Goal: Task Accomplishment & Management: Manage account settings

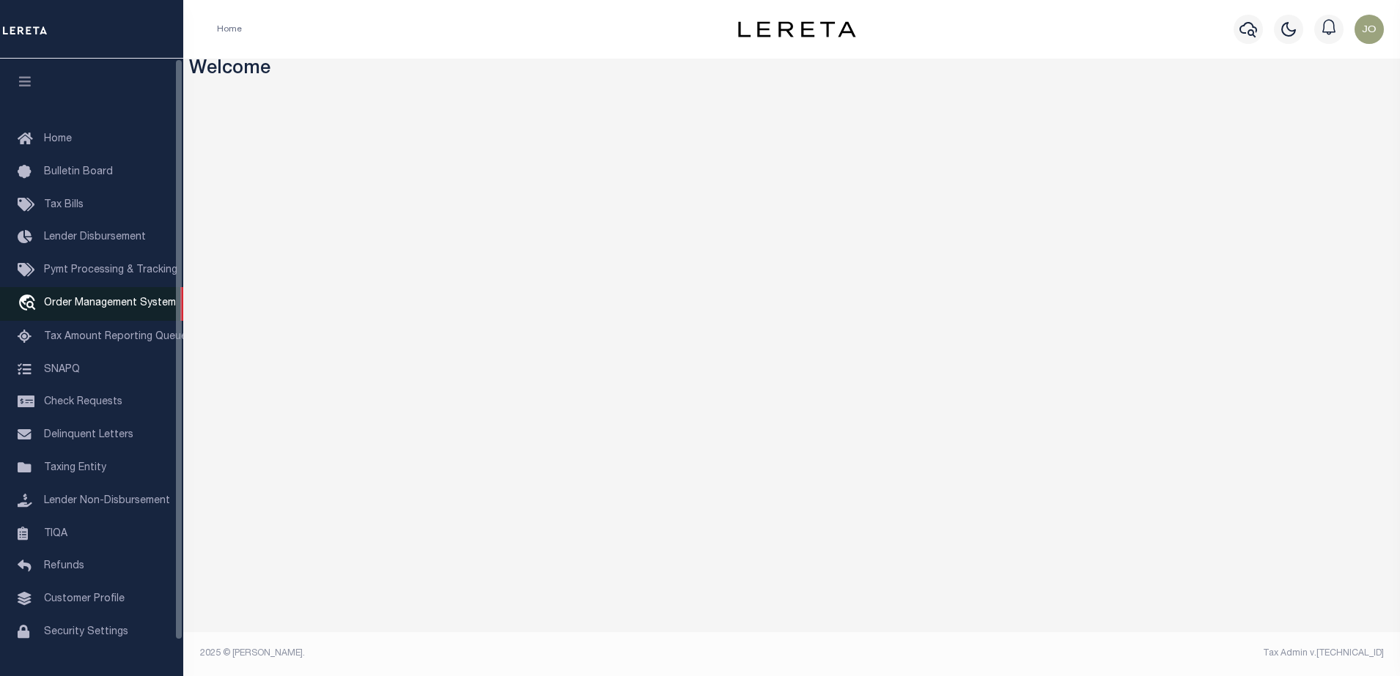
click at [86, 302] on span "Order Management System" at bounding box center [110, 303] width 132 height 10
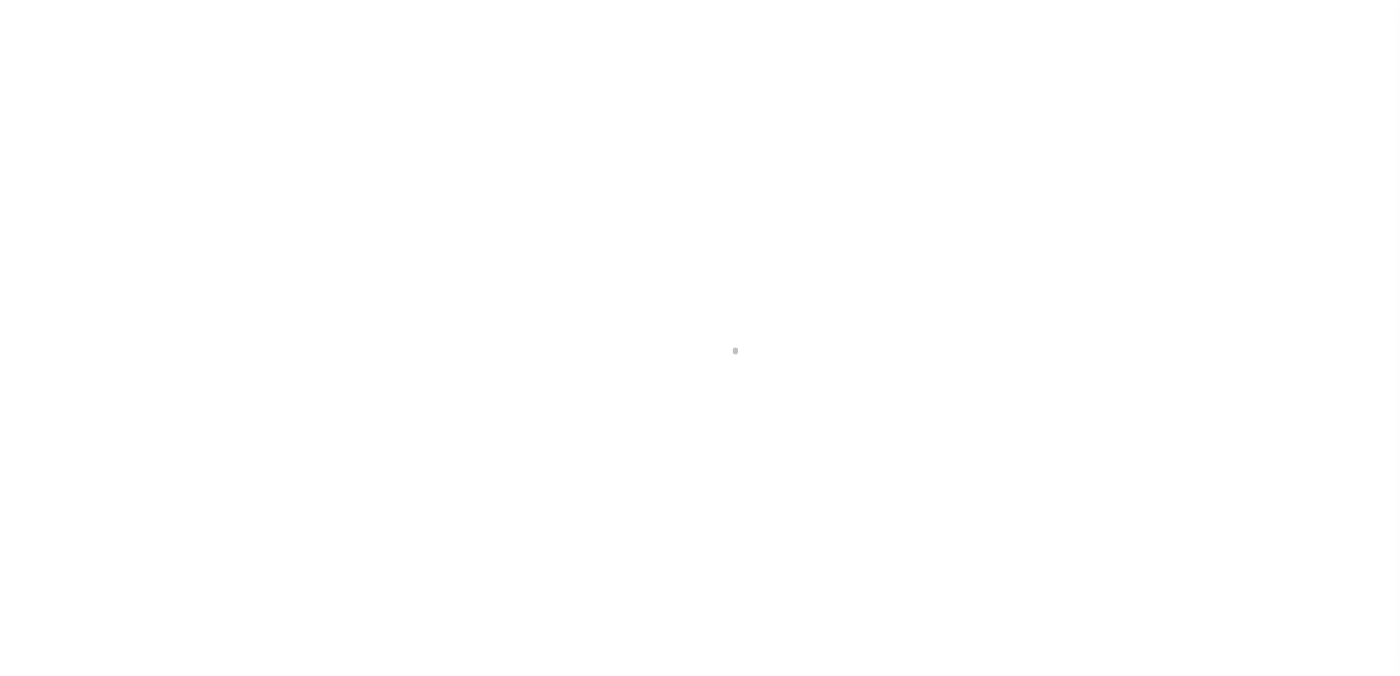
scroll to position [37, 0]
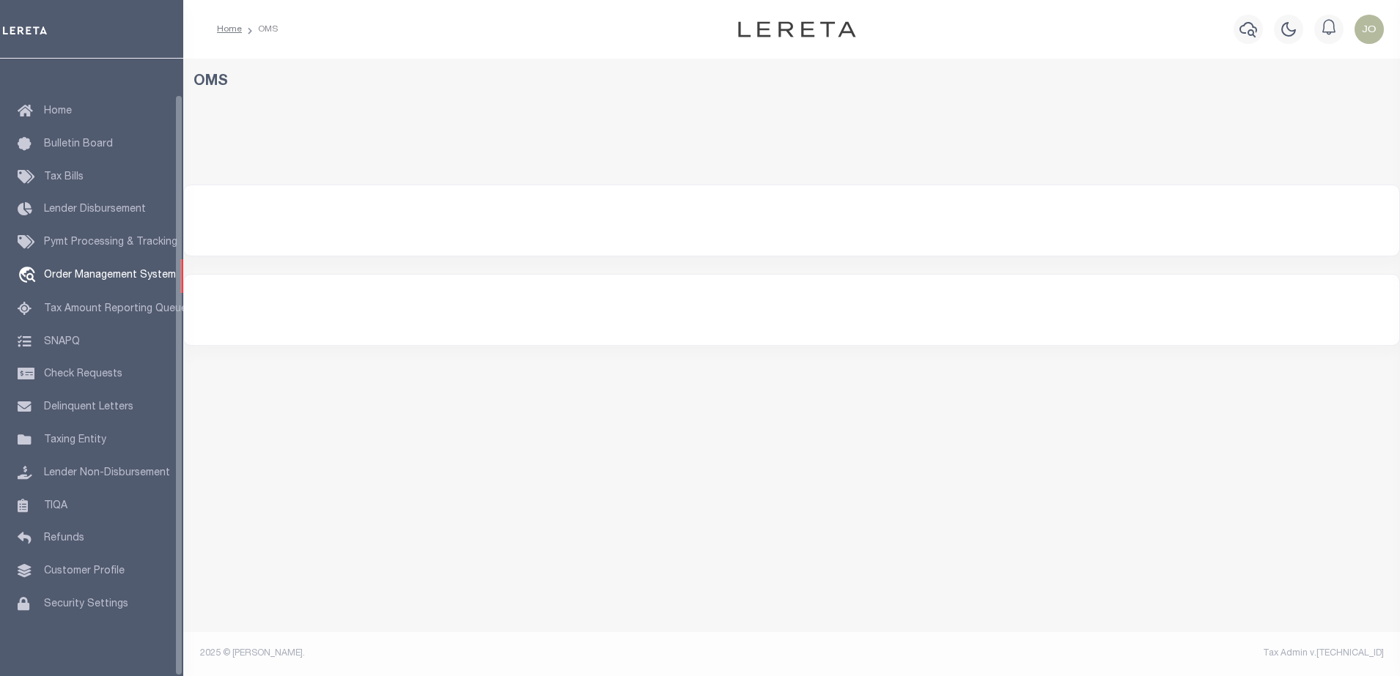
select select "200"
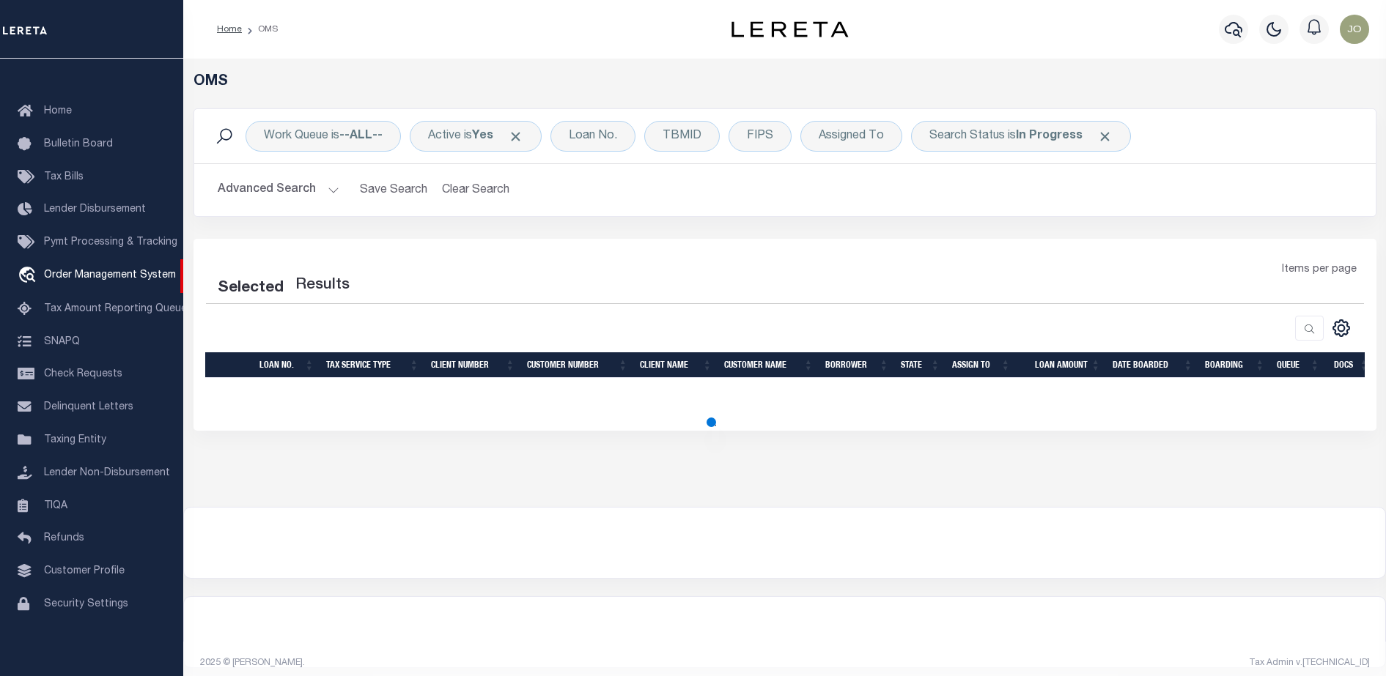
select select "200"
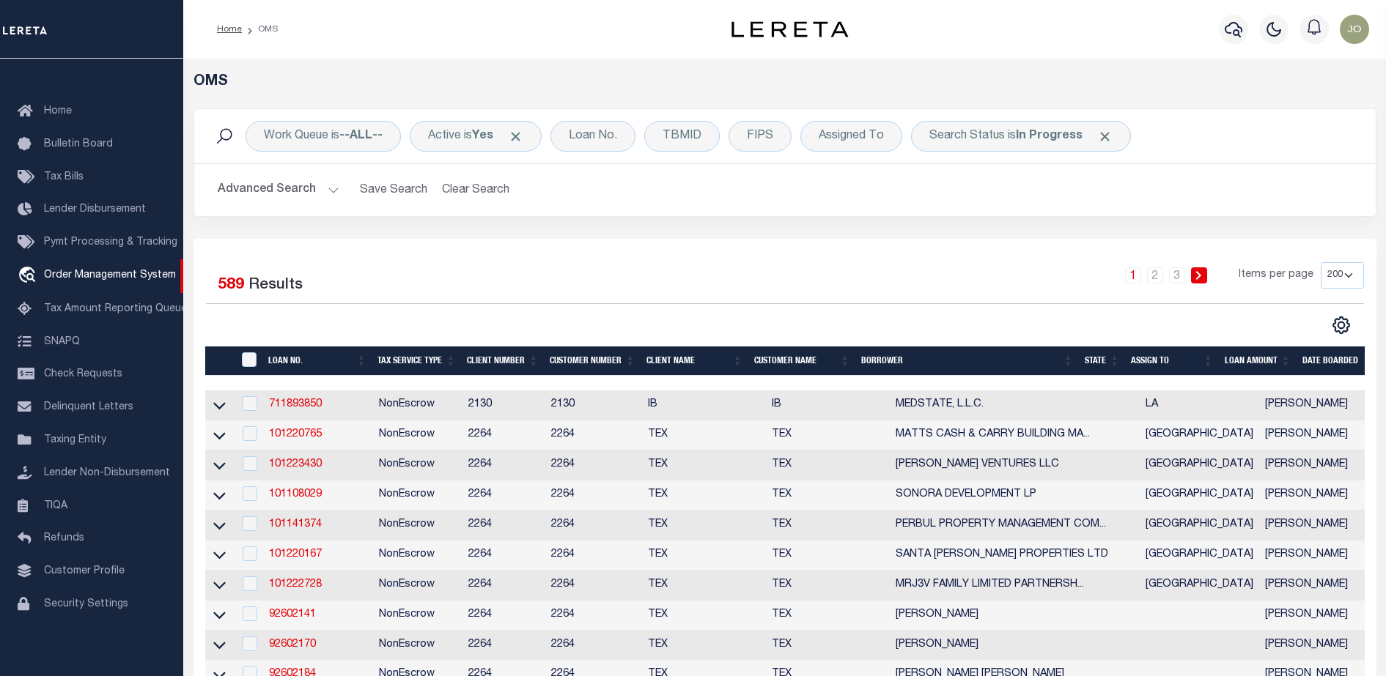
click at [509, 278] on div "1 2 3 Items per page 10 25 50 100 200" at bounding box center [931, 281] width 863 height 38
click at [290, 399] on link "711893850" at bounding box center [295, 404] width 53 height 10
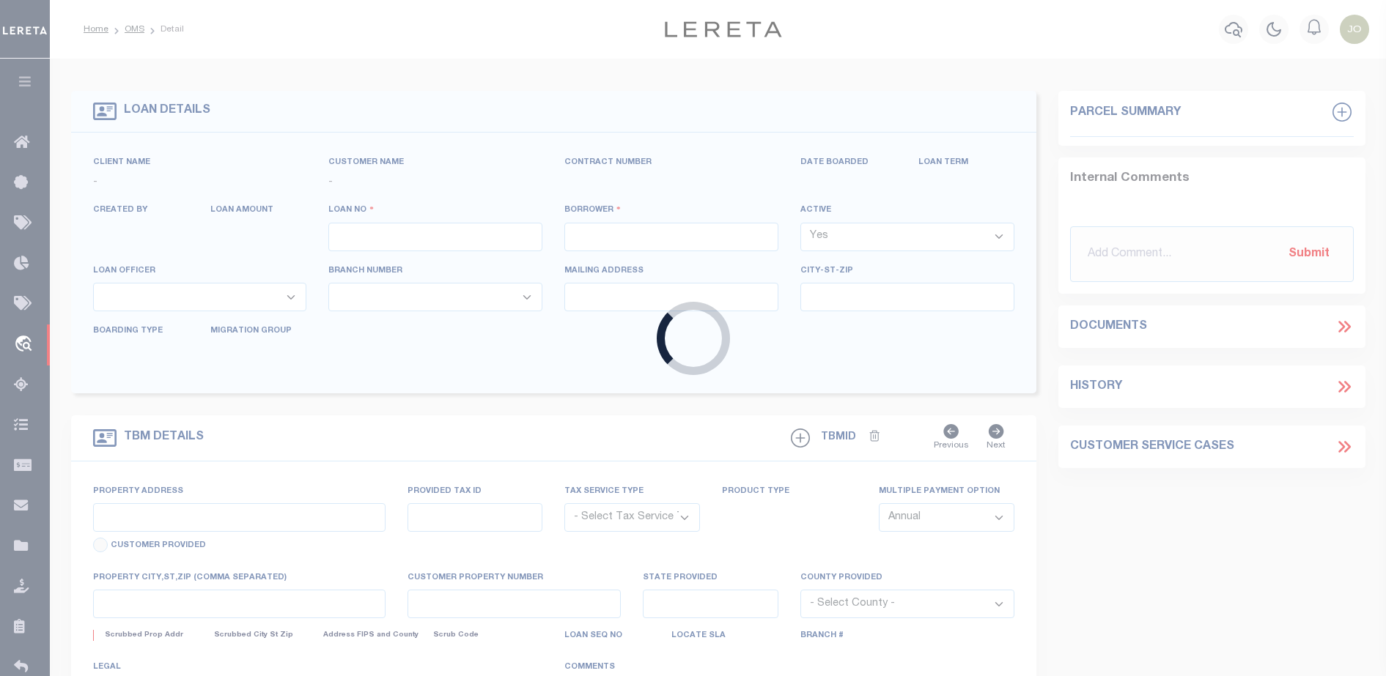
click at [290, 402] on div "Loading..." at bounding box center [693, 338] width 1386 height 676
type input "711893850"
type input "MEDSTATE, L.L.C."
select select
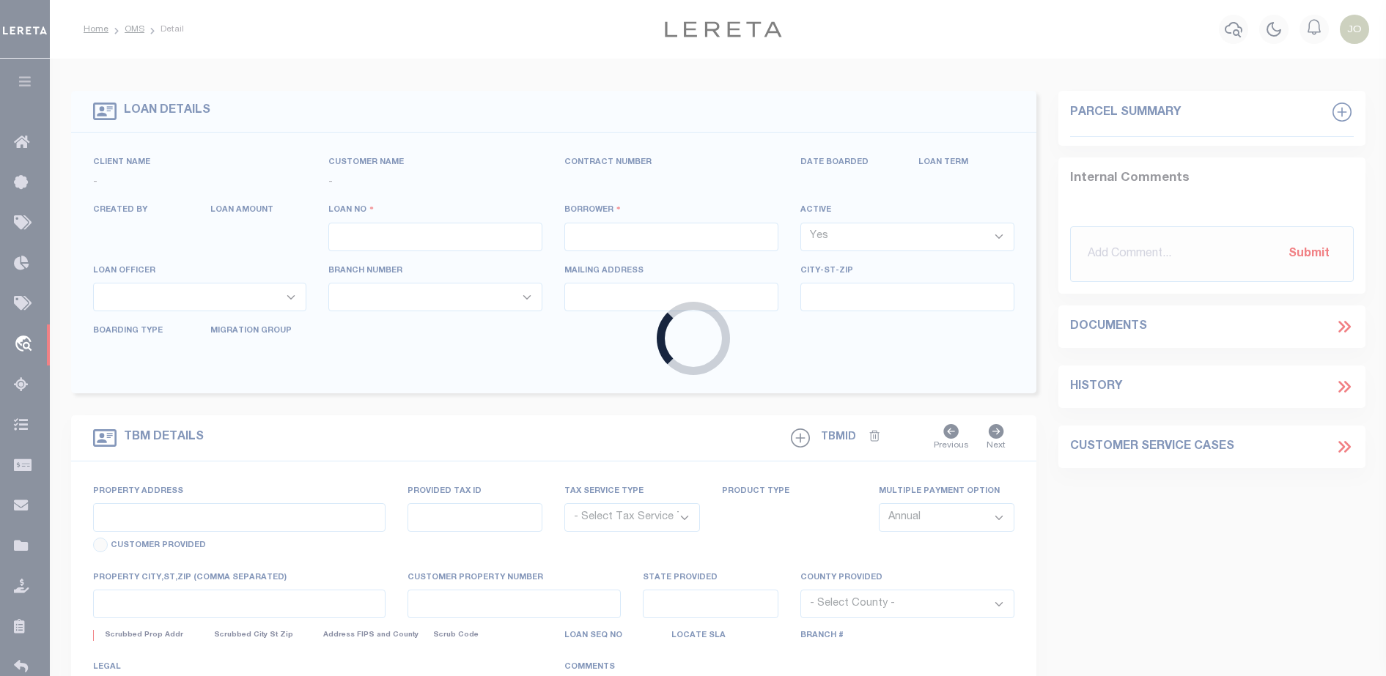
type input "[STREET_ADDRESS][PERSON_NAME] AND 2-X"
type input "[PERSON_NAME] LA 70433"
select select "NonEscrow"
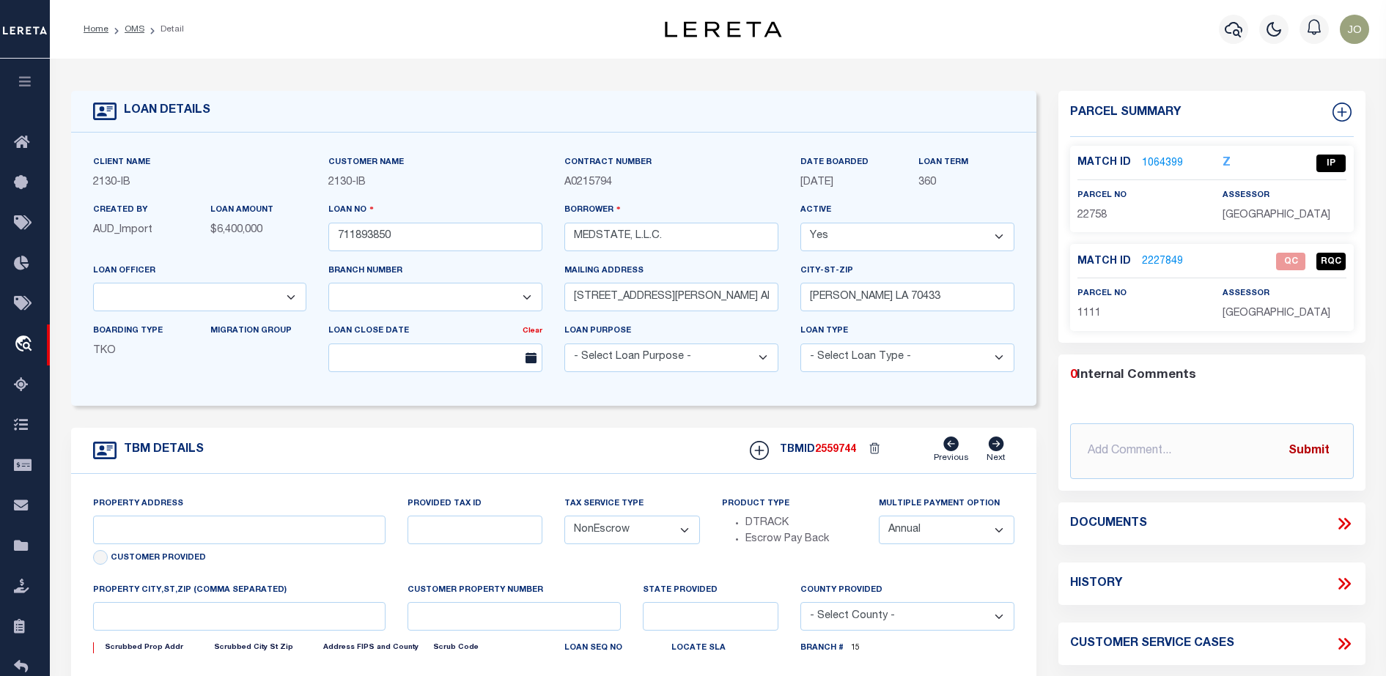
select select "2464"
type input "[STREET_ADDRESS][PERSON_NAME] AND 2-X"
type input "1068111276"
select select
type input "[PERSON_NAME] LA 70433"
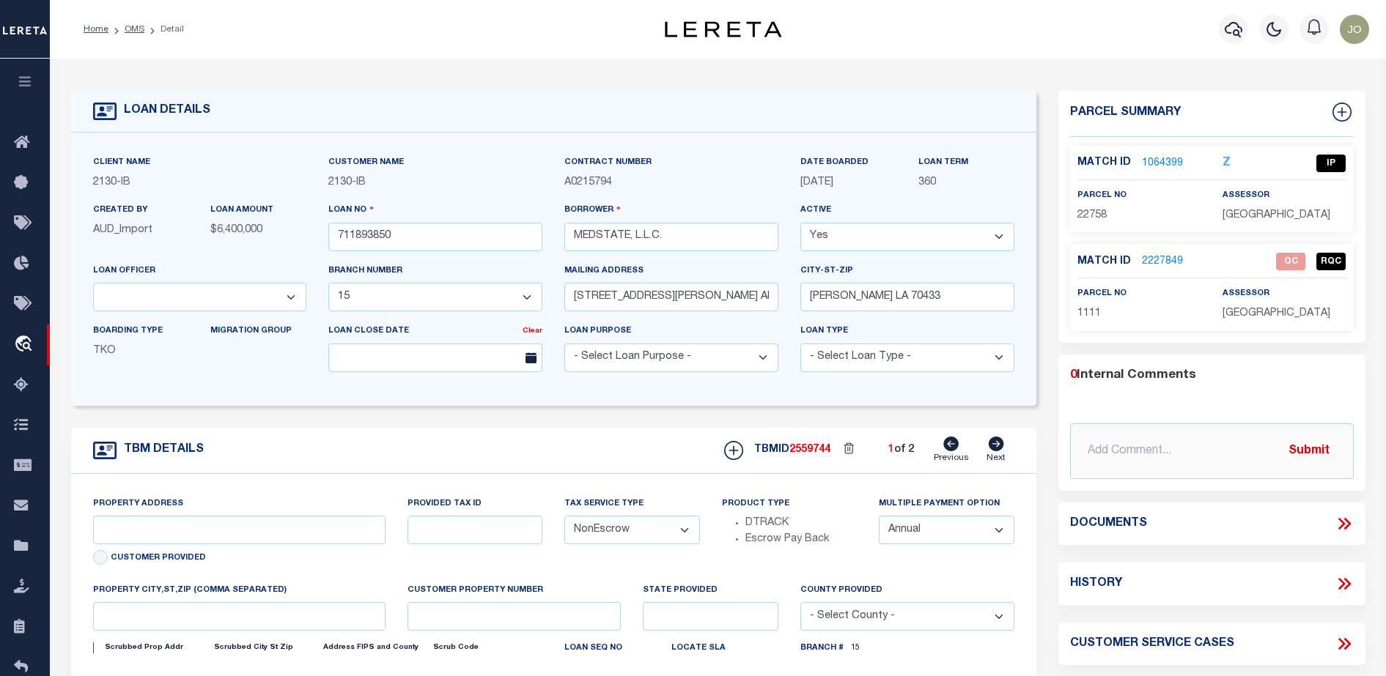
type input "Eastern"
type input "LA"
select select "4950"
click at [1335, 521] on icon at bounding box center [1343, 523] width 19 height 19
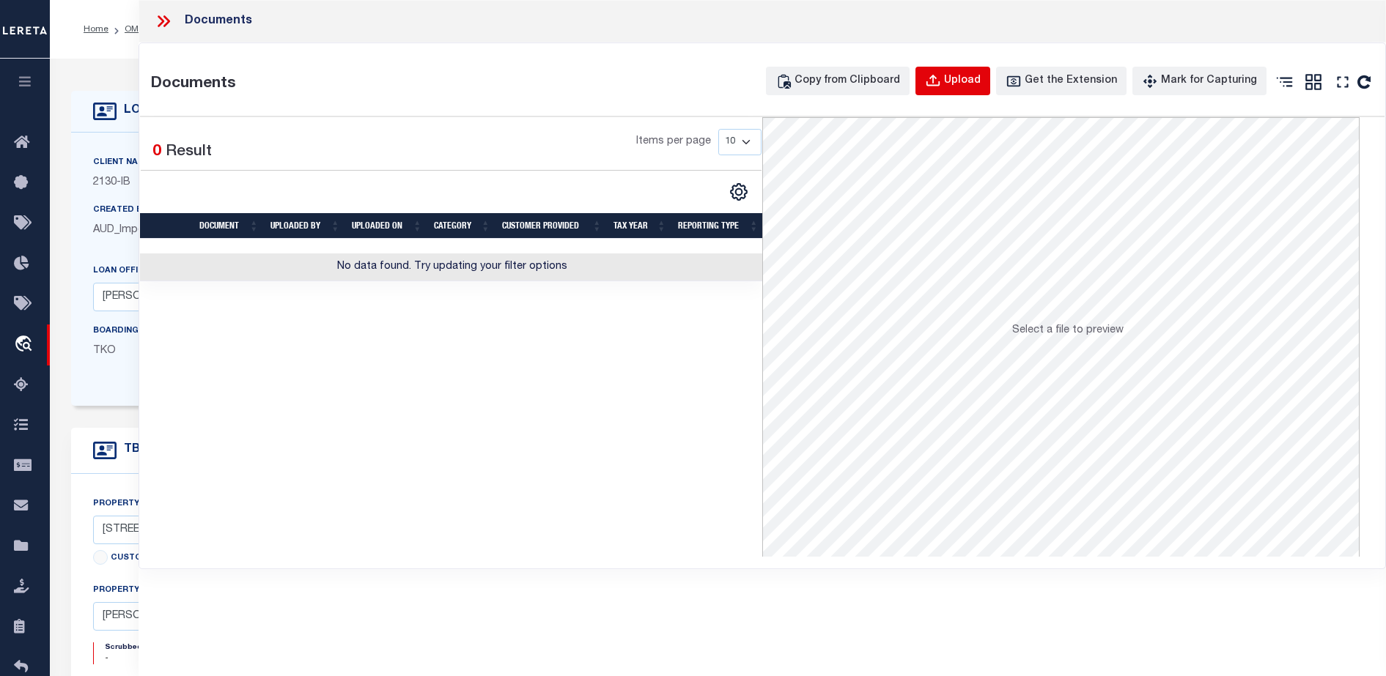
click at [939, 81] on button "Upload" at bounding box center [952, 81] width 75 height 29
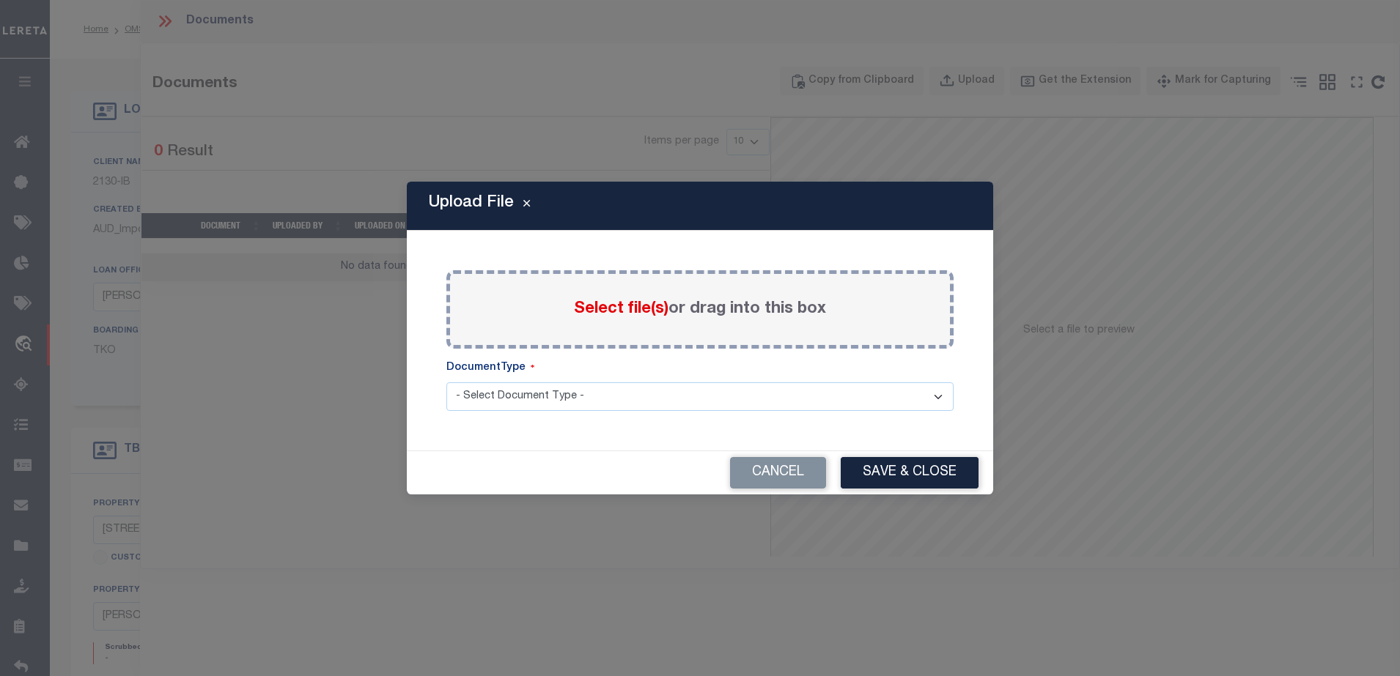
click at [612, 311] on span "Select file(s)" at bounding box center [621, 309] width 95 height 16
click at [0, 0] on input "Select file(s) or drag into this box" at bounding box center [0, 0] width 0 height 0
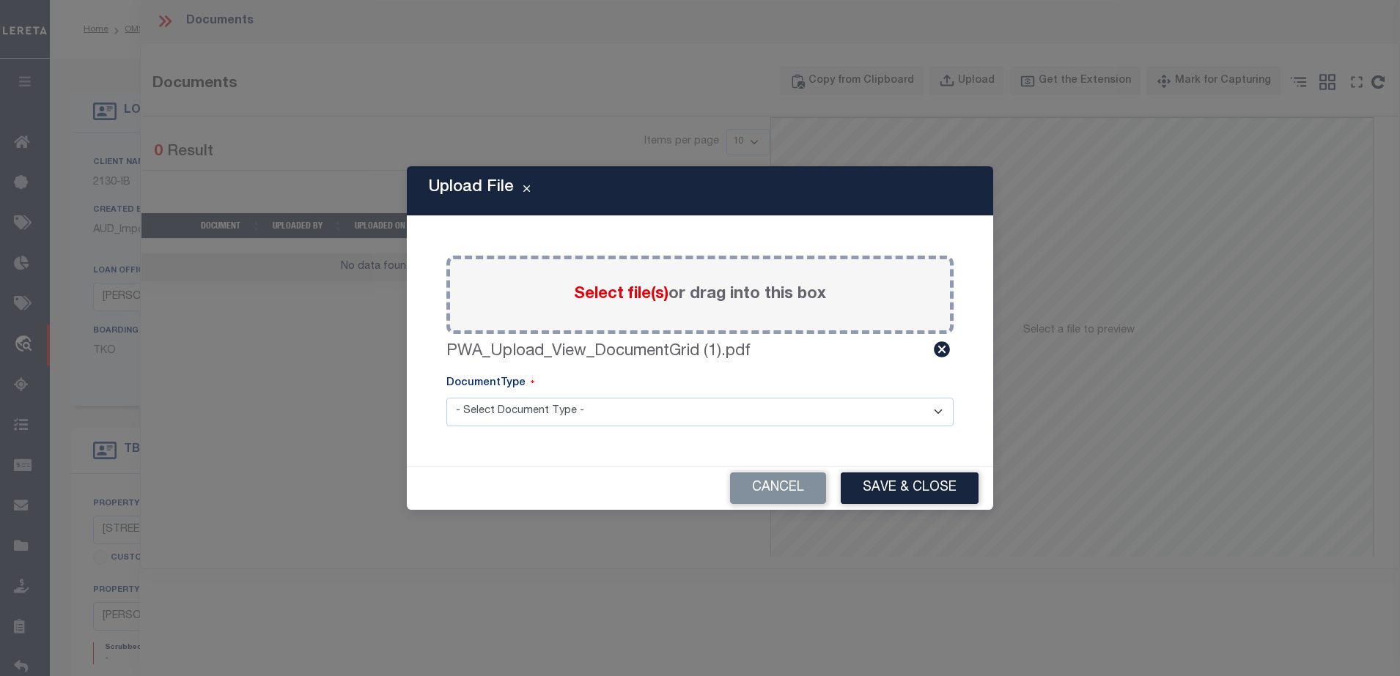
click at [696, 427] on div "Paste copied image or file into this box Select file(s) or drag into this box P…" at bounding box center [699, 341] width 551 height 215
click at [699, 419] on select "- Select Document Type - LEGAL TAX SERVICE DOCUMENTS" at bounding box center [699, 412] width 507 height 29
select select "TAX"
click at [446, 398] on select "- Select Document Type - LEGAL TAX SERVICE DOCUMENTS" at bounding box center [699, 412] width 507 height 29
click at [950, 492] on button "Save & Close" at bounding box center [909, 489] width 138 height 32
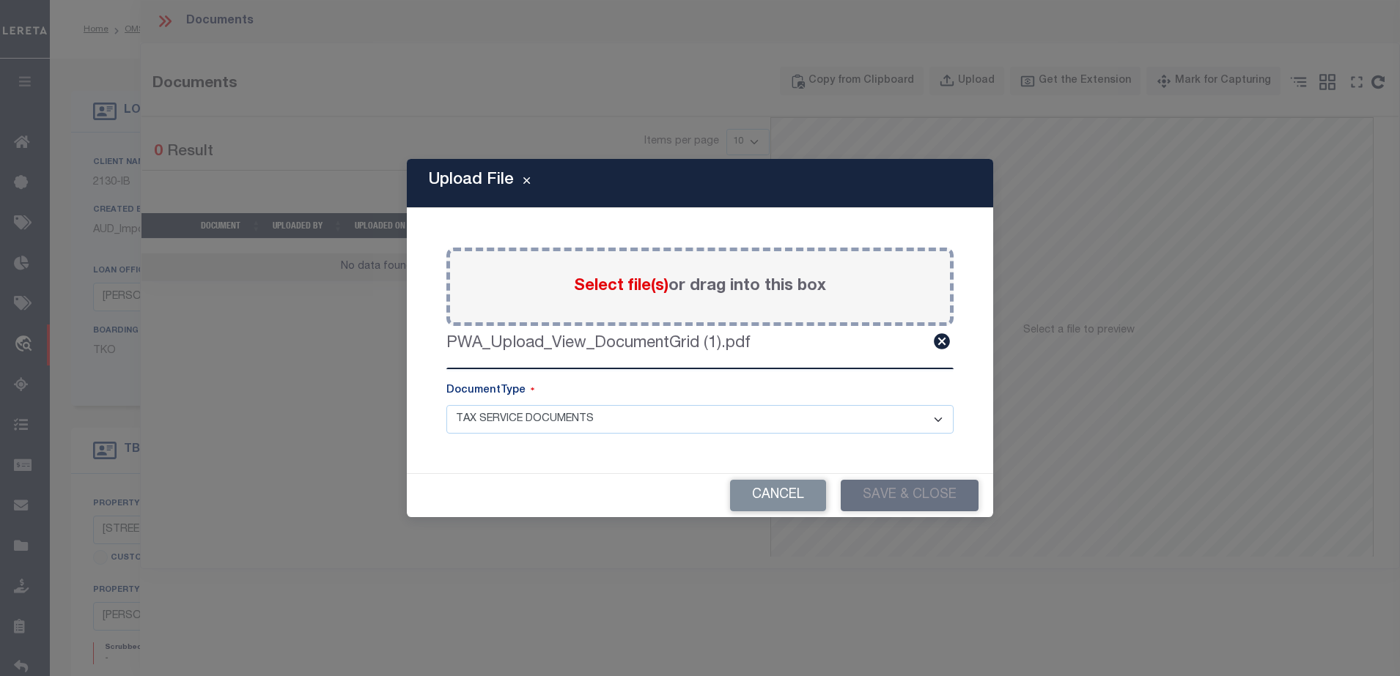
click at [1191, 136] on div "Upload File Paste copied image or file into this box Select file(s) or drag int…" at bounding box center [700, 338] width 1400 height 676
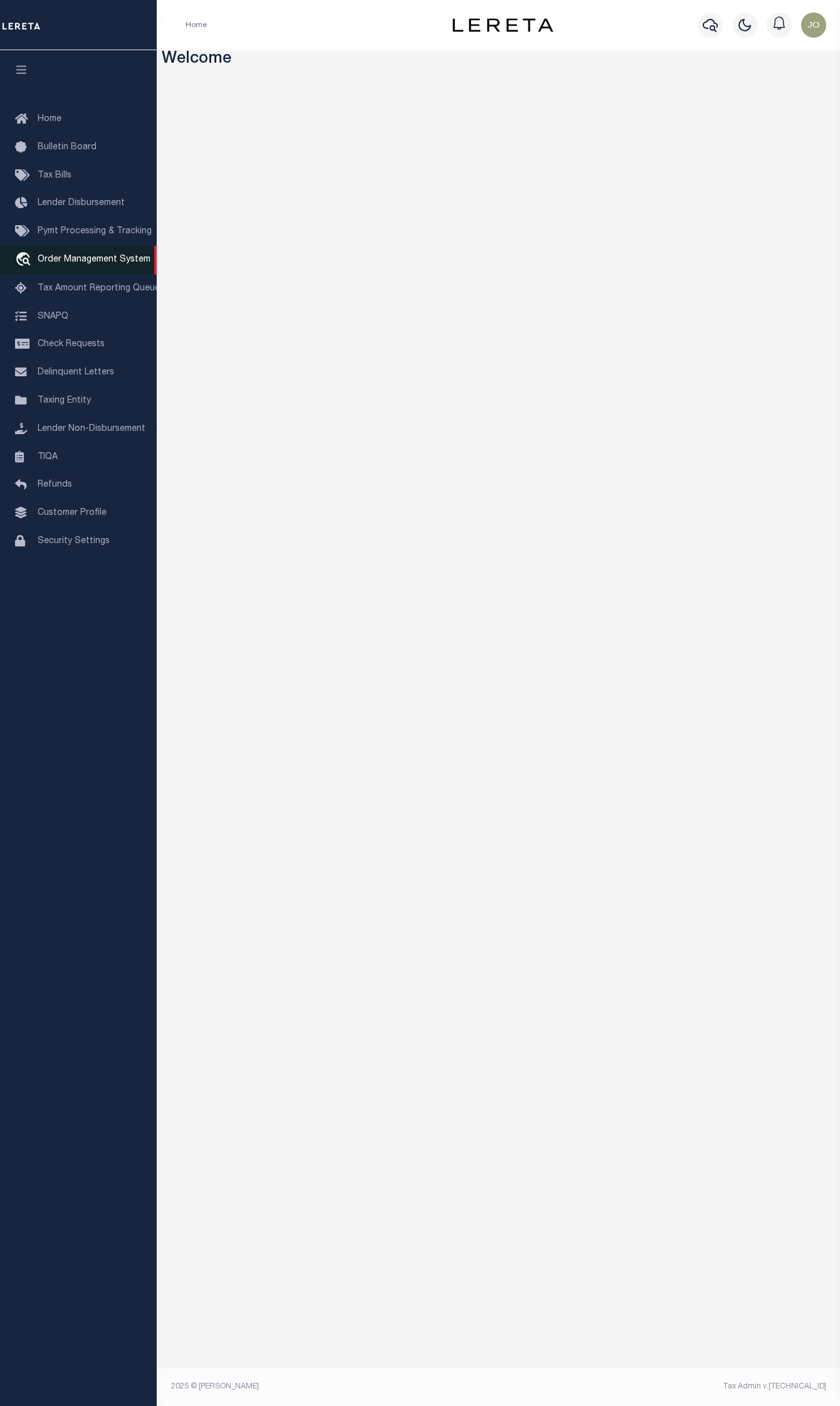
click at [111, 264] on span "Order Management System" at bounding box center [94, 259] width 113 height 9
click at [85, 264] on span "Order Management System" at bounding box center [94, 259] width 113 height 9
click at [61, 264] on span "Order Management System" at bounding box center [94, 259] width 113 height 9
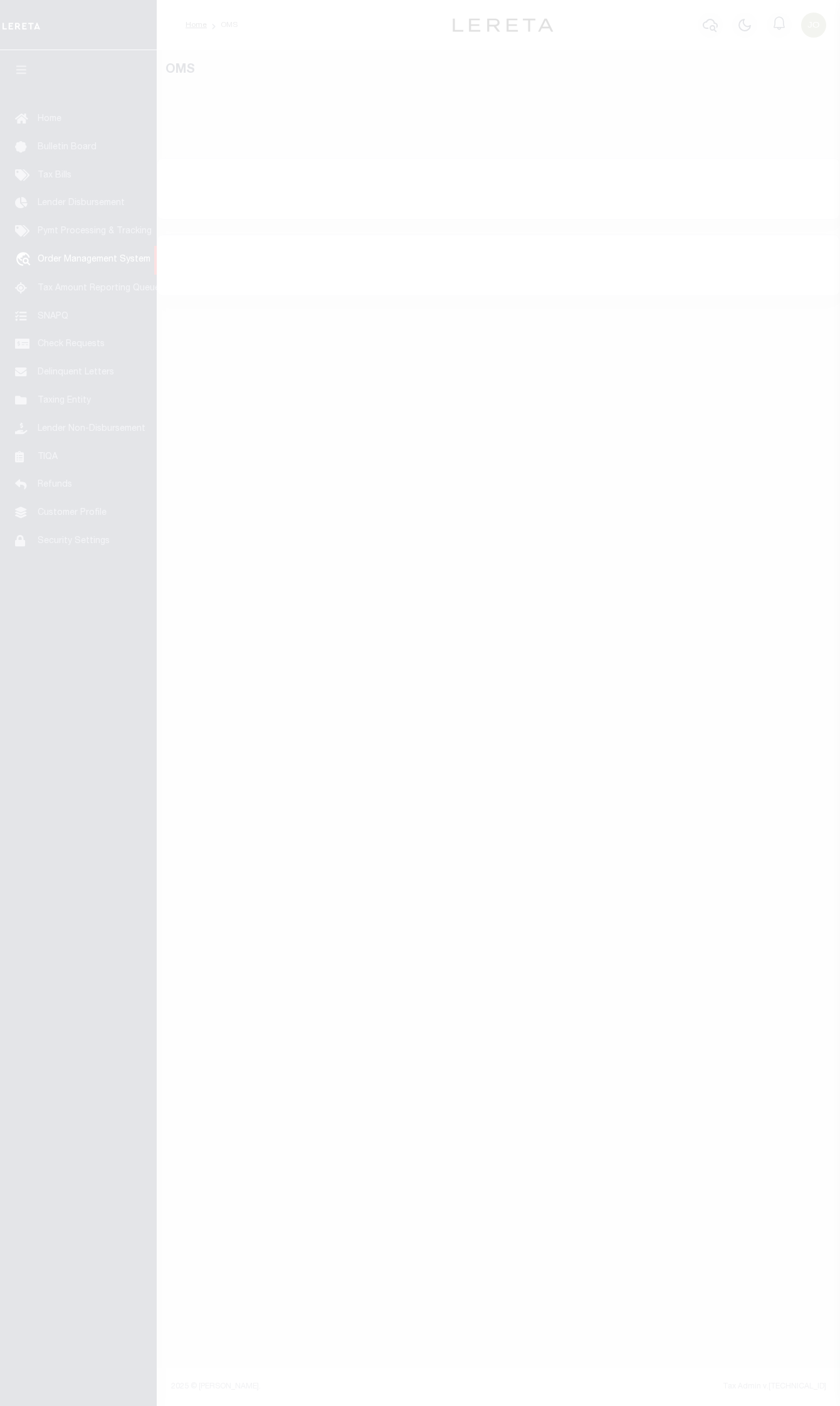
select select "200"
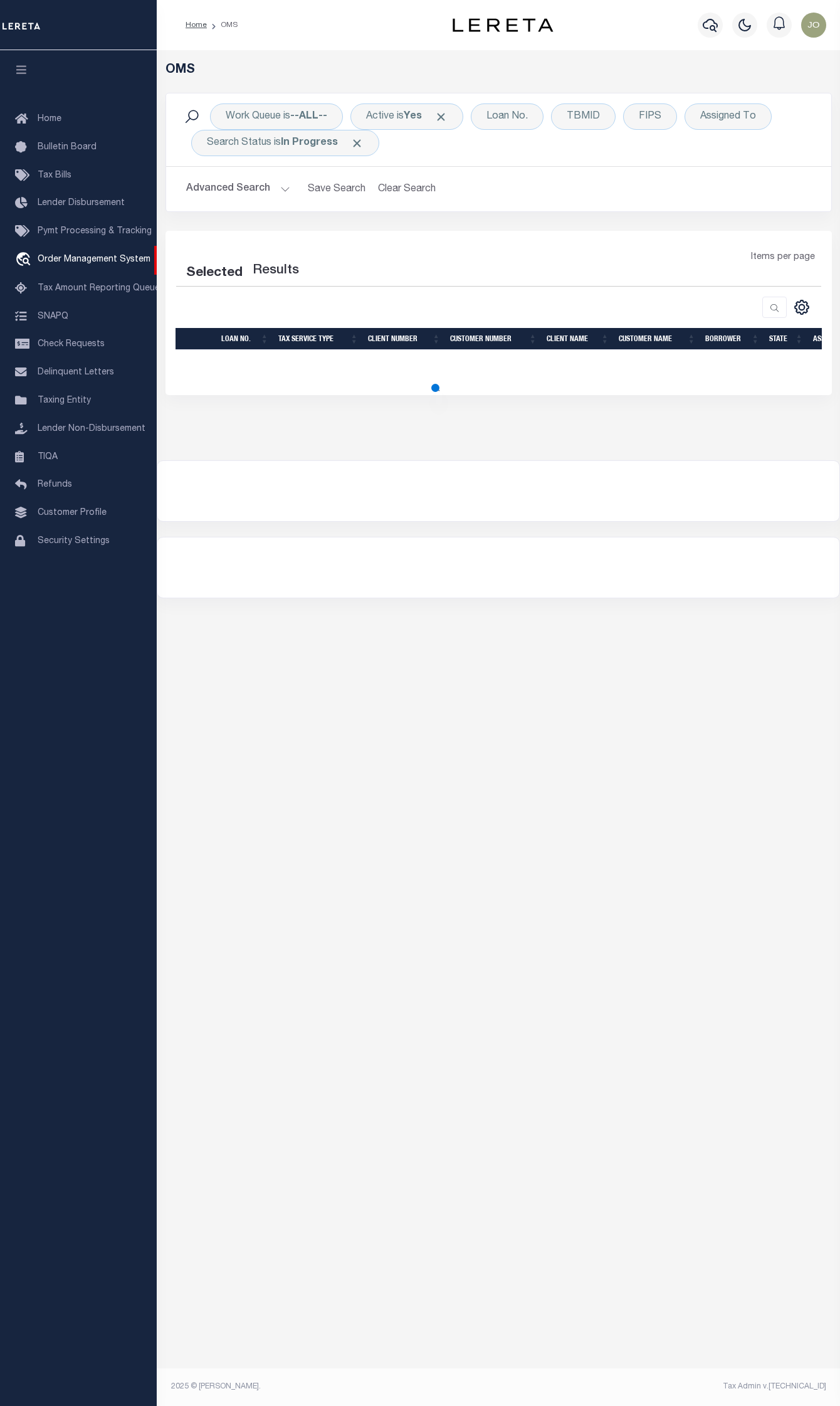
select select "200"
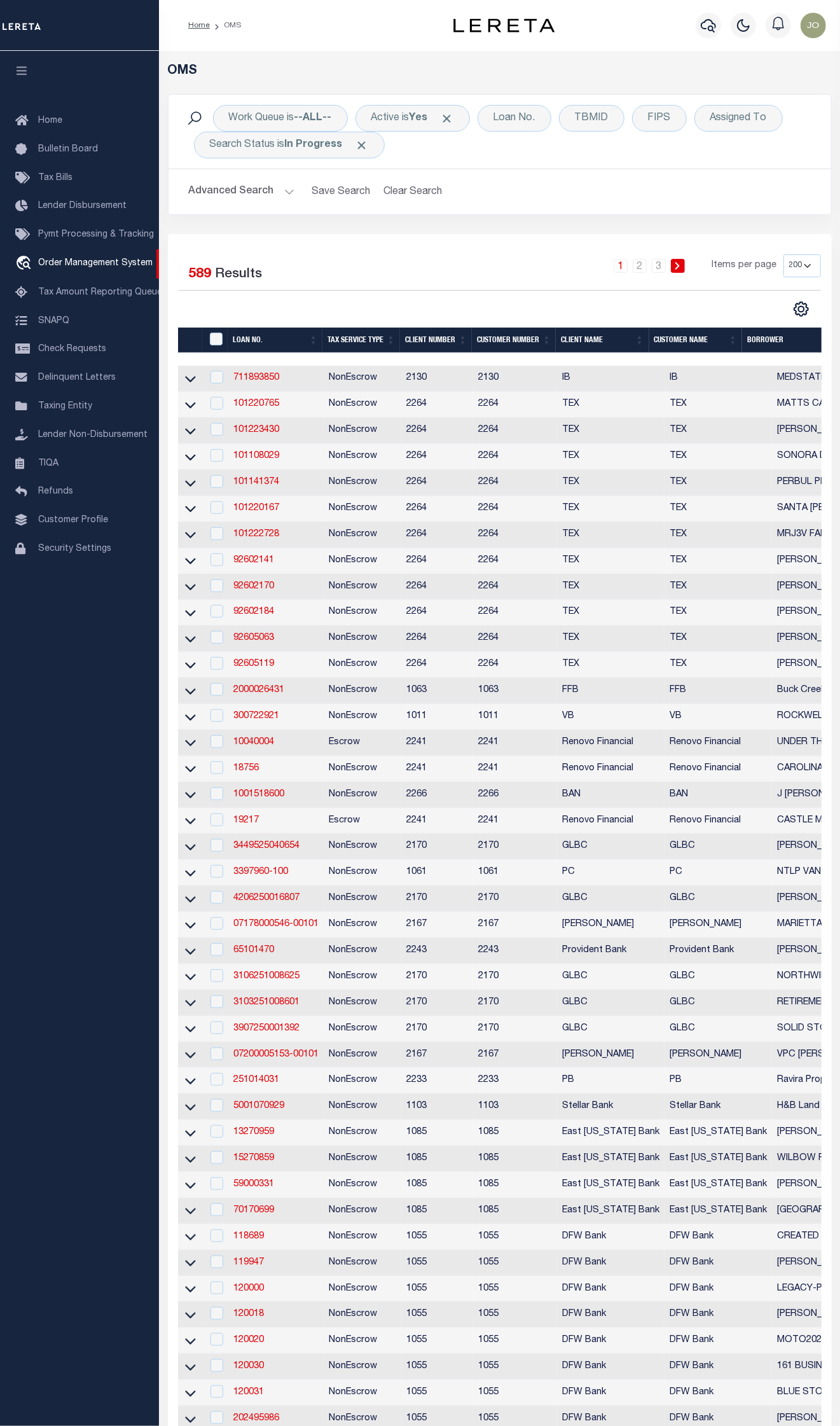
click at [267, 391] on td "711893850" at bounding box center [276, 378] width 95 height 26
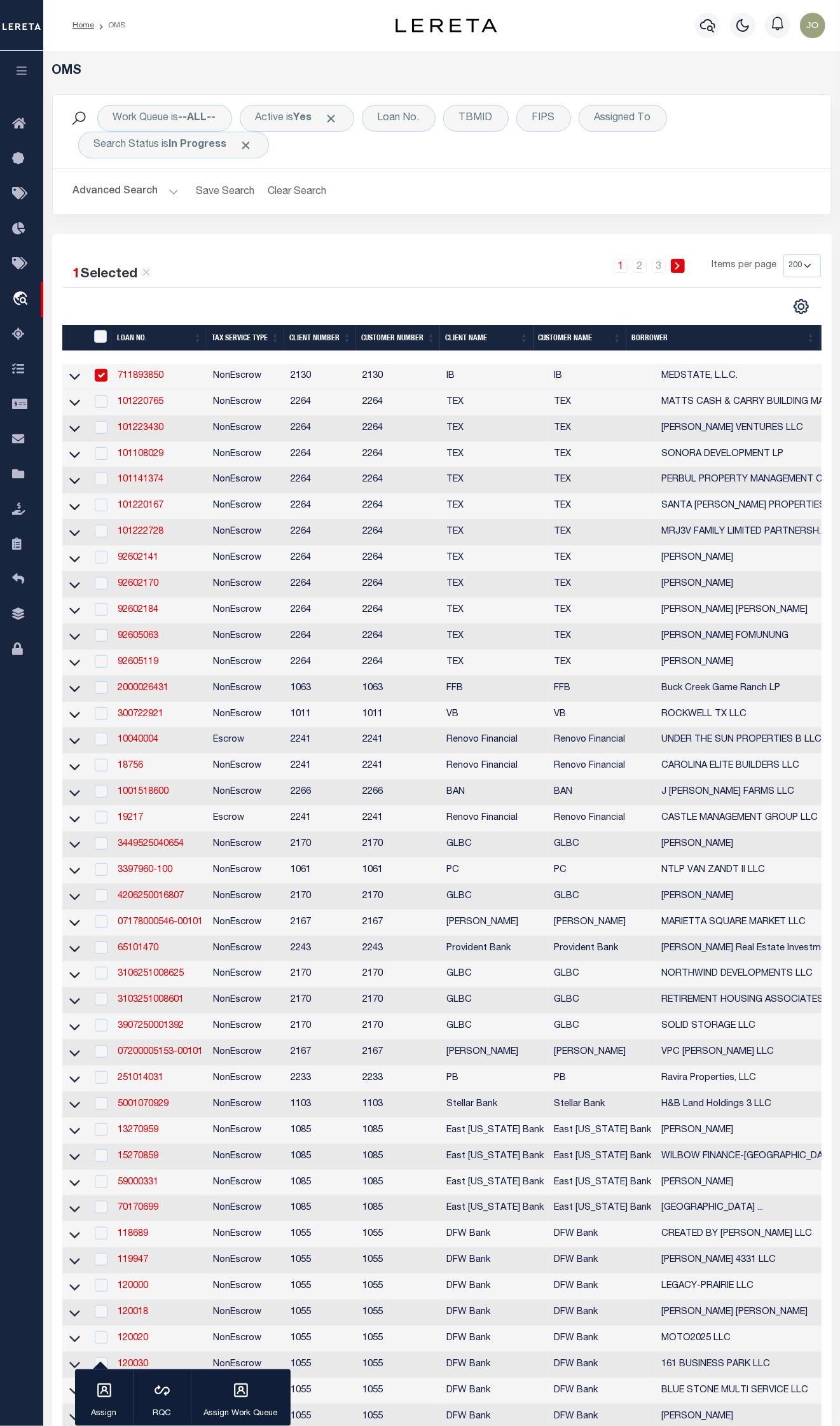
click at [265, 383] on td "NonEscrow" at bounding box center [246, 377] width 77 height 26
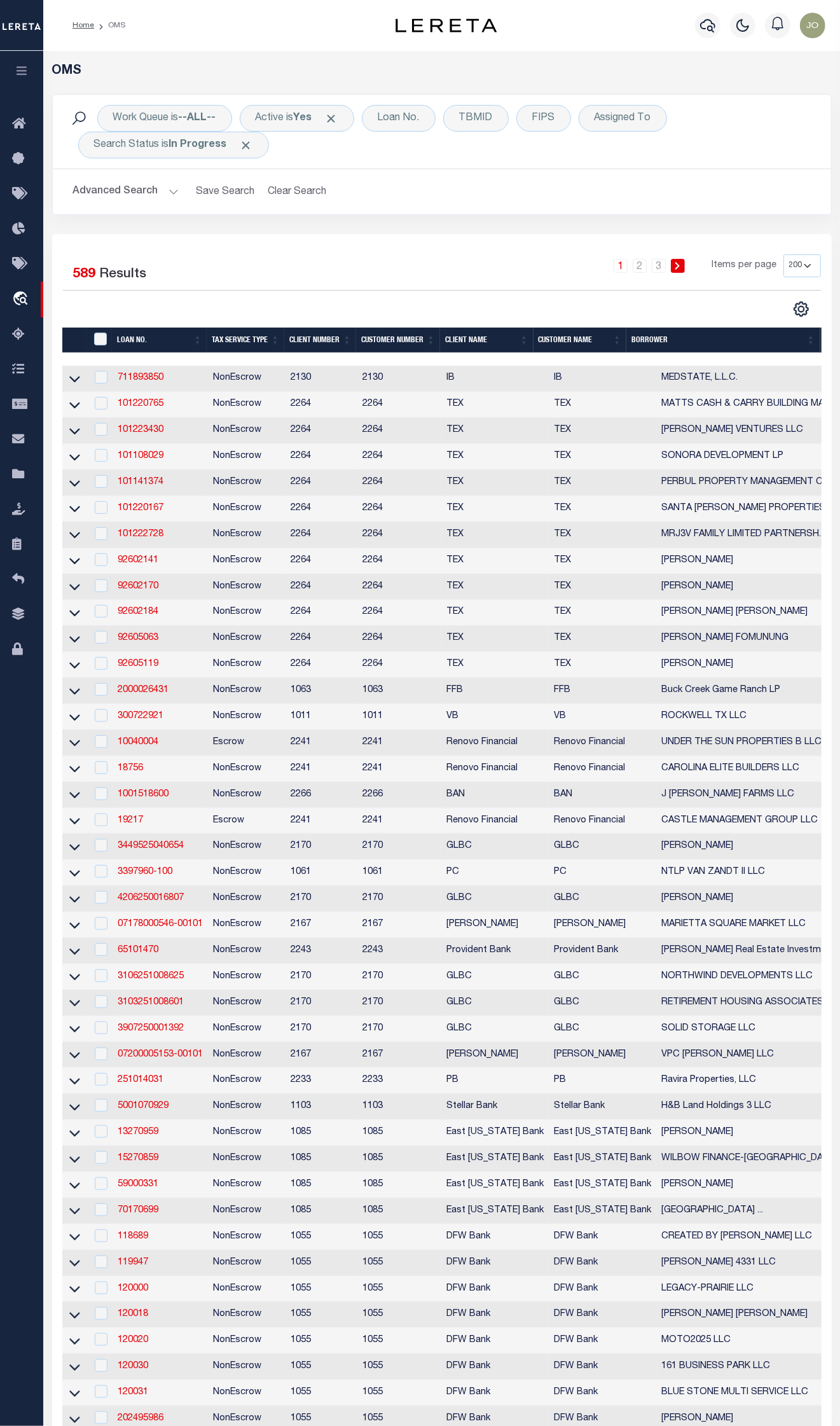
click at [138, 389] on td "711893850" at bounding box center [161, 378] width 95 height 26
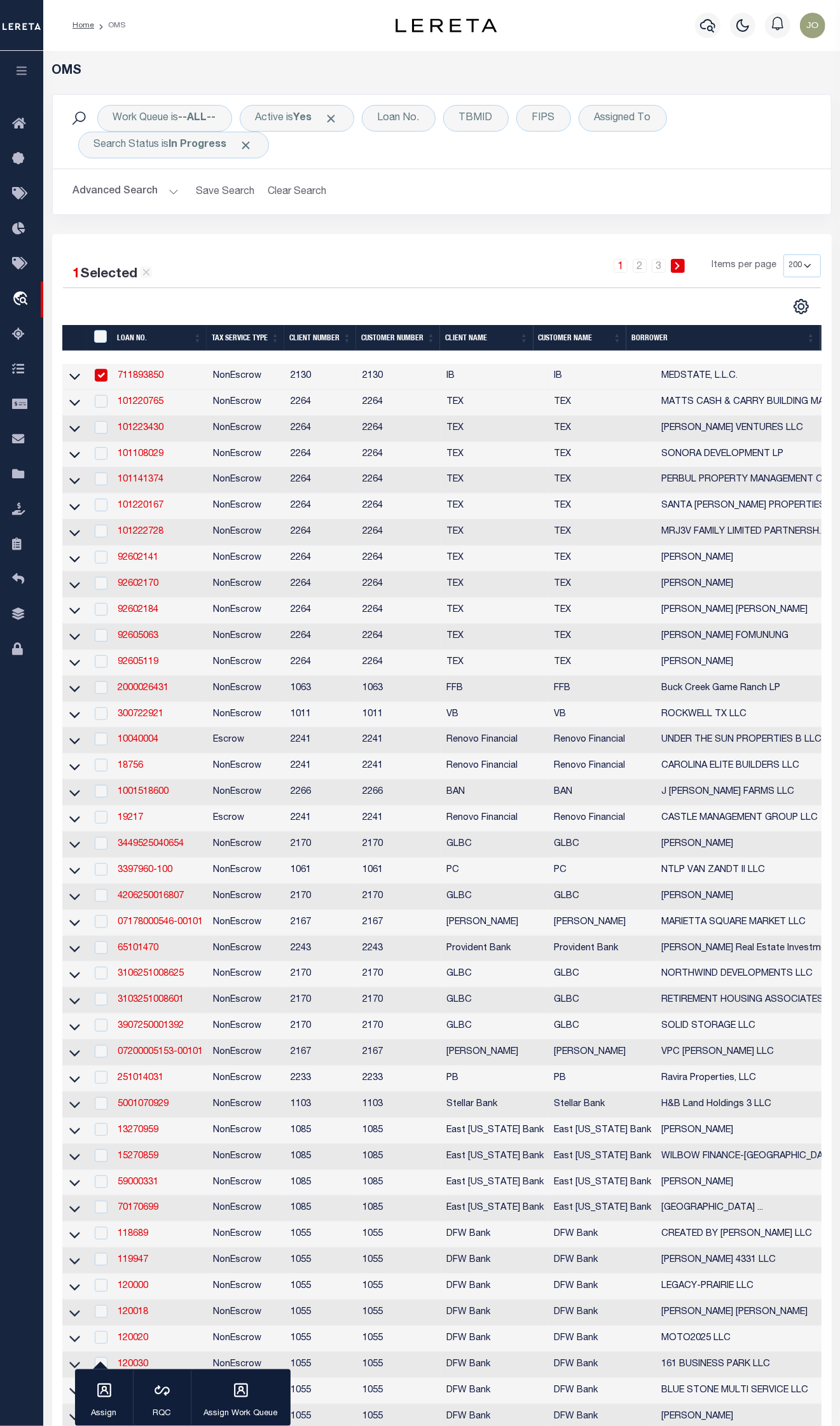
click at [138, 387] on td "711893850" at bounding box center [161, 377] width 95 height 26
checkbox input "false"
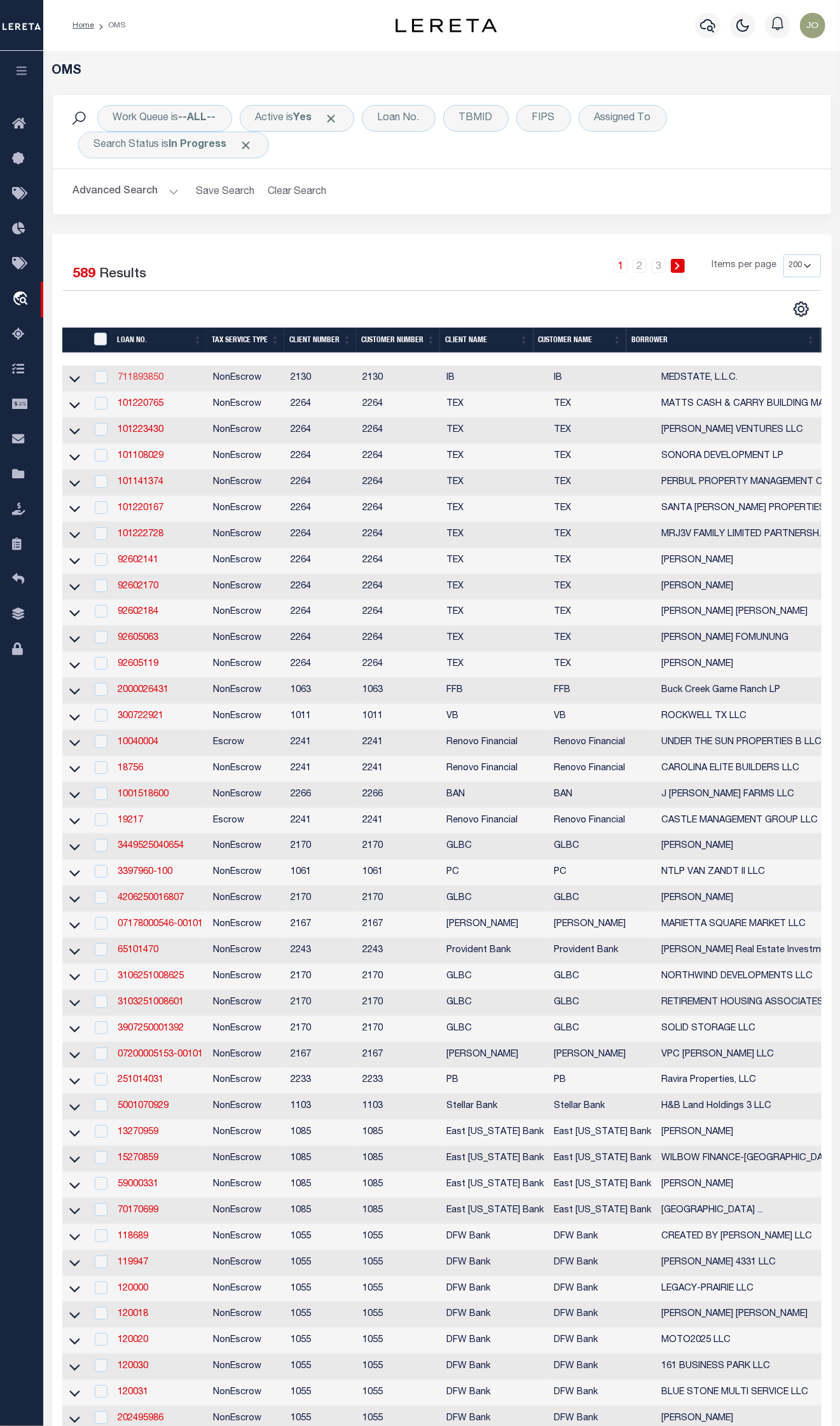
click at [141, 376] on link "711893850" at bounding box center [141, 378] width 46 height 9
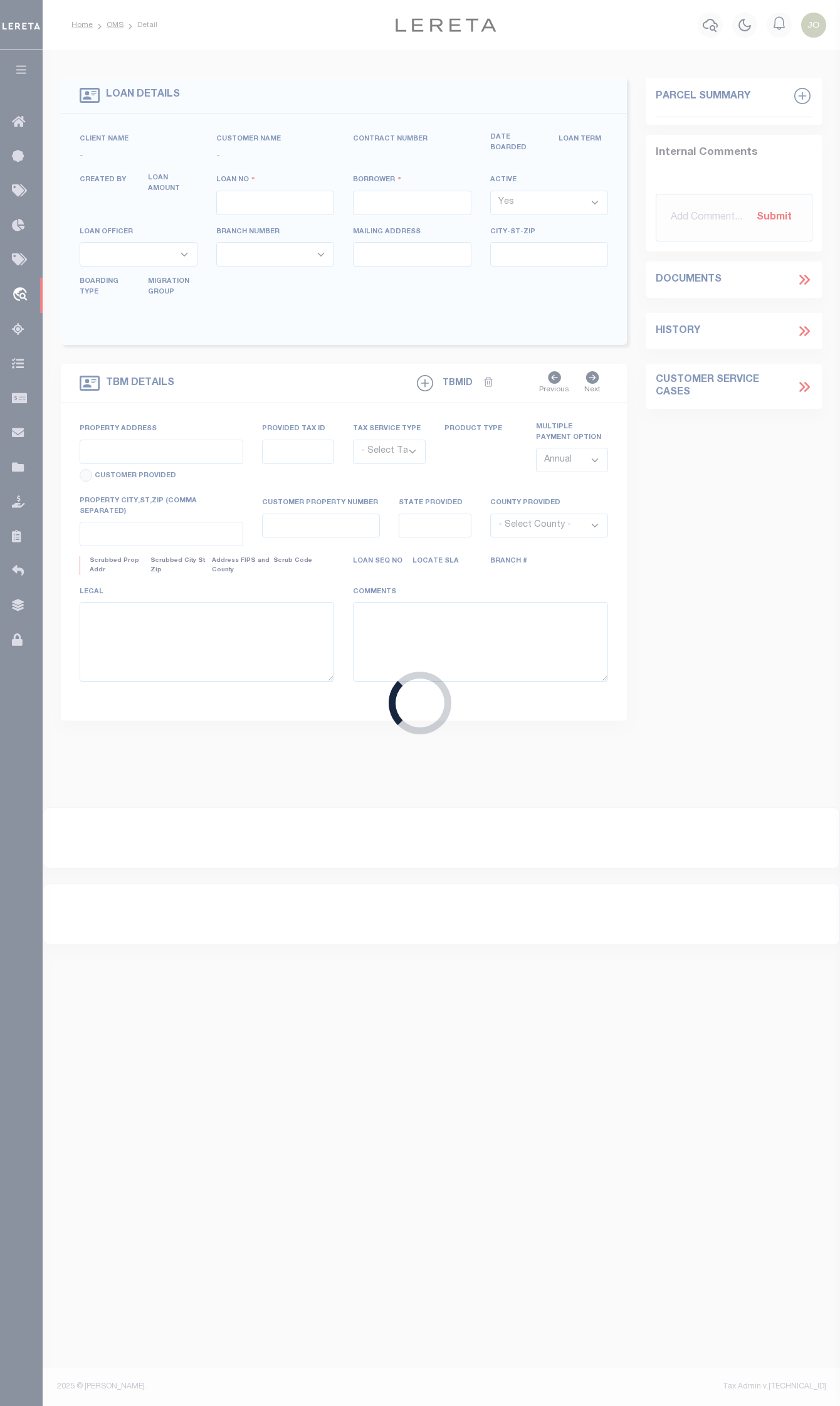
type input "711893850"
type input "MEDSTATE, L.L.C."
select select
type input "[STREET_ADDRESS][PERSON_NAME] AND 2-X"
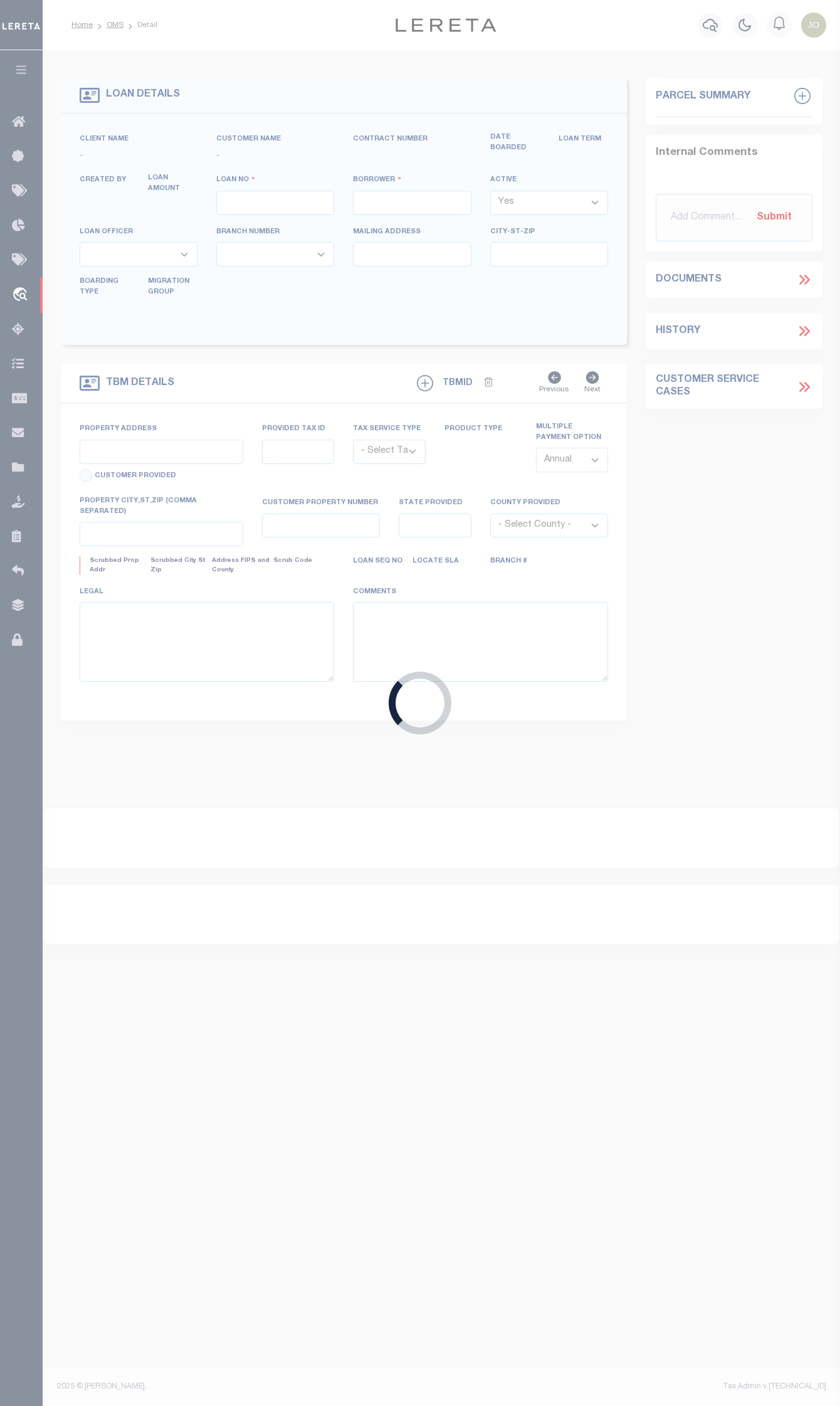
type input "[PERSON_NAME] LA 70433"
select select "NonEscrow"
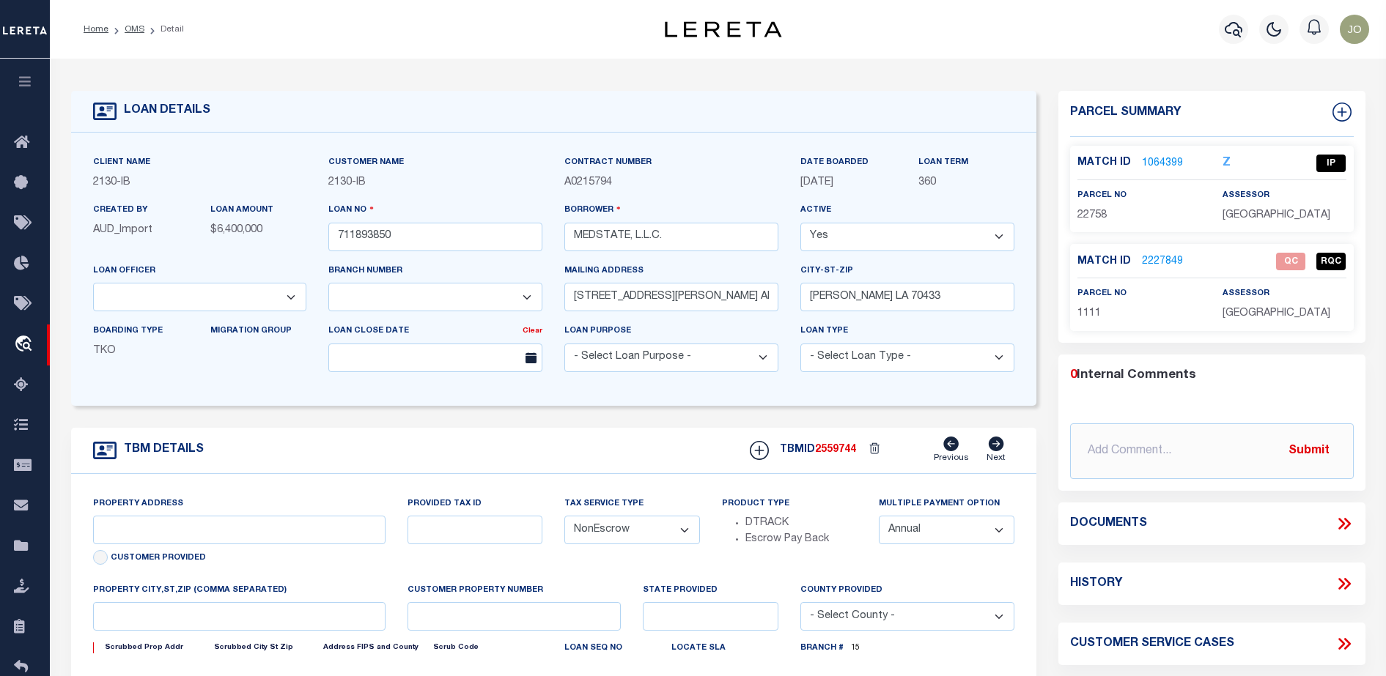
select select "2464"
type input "1203 S. TYLER ST., UNIT 3 AND 2-X"
type input "1068111276"
select select
type input "COVINGTON LA 70433"
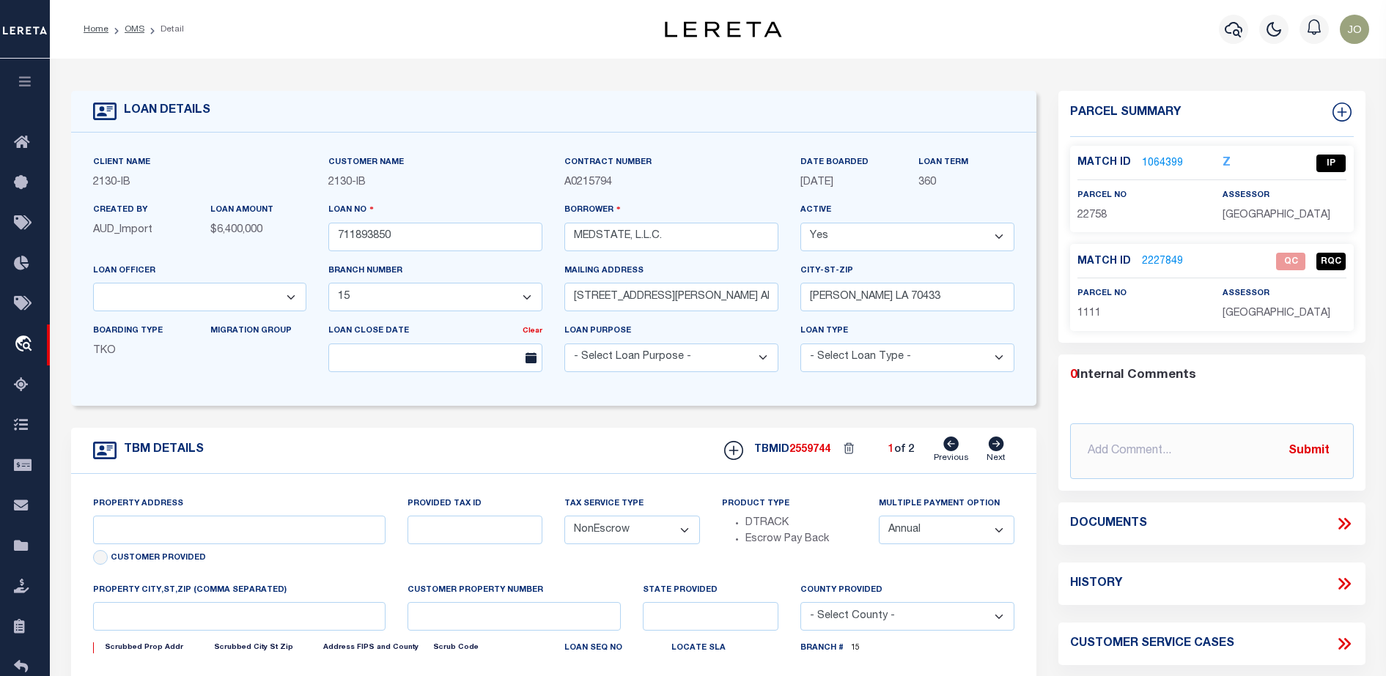
type input "Eastern"
type input "LA"
select select "4950"
click at [981, 523] on icon at bounding box center [1343, 523] width 19 height 19
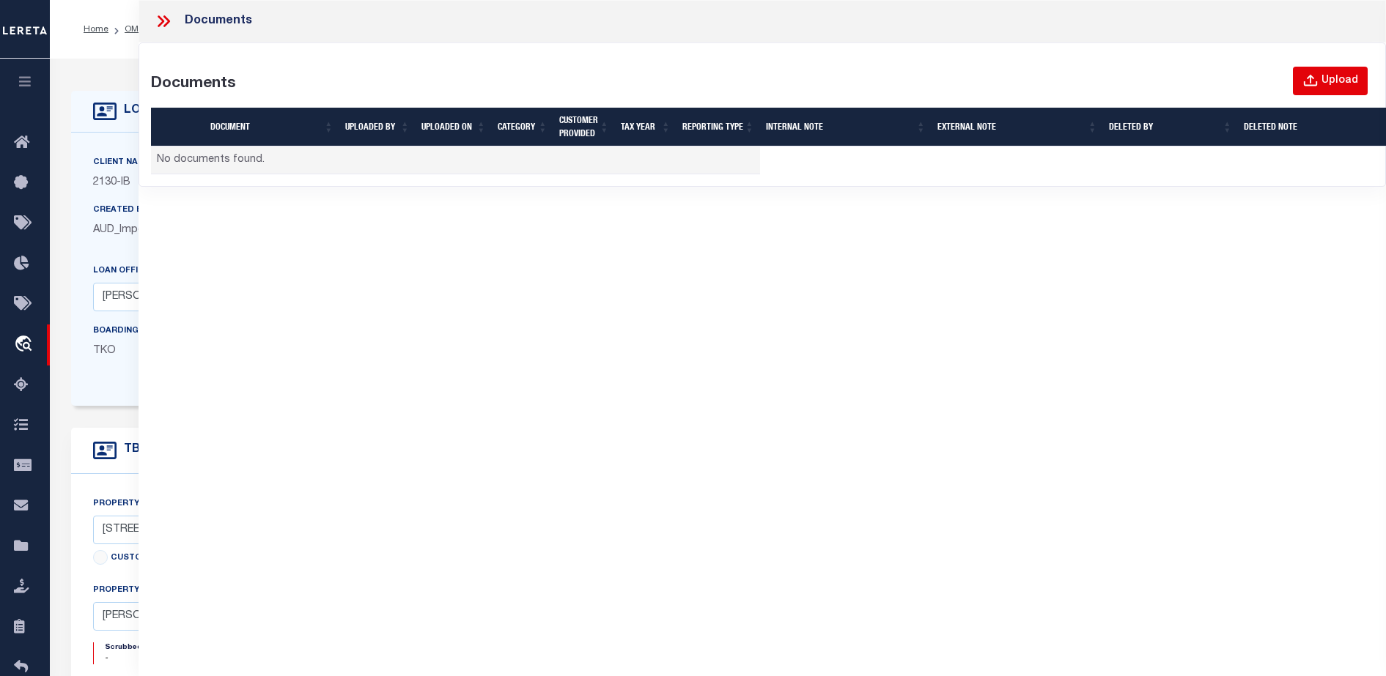
click at [981, 73] on div "Upload" at bounding box center [1339, 81] width 37 height 16
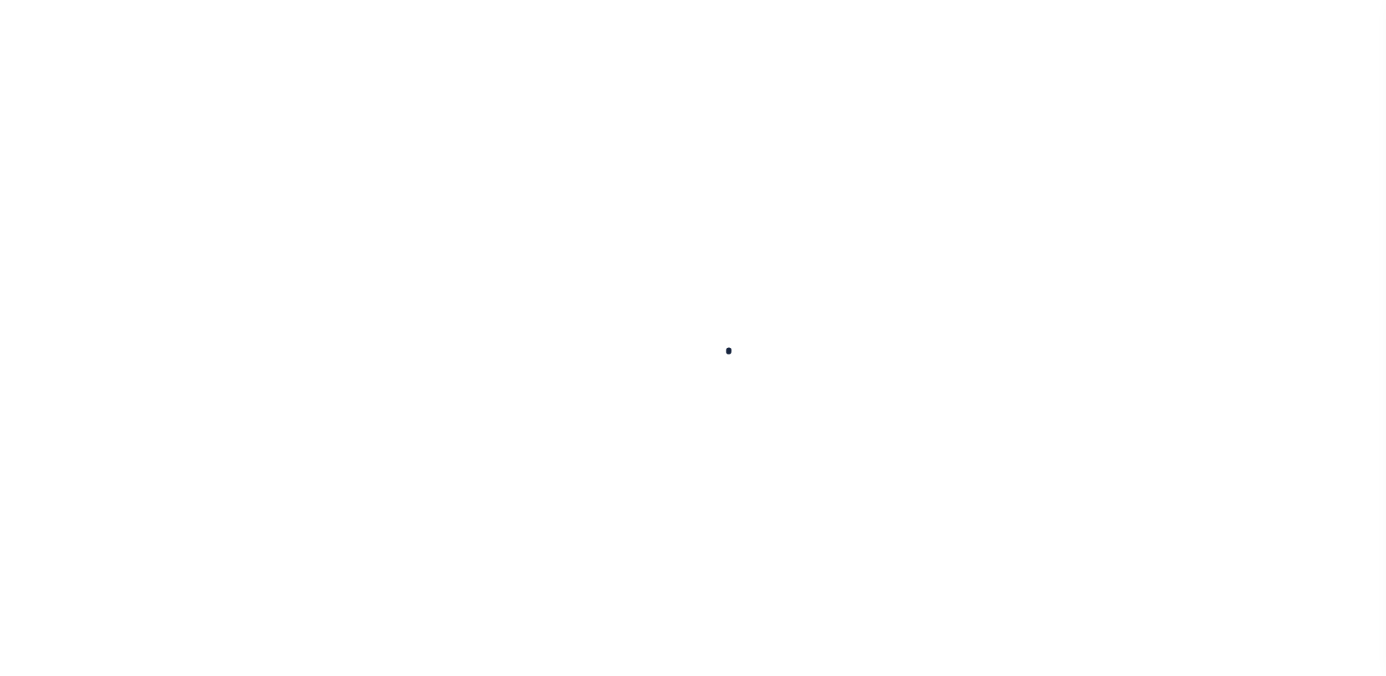
select select "NonEscrow"
select select "2464"
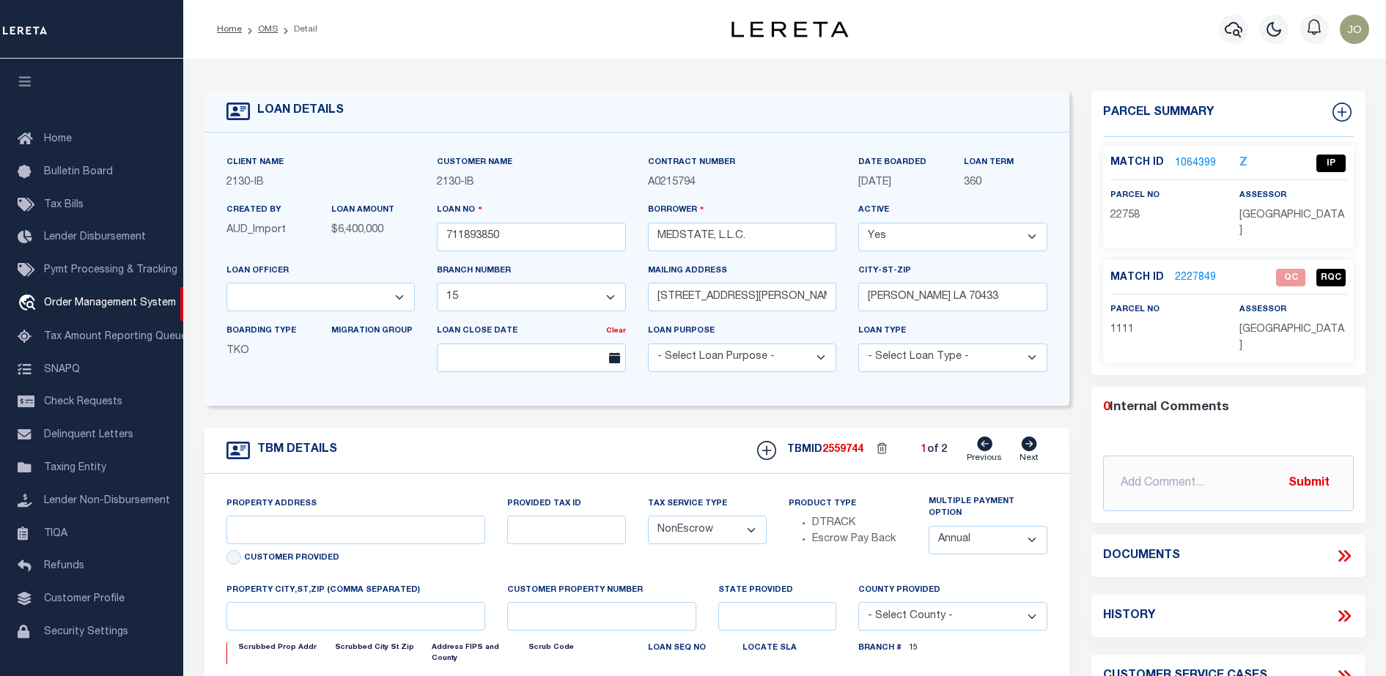
type input "[STREET_ADDRESS][PERSON_NAME] AND 2-X"
type input "1068111276"
select select
type input "[PERSON_NAME] LA 70433"
type input "Eastern"
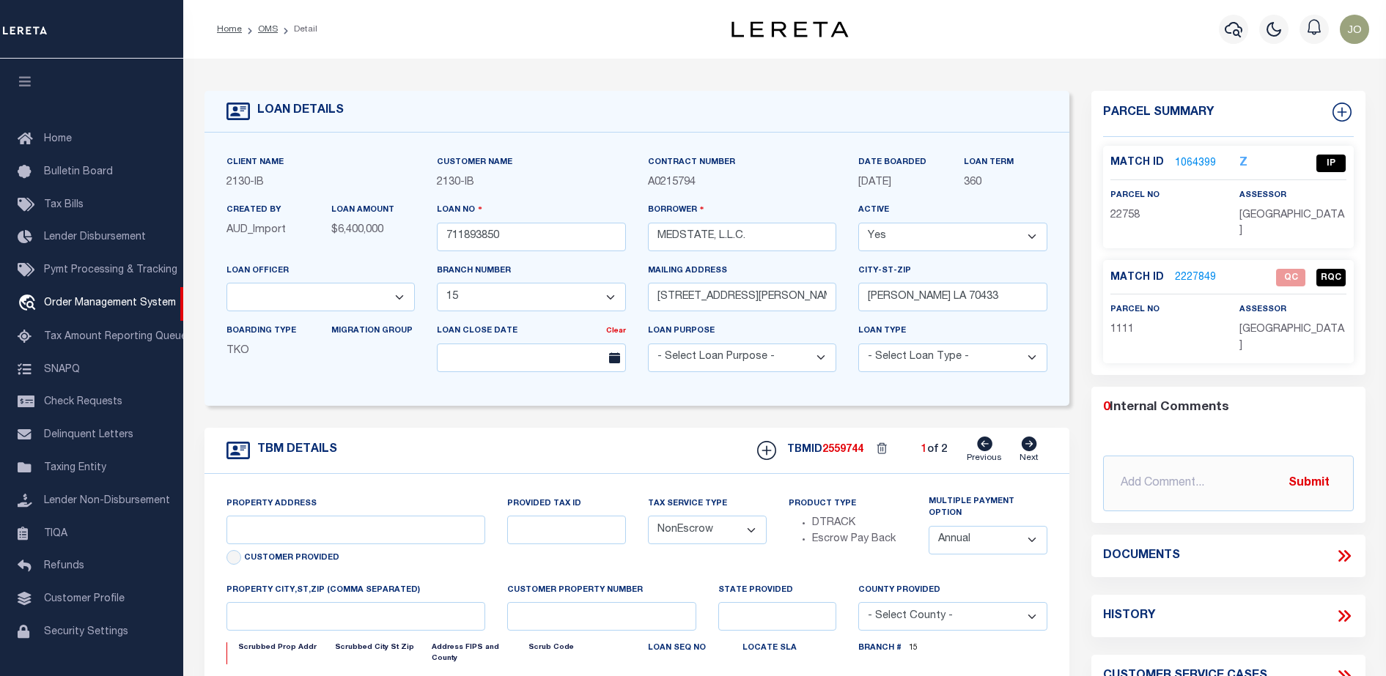
type input "LA"
select select "4950"
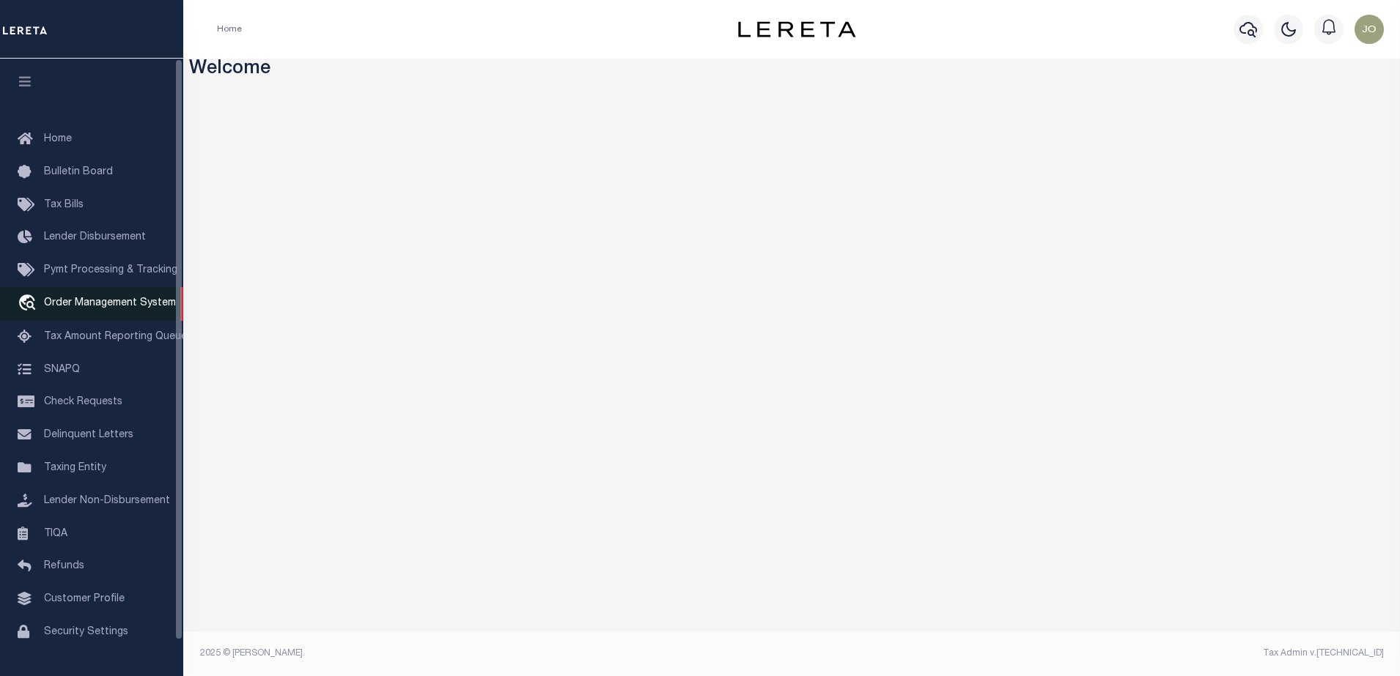
click at [82, 308] on span "Order Management System" at bounding box center [110, 303] width 132 height 10
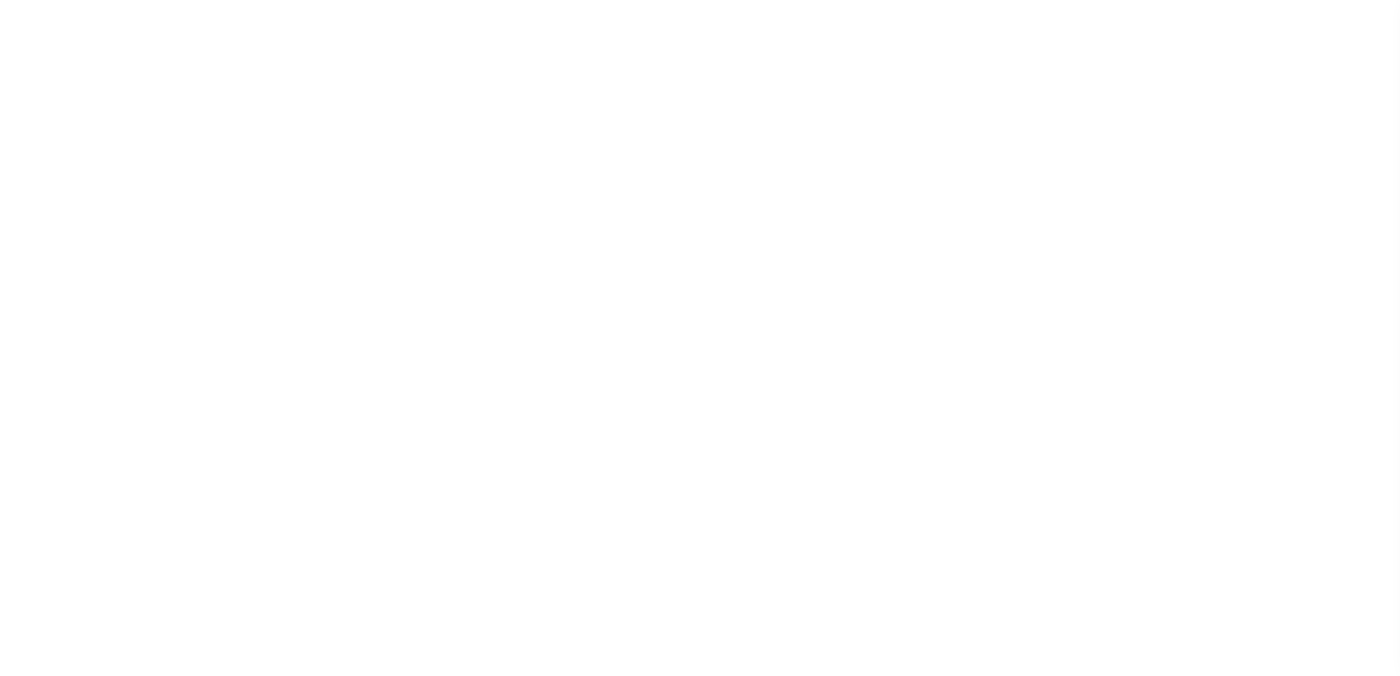
select select "200"
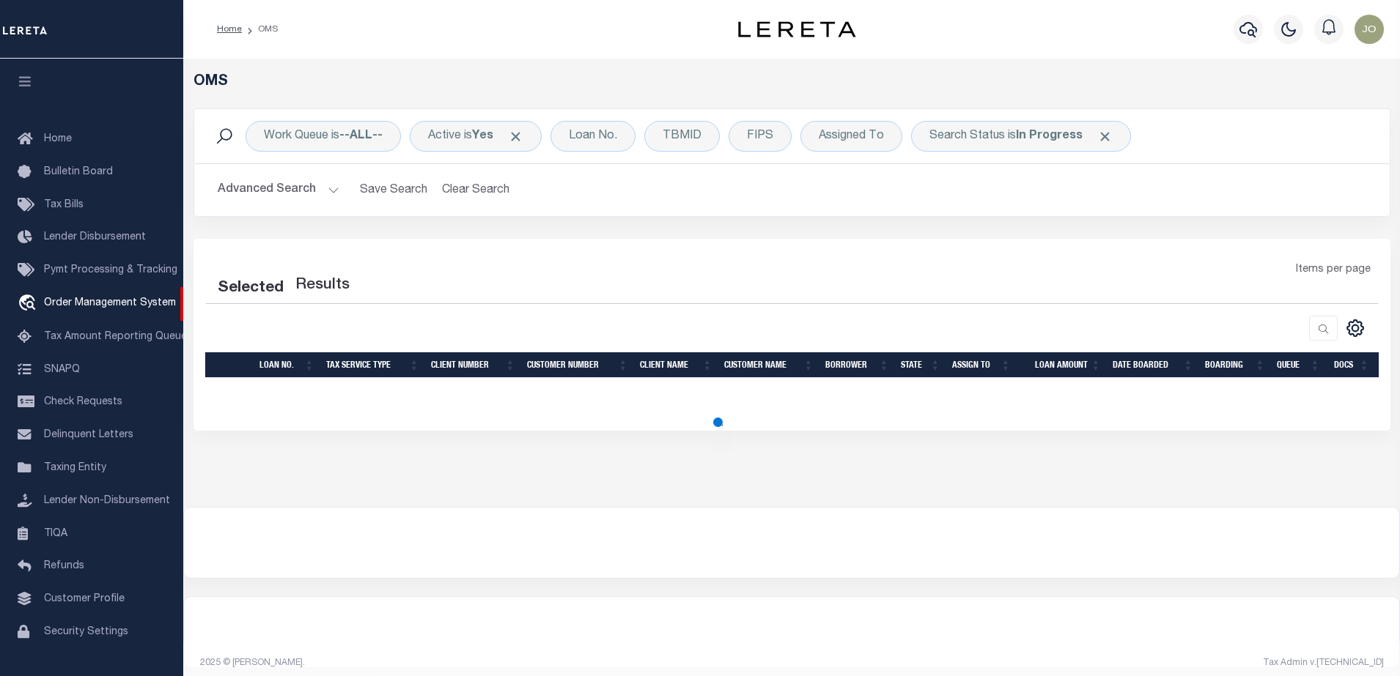
select select "200"
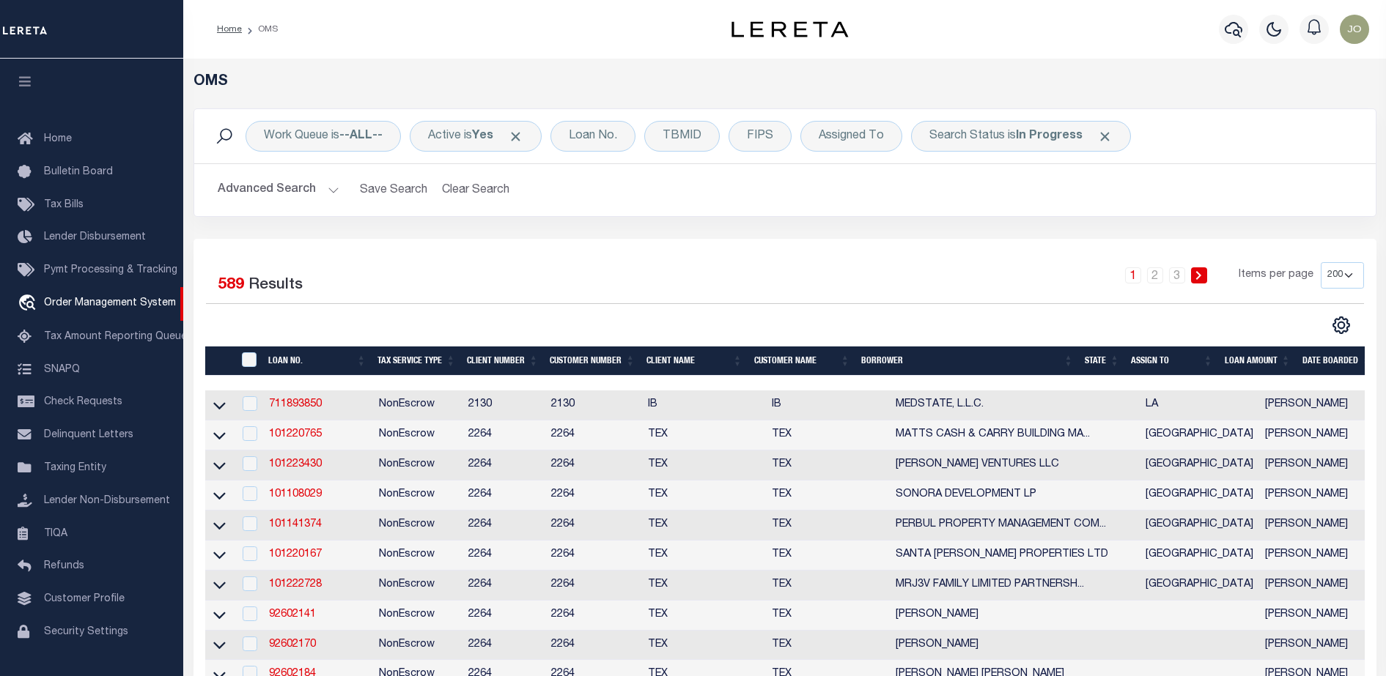
scroll to position [37, 0]
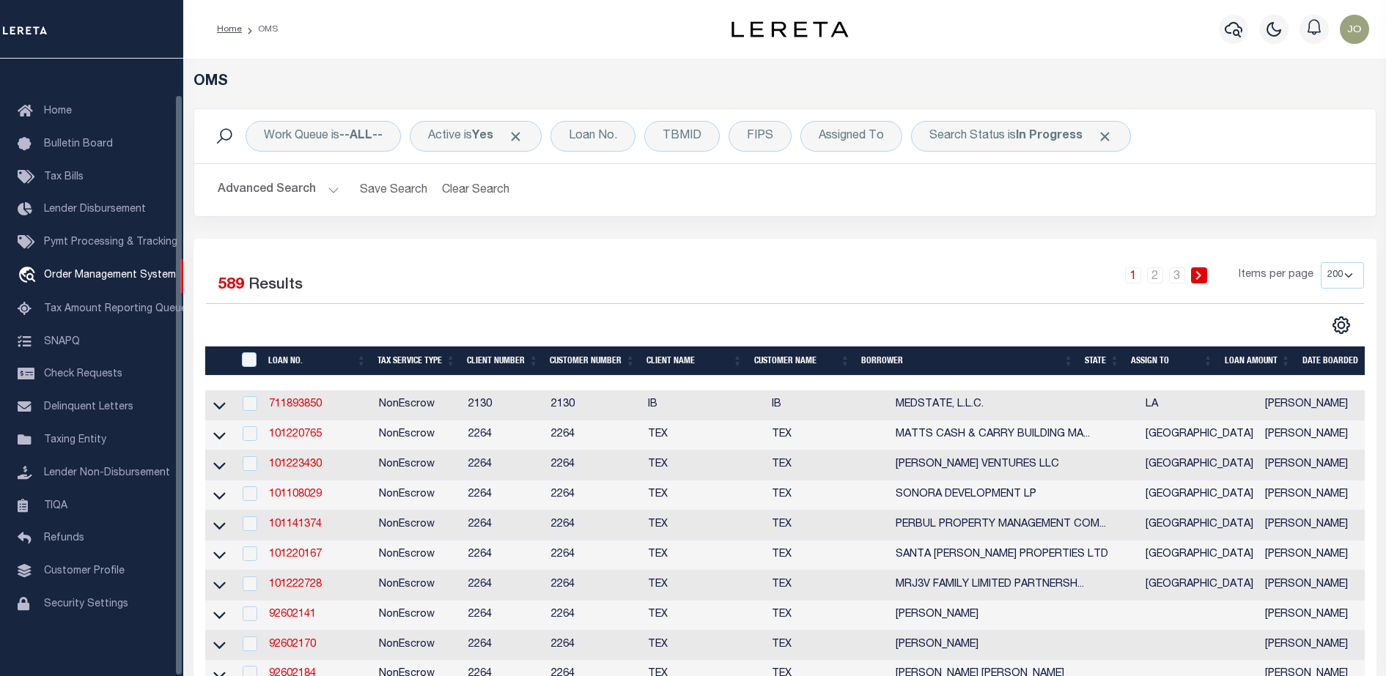
click at [928, 281] on div "1 2 3 Items per page 10 25 50 100 200" at bounding box center [931, 281] width 863 height 38
click at [99, 278] on link "travel_explore Order Management System" at bounding box center [91, 276] width 183 height 34
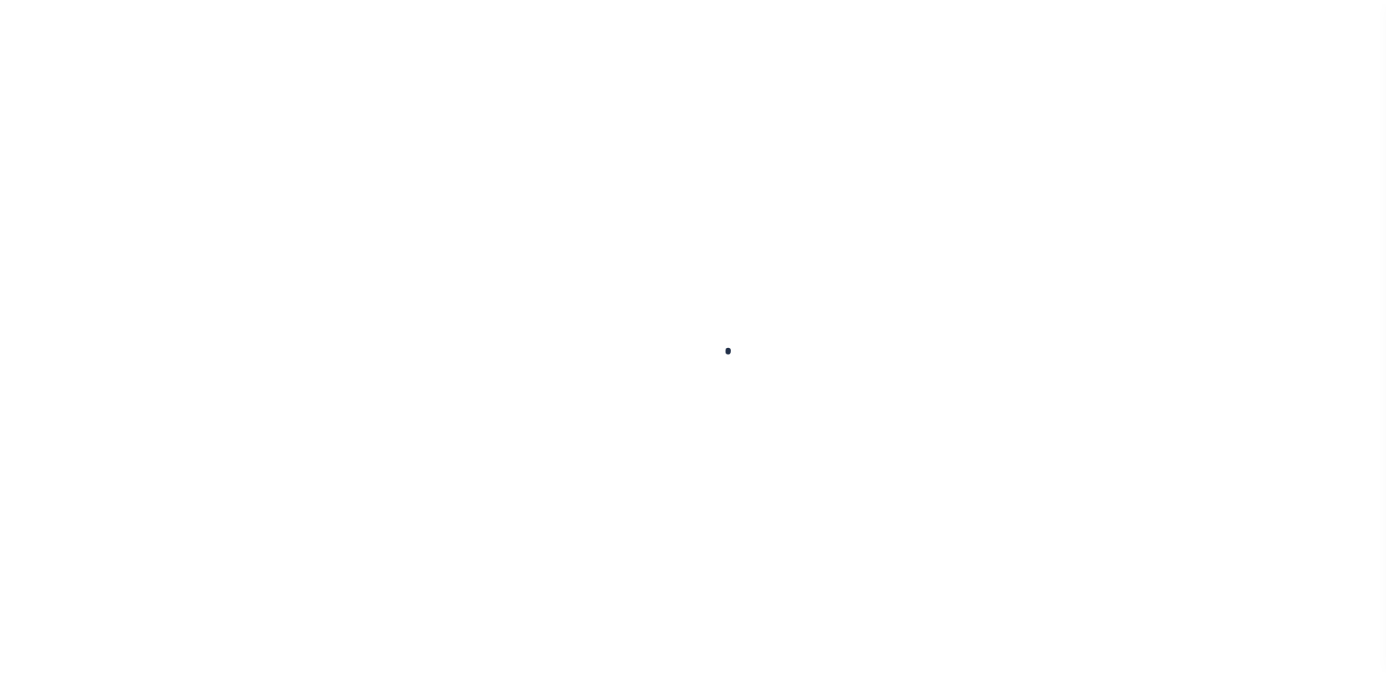
scroll to position [37, 0]
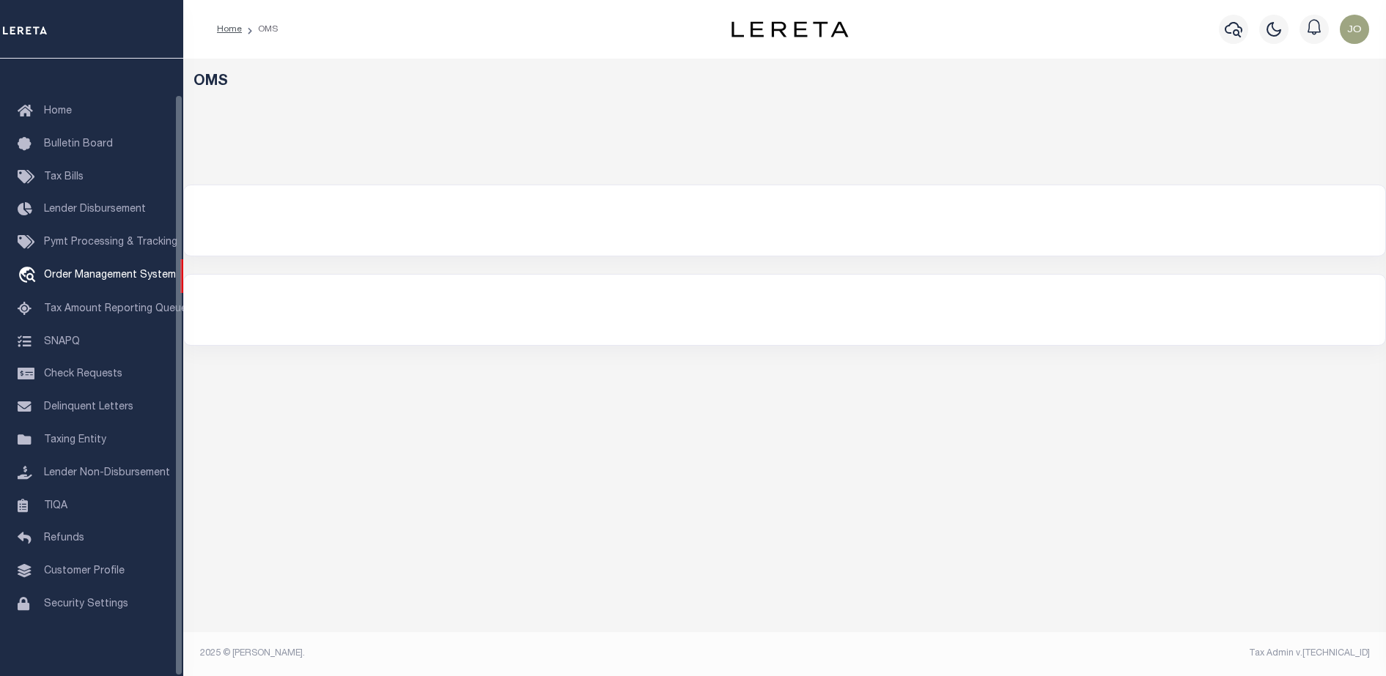
select select "200"
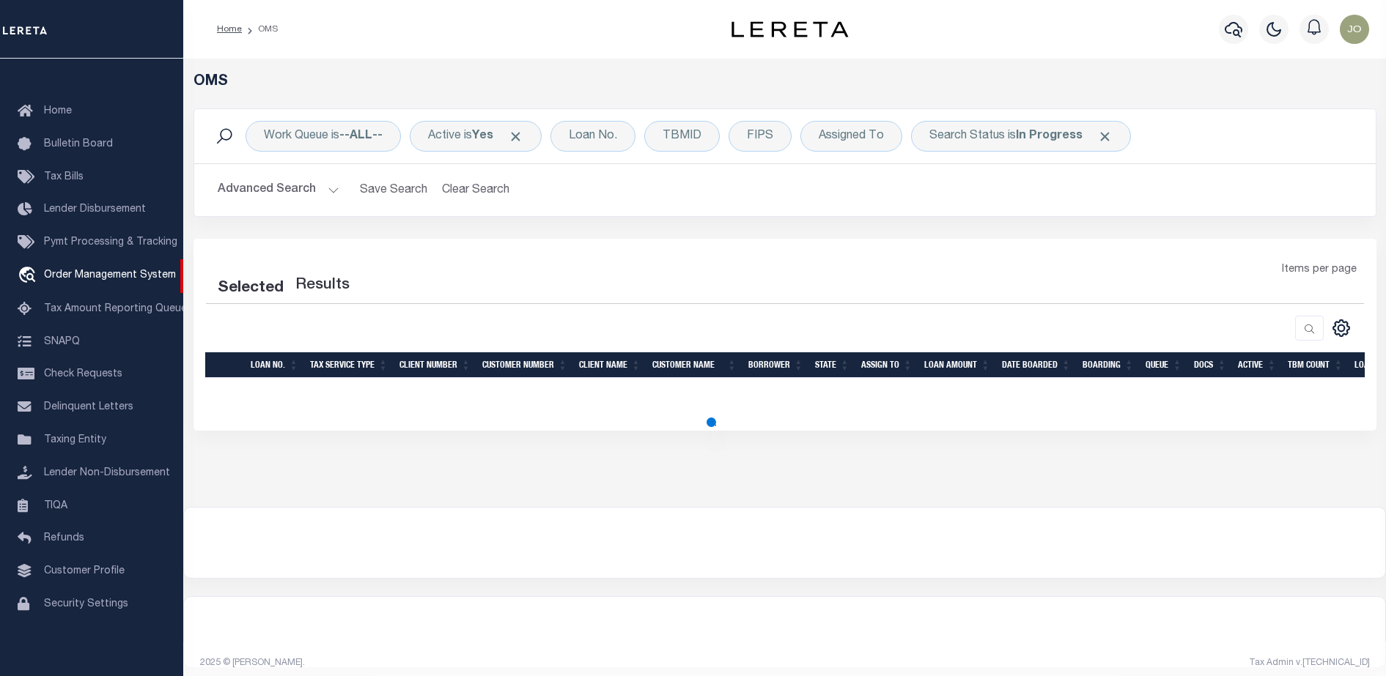
select select "200"
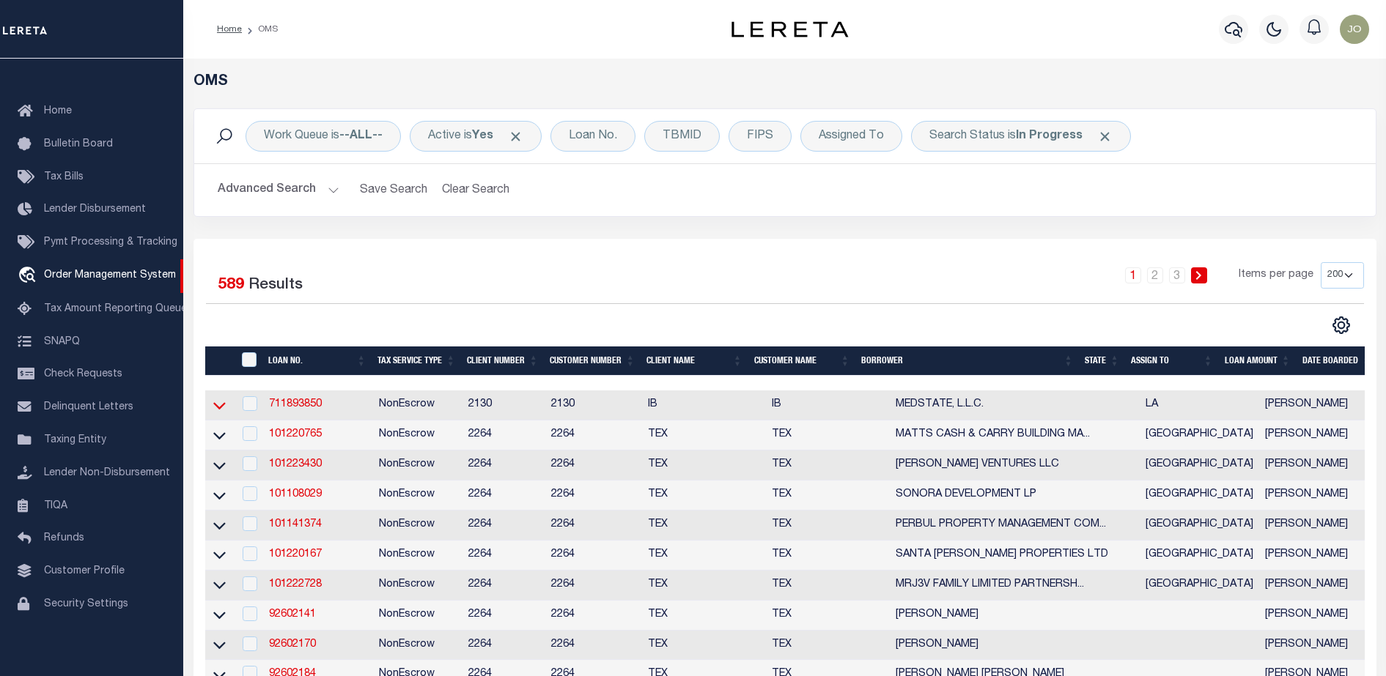
click at [218, 407] on icon at bounding box center [219, 405] width 12 height 15
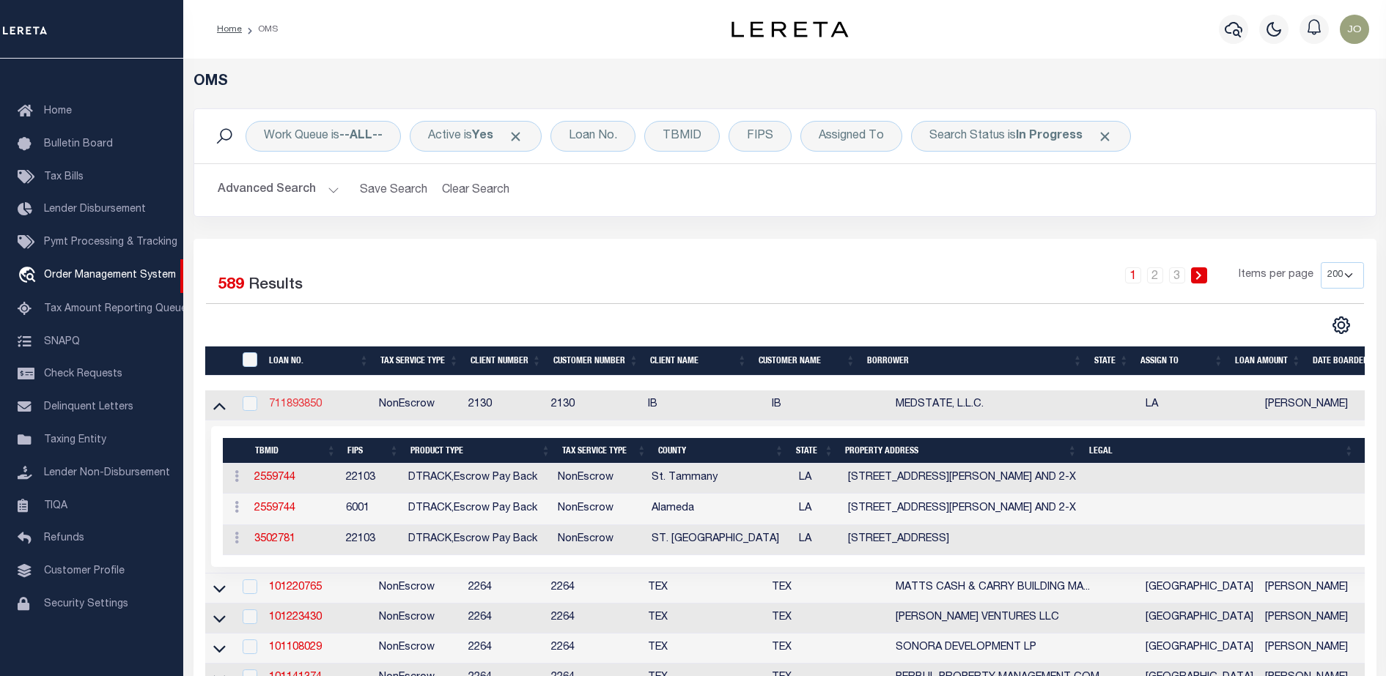
click at [289, 409] on link "711893850" at bounding box center [295, 404] width 53 height 10
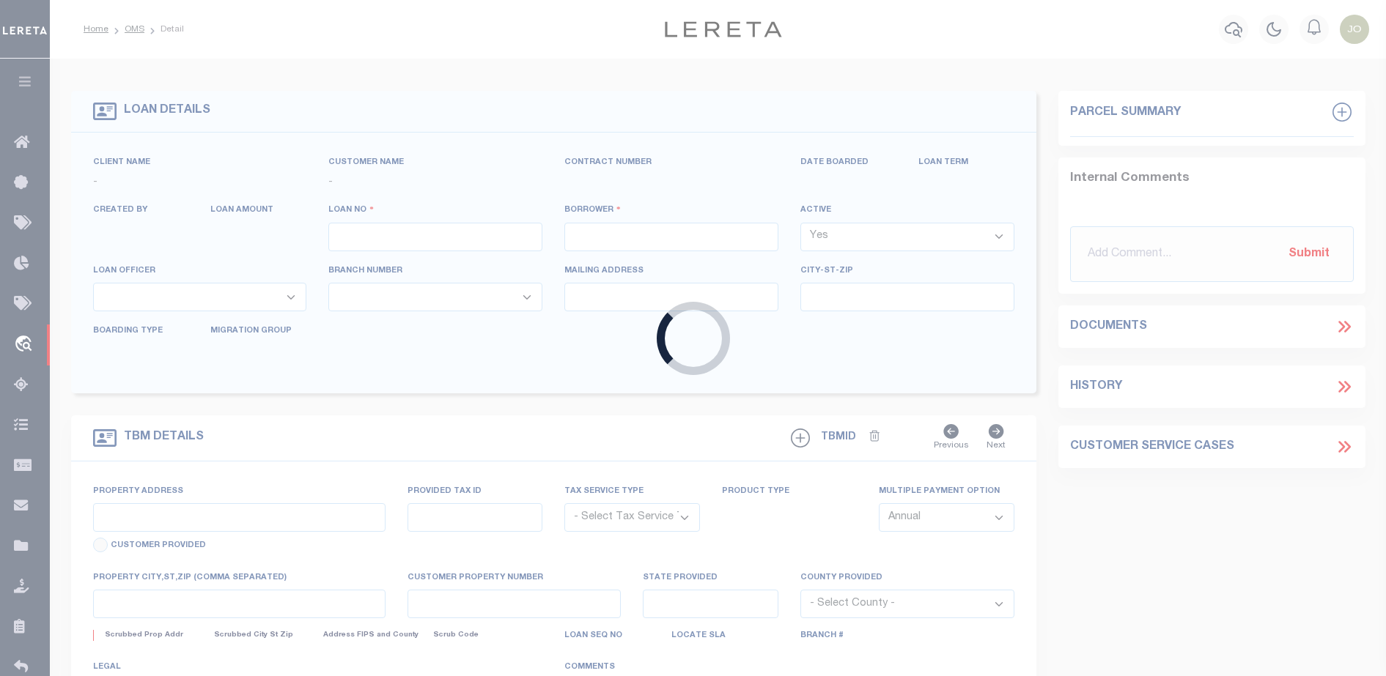
type input "711893850"
type input "MEDSTATE, L.L.C."
select select
type input "[STREET_ADDRESS][PERSON_NAME] AND 2-X"
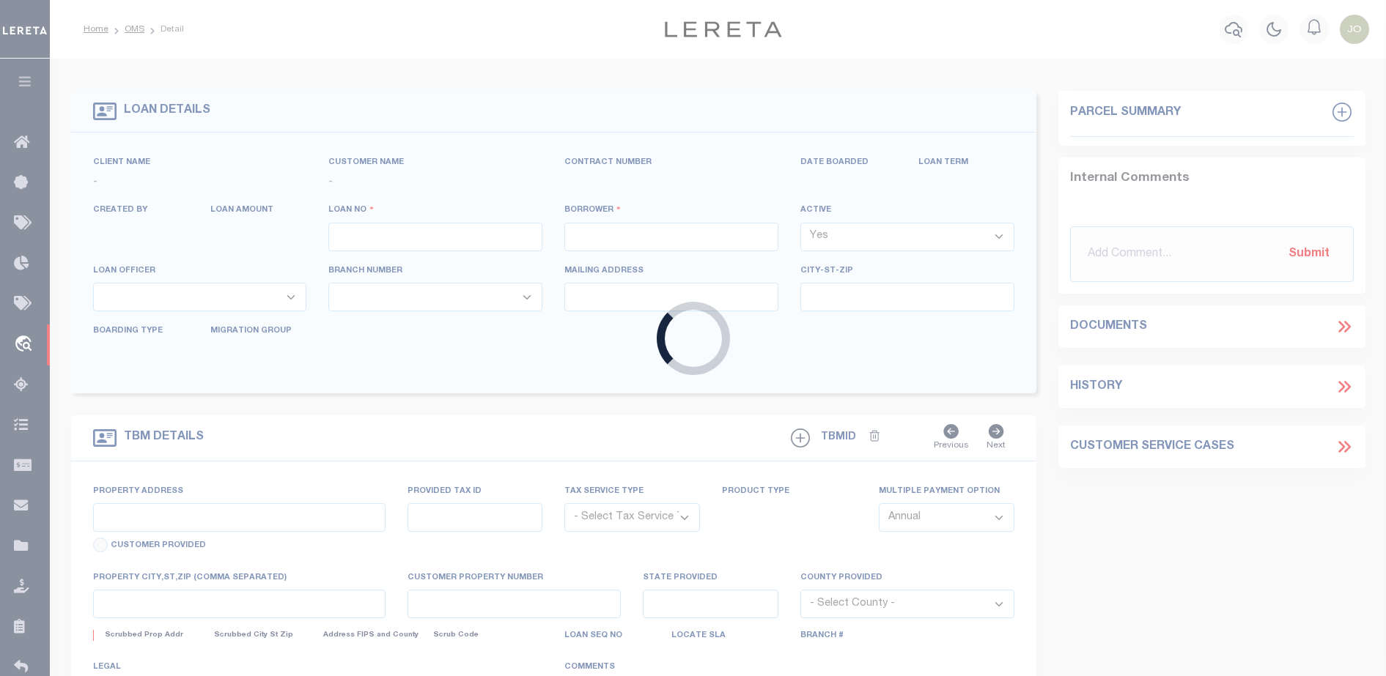
type input "[PERSON_NAME] LA 70433"
select select "NonEscrow"
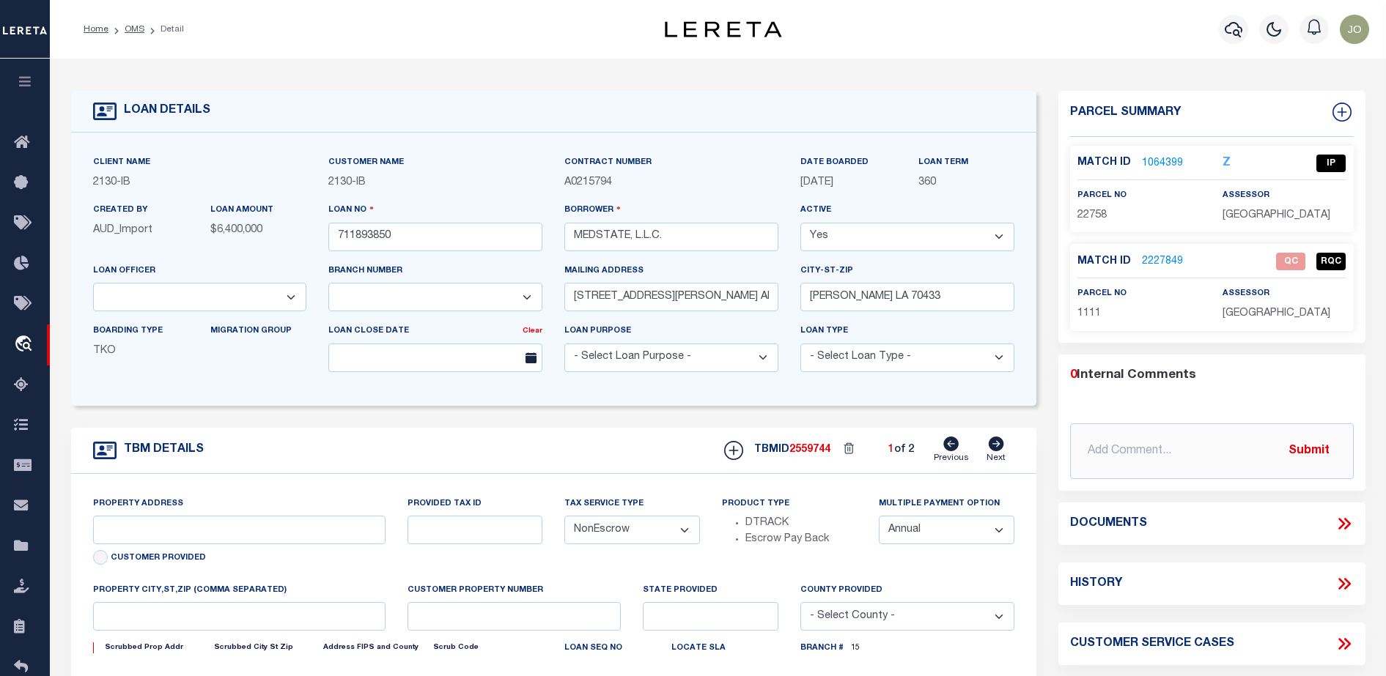
type input "[STREET_ADDRESS][PERSON_NAME] AND 2-X"
type input "1068111276"
select select
type input "[PERSON_NAME] LA 70433"
type input "Eastern"
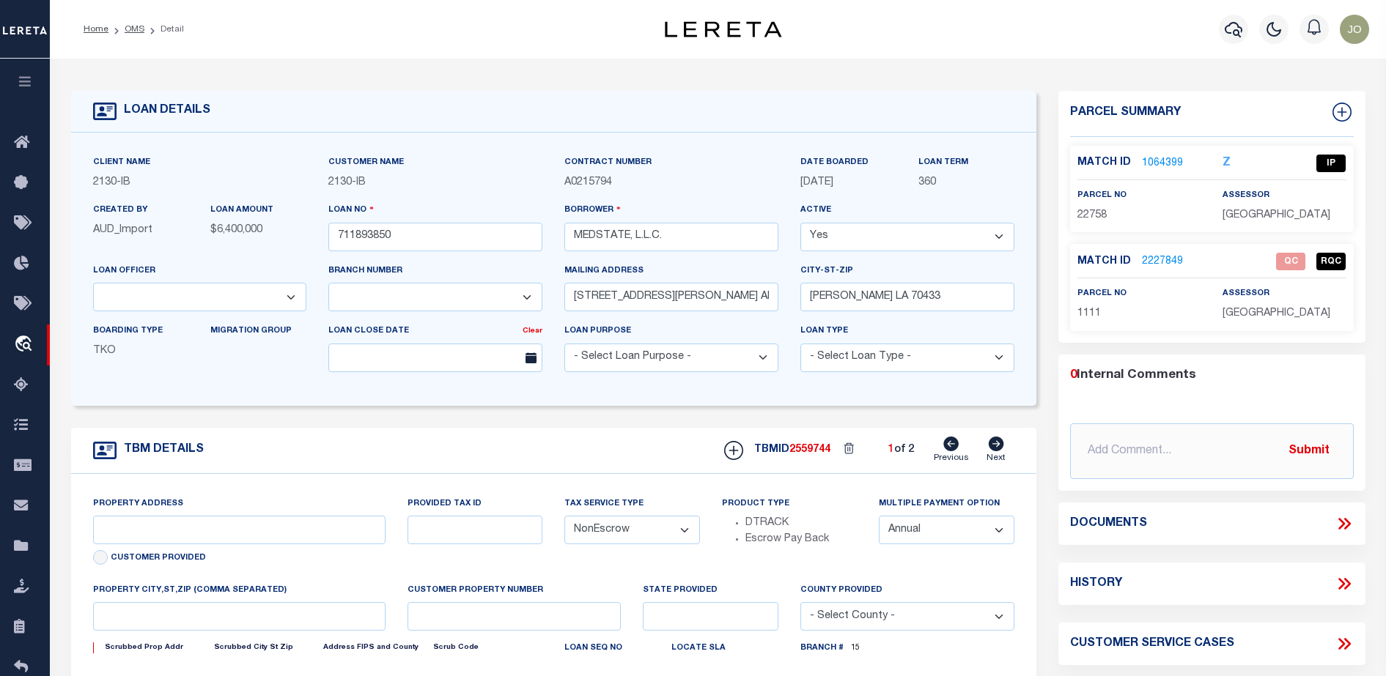
type input "LA"
select select "2464"
select select "4950"
click at [1337, 535] on div "Documents" at bounding box center [1211, 524] width 307 height 42
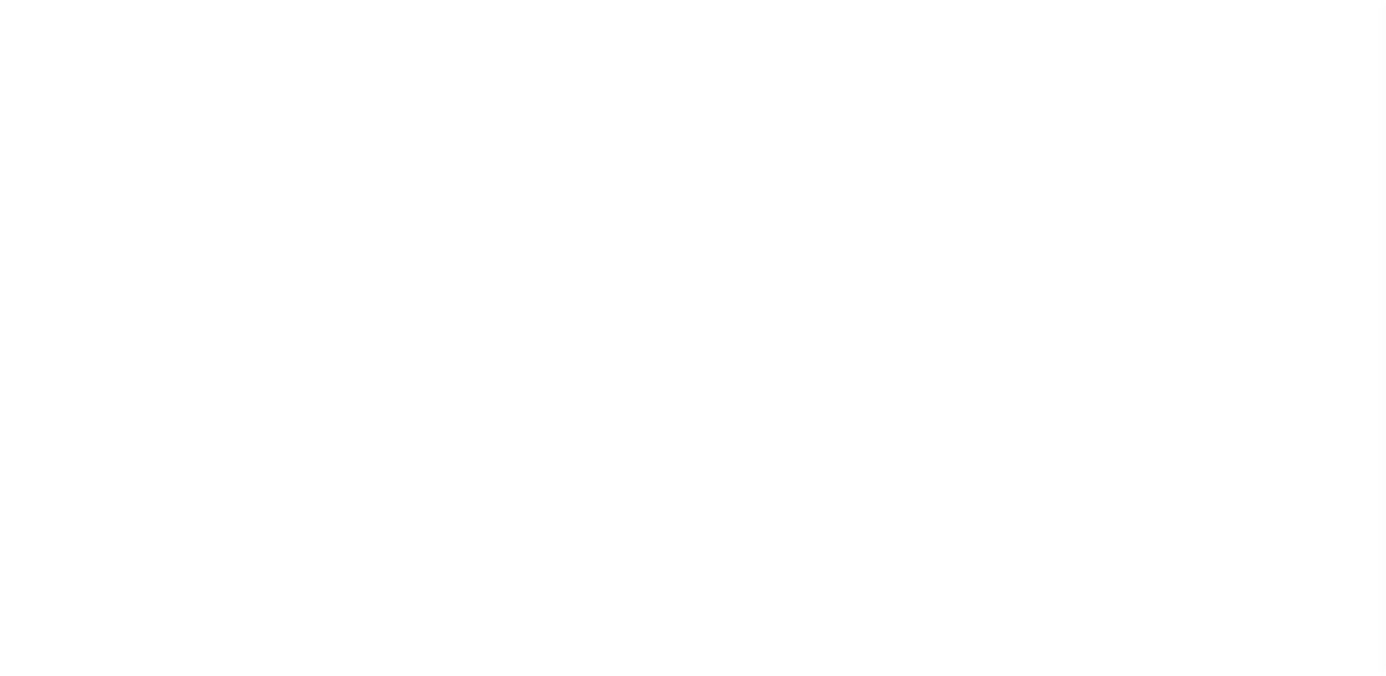
select select "NonEscrow"
type input "[STREET_ADDRESS][PERSON_NAME] AND 2-X"
type input "1068111276"
select select
type input "[PERSON_NAME] LA 70433"
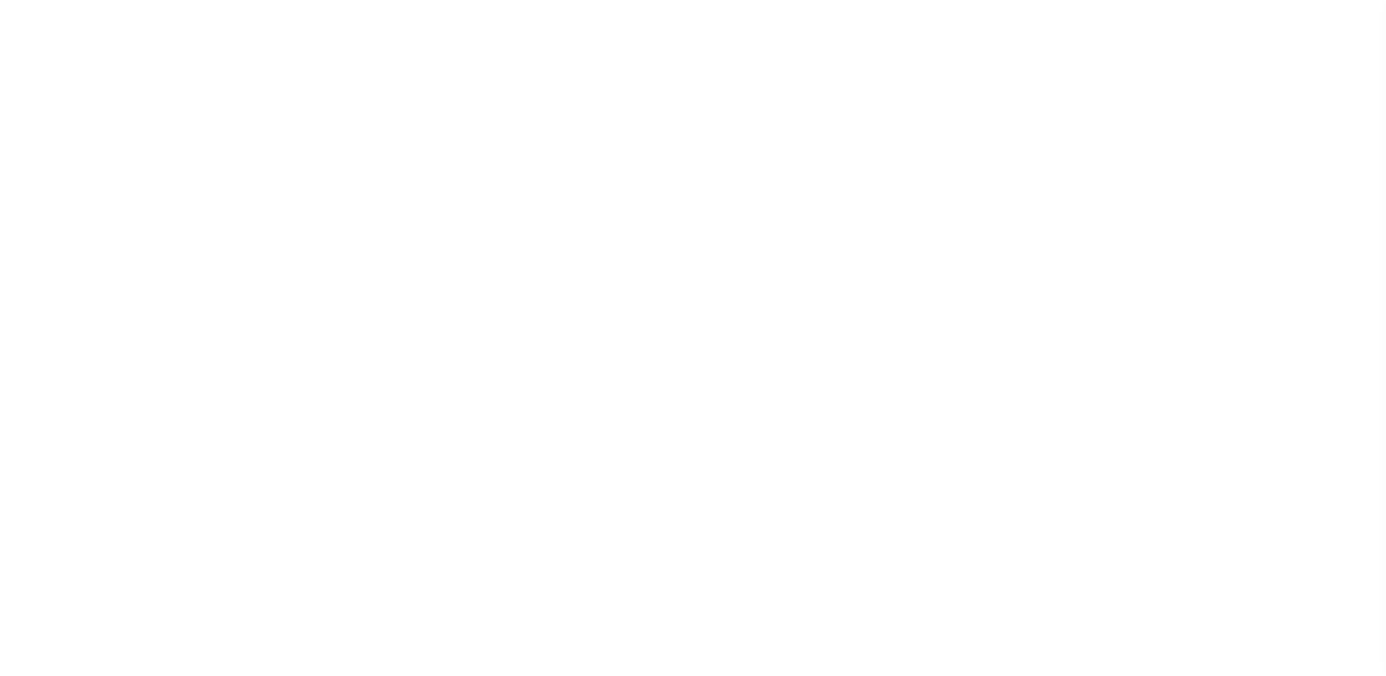
type input "Eastern"
type input "LA"
select select "2464"
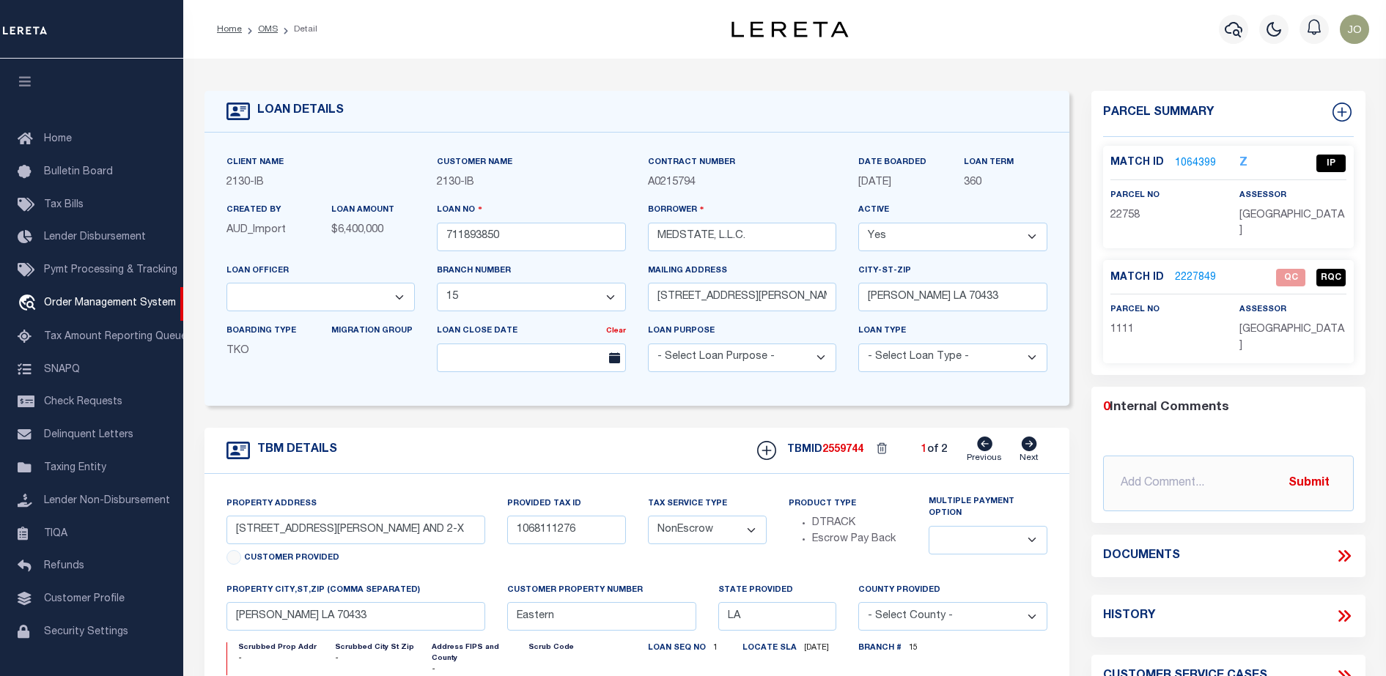
select select "4950"
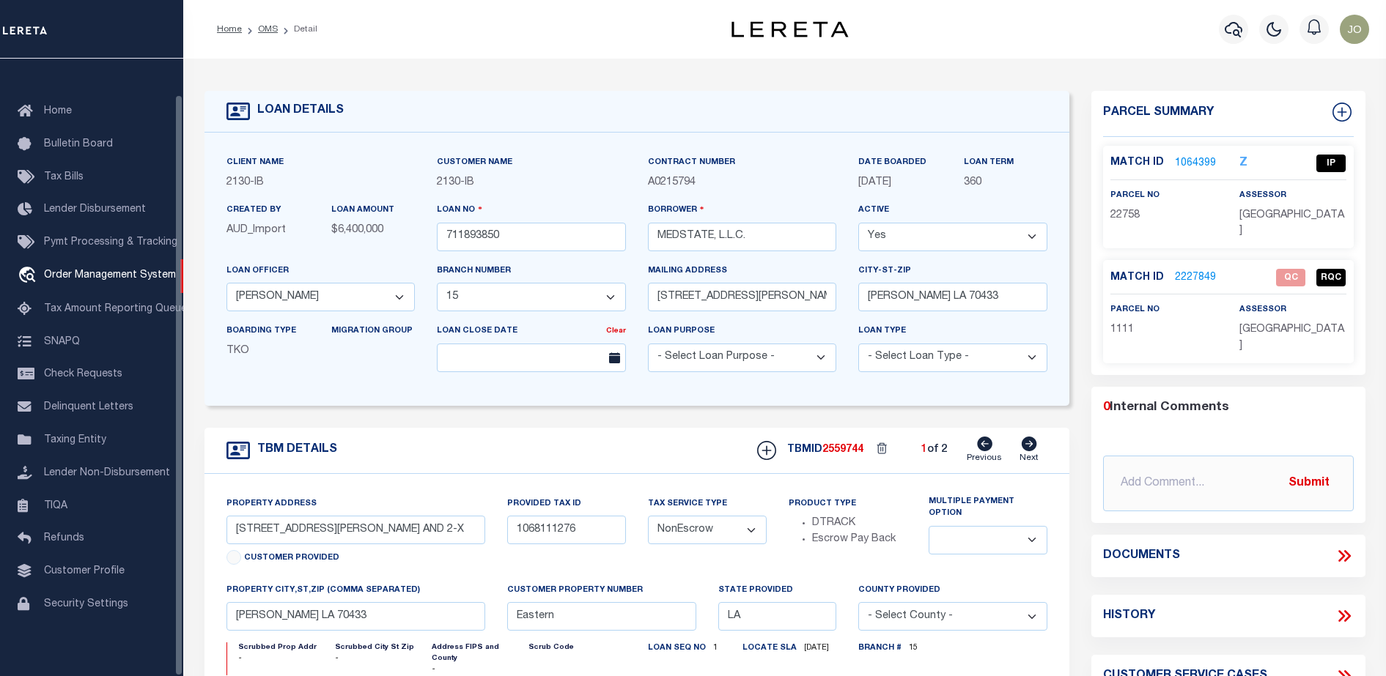
click at [640, 467] on div "TBM DETAILS TBMID 2559744 1 of 2 Next" at bounding box center [636, 451] width 865 height 46
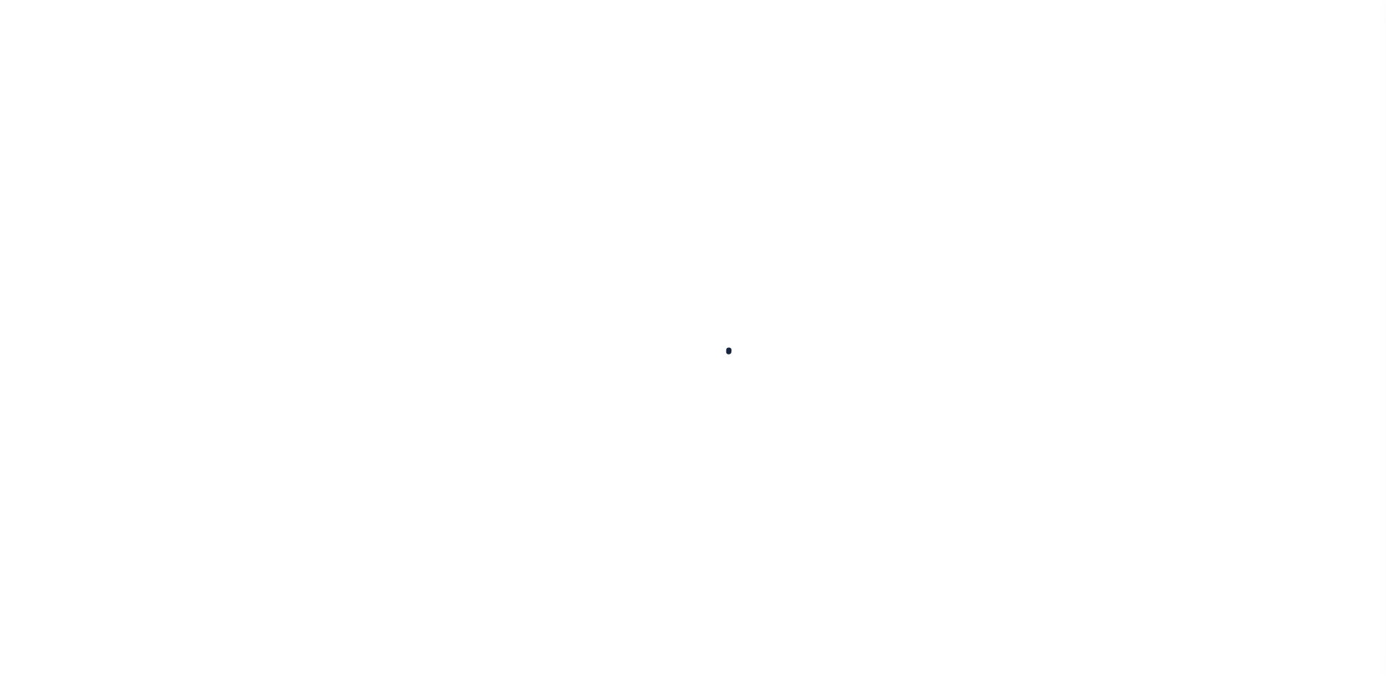
type input "711893850"
type input "MEDSTATE, L.L.C."
select select
type input "[STREET_ADDRESS][PERSON_NAME] AND 2-X"
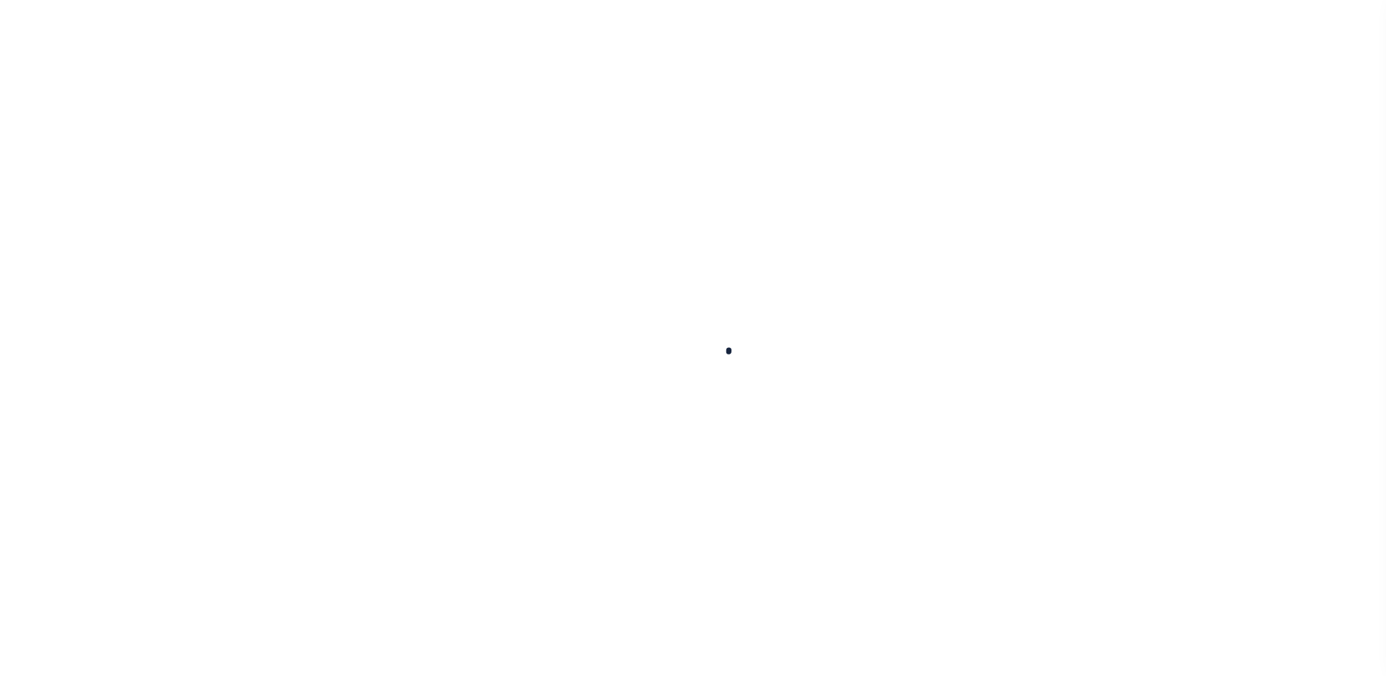
type input "[PERSON_NAME] LA 70433"
select select "NonEscrow"
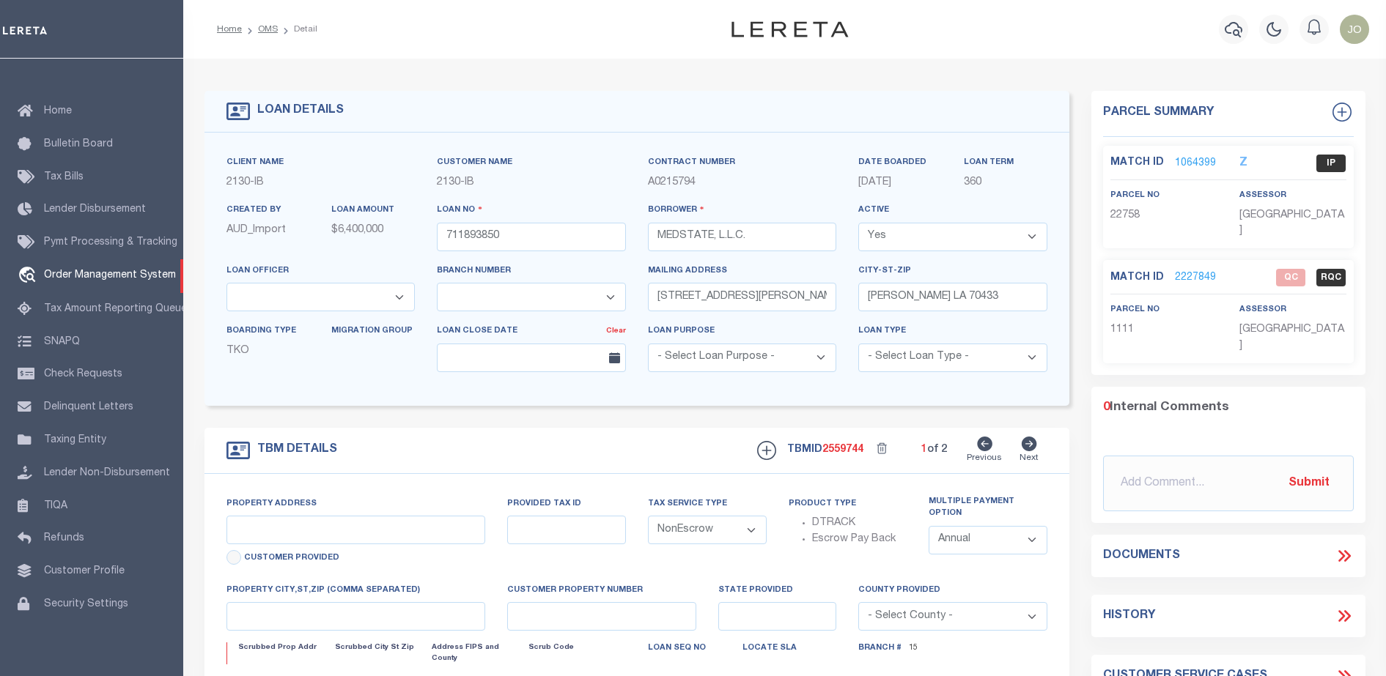
type input "[STREET_ADDRESS][PERSON_NAME] AND 2-X"
type input "1068111276"
select select
type input "[PERSON_NAME] LA 70433"
type input "Eastern"
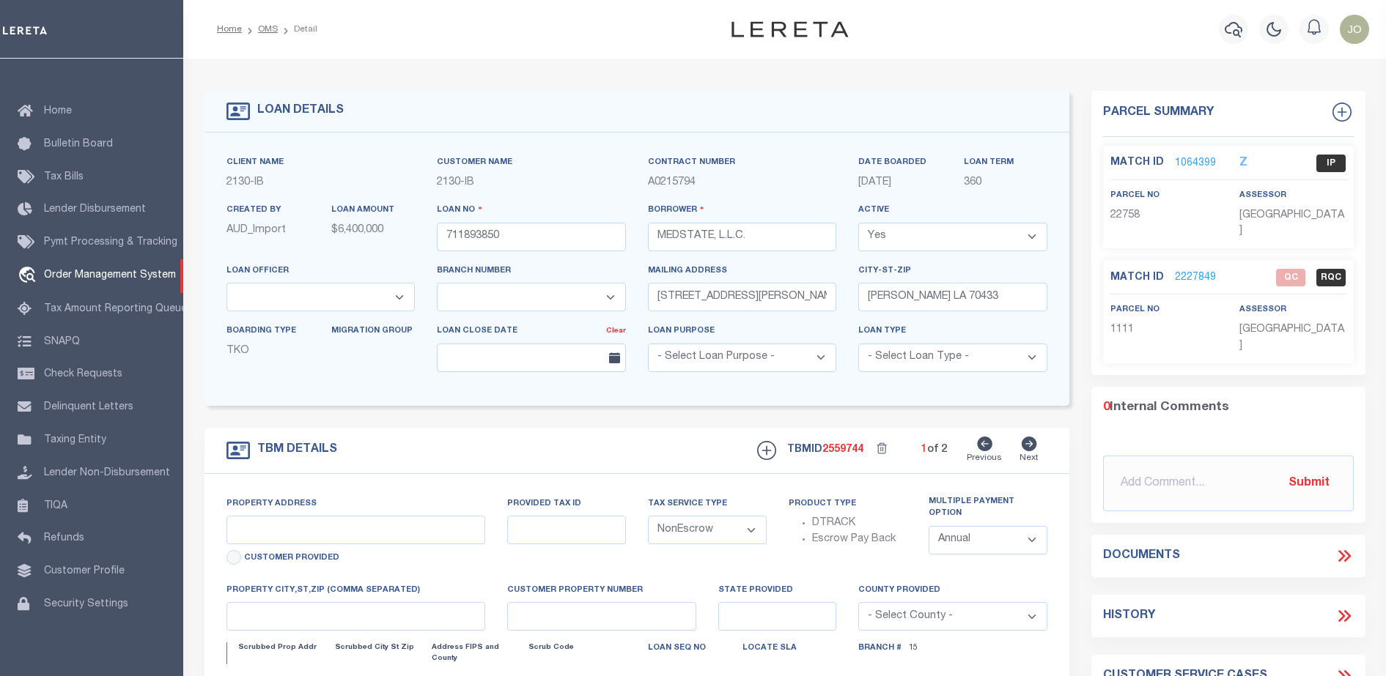
type input "LA"
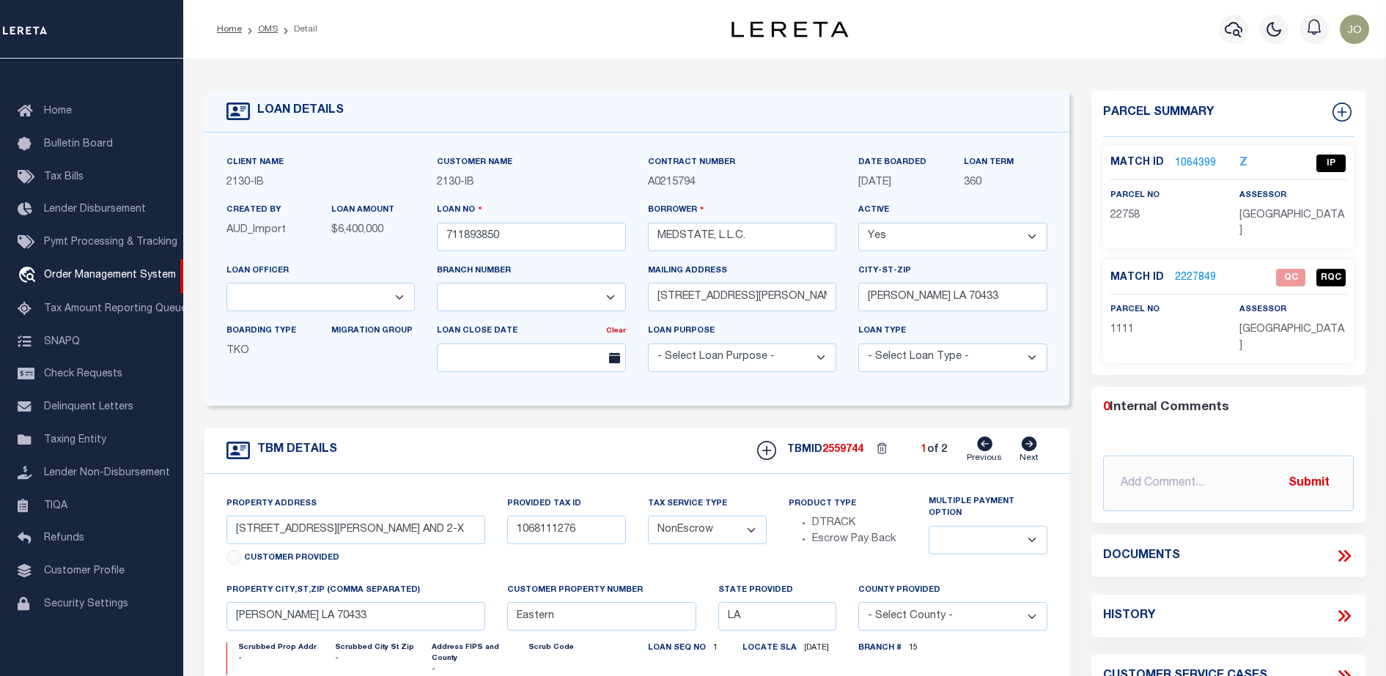
select select "2464"
select select "4950"
click at [1333, 547] on div "Documents" at bounding box center [1228, 556] width 251 height 19
click at [1340, 550] on icon at bounding box center [1341, 556] width 7 height 12
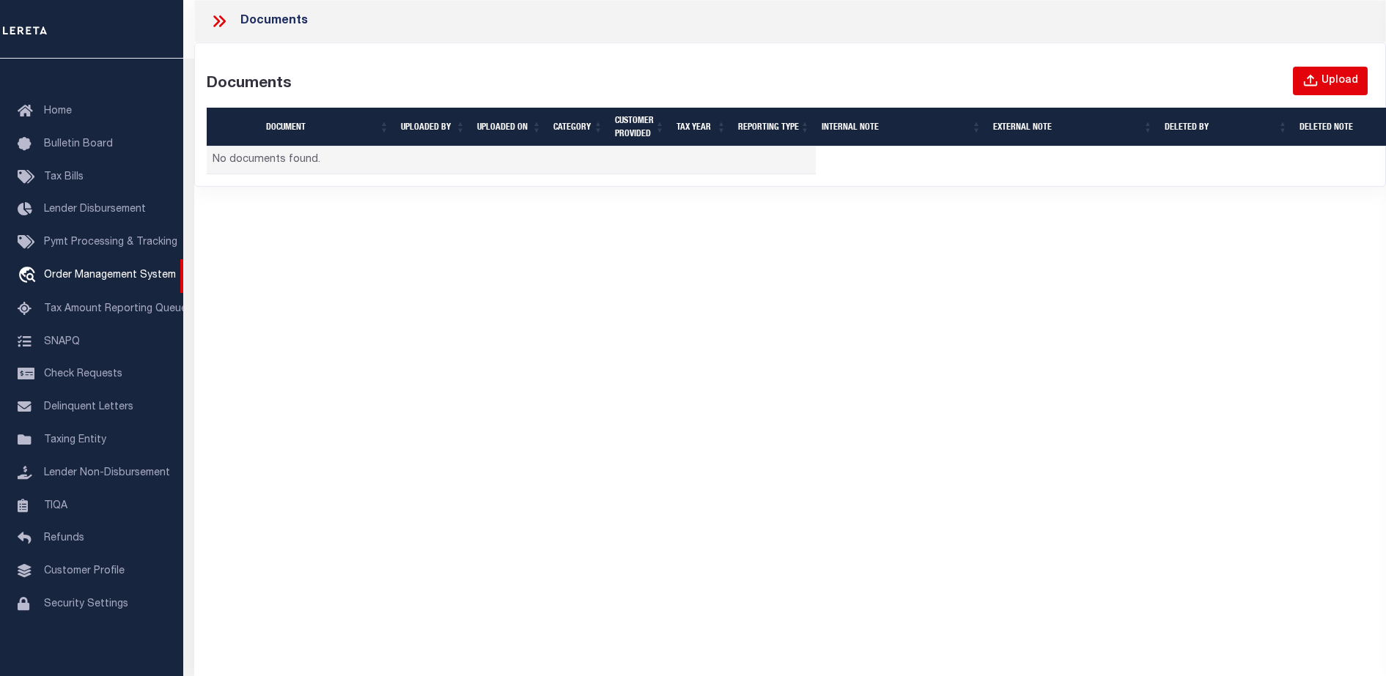
click at [1318, 87] on icon "button" at bounding box center [1310, 81] width 16 height 16
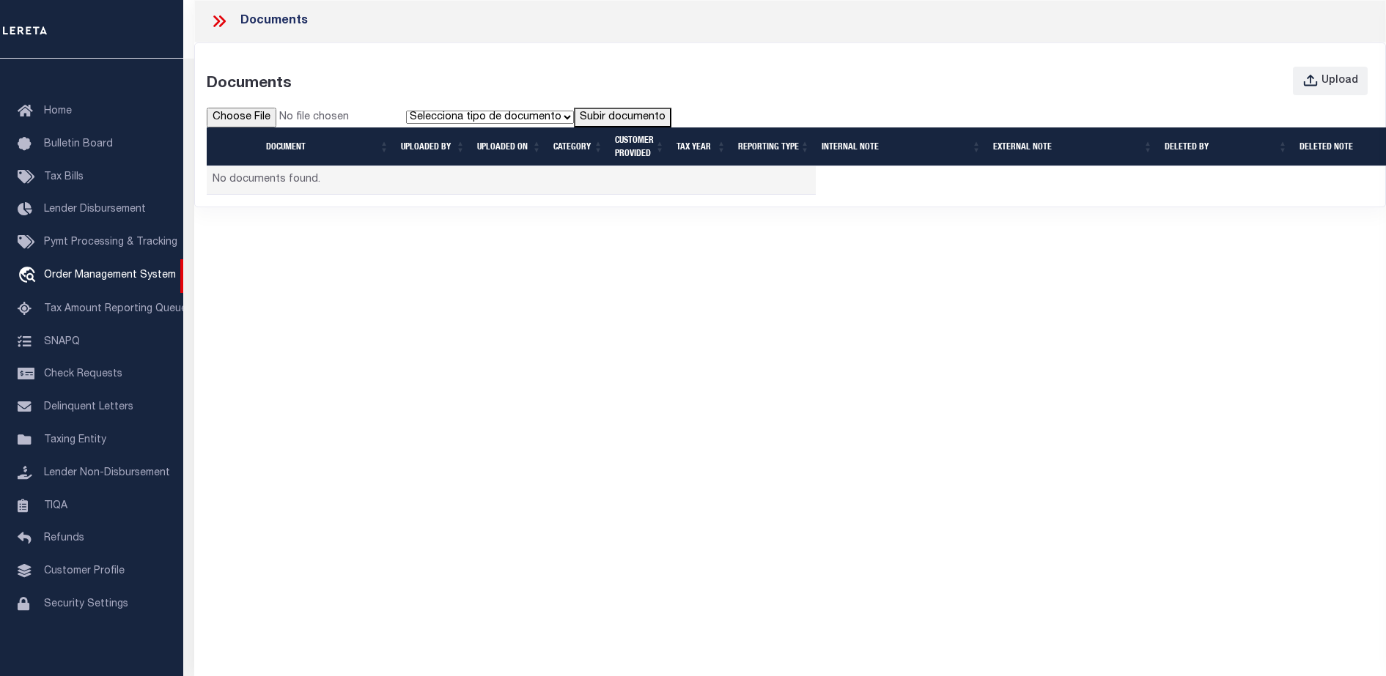
click at [242, 123] on input "file" at bounding box center [306, 118] width 199 height 21
type input "C:\fakepath\PWA_Upload_View_DocumentGrid (1).pdf"
click at [557, 102] on div "Documents Upload Selecciona tipo de documento Tipo 1 Tipo 2 Subir documento Doc…" at bounding box center [790, 131] width 1167 height 128
click at [552, 122] on select "Selecciona tipo de documento Tipo 1 Tipo 2" at bounding box center [490, 117] width 168 height 13
select select "Type1"
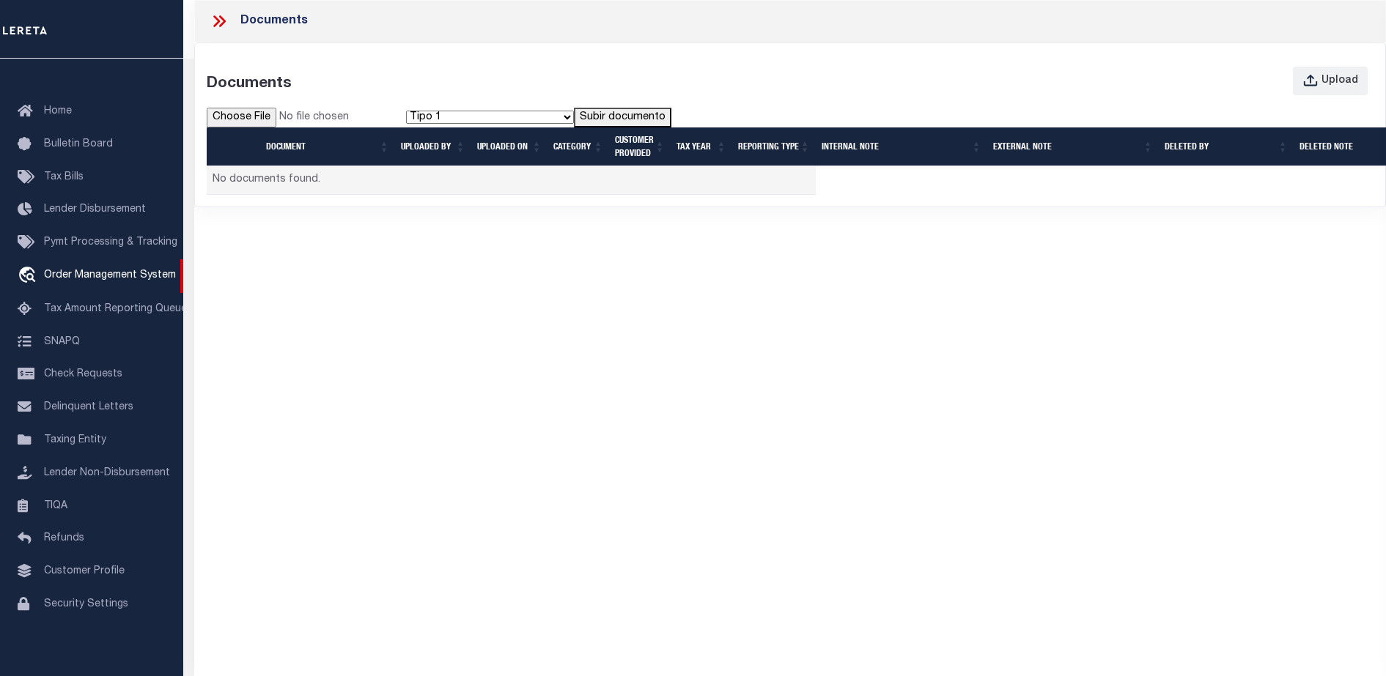
click at [408, 111] on select "Selecciona tipo de documento Tipo 1 Tipo 2" at bounding box center [490, 117] width 168 height 13
drag, startPoint x: 615, startPoint y: 123, endPoint x: 602, endPoint y: 119, distance: 14.6
click at [602, 119] on button "Subir documento" at bounding box center [622, 118] width 97 height 21
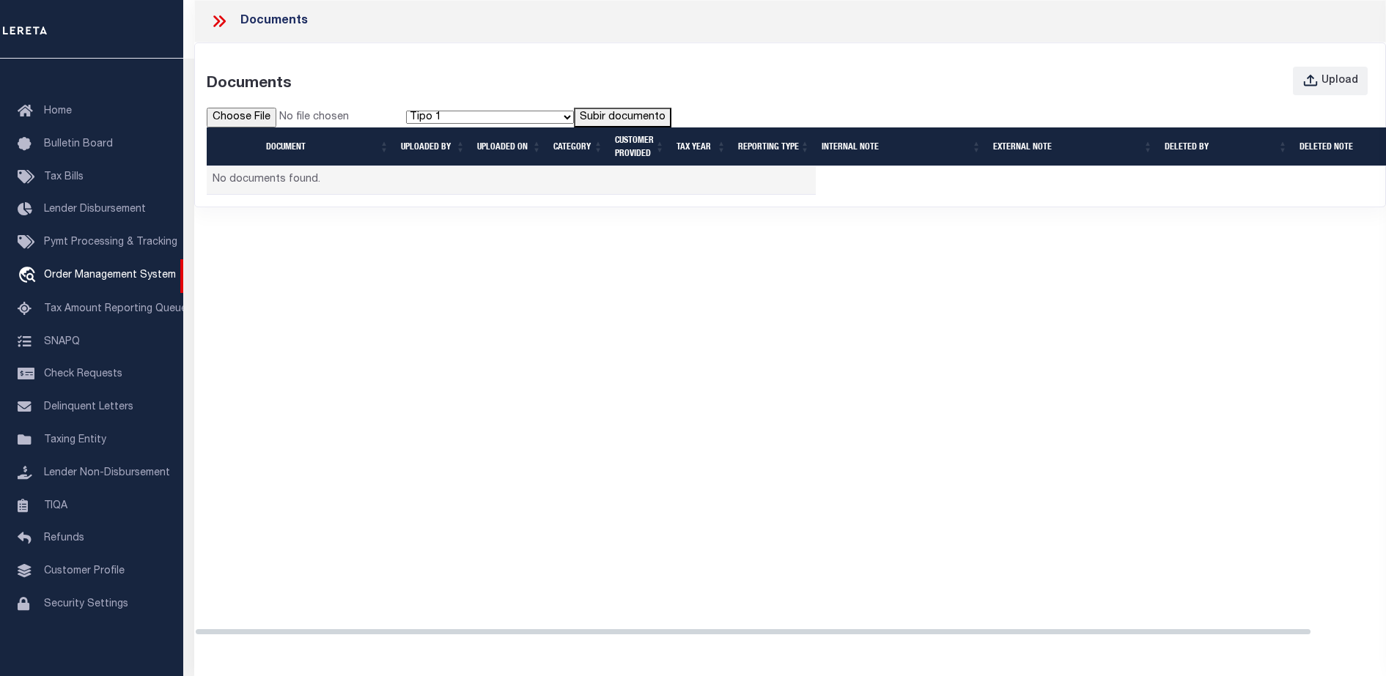
click at [536, 415] on div "Documents Documents Upload Selecciona tipo de documento Tipo 1 Tipo 2 Subir doc…" at bounding box center [789, 325] width 1191 height 650
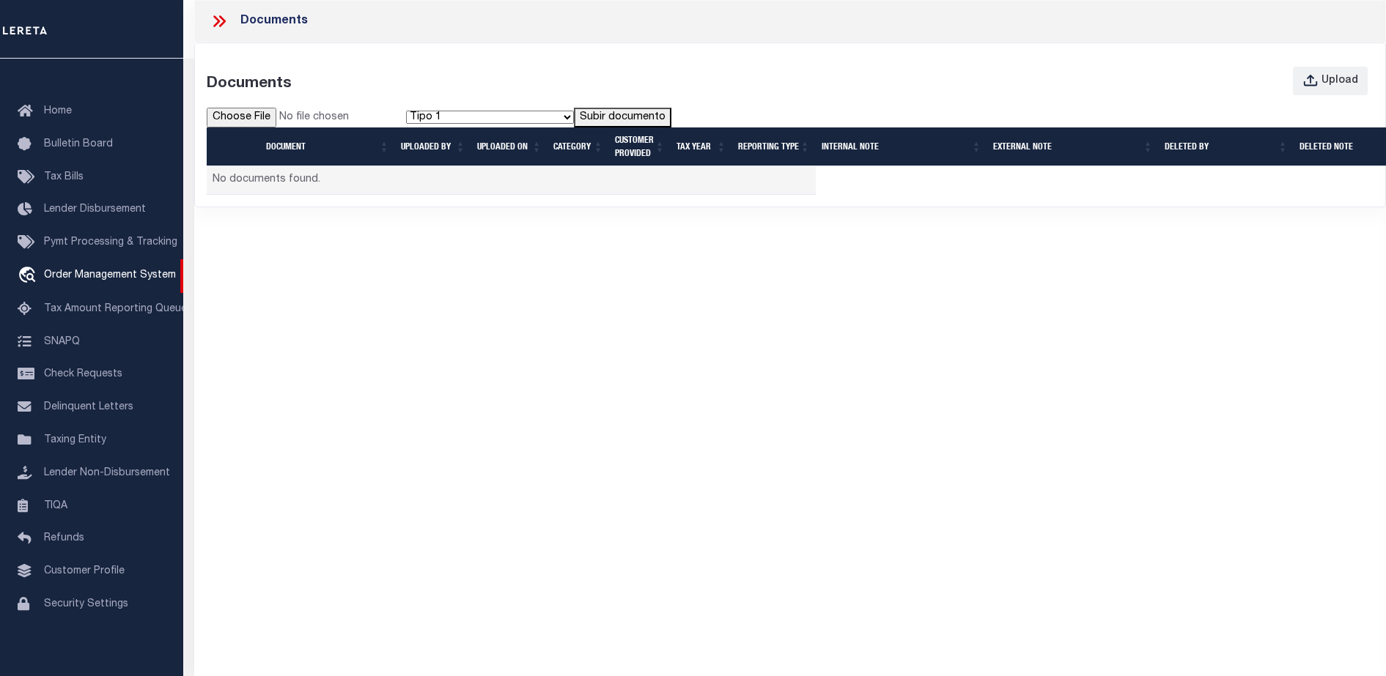
click at [626, 108] on button "Subir documento" at bounding box center [622, 118] width 97 height 21
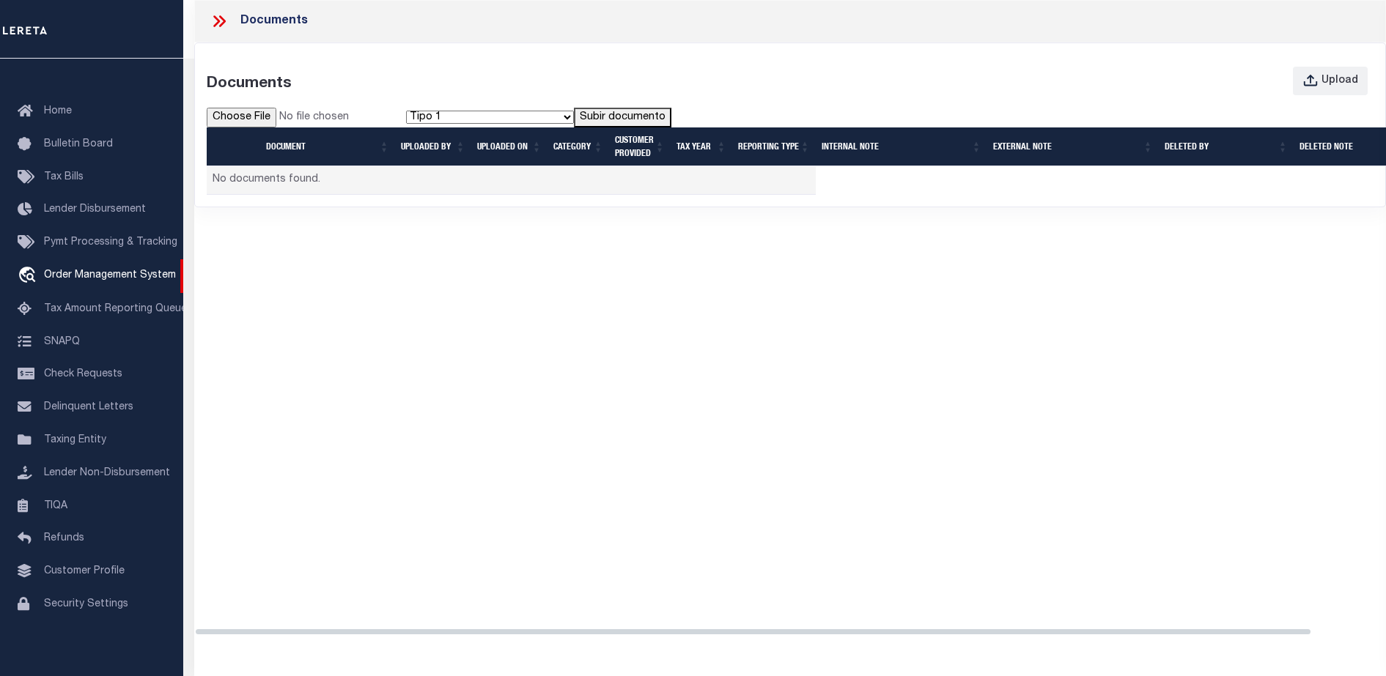
click at [618, 473] on div "Documents Documents Upload Selecciona tipo de documento Tipo 1 Tipo 2 Subir doc…" at bounding box center [789, 325] width 1191 height 650
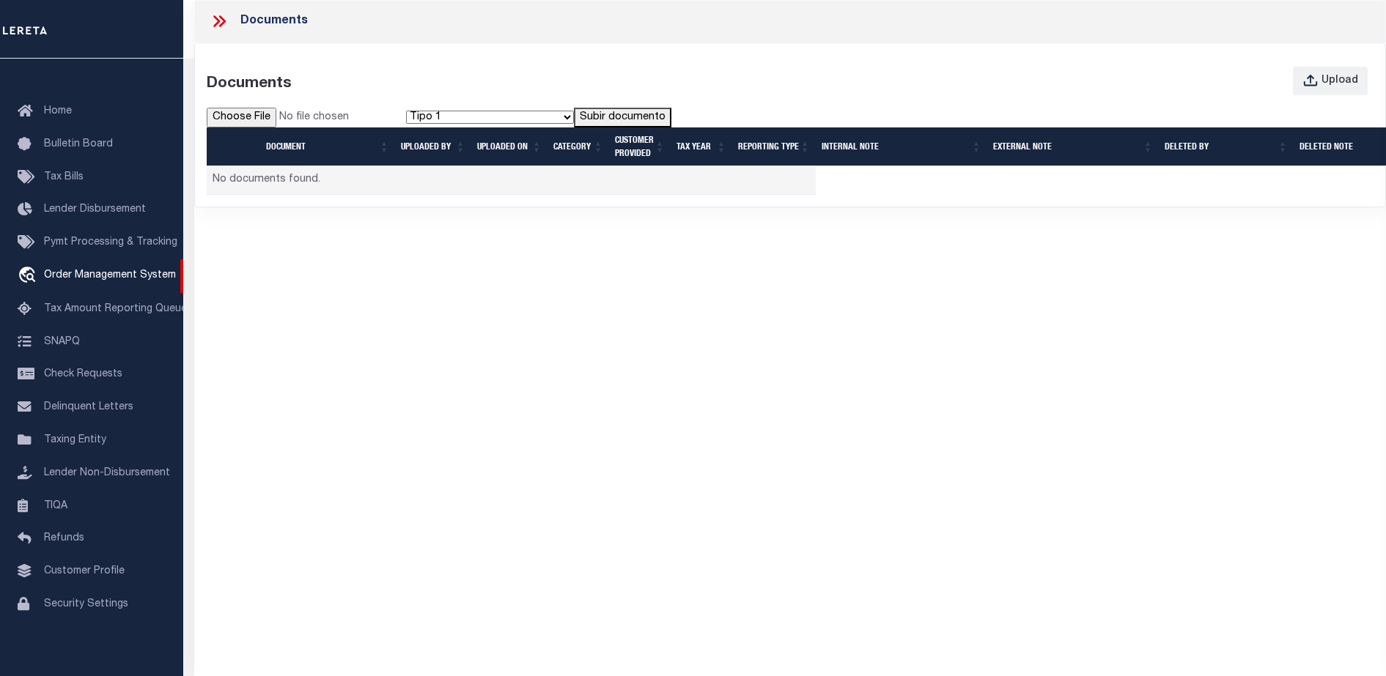
drag, startPoint x: 854, startPoint y: 489, endPoint x: 437, endPoint y: 289, distance: 462.4
click at [437, 289] on div "Documents Documents Upload Selecciona tipo de documento Tipo 1 Tipo 2 Subir doc…" at bounding box center [789, 325] width 1191 height 650
click at [108, 270] on span "Order Management System" at bounding box center [110, 275] width 132 height 10
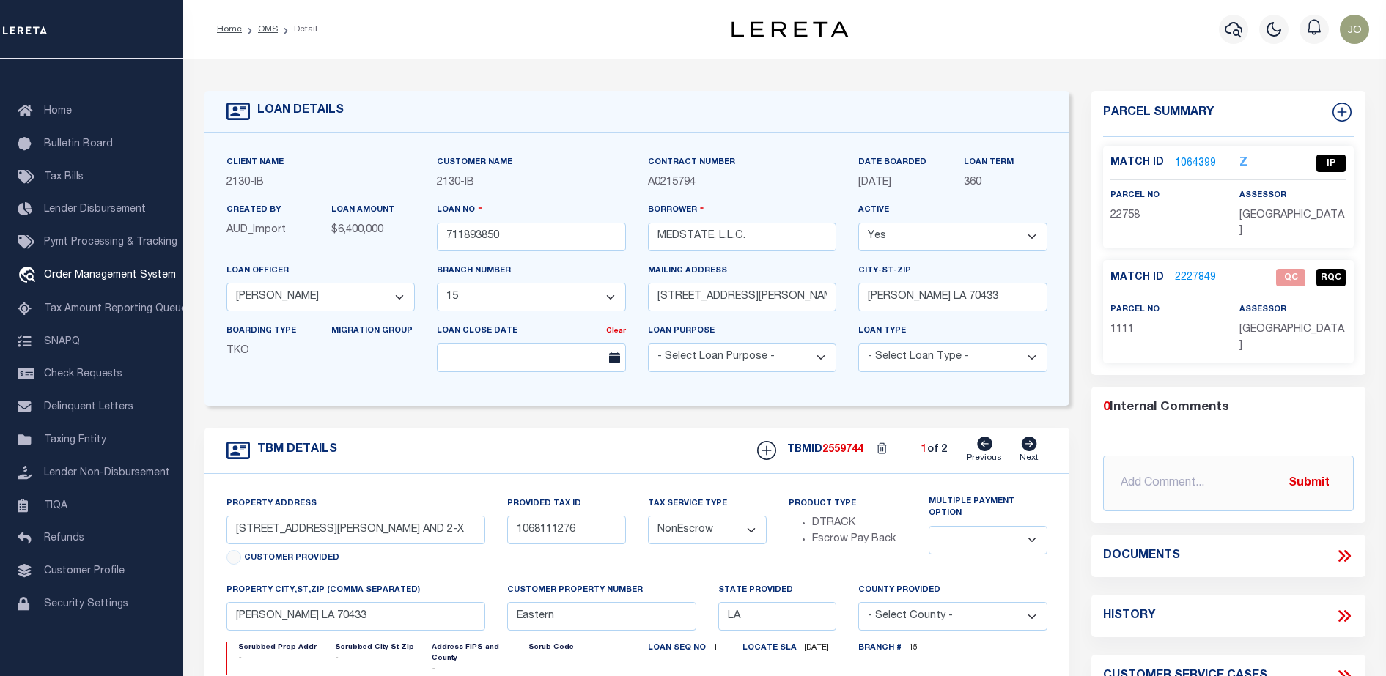
click at [1351, 547] on icon at bounding box center [1343, 556] width 19 height 19
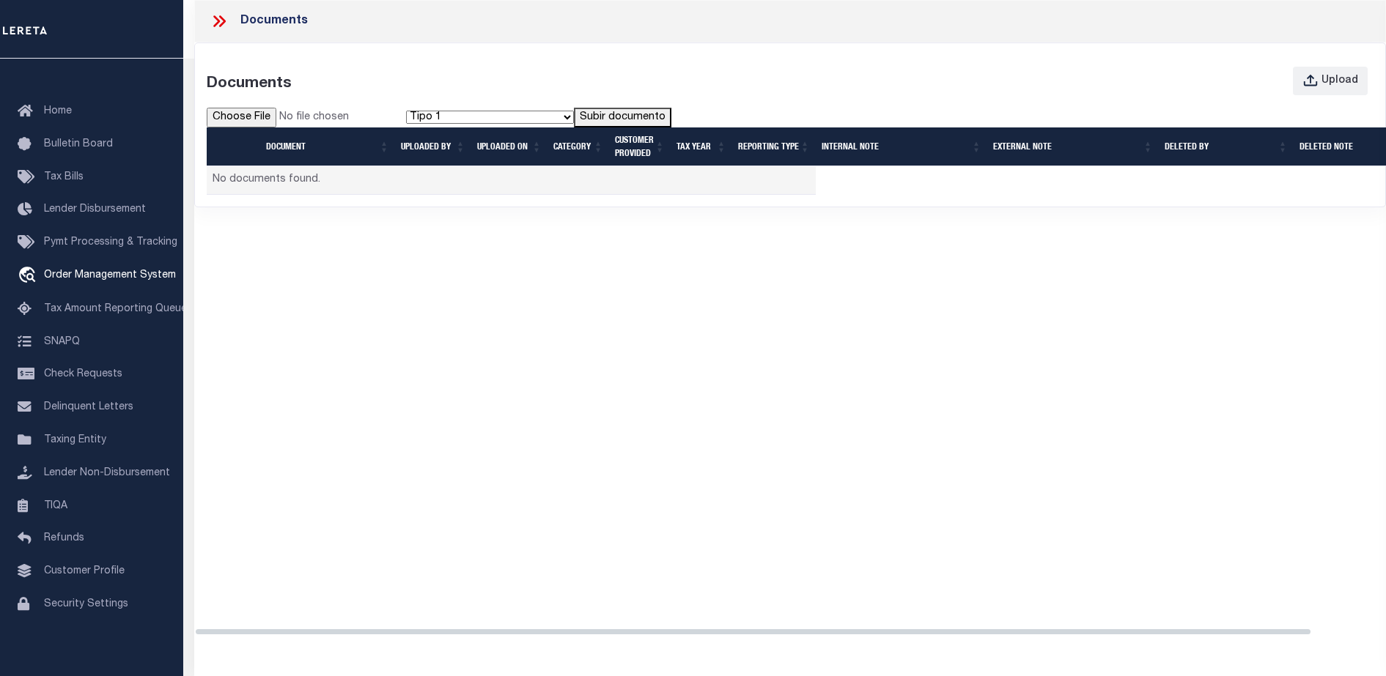
click at [1344, 533] on div "Documents Documents Upload Selecciona tipo de documento Tipo 1 Tipo 2 Subir doc…" at bounding box center [789, 325] width 1191 height 650
click at [919, 330] on div "Documents Documents Upload Selecciona tipo de documento Tipo 1 Tipo 2 Subir doc…" at bounding box center [789, 325] width 1191 height 650
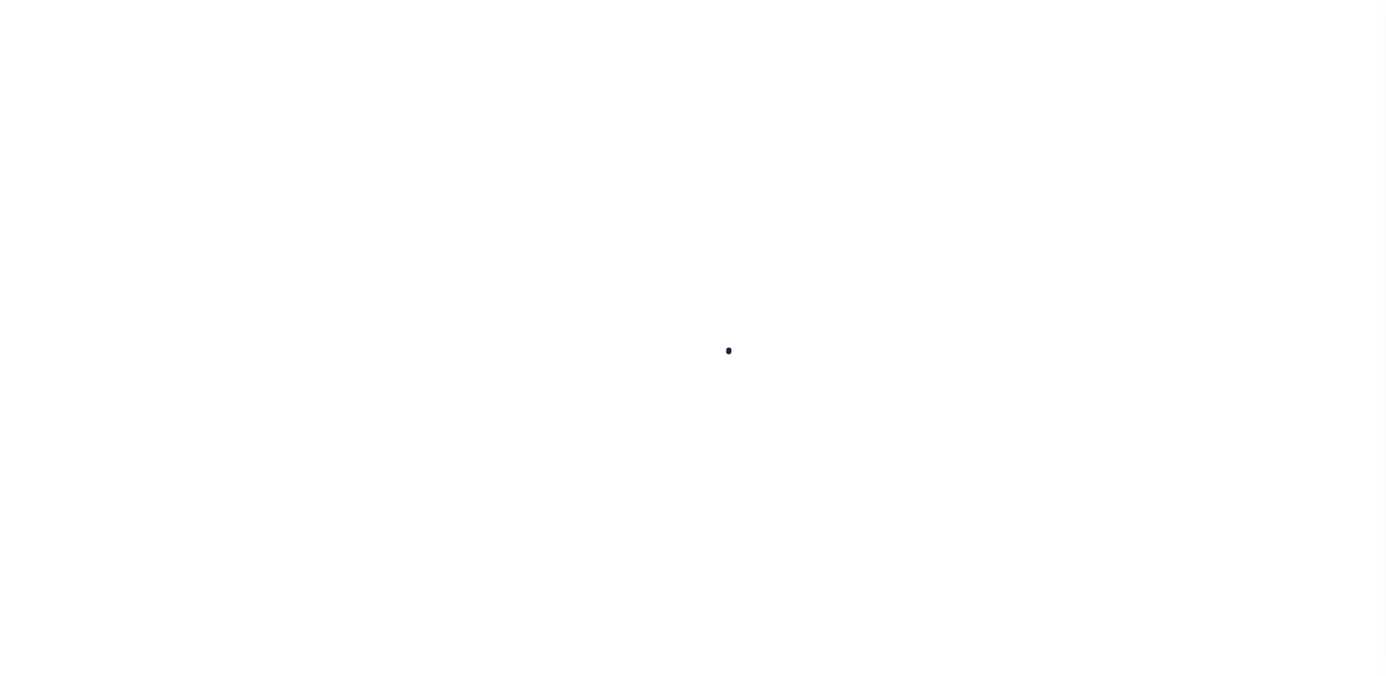
type input "711893850"
type input "MEDSTATE, L.L.C."
select select
type input "[STREET_ADDRESS][PERSON_NAME] AND 2-X"
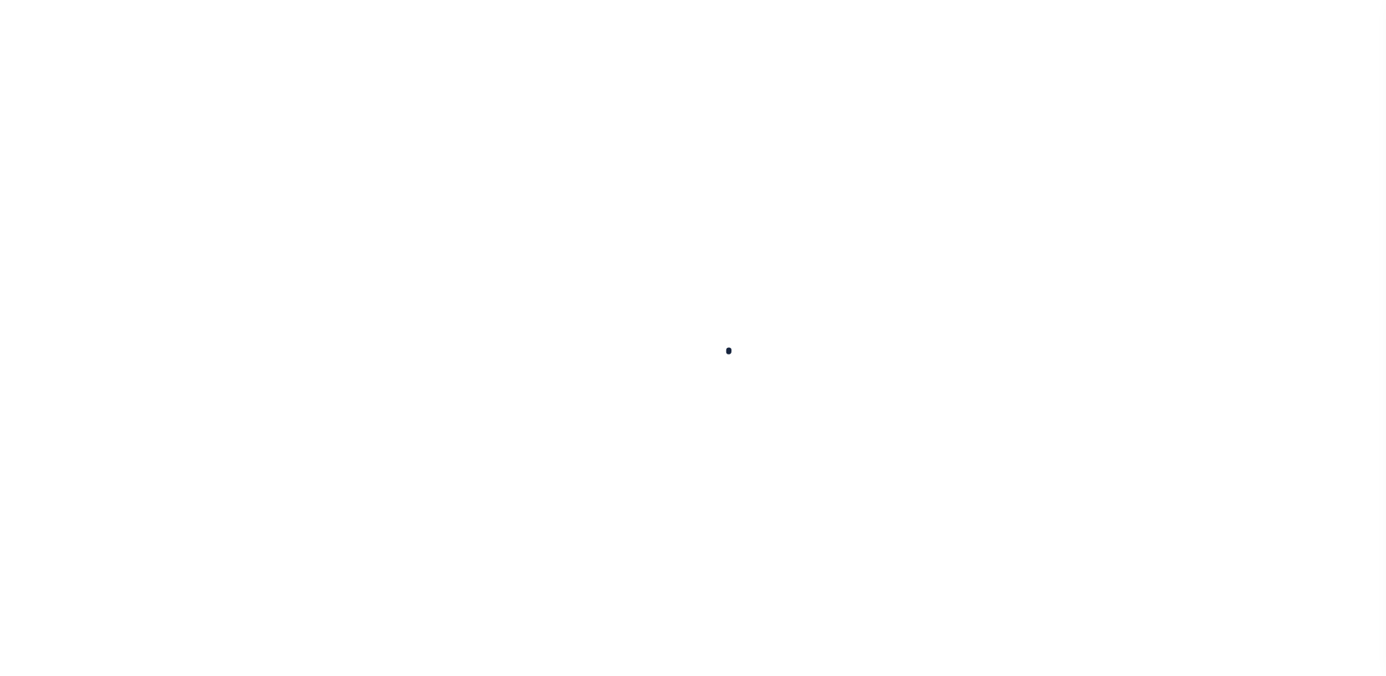
type input "[PERSON_NAME] LA 70433"
select select "NonEscrow"
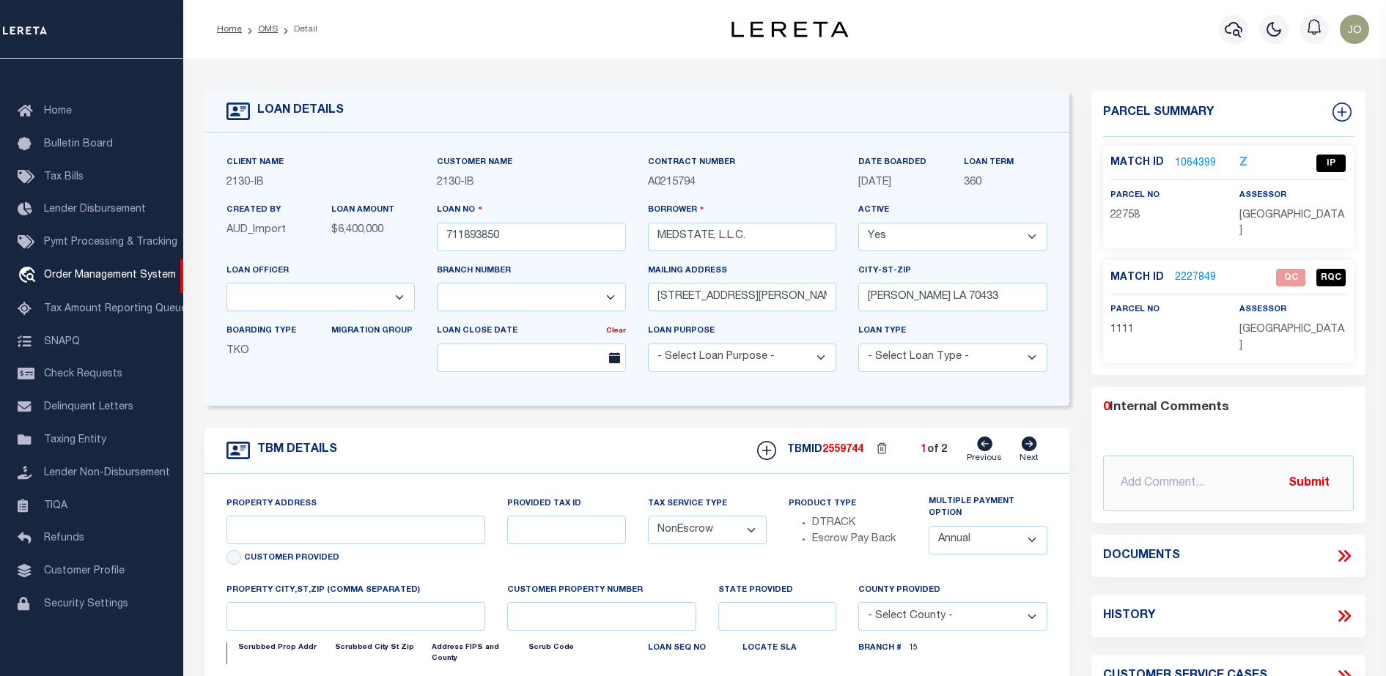
select select "2464"
type input "[STREET_ADDRESS][PERSON_NAME] AND 2-X"
type input "1068111276"
select select
type input "[PERSON_NAME] LA 70433"
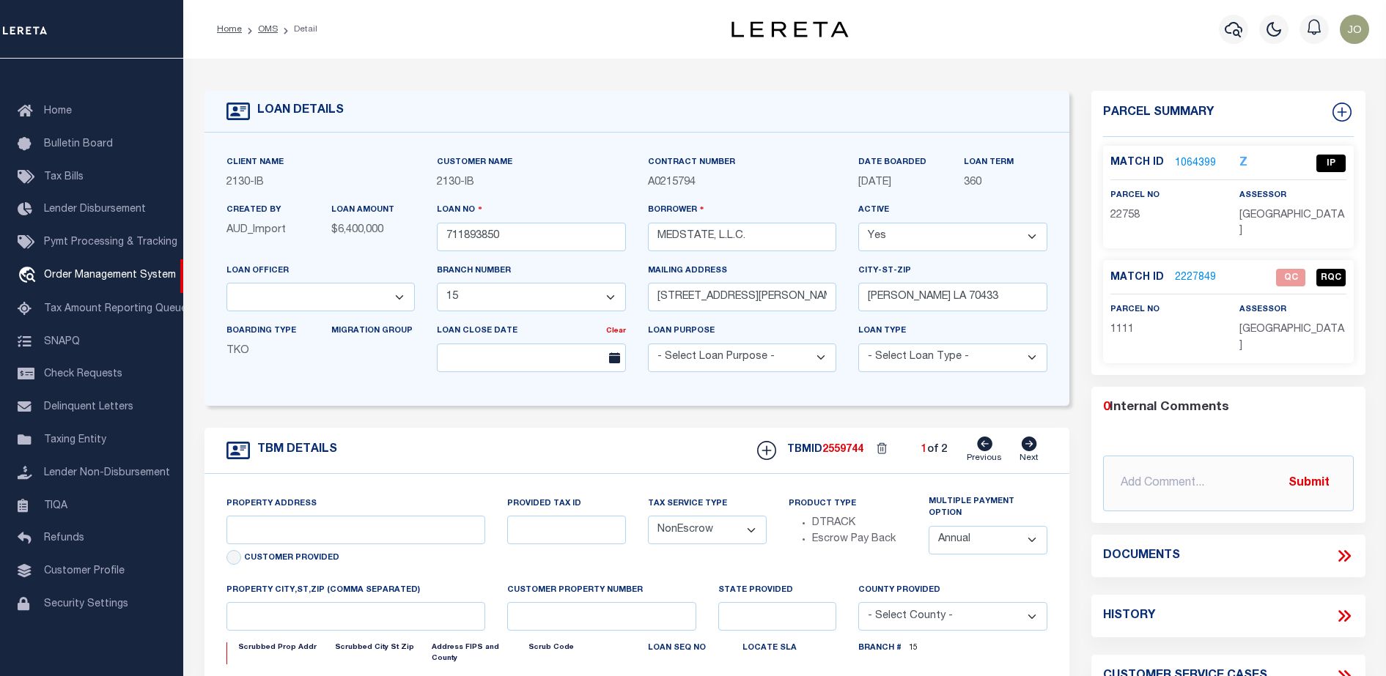
type input "Eastern"
type input "LA"
click at [1342, 550] on icon at bounding box center [1341, 556] width 7 height 12
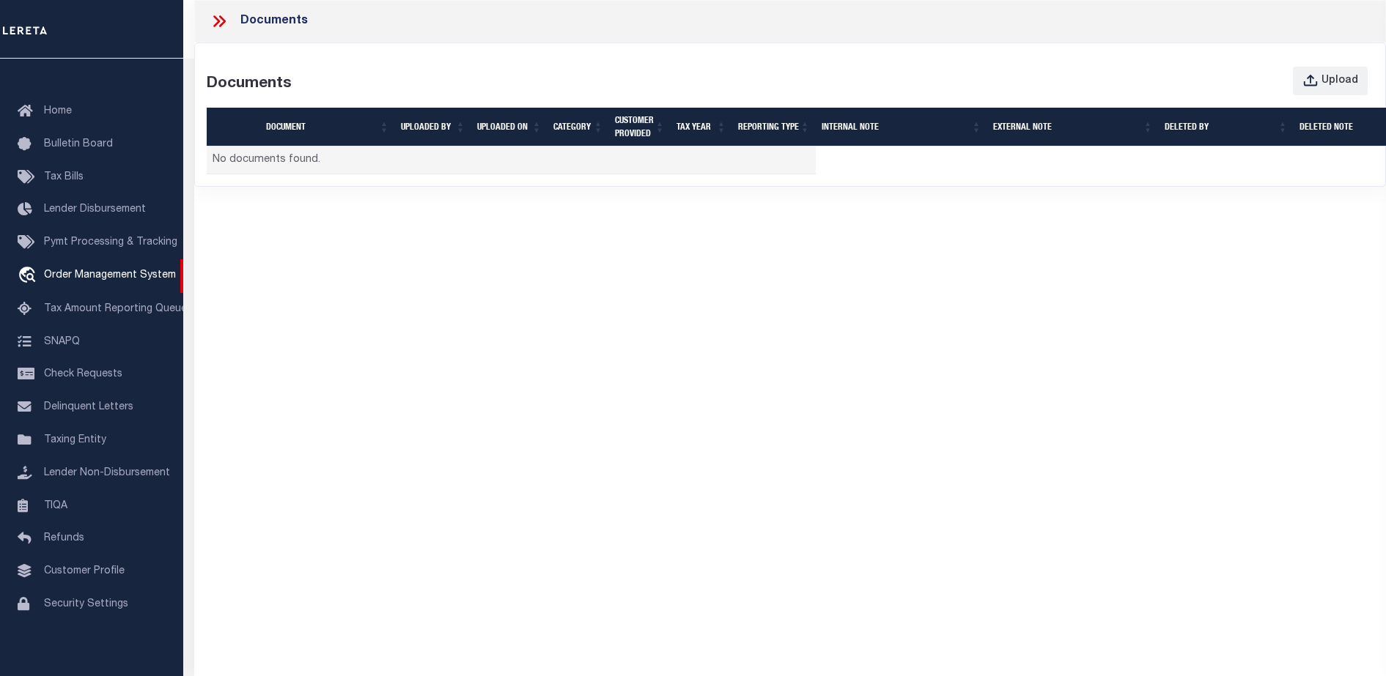
select select "4950"
click at [1331, 90] on button "Upload" at bounding box center [1330, 81] width 75 height 29
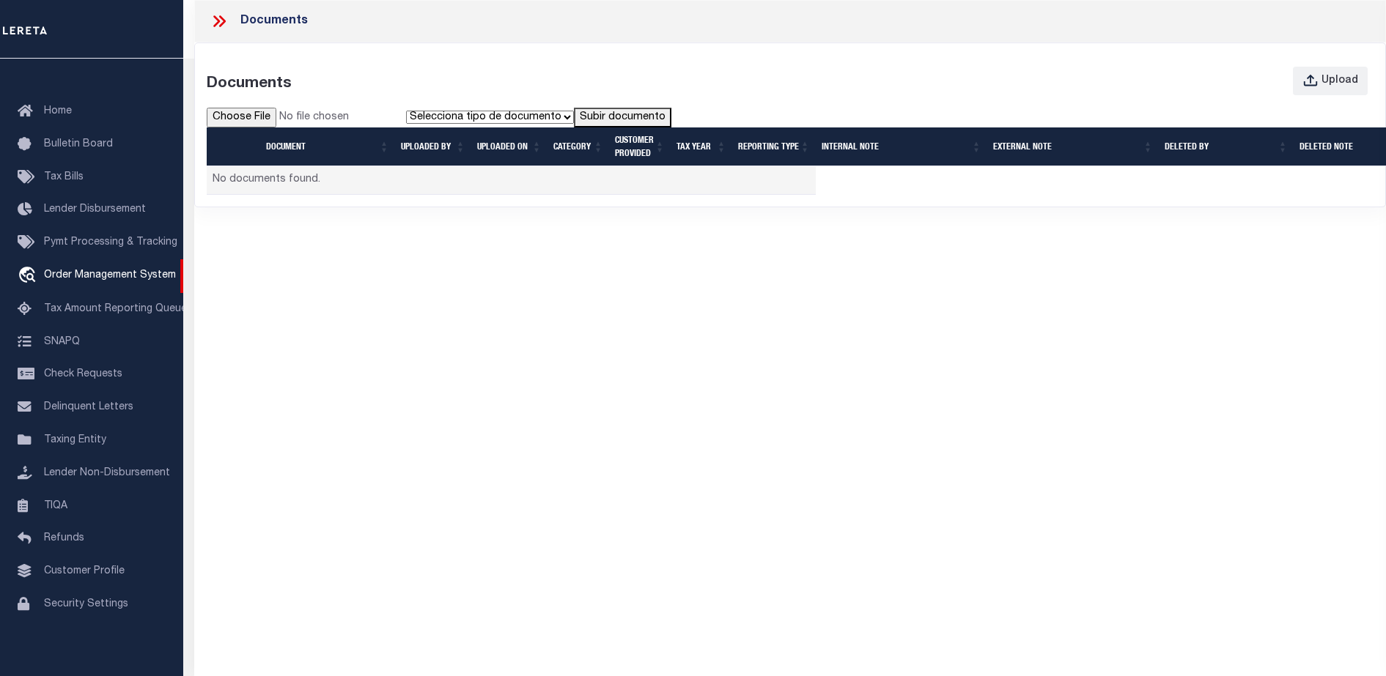
click at [241, 114] on input "file" at bounding box center [306, 118] width 199 height 21
type input "C:\fakepath\PWA_Upload_View_DocumentGrid (1).pdf"
click at [535, 118] on select "Selecciona tipo de documento Tipo 1 Tipo 2" at bounding box center [490, 117] width 168 height 13
select select "Type1"
click at [408, 111] on select "Selecciona tipo de documento Tipo 1 Tipo 2" at bounding box center [490, 117] width 168 height 13
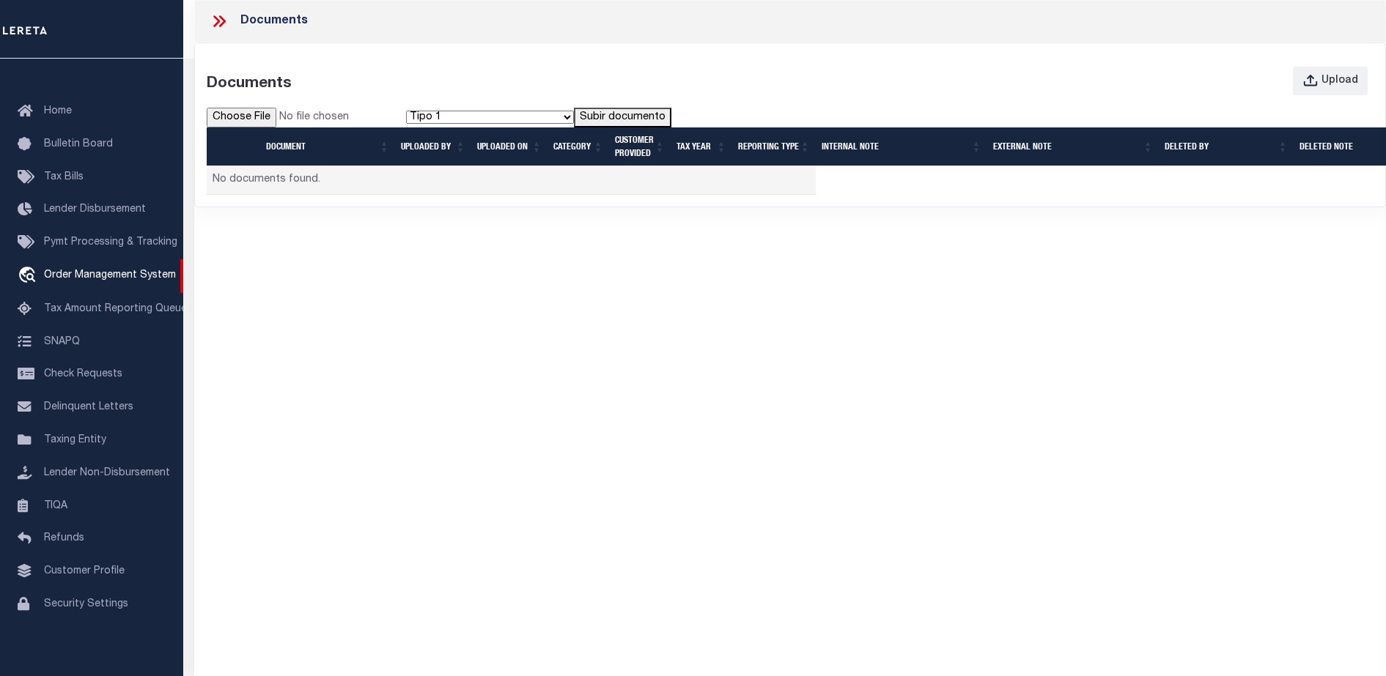
click at [631, 111] on button "Subir documento" at bounding box center [622, 118] width 97 height 21
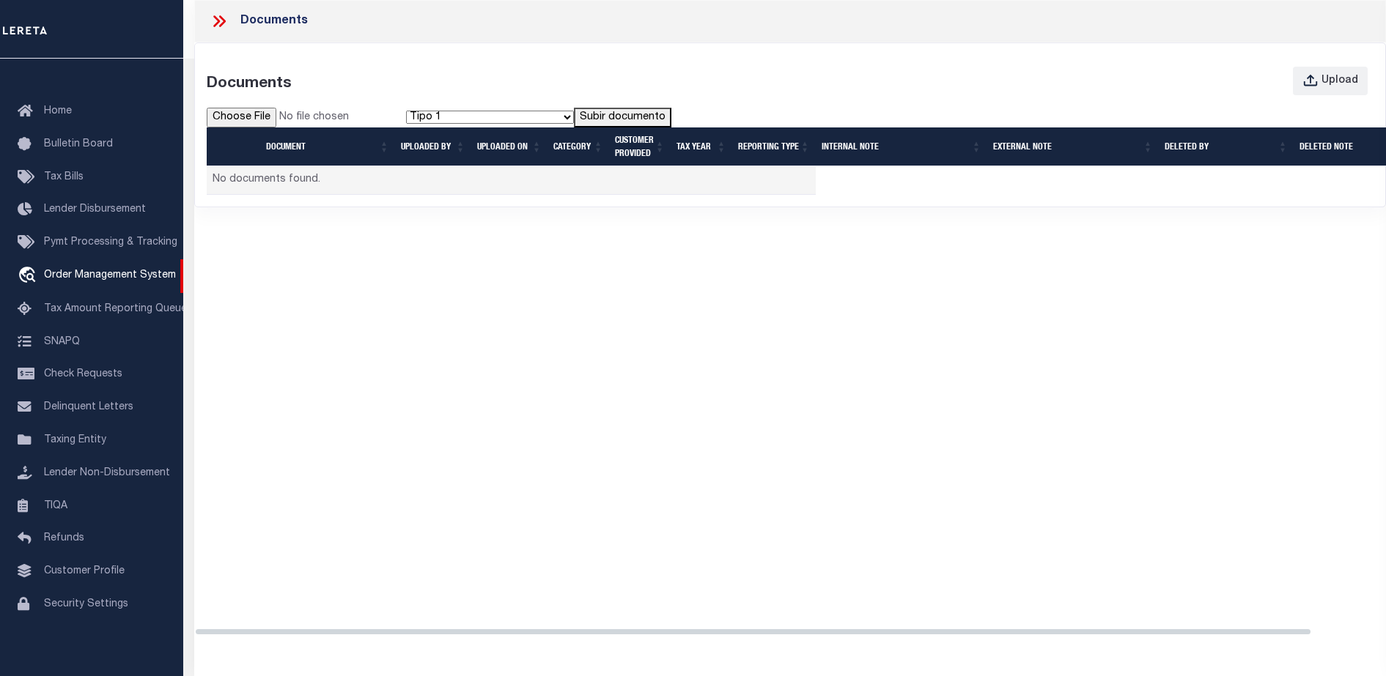
click at [734, 428] on div "Documents Documents Upload Selecciona tipo de documento Tipo 1 Tipo 2 Subir doc…" at bounding box center [789, 325] width 1191 height 650
click at [832, 171] on table "Document UPLOADED BY UPLOADED ON Category CUSTOMER PROVIDED Tax Year Reporting …" at bounding box center [836, 160] width 1258 height 67
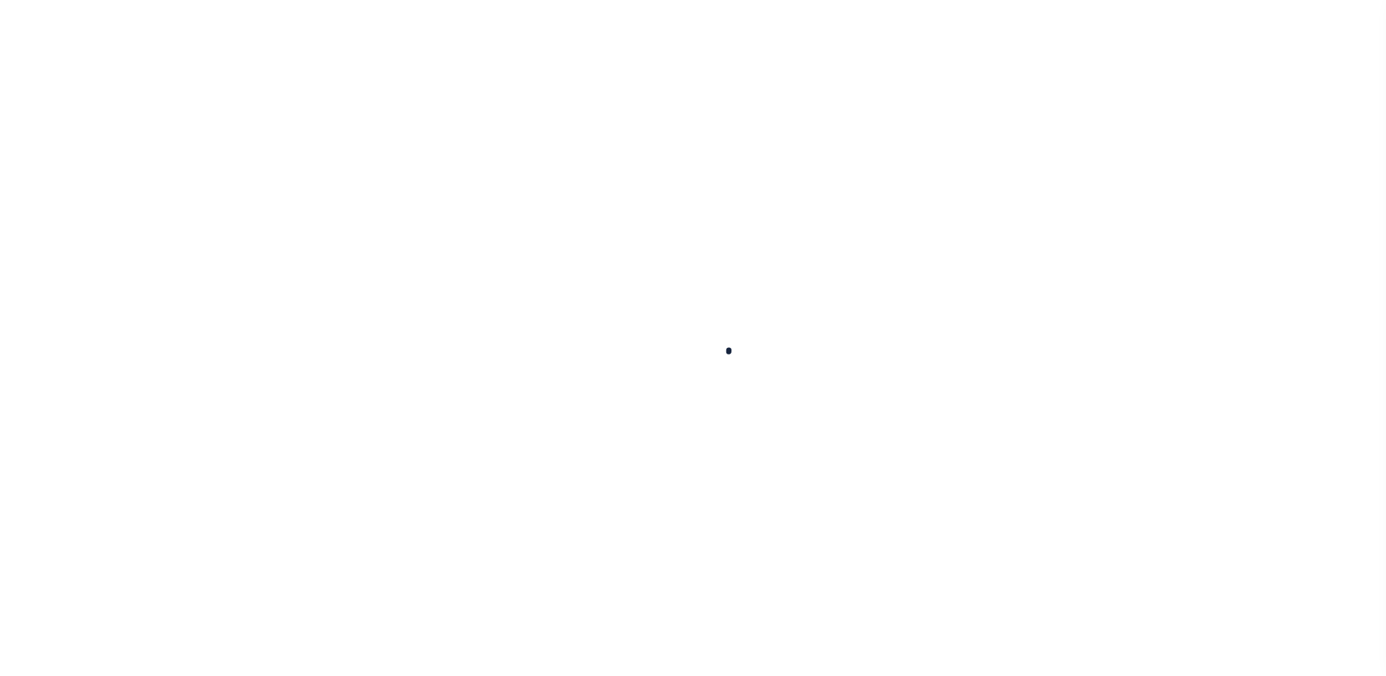
select select "NonEscrow"
select select "2464"
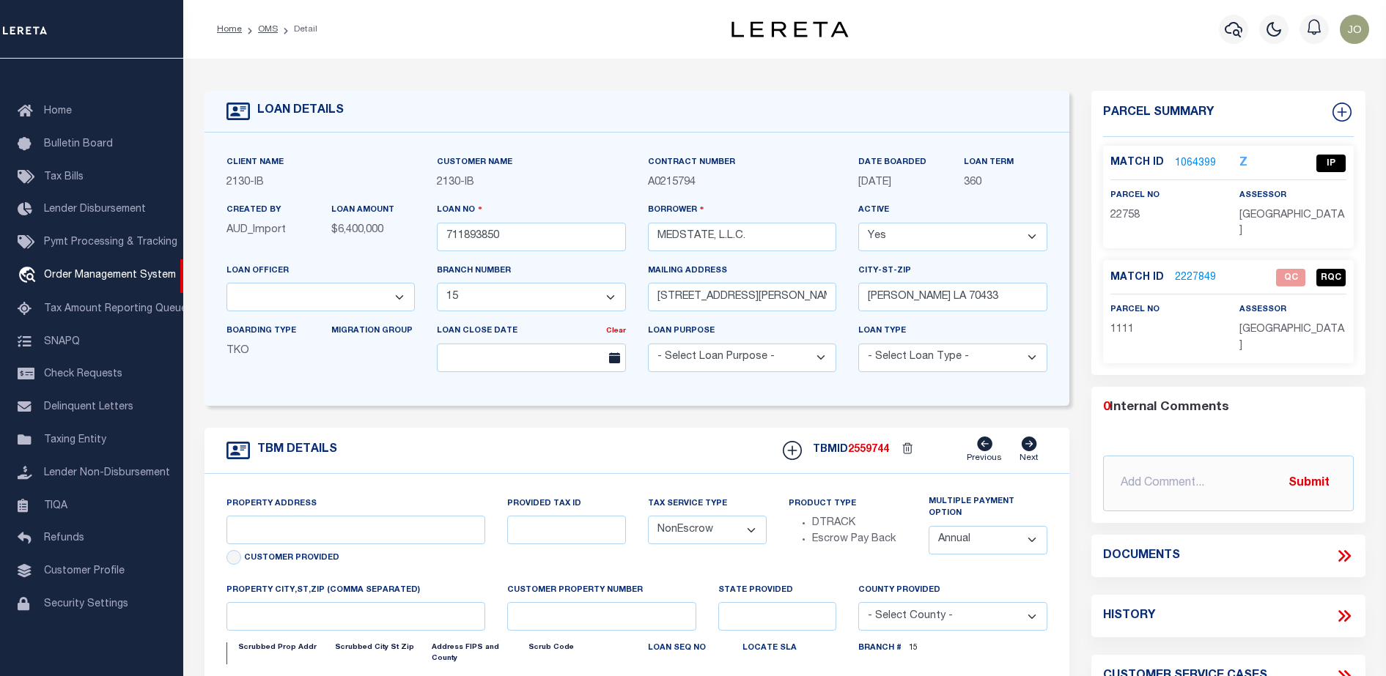
select select "4950"
type input "[STREET_ADDRESS][PERSON_NAME] AND 2-X"
type input "1068111276"
select select
type input "[PERSON_NAME] LA 70433"
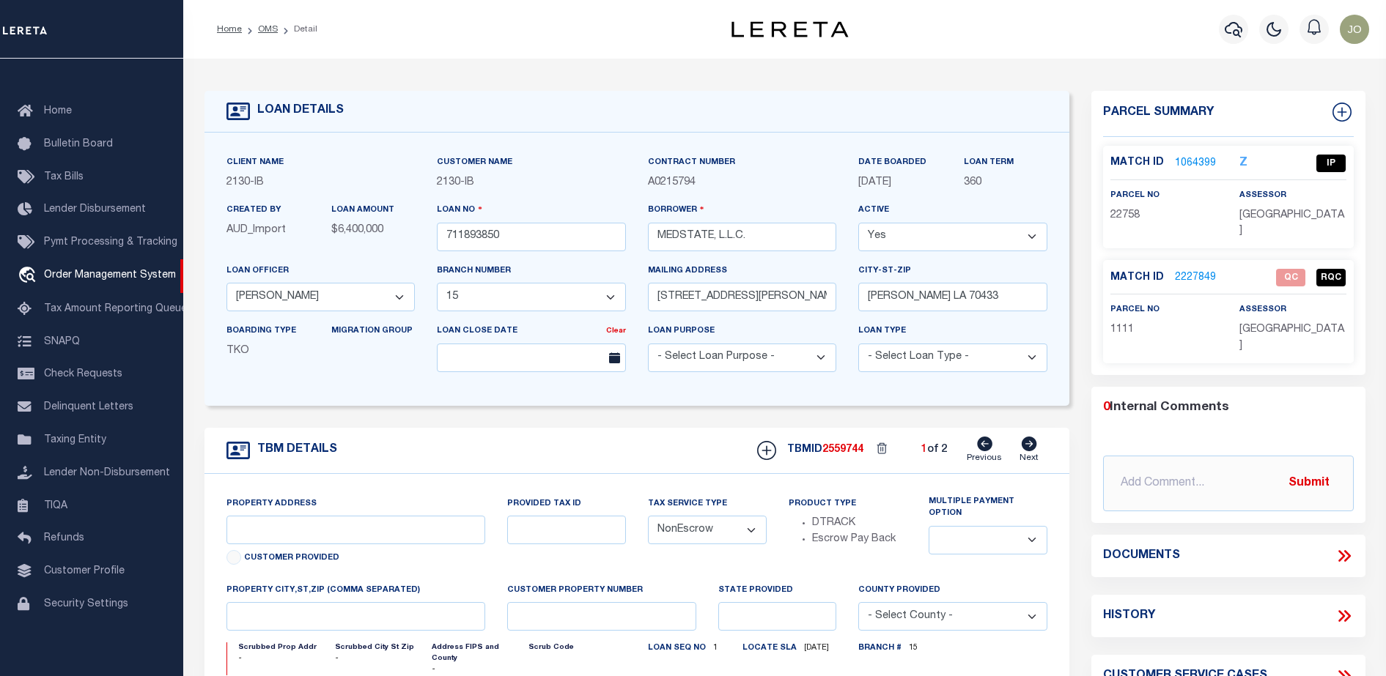
type input "Eastern"
type input "LA"
click at [1341, 550] on icon at bounding box center [1341, 556] width 7 height 12
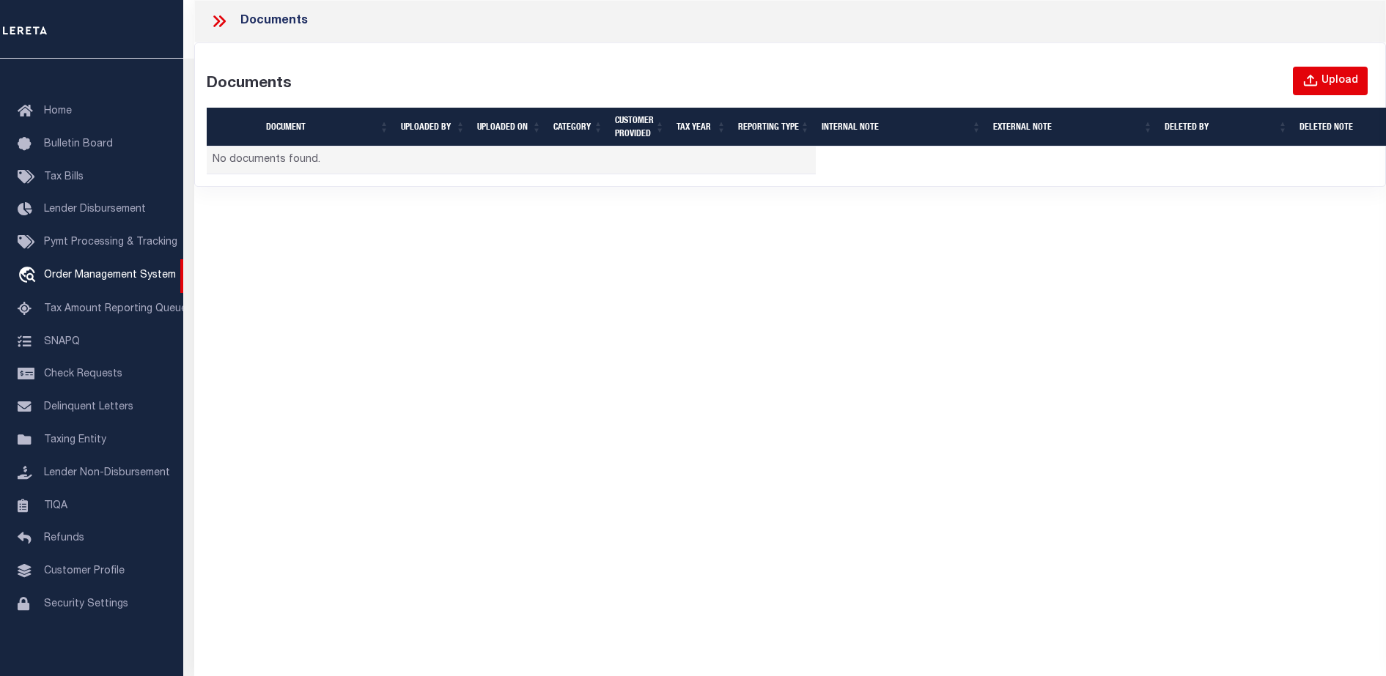
click at [1342, 74] on div "Upload" at bounding box center [1339, 81] width 37 height 16
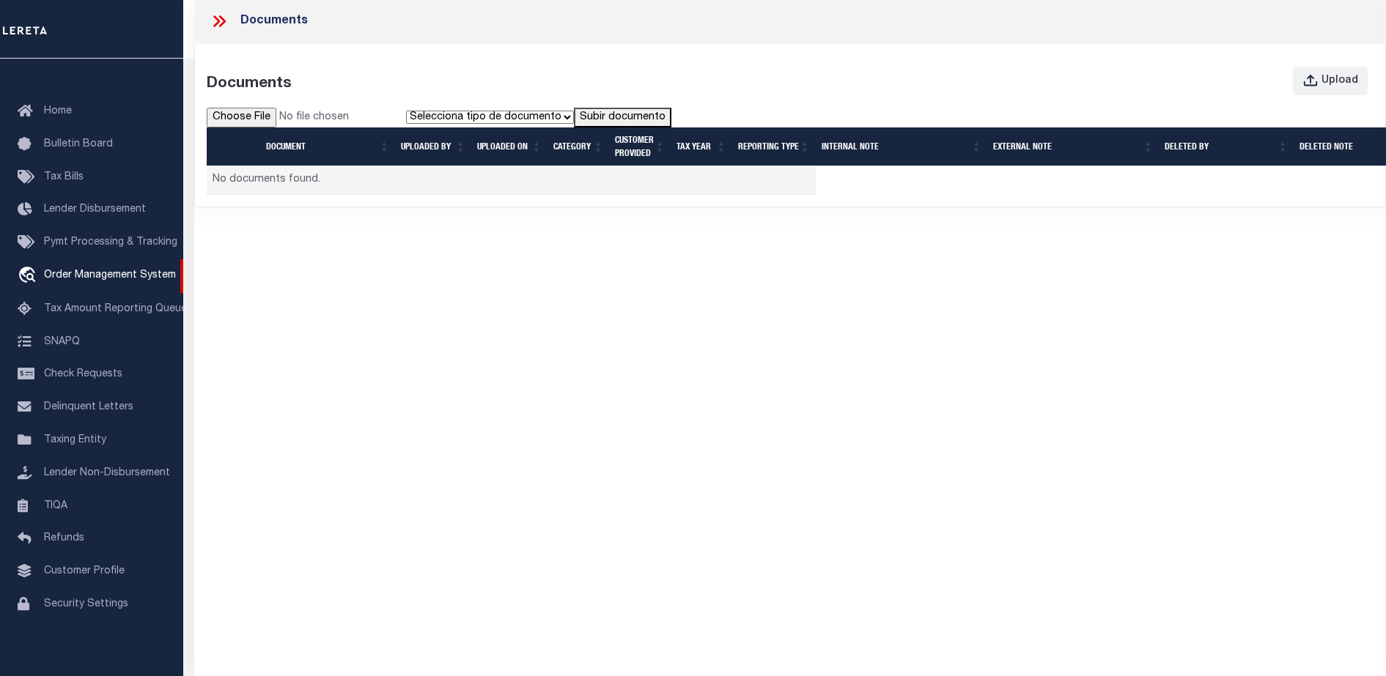
click at [259, 119] on input "file" at bounding box center [306, 118] width 199 height 21
type input "C:\fakepath\PWA_Upload_View_DocumentGrid (1).pdf"
click at [513, 127] on th "UPLOADED ON" at bounding box center [509, 146] width 76 height 39
click at [508, 119] on select "Selecciona tipo de documento Tipo 1 Tipo 2" at bounding box center [490, 117] width 168 height 13
select select "Type1"
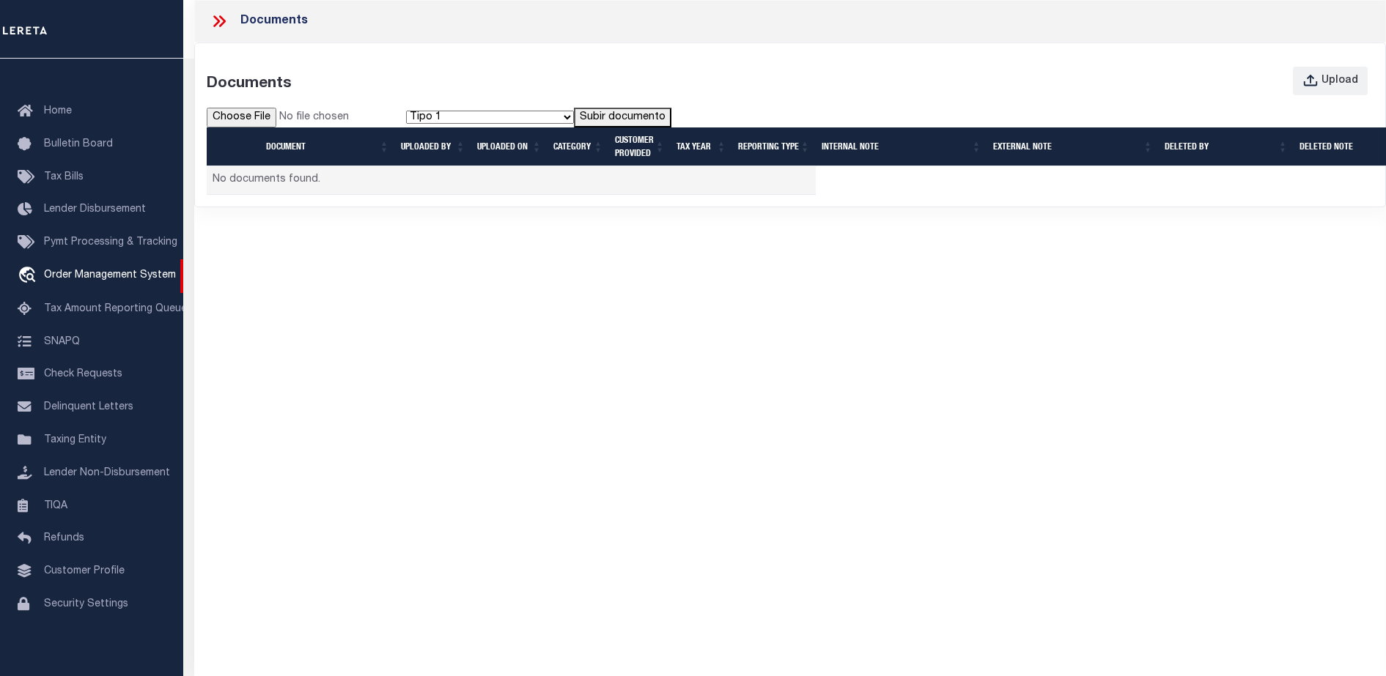
click at [408, 111] on select "Selecciona tipo de documento Tipo 1 Tipo 2" at bounding box center [490, 117] width 168 height 13
click at [627, 119] on button "Subir documento" at bounding box center [622, 118] width 97 height 21
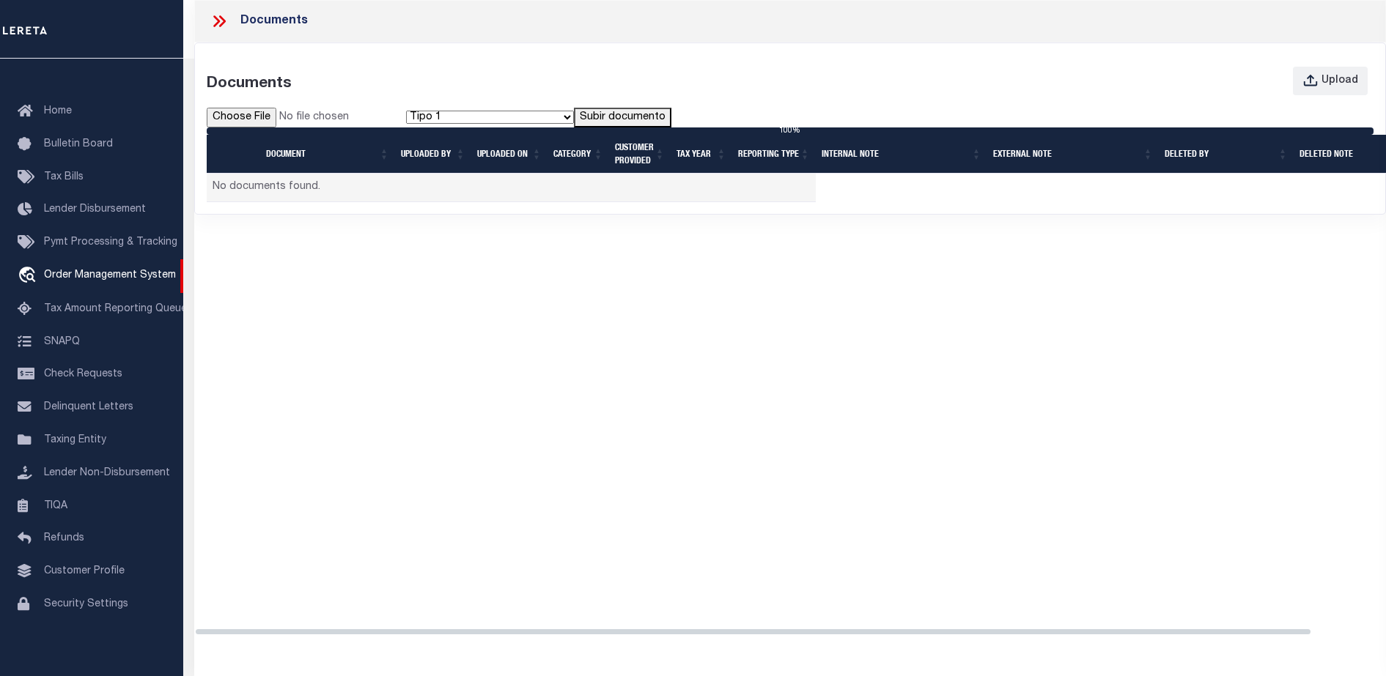
click at [868, 303] on div "Documents Documents Upload Selecciona tipo de documento Tipo 1 Tipo 2 Subir doc…" at bounding box center [789, 325] width 1191 height 650
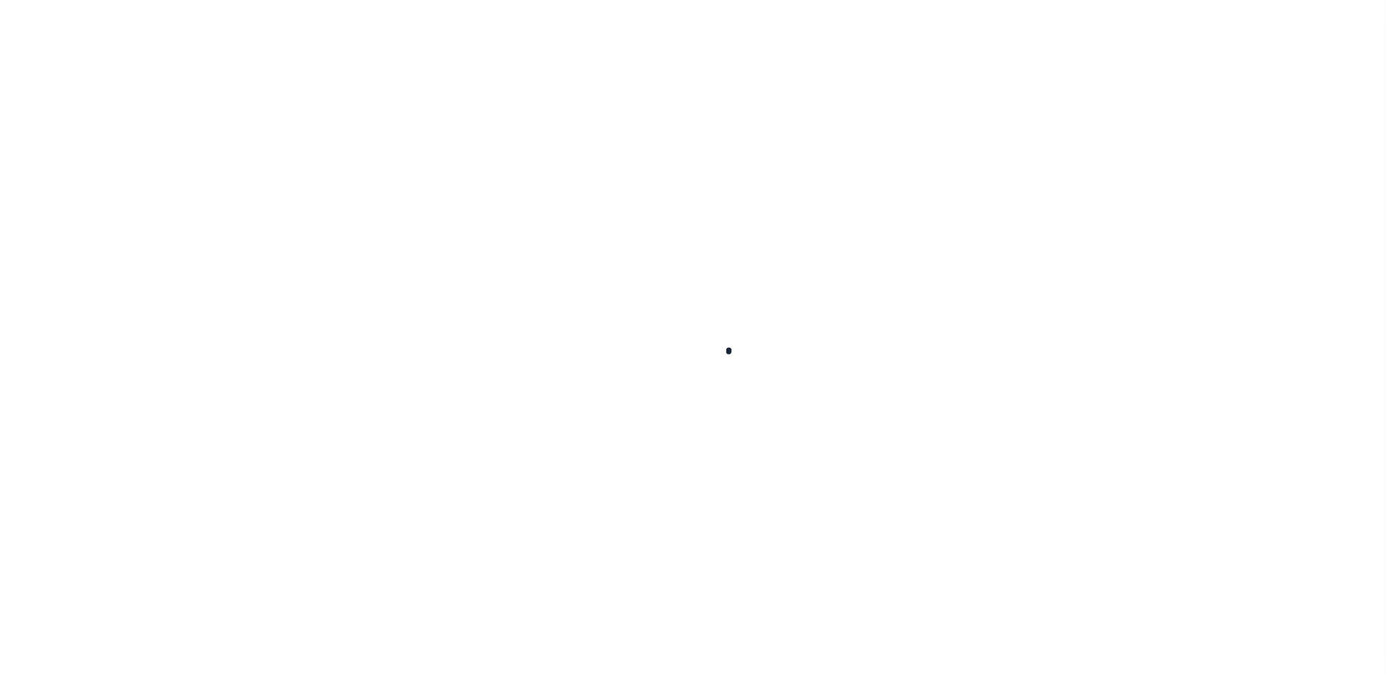
select select "NonEscrow"
type input "[STREET_ADDRESS][PERSON_NAME] AND 2-X"
type input "1068111276"
select select
type input "[PERSON_NAME] LA 70433"
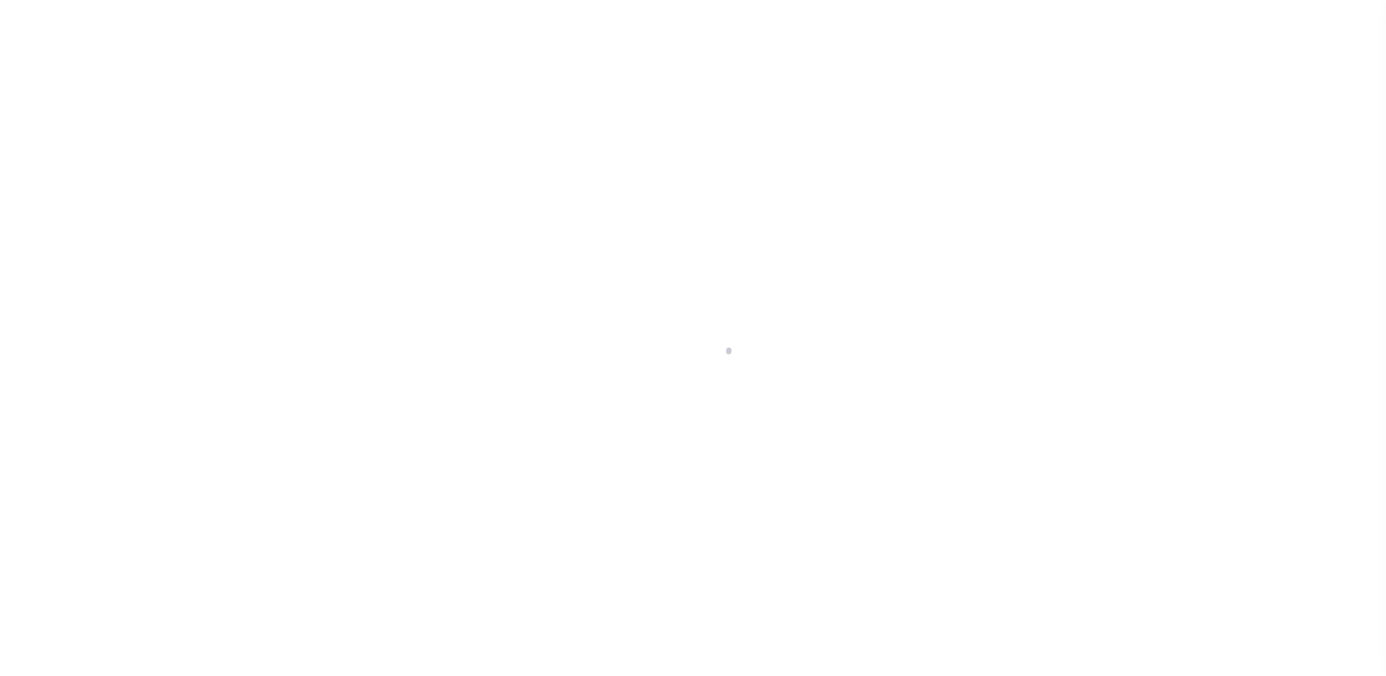
type input "Eastern"
type input "LA"
select select "2464"
select select "4950"
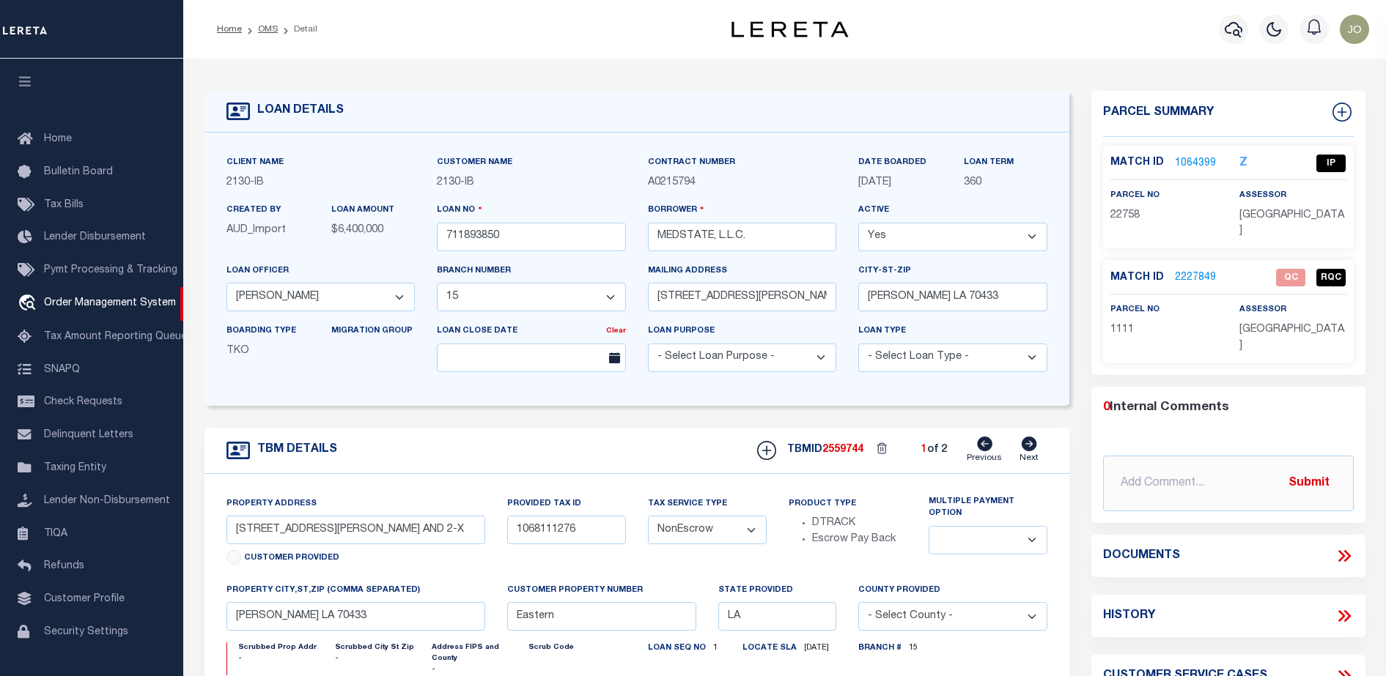
scroll to position [37, 0]
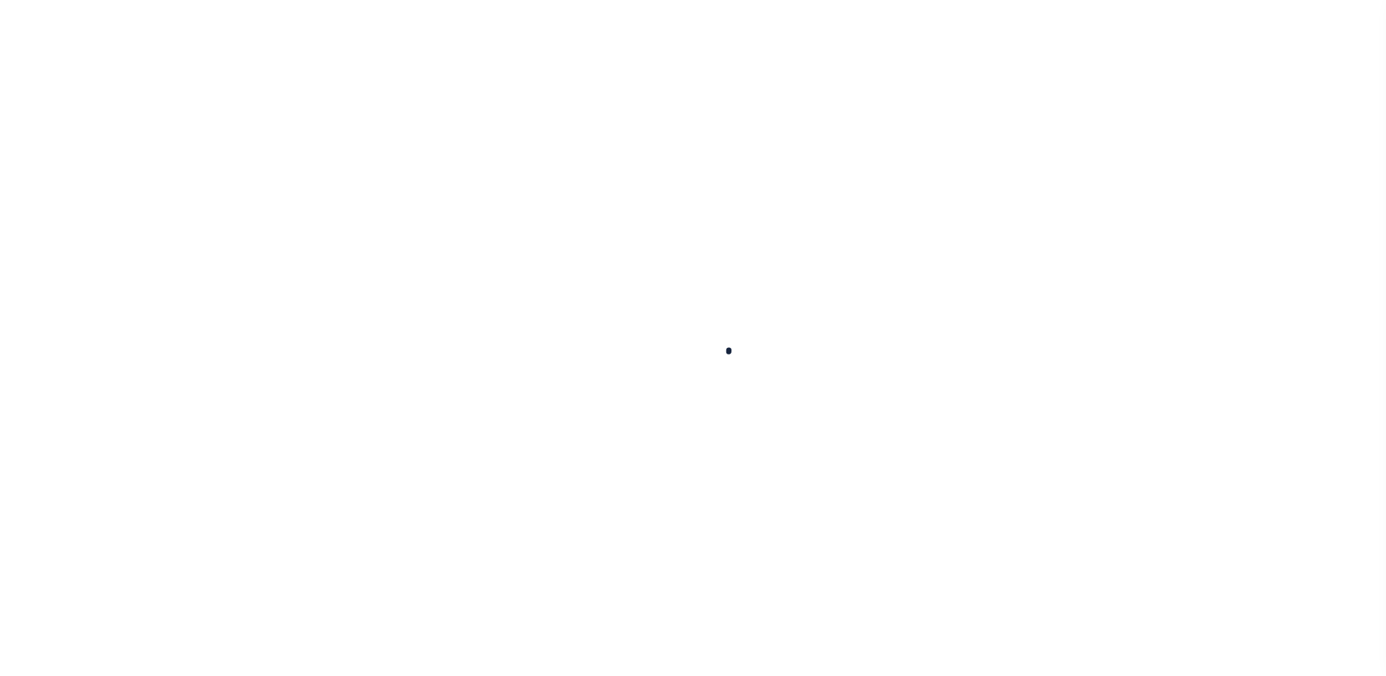
type input "711893850"
type input "MEDSTATE, L.L.C."
select select
type input "1203 S. TYLER ST., UNIT 3 AND 2-X"
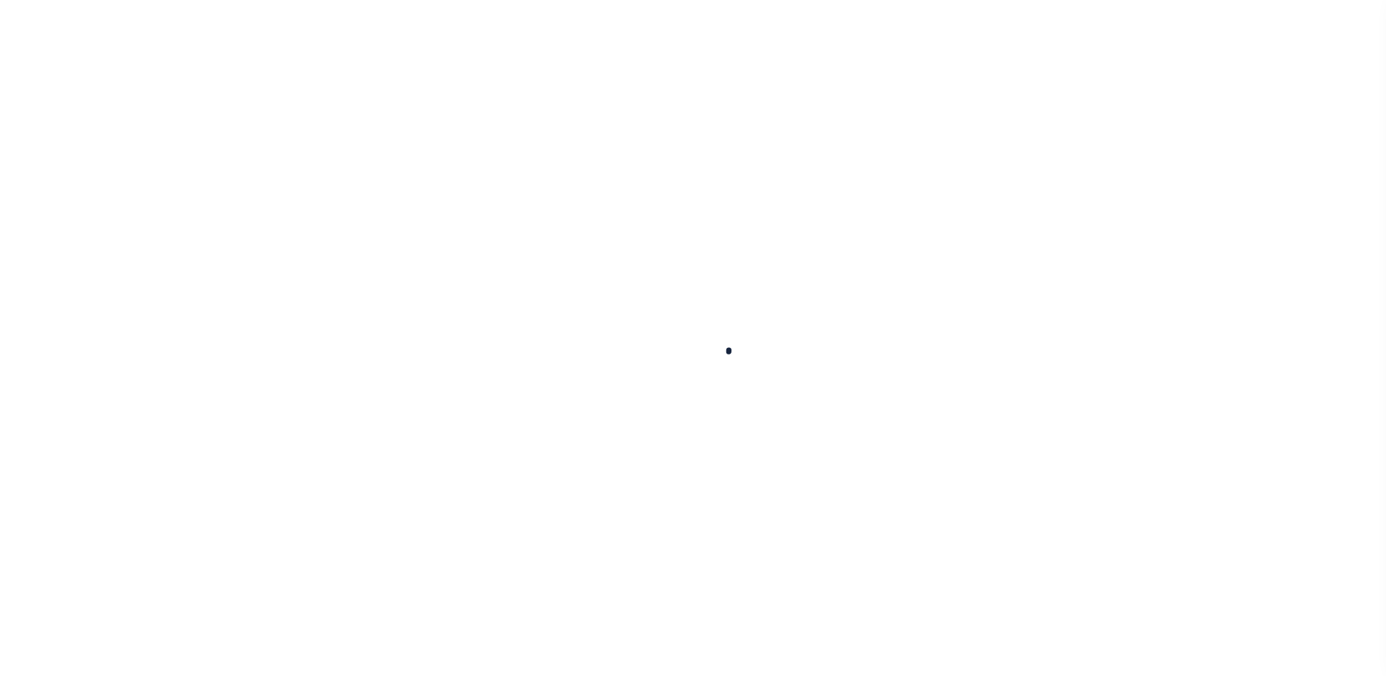
type input "[PERSON_NAME] LA 70433"
select select "NonEscrow"
select select "2464"
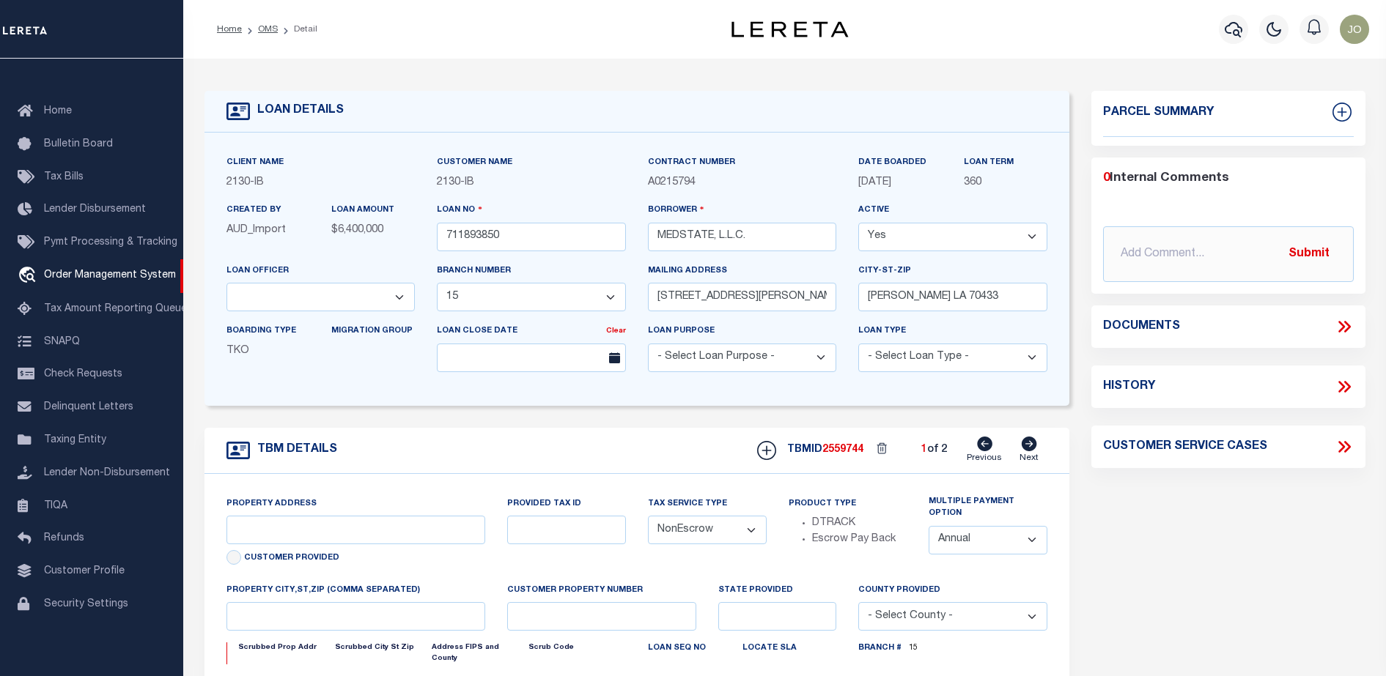
type input "[STREET_ADDRESS][PERSON_NAME] AND 2-X"
type input "1068111276"
select select
type input "[PERSON_NAME] LA 70433"
type input "Eastern"
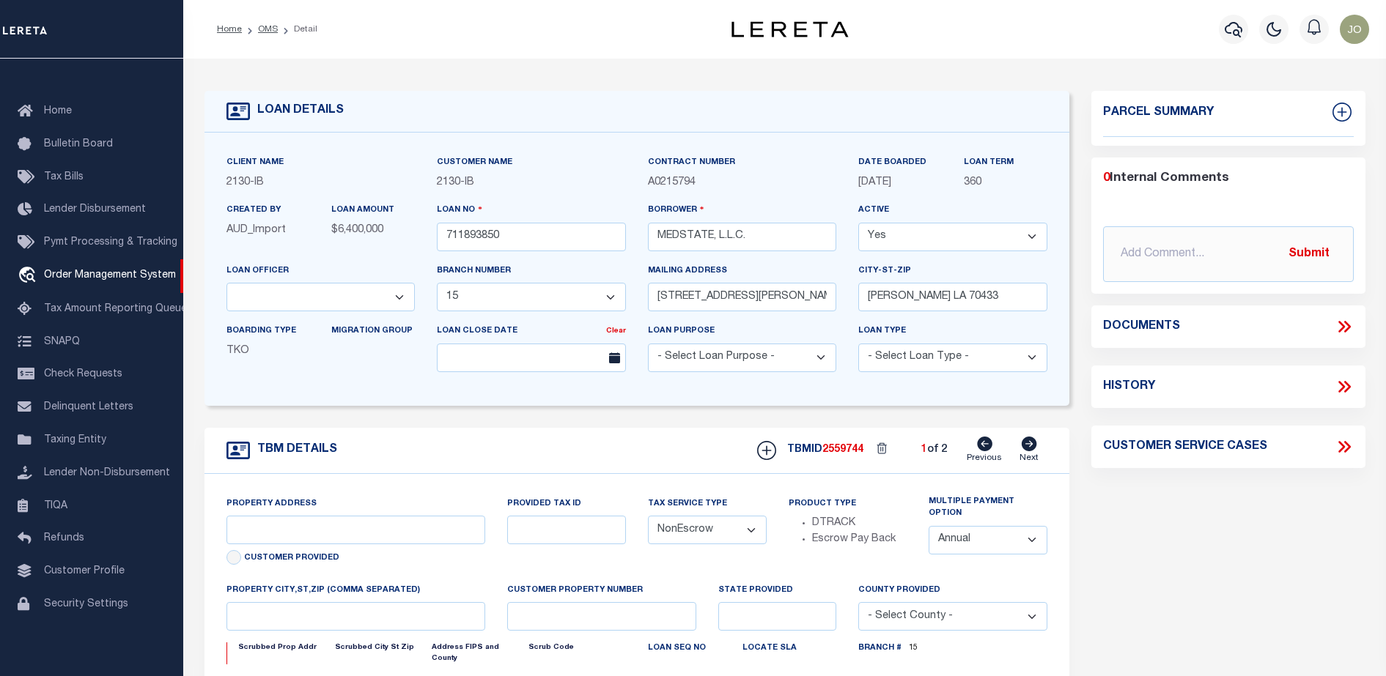
type input "LA"
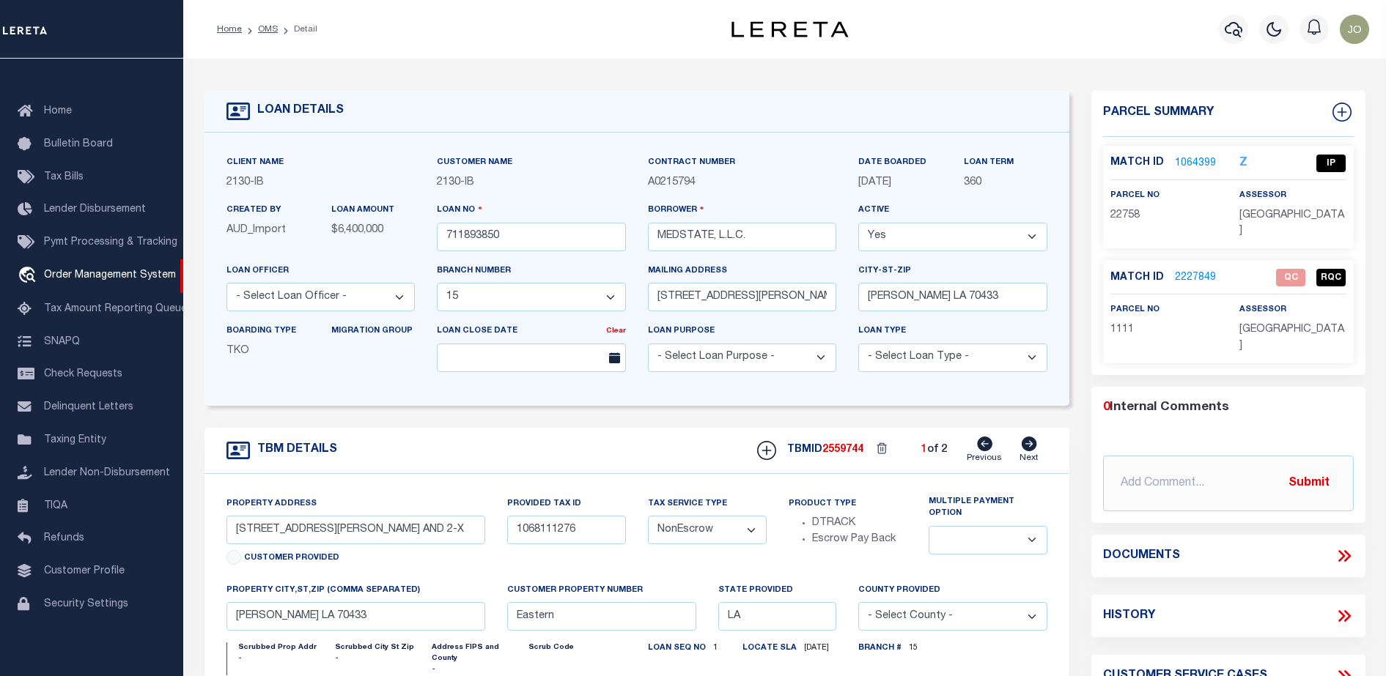
select select "4950"
click at [1345, 550] on icon at bounding box center [1346, 556] width 7 height 12
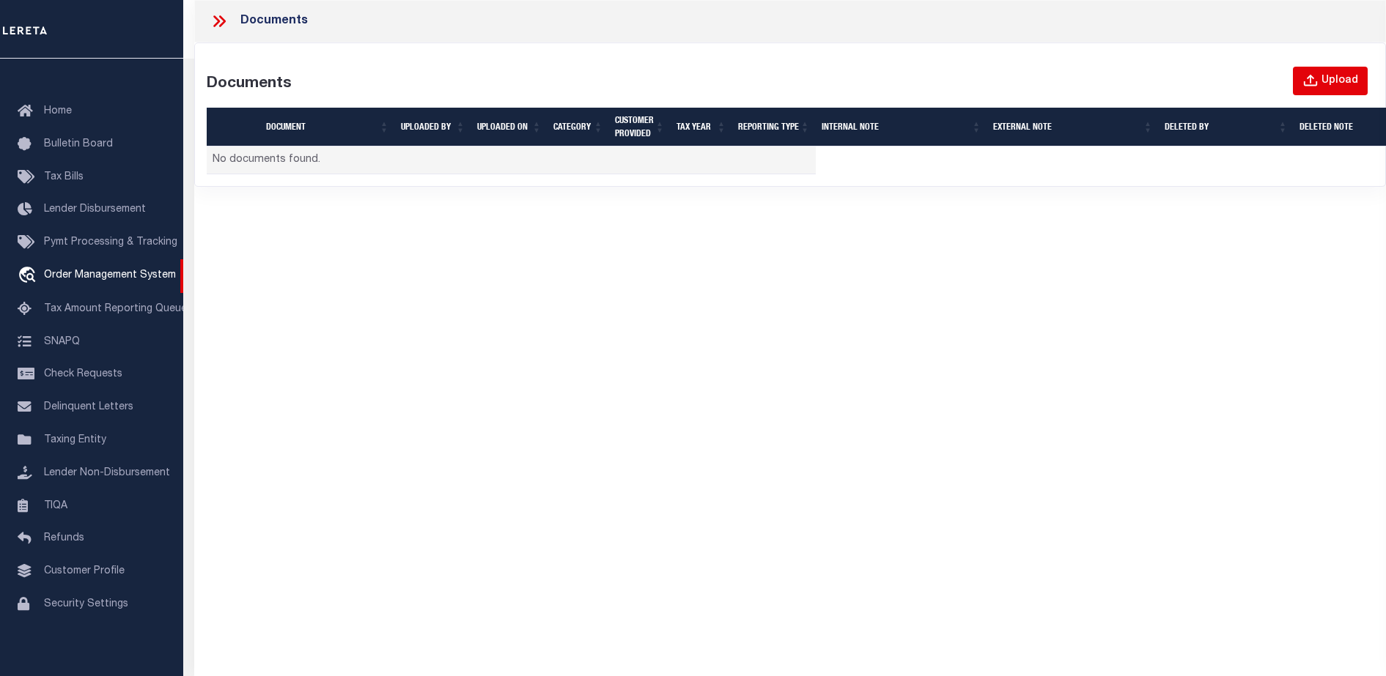
click at [1341, 81] on div "Upload" at bounding box center [1339, 81] width 37 height 16
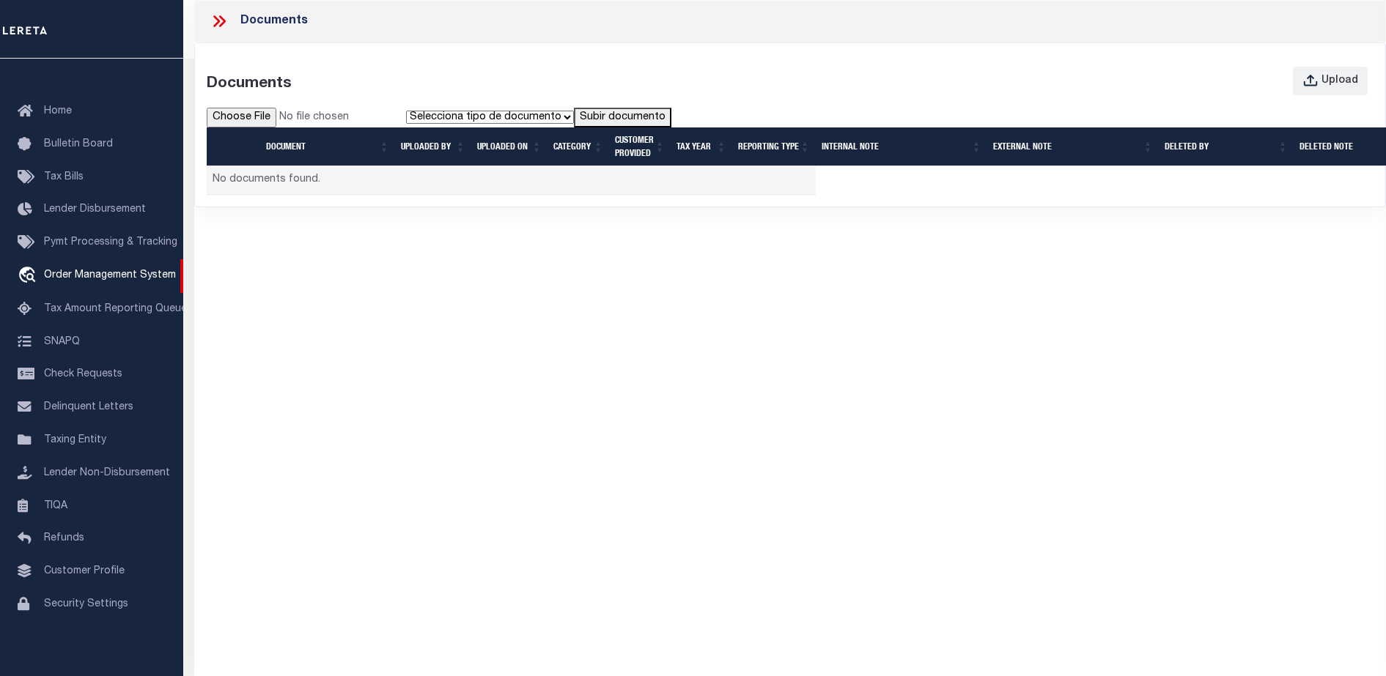
click at [257, 114] on input "file" at bounding box center [306, 118] width 199 height 21
type input "C:\fakepath\PWA_Upload_View_DocumentGrid (1).pdf"
click at [552, 119] on select "Selecciona tipo de documento Tipo 1 Tipo 2" at bounding box center [490, 117] width 168 height 13
select select "Type1"
click at [408, 111] on select "Selecciona tipo de documento Tipo 1 Tipo 2" at bounding box center [490, 117] width 168 height 13
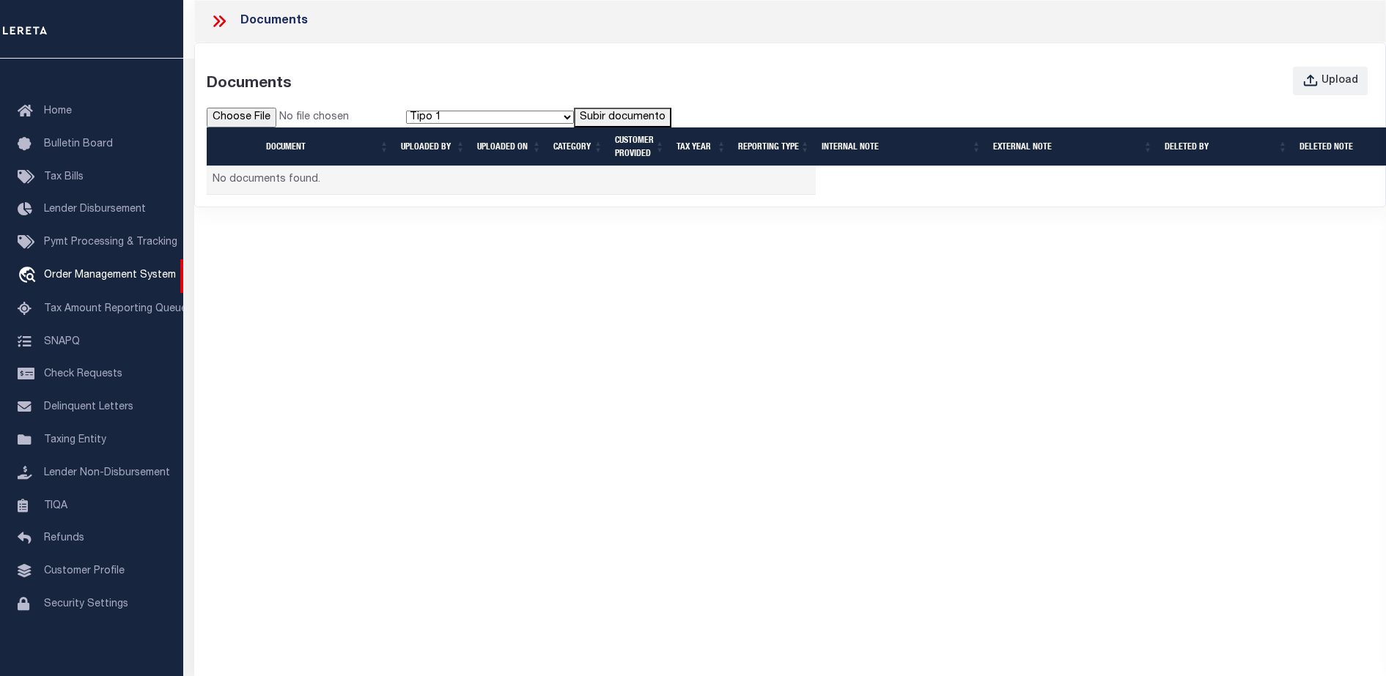
click at [607, 112] on button "Subir documento" at bounding box center [622, 118] width 97 height 21
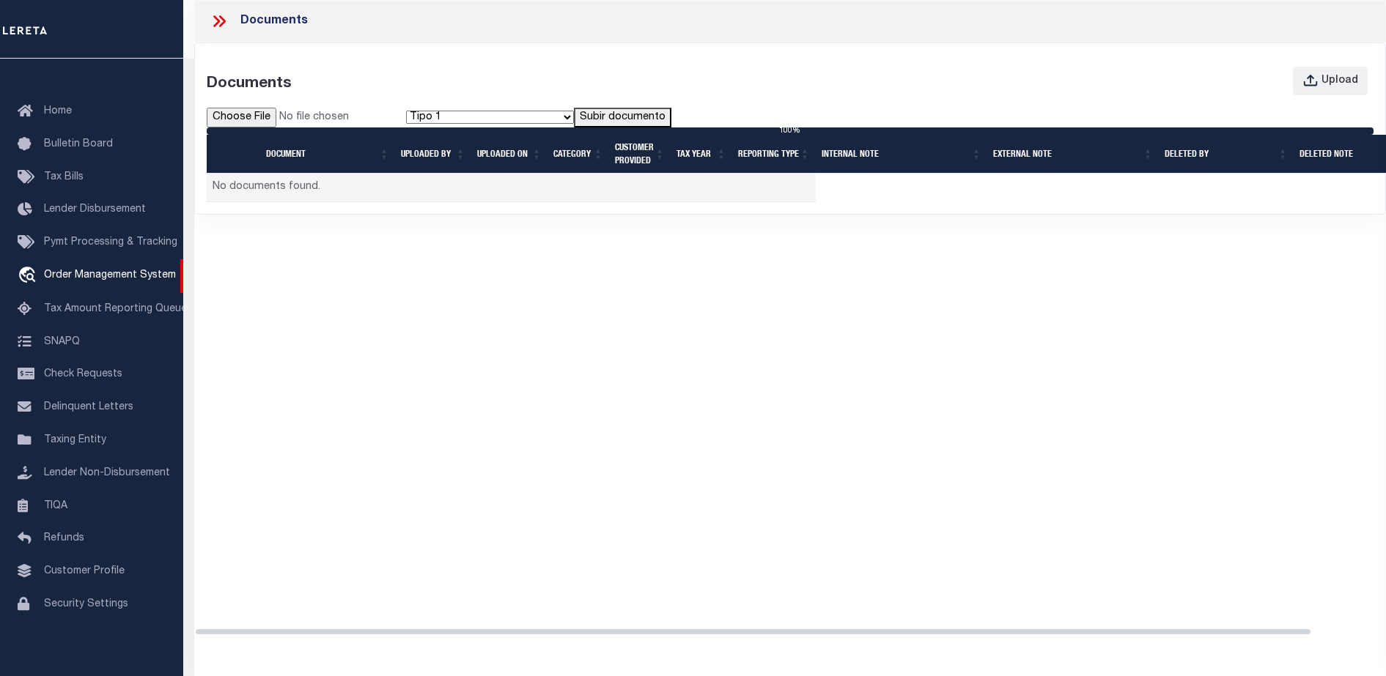
click at [647, 380] on div "Documents Documents Upload Selecciona tipo de documento Tipo 1 Tipo 2 Subir doc…" at bounding box center [789, 325] width 1191 height 650
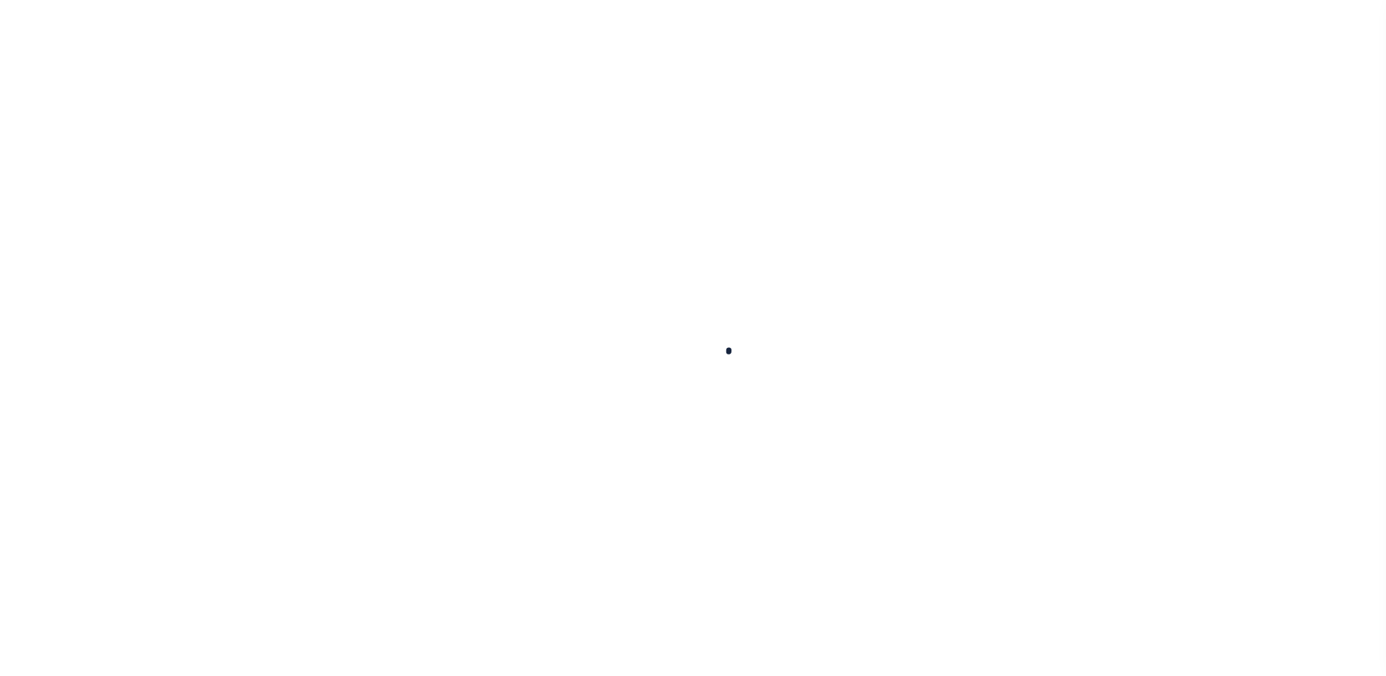
type input "711893850"
type input "MEDSTATE, L.L.C."
select select
type input "[STREET_ADDRESS][PERSON_NAME] AND 2-X"
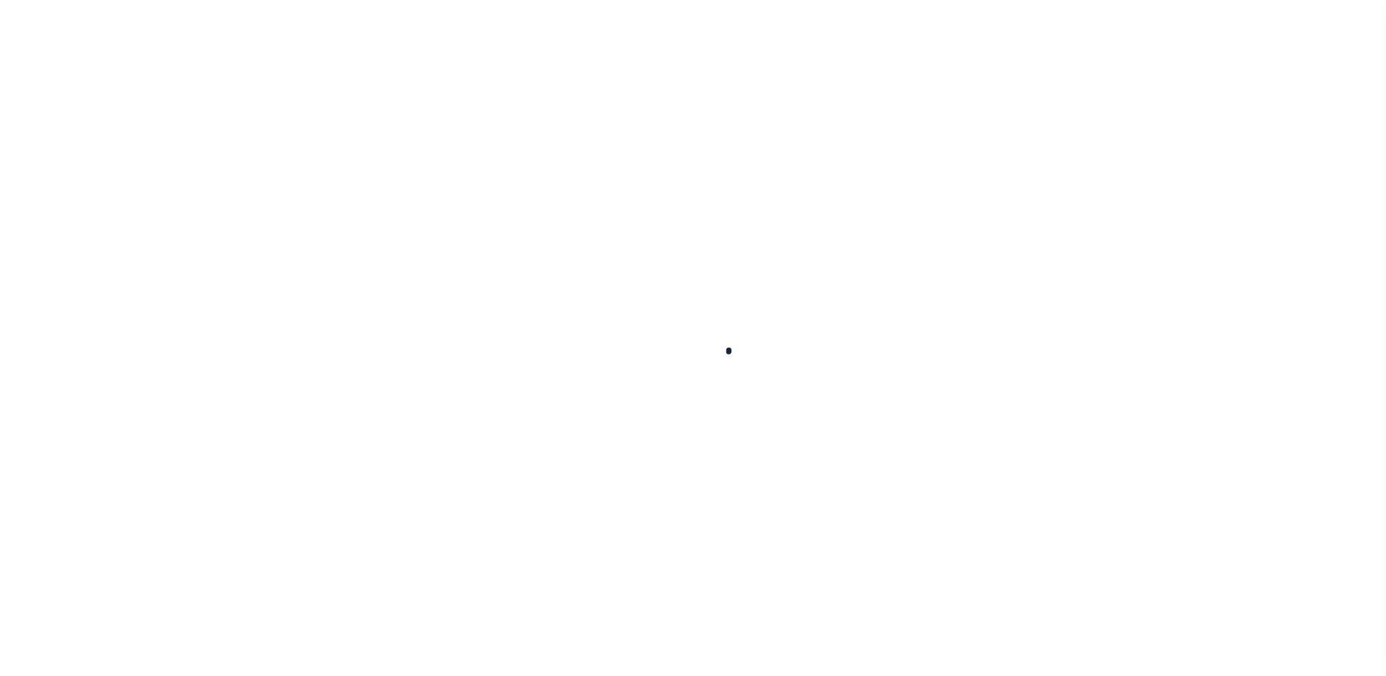
type input "[PERSON_NAME] LA 70433"
select select "NonEscrow"
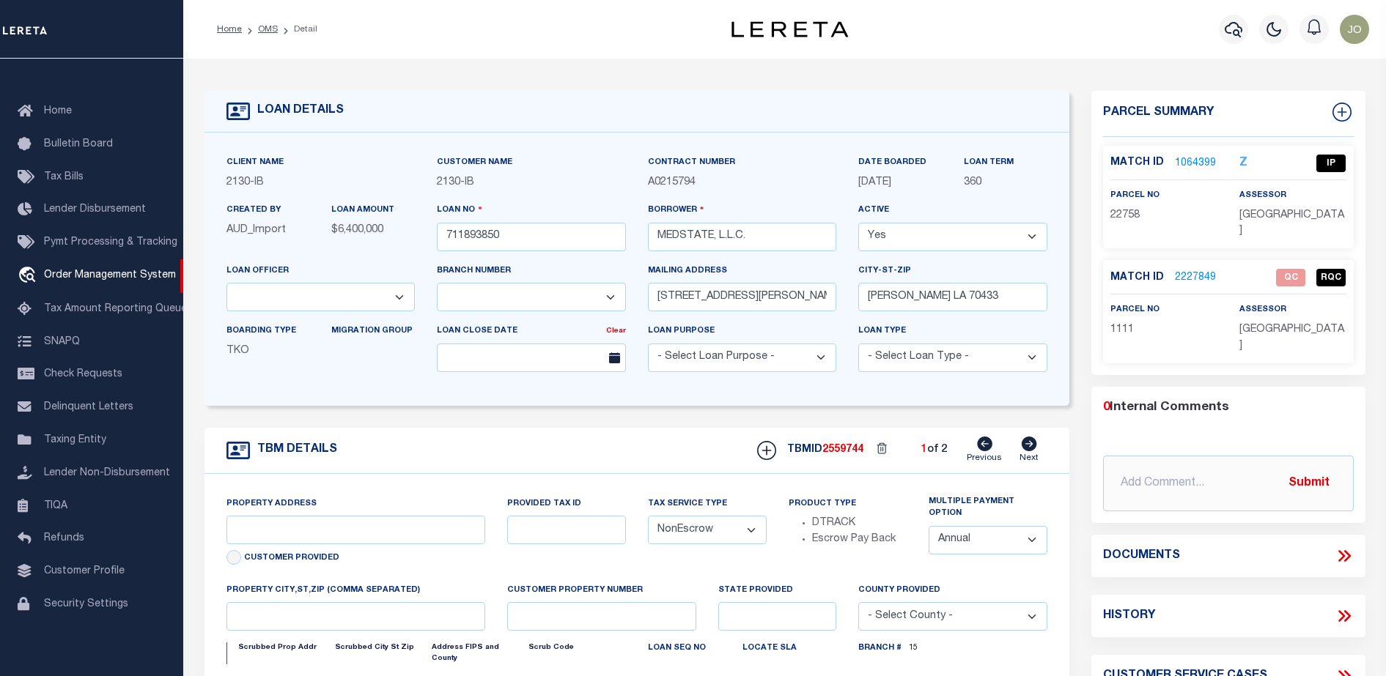
type input "[STREET_ADDRESS][PERSON_NAME] AND 2-X"
type input "1068111276"
select select
type input "[PERSON_NAME] LA 70433"
type input "Eastern"
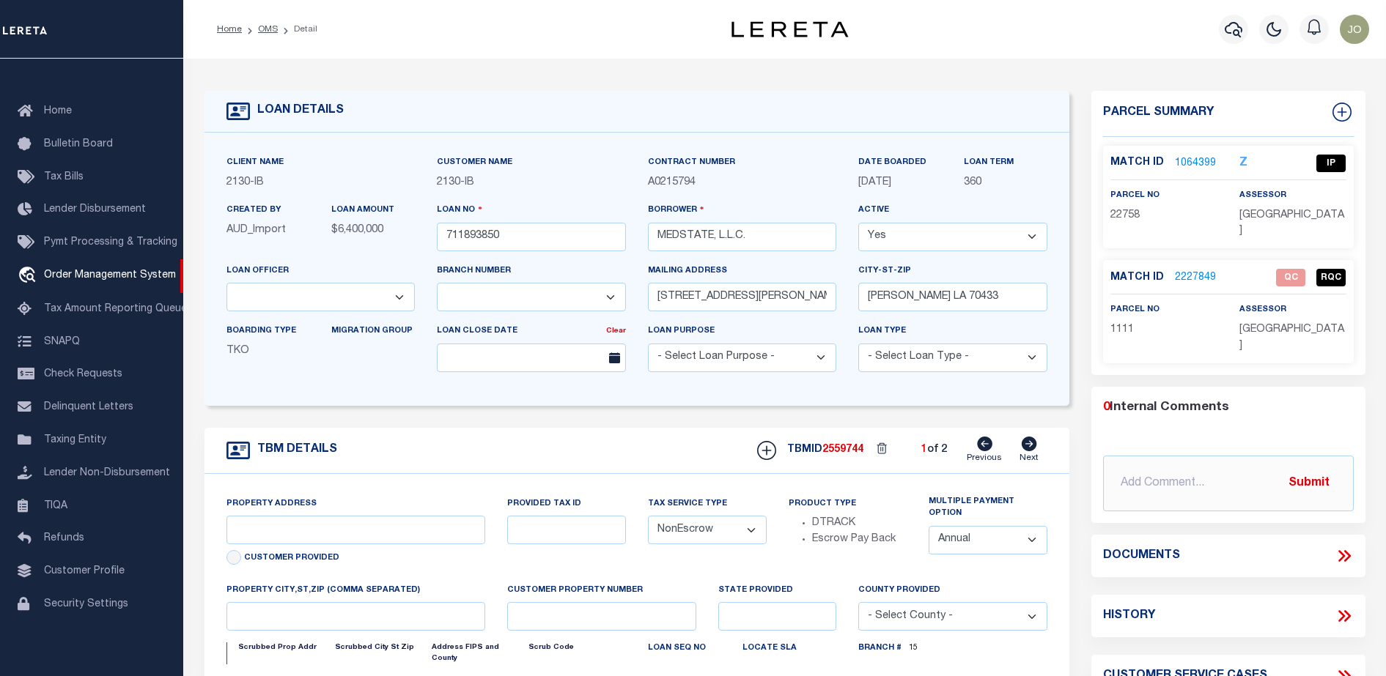
type input "LA"
select select "4950"
select select "2464"
click at [554, 459] on div "TBM DETAILS TBMID 2559744 1 of 2 Next" at bounding box center [636, 451] width 865 height 46
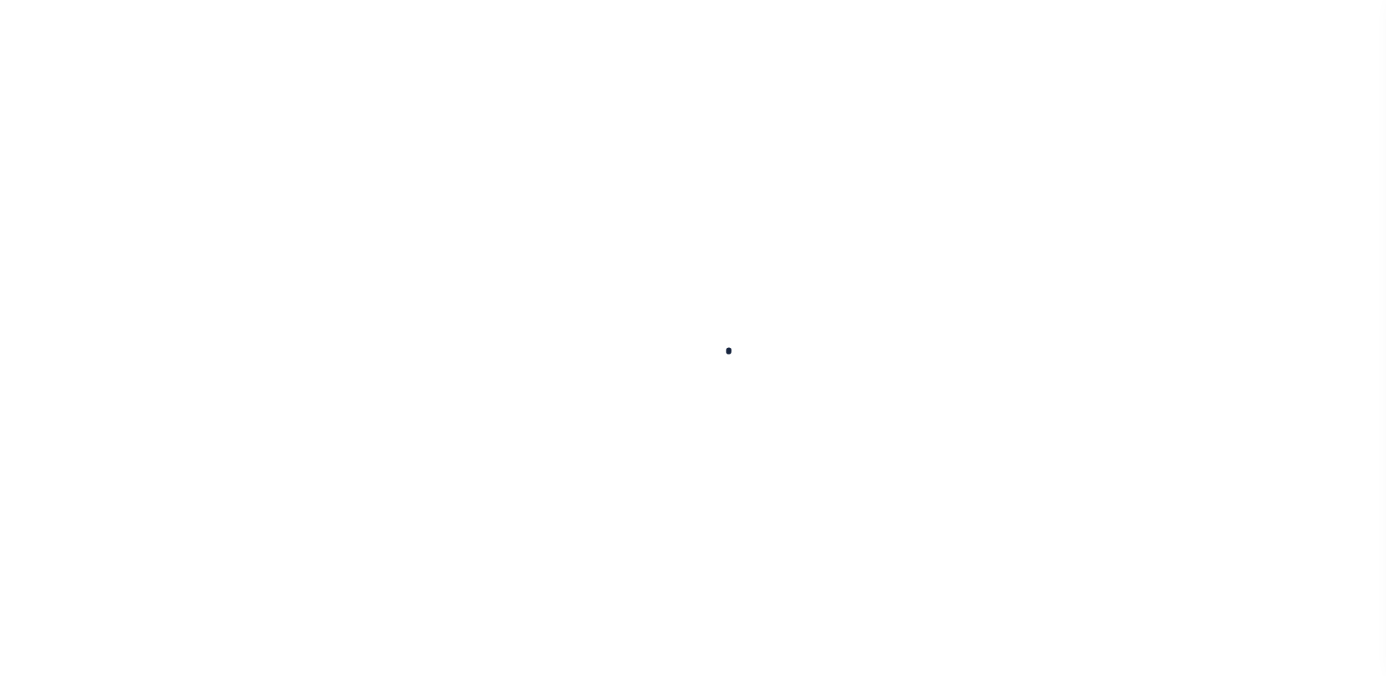
type input "711893850"
type input "MEDSTATE, L.L.C."
select select
type input "[STREET_ADDRESS][PERSON_NAME] AND 2-X"
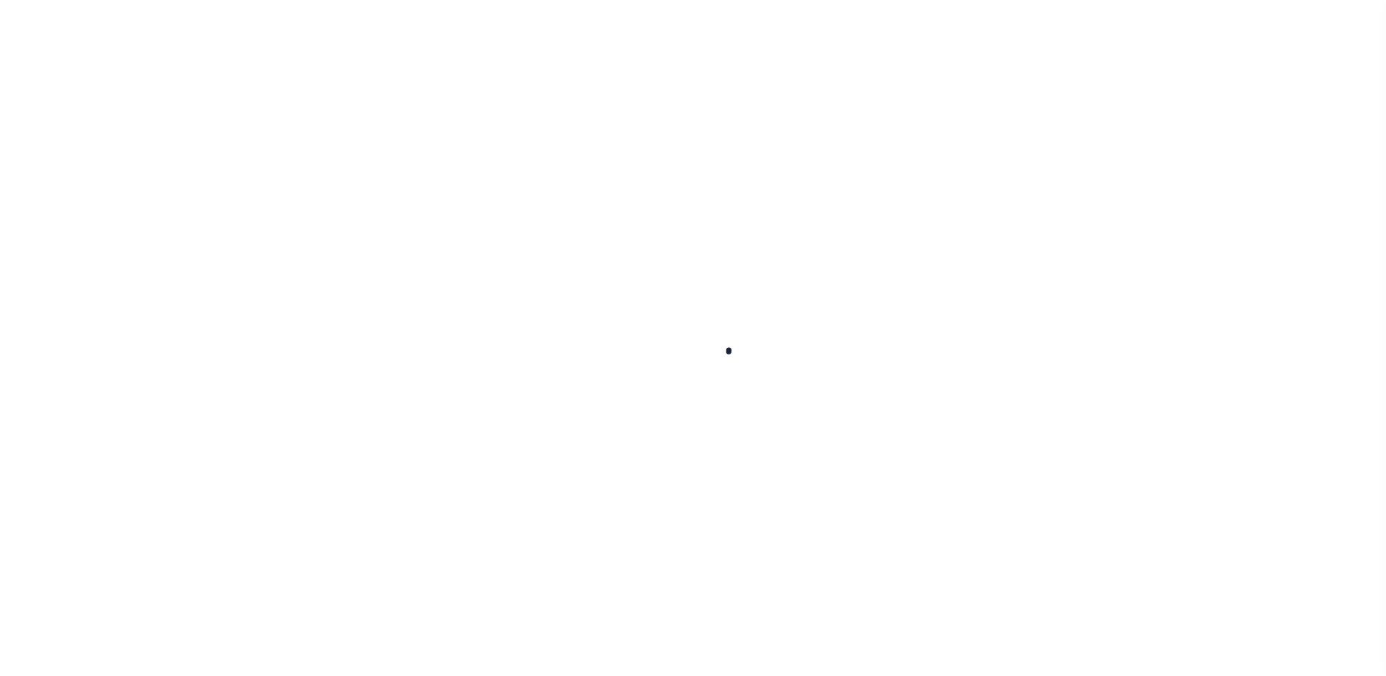
type input "[PERSON_NAME] LA 70433"
select select "NonEscrow"
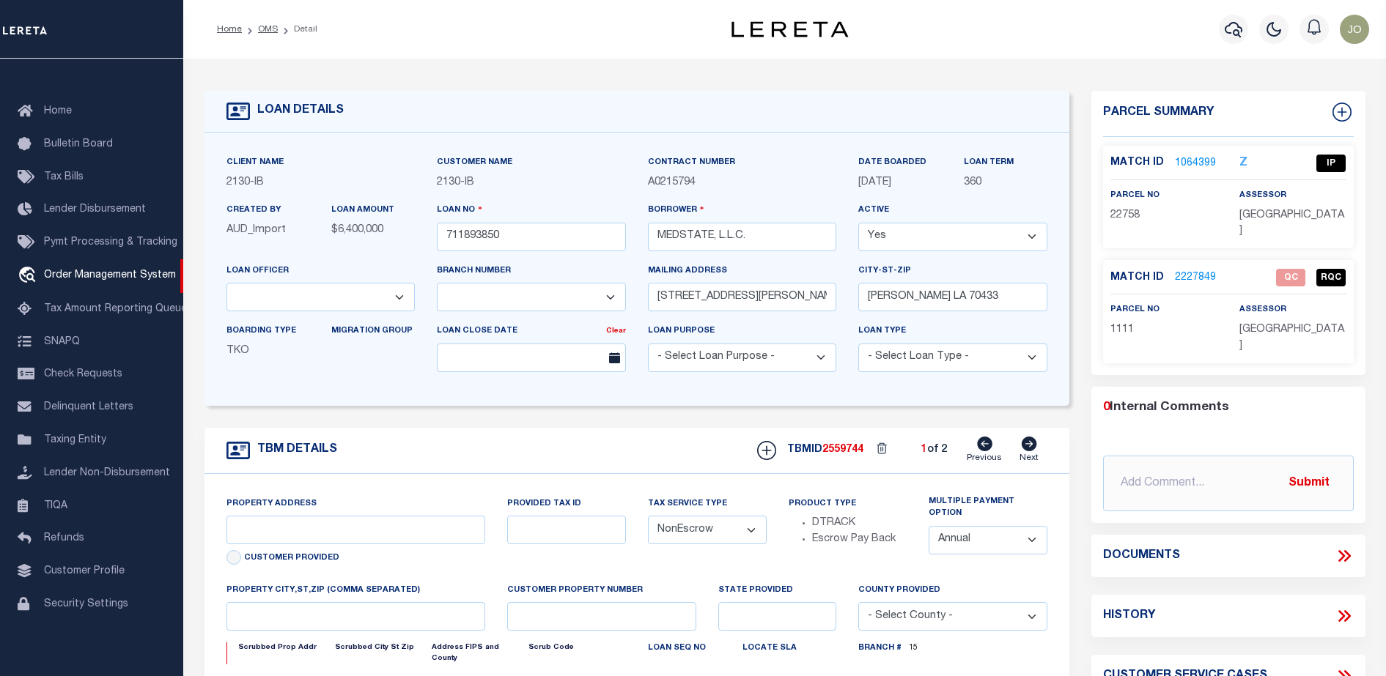
select select "2464"
type input "[STREET_ADDRESS][PERSON_NAME] AND 2-X"
type input "1068111276"
select select
type input "[PERSON_NAME] LA 70433"
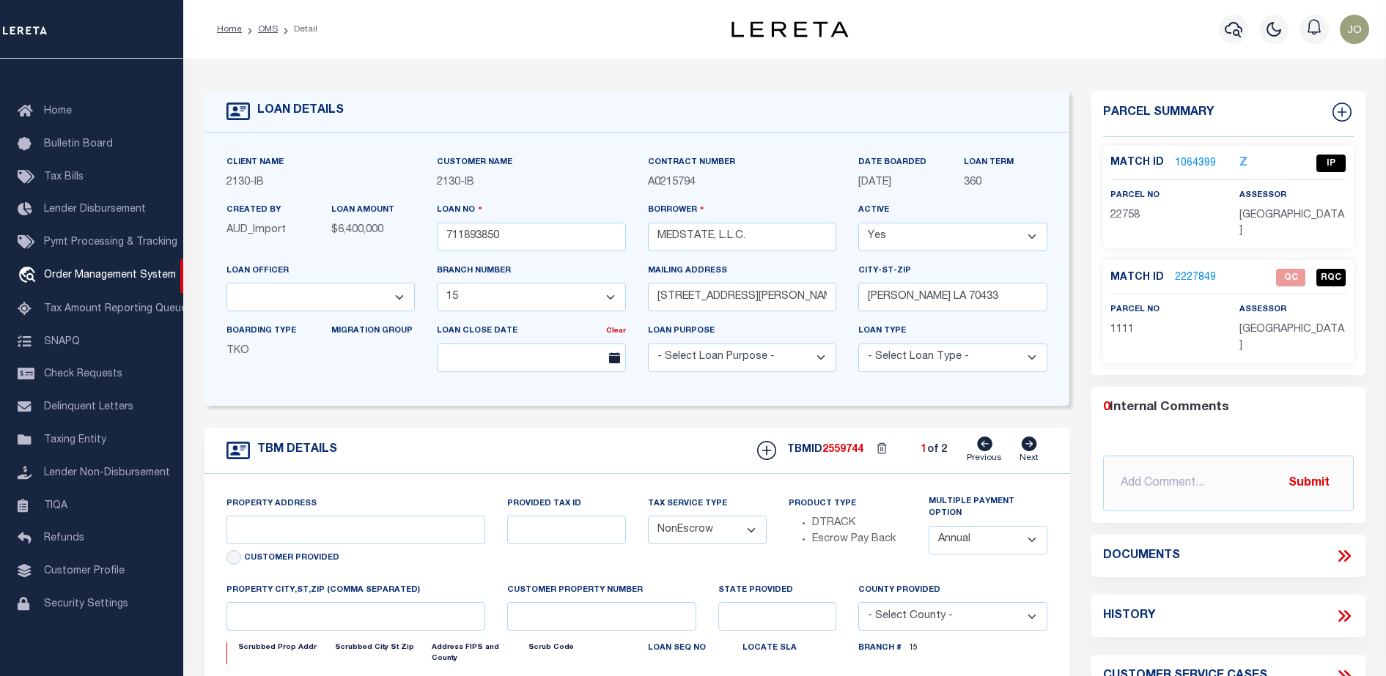
type input "Eastern"
type input "LA"
select select "4950"
click at [1346, 550] on icon at bounding box center [1346, 556] width 7 height 12
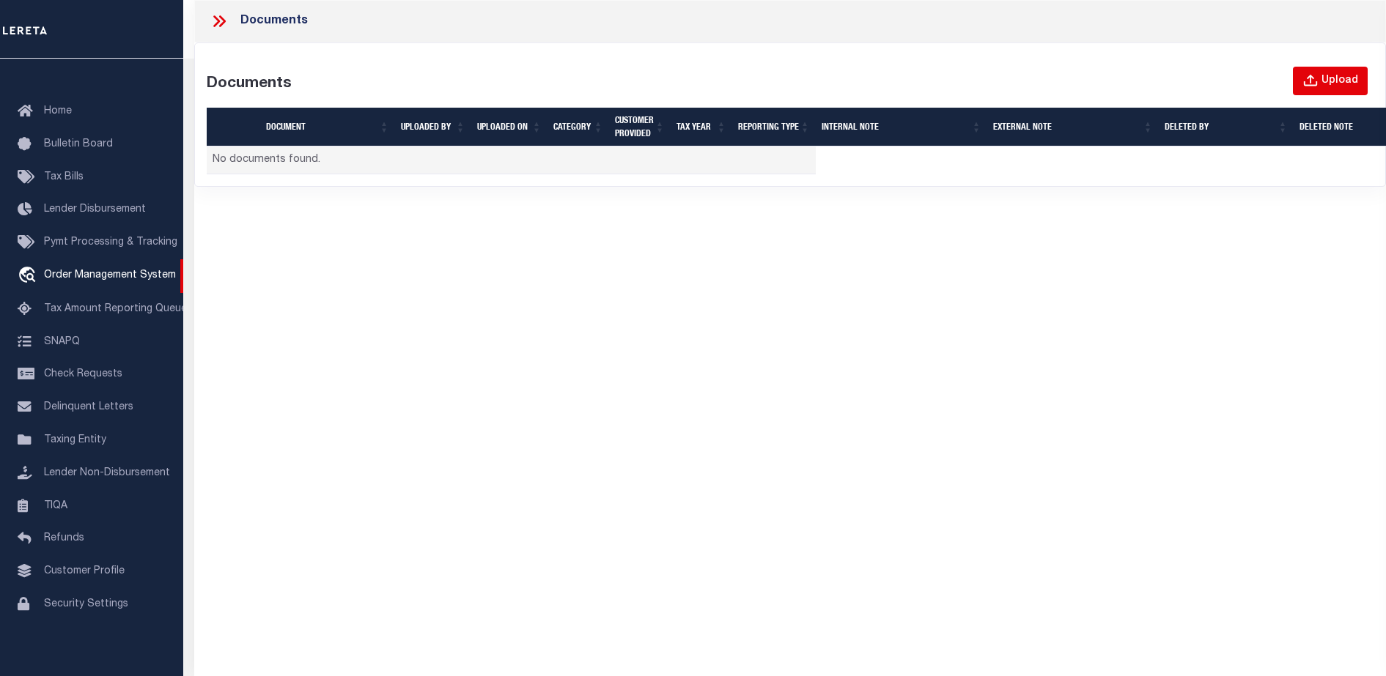
click at [1316, 74] on icon "button" at bounding box center [1310, 81] width 16 height 16
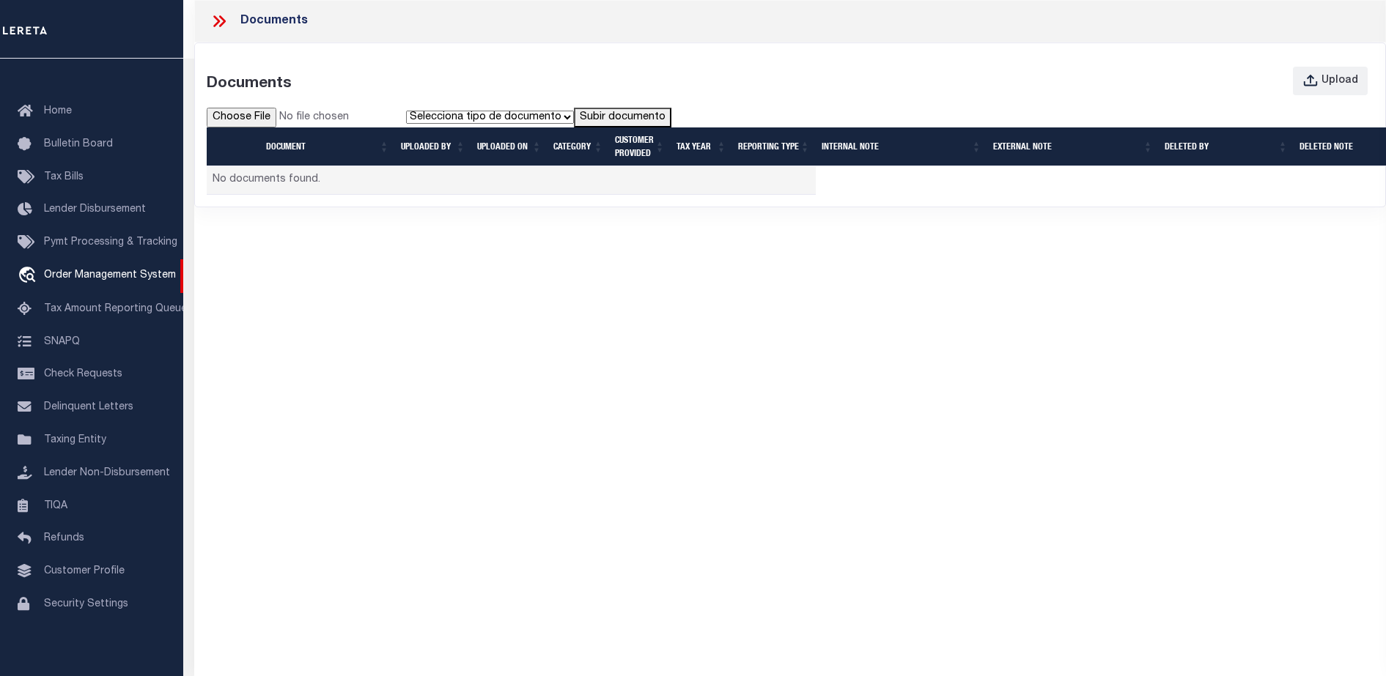
click at [265, 117] on input "file" at bounding box center [306, 118] width 199 height 21
type input "C:\fakepath\PWA_Upload_View_DocumentGrid (1).pdf"
click at [472, 122] on select "Selecciona tipo de documento Tipo 1 Tipo 2" at bounding box center [490, 117] width 168 height 13
select select "Type1"
click at [408, 111] on select "Selecciona tipo de documento Tipo 1 Tipo 2" at bounding box center [490, 117] width 168 height 13
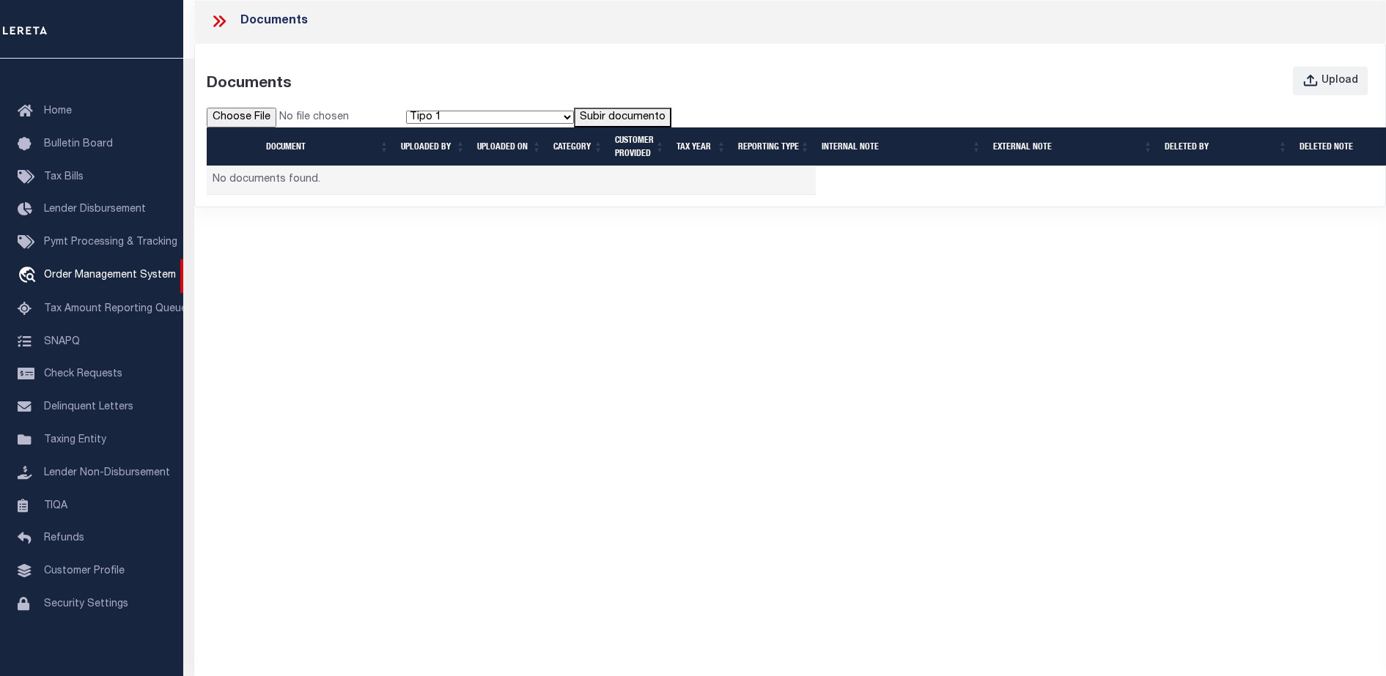
click at [609, 114] on button "Subir documento" at bounding box center [622, 118] width 97 height 21
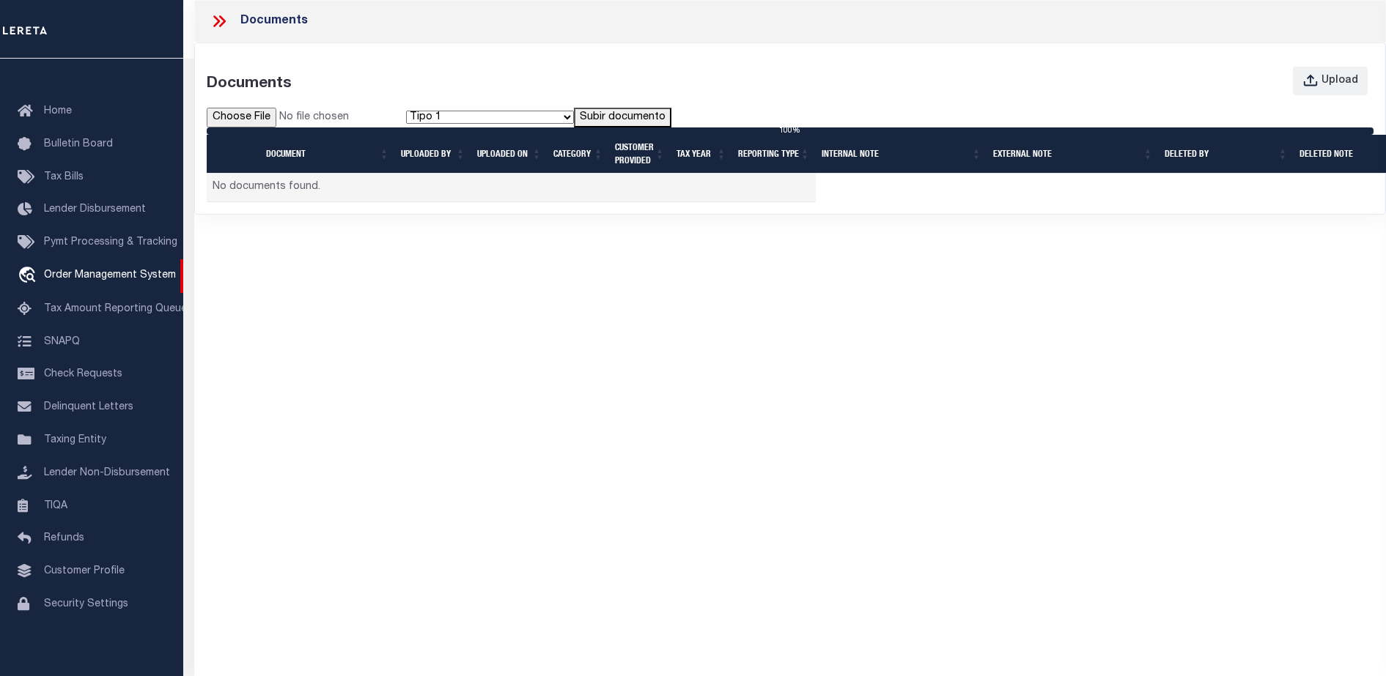
click at [635, 111] on button "Subir documento" at bounding box center [622, 118] width 97 height 21
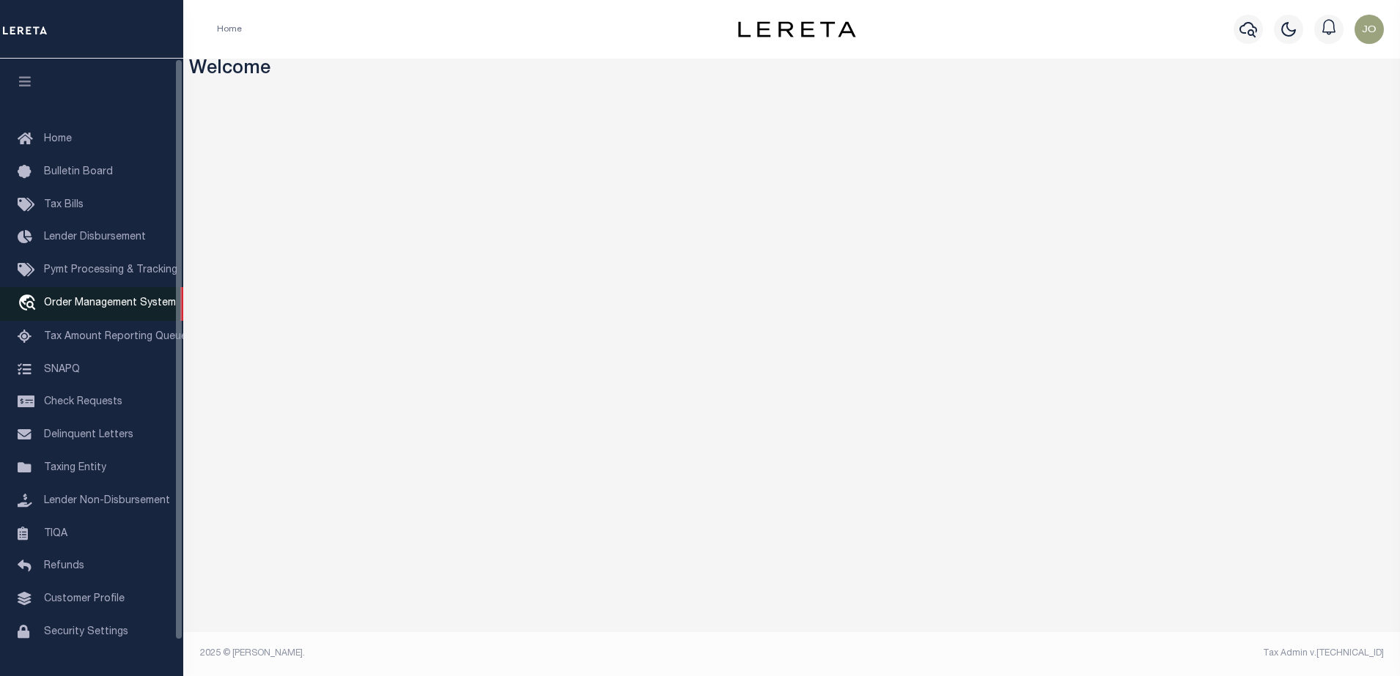
click at [144, 308] on span "Order Management System" at bounding box center [110, 303] width 132 height 10
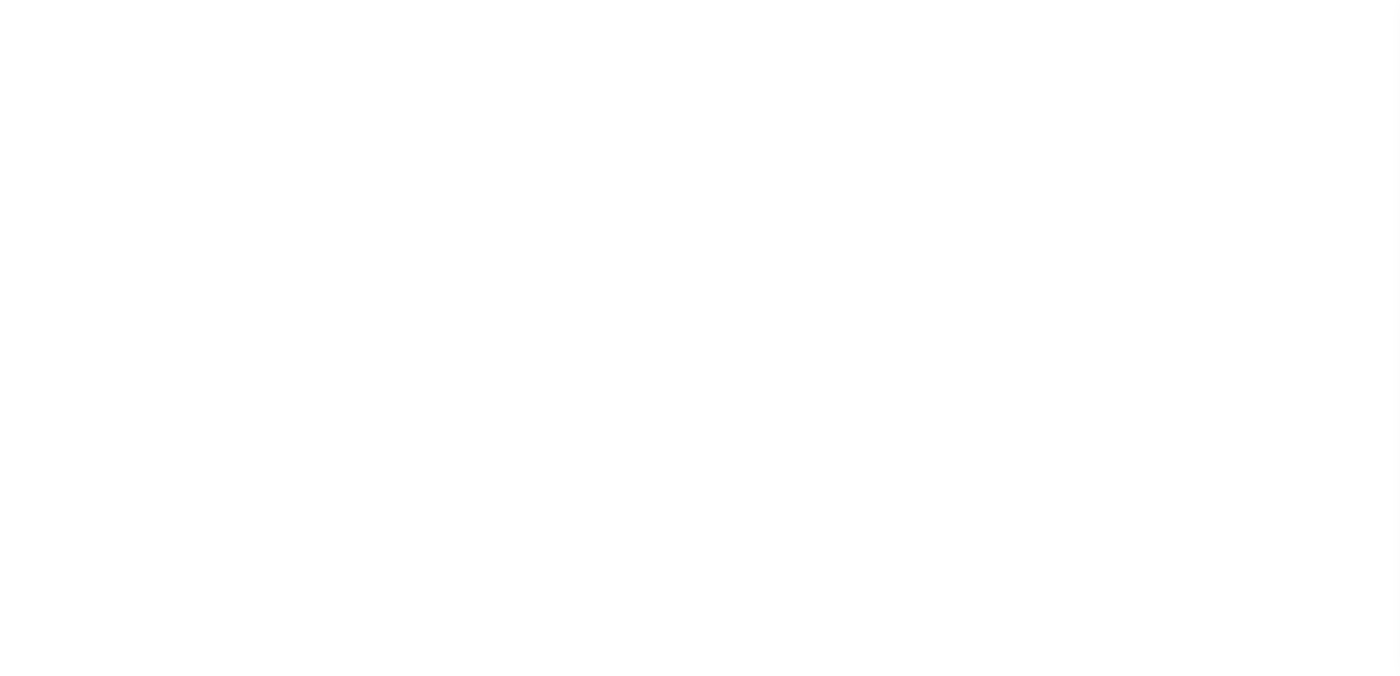
select select "200"
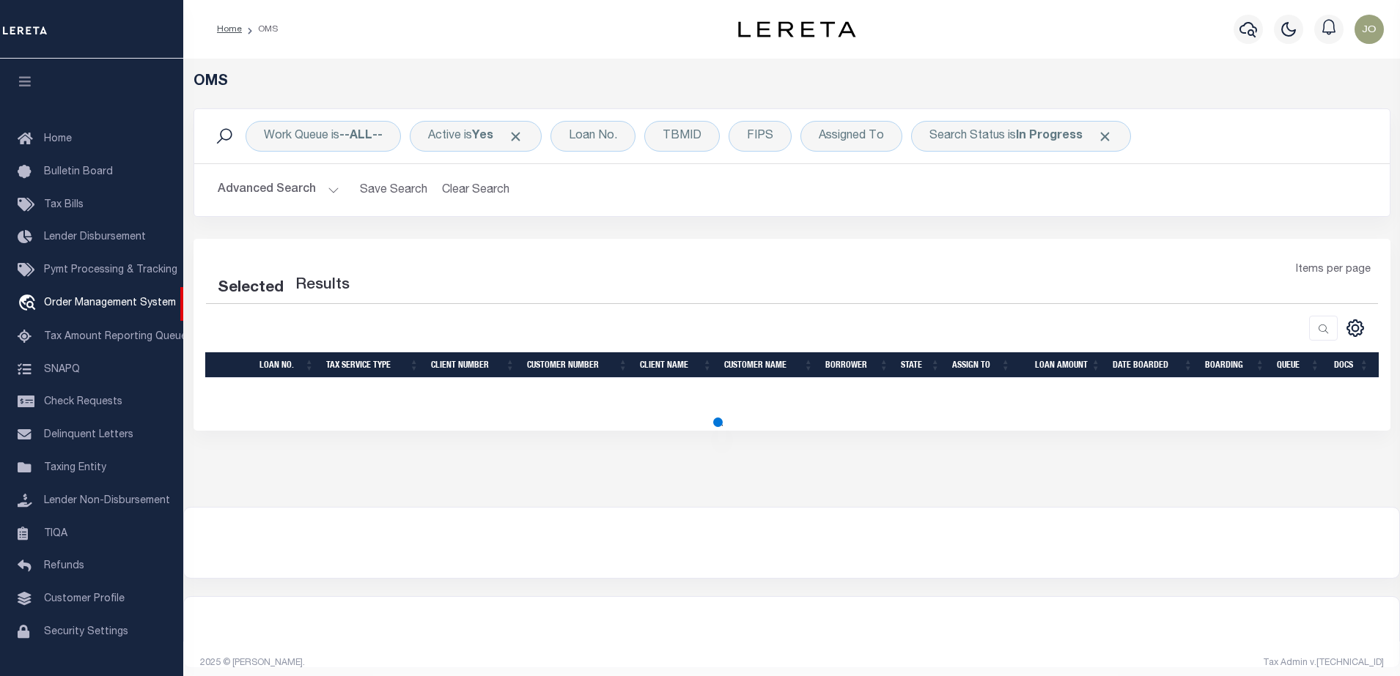
select select "200"
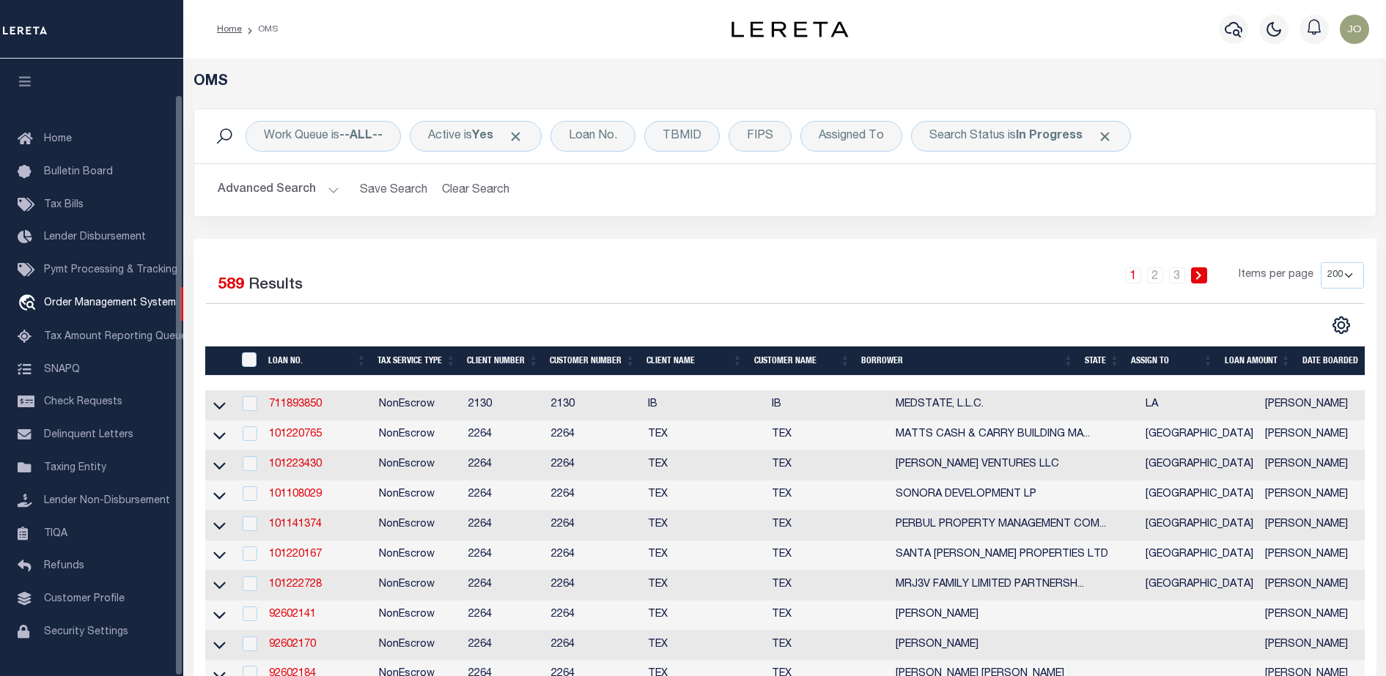
scroll to position [37, 0]
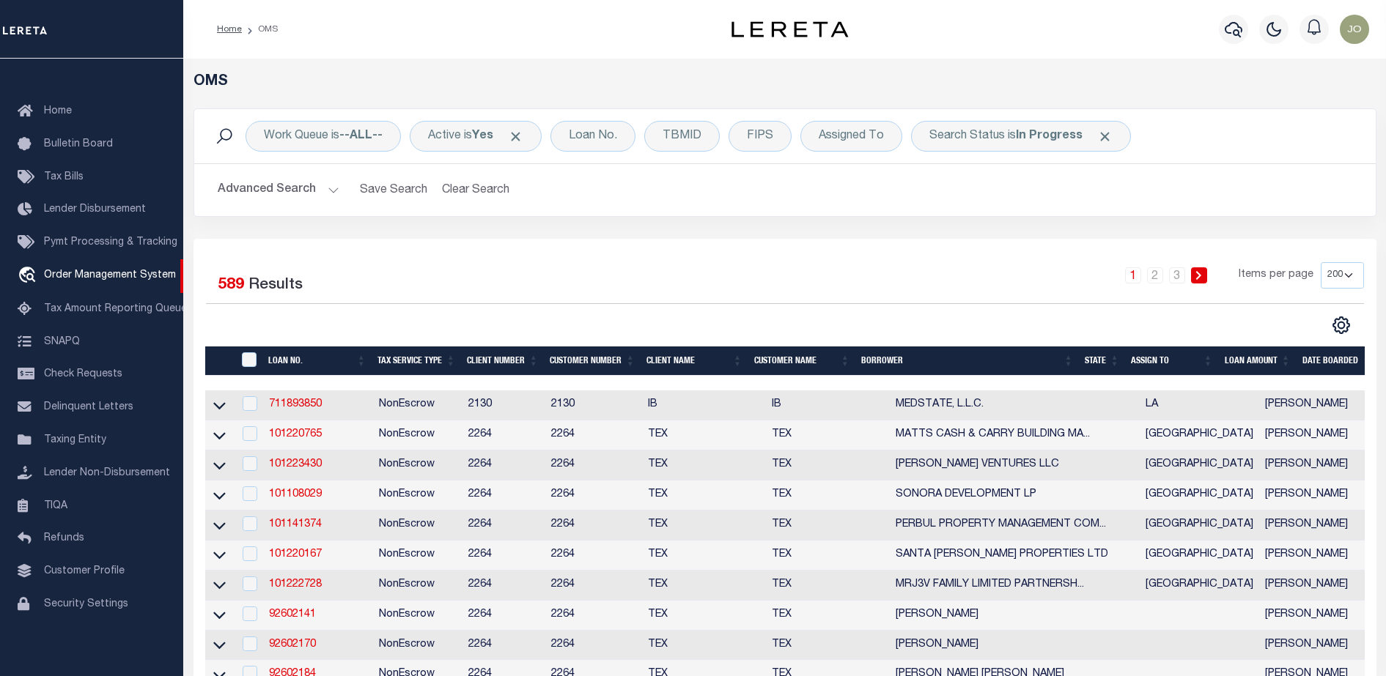
click at [303, 413] on td "711893850" at bounding box center [318, 406] width 110 height 30
checkbox input "true"
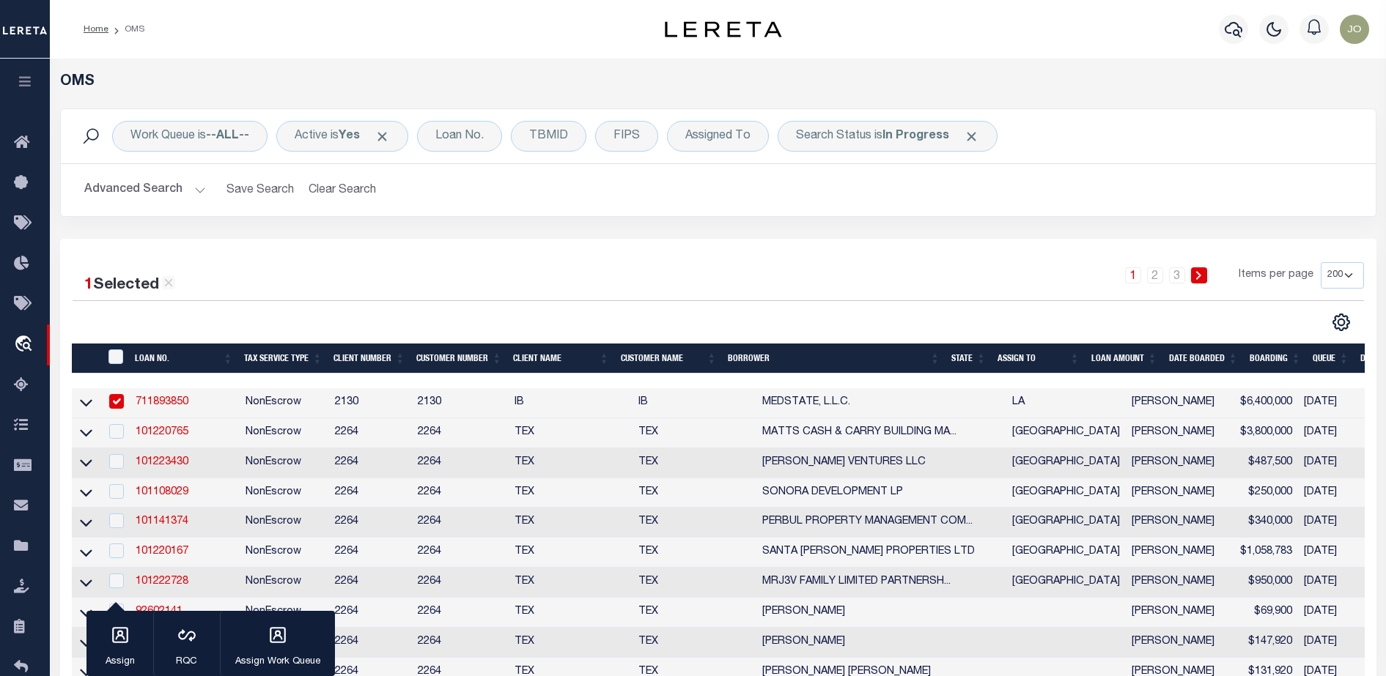
click at [162, 406] on link "711893850" at bounding box center [162, 402] width 53 height 10
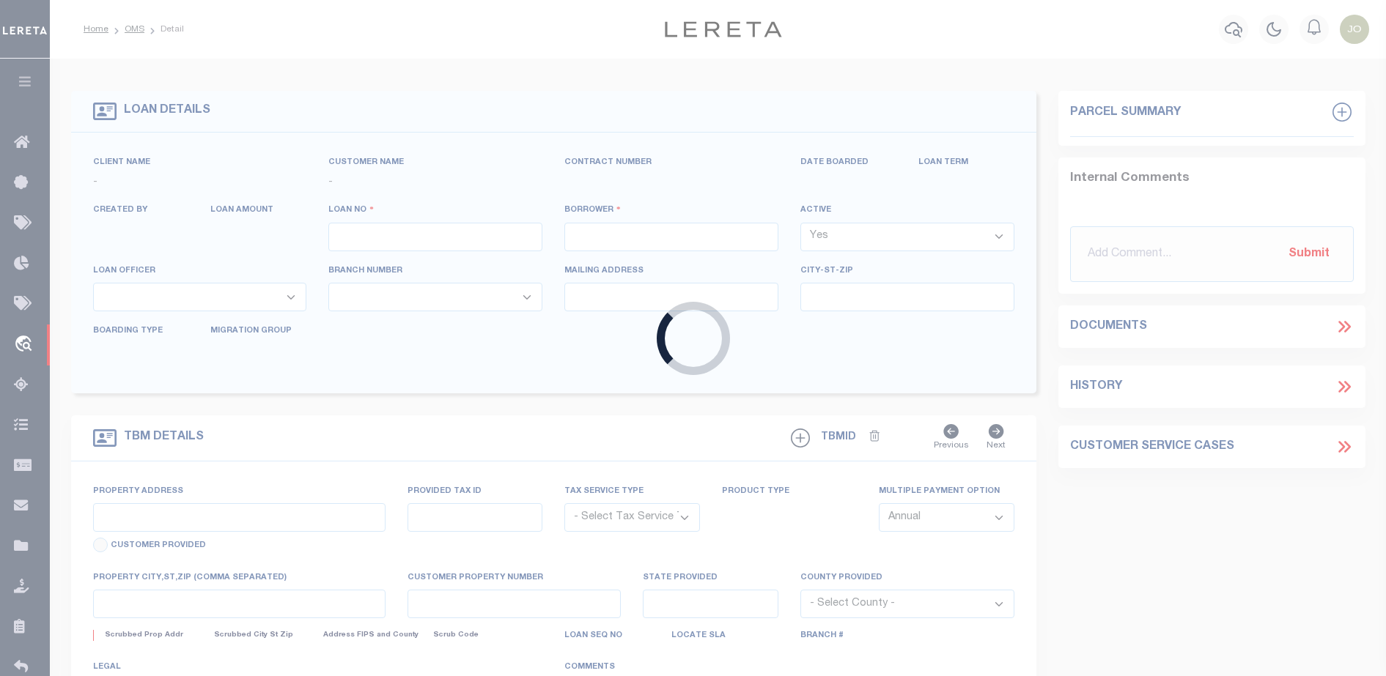
type input "711893850"
type input "MEDSTATE, L.L.C."
select select
type input "[STREET_ADDRESS][PERSON_NAME] AND 2-X"
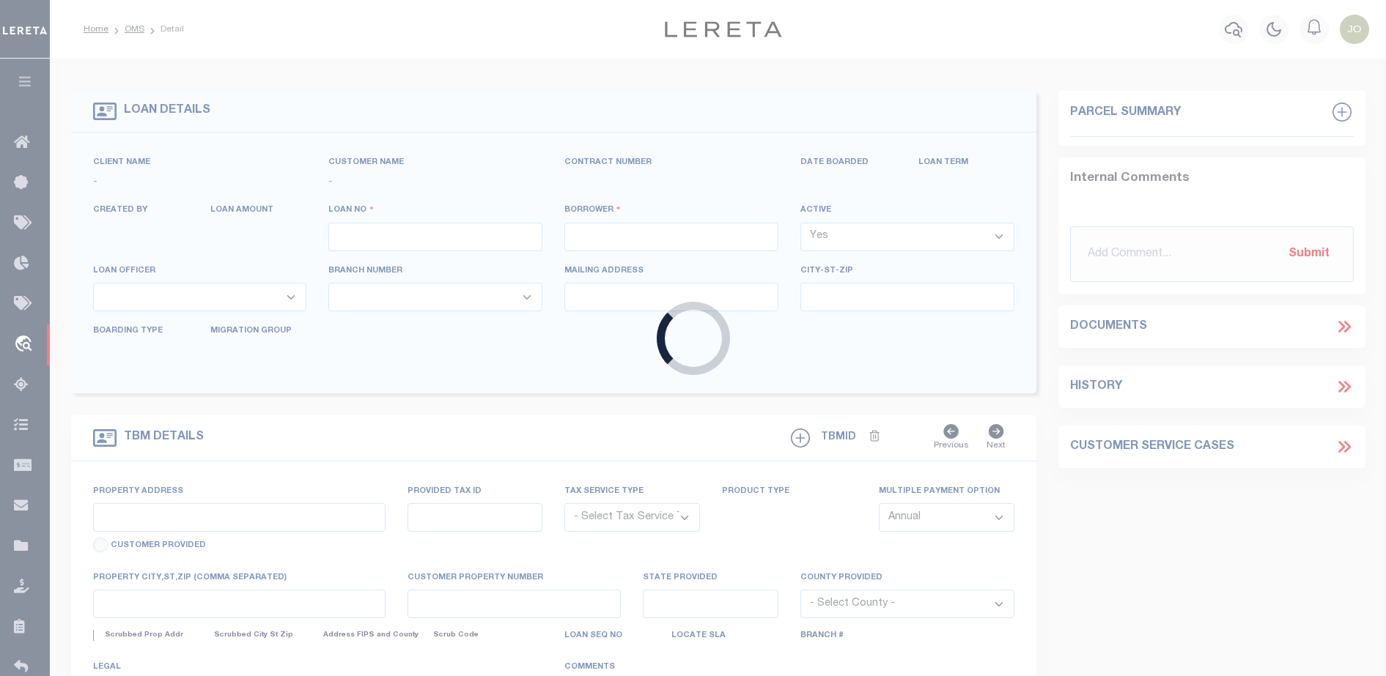
type input "[PERSON_NAME] LA 70433"
select select "NonEscrow"
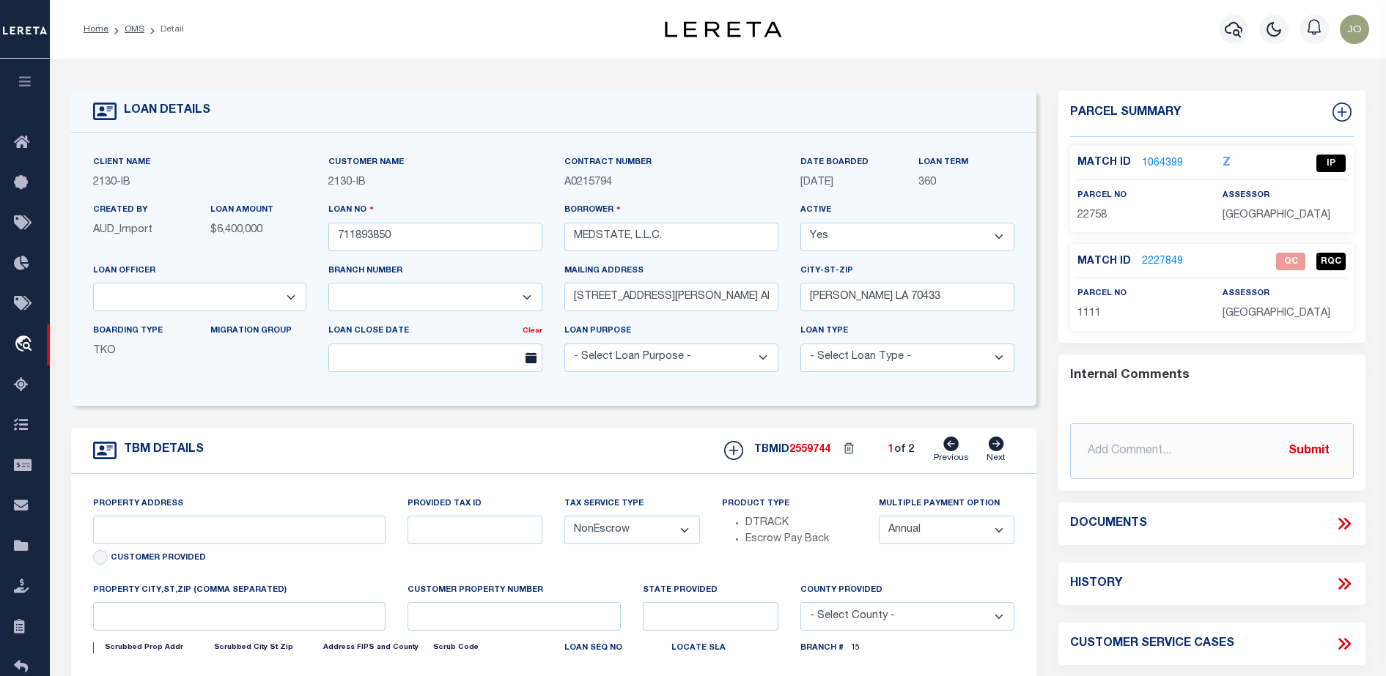
type input "[STREET_ADDRESS][PERSON_NAME] AND 2-X"
type input "1068111276"
select select
type input "[PERSON_NAME] LA 70433"
type input "Eastern"
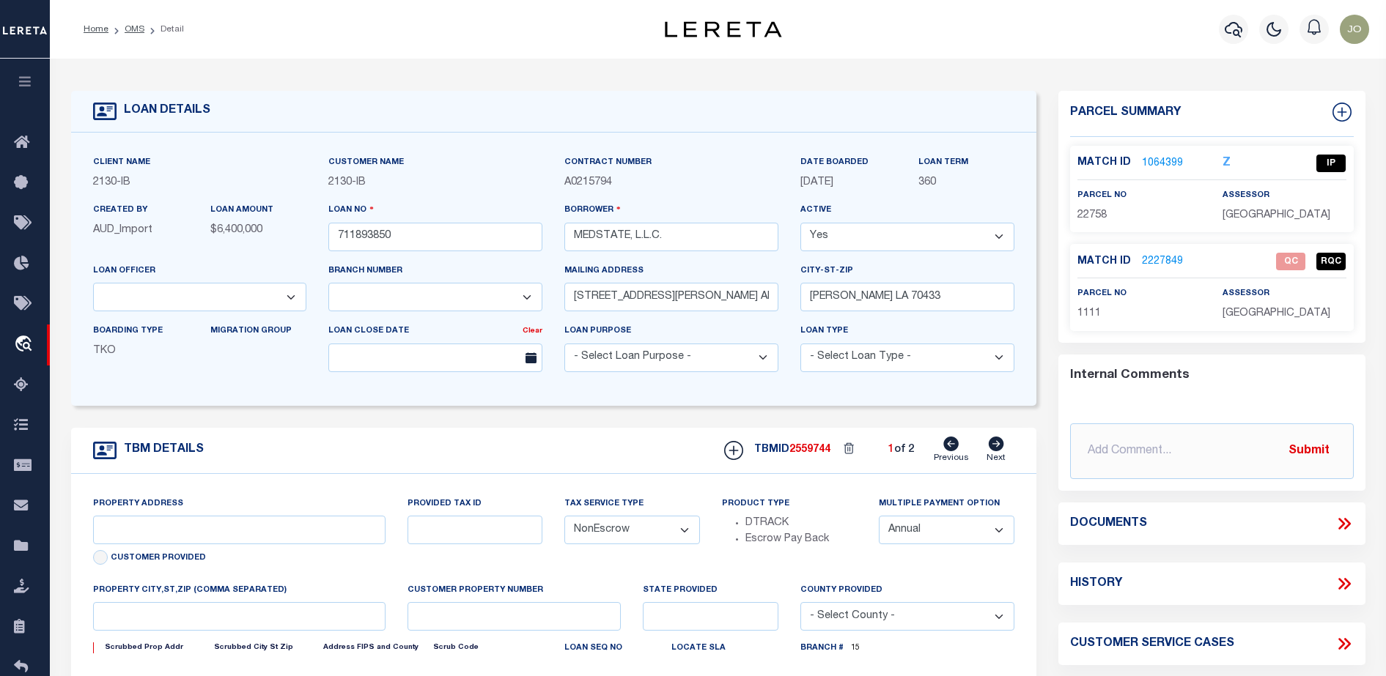
type input "LA"
select select "4950"
select select "2464"
click at [1350, 528] on icon at bounding box center [1343, 523] width 19 height 19
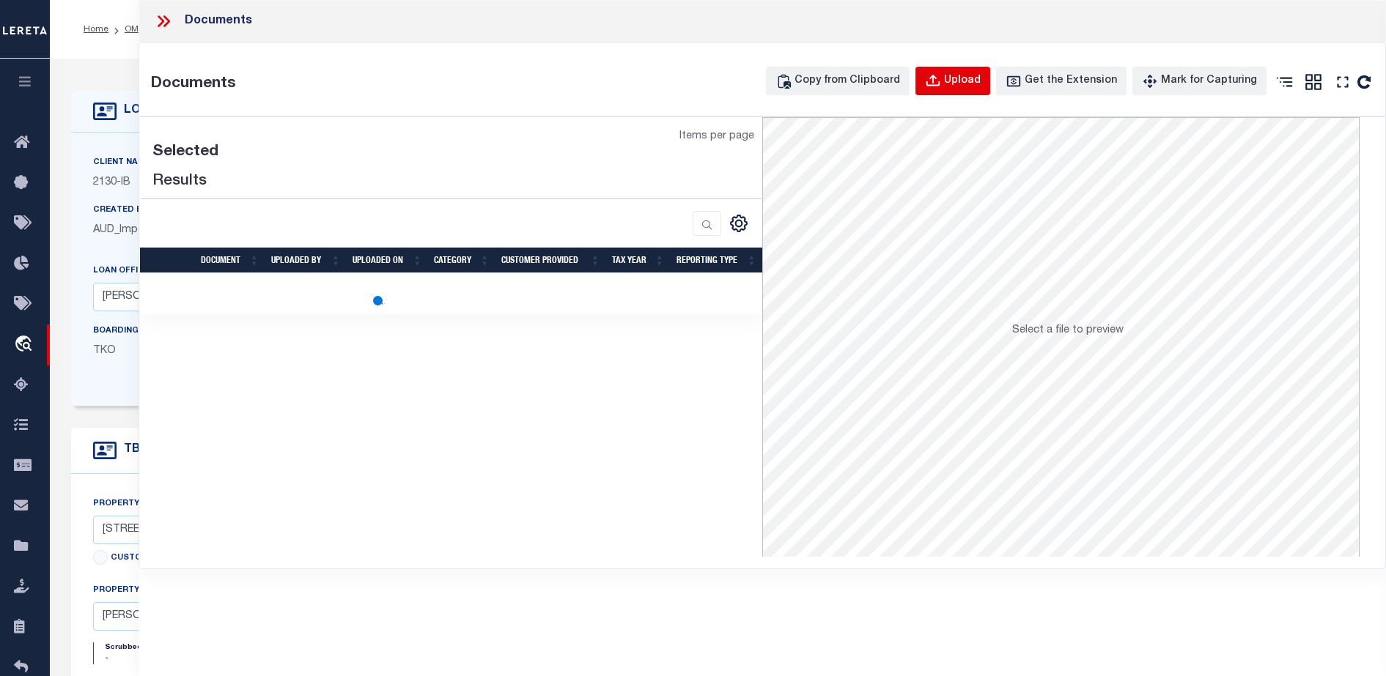
click at [980, 78] on div "Upload" at bounding box center [962, 81] width 37 height 16
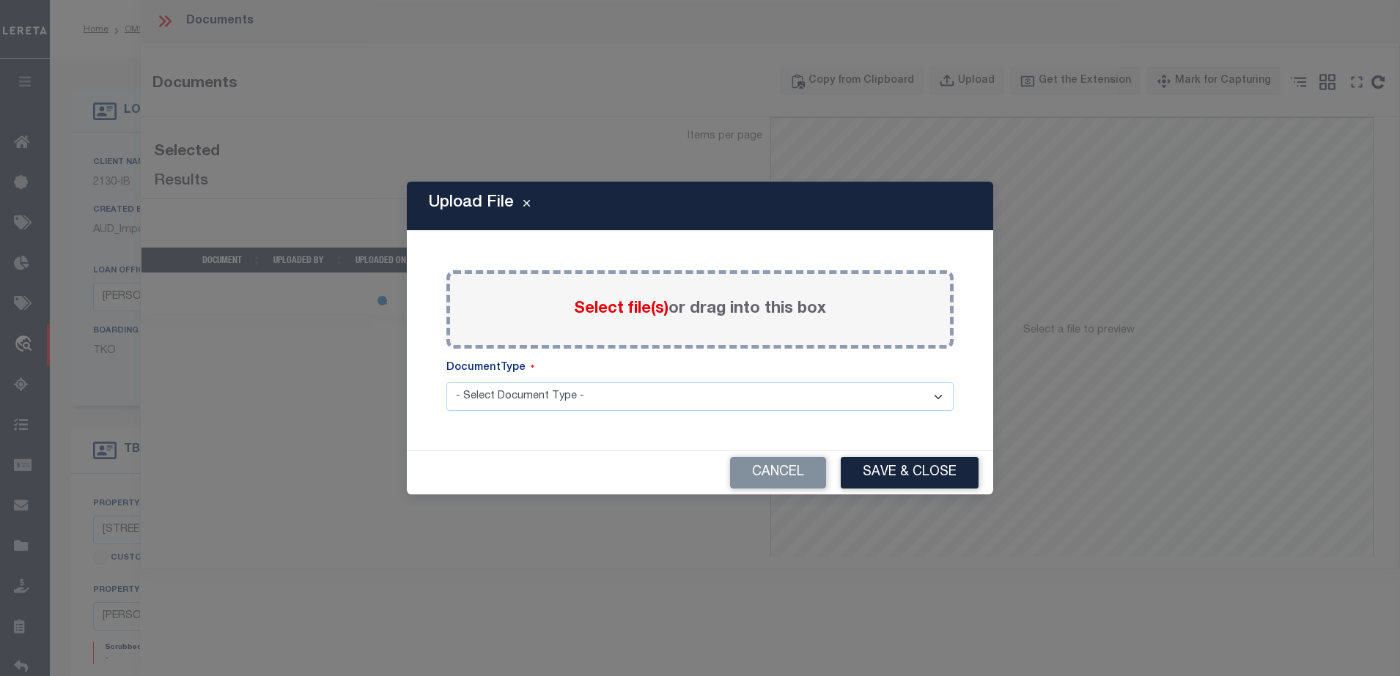
click at [645, 308] on span "Select file(s)" at bounding box center [621, 309] width 95 height 16
click at [0, 0] on input "Select file(s) or drag into this box" at bounding box center [0, 0] width 0 height 0
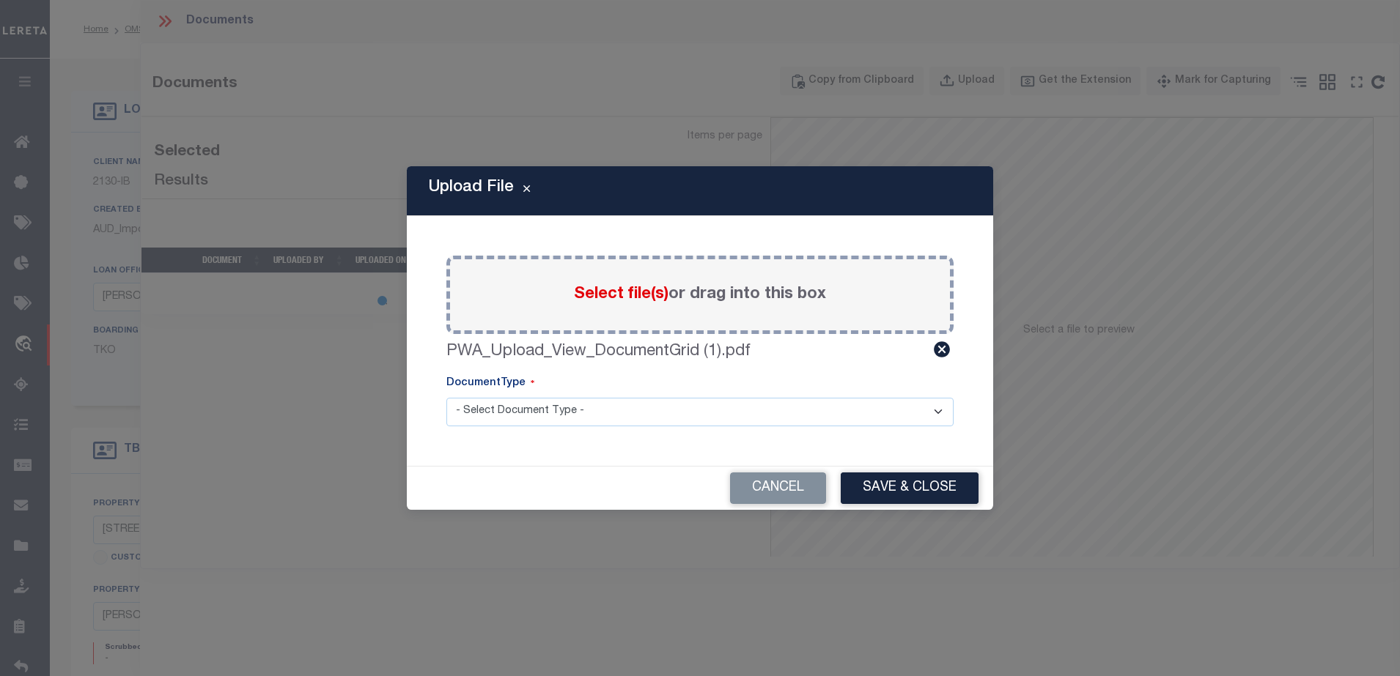
click at [862, 413] on select "- Select Document Type - LEGAL TAX SERVICE DOCUMENTS" at bounding box center [699, 412] width 507 height 29
click at [446, 398] on select "- Select Document Type - LEGAL TAX SERVICE DOCUMENTS" at bounding box center [699, 412] width 507 height 29
click at [778, 424] on select "- Select Document Type - LEGAL TAX SERVICE DOCUMENTS" at bounding box center [699, 412] width 507 height 29
select select "TAX"
click at [446, 398] on select "- Select Document Type - LEGAL TAX SERVICE DOCUMENTS" at bounding box center [699, 412] width 507 height 29
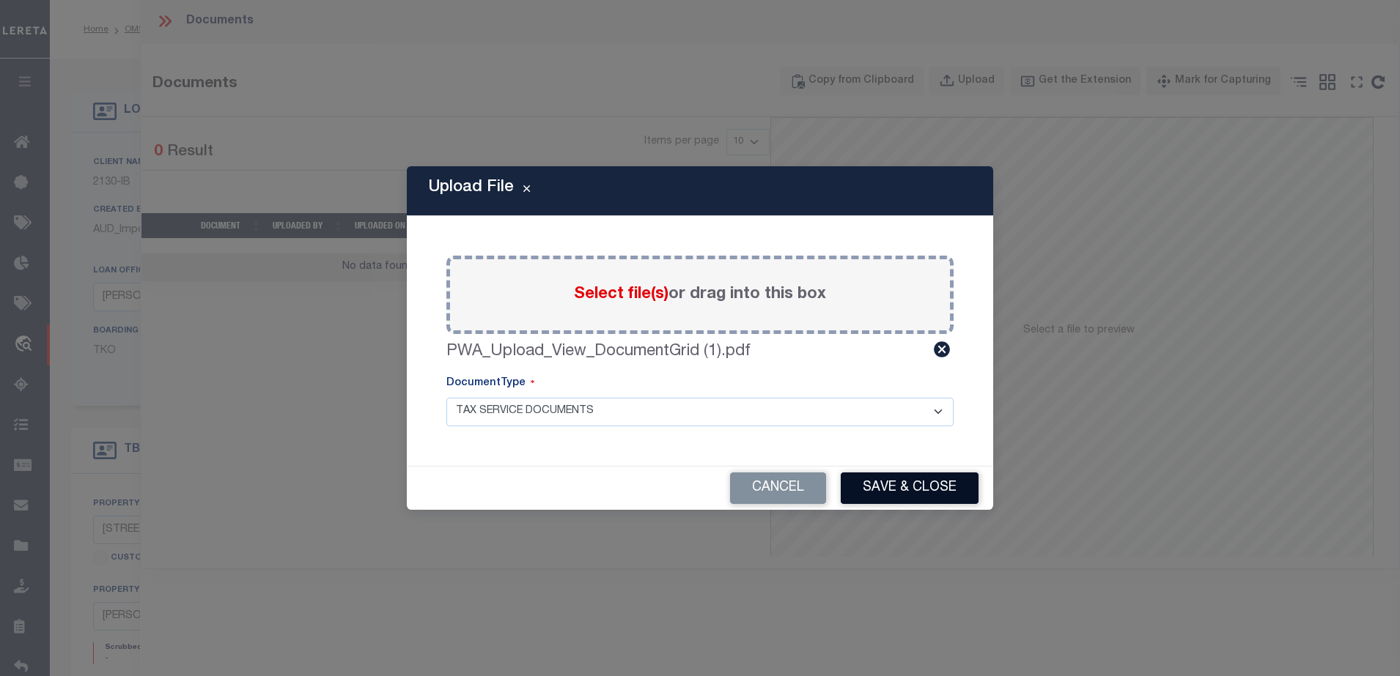
click at [918, 495] on button "Save & Close" at bounding box center [909, 489] width 138 height 32
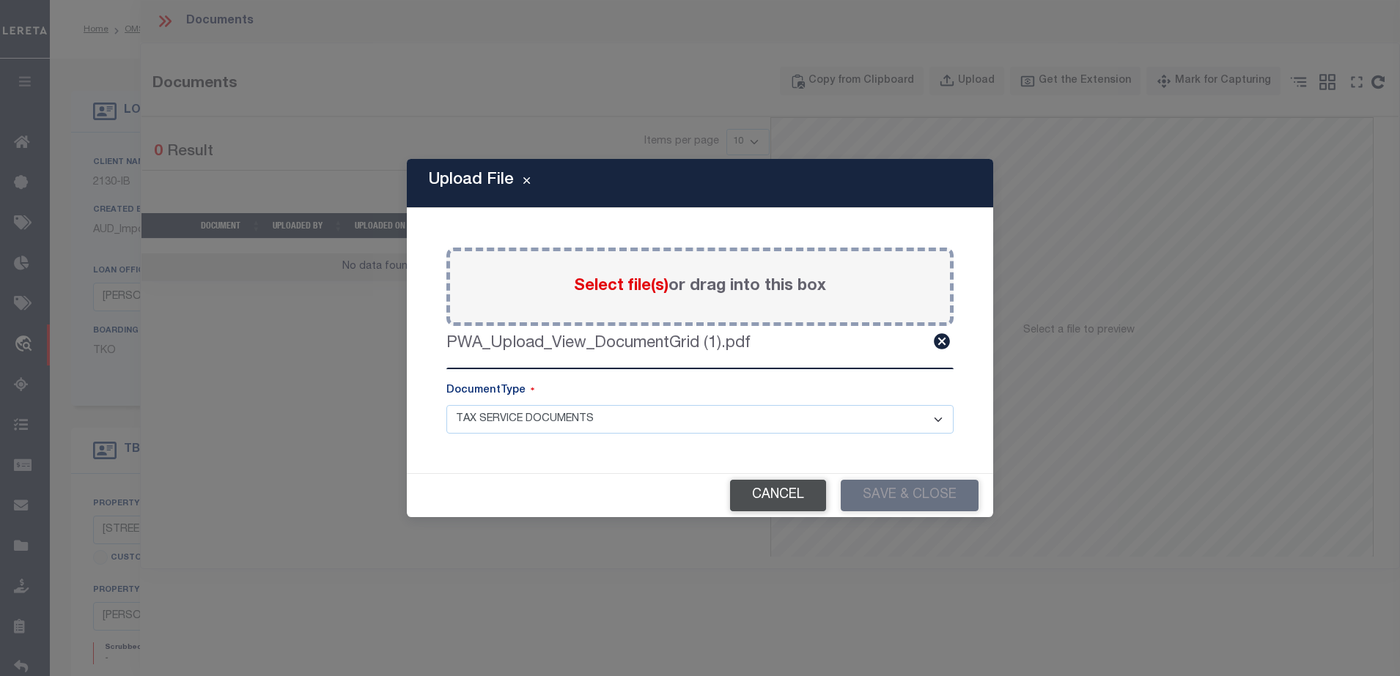
click at [791, 495] on button "Cancel" at bounding box center [778, 496] width 96 height 32
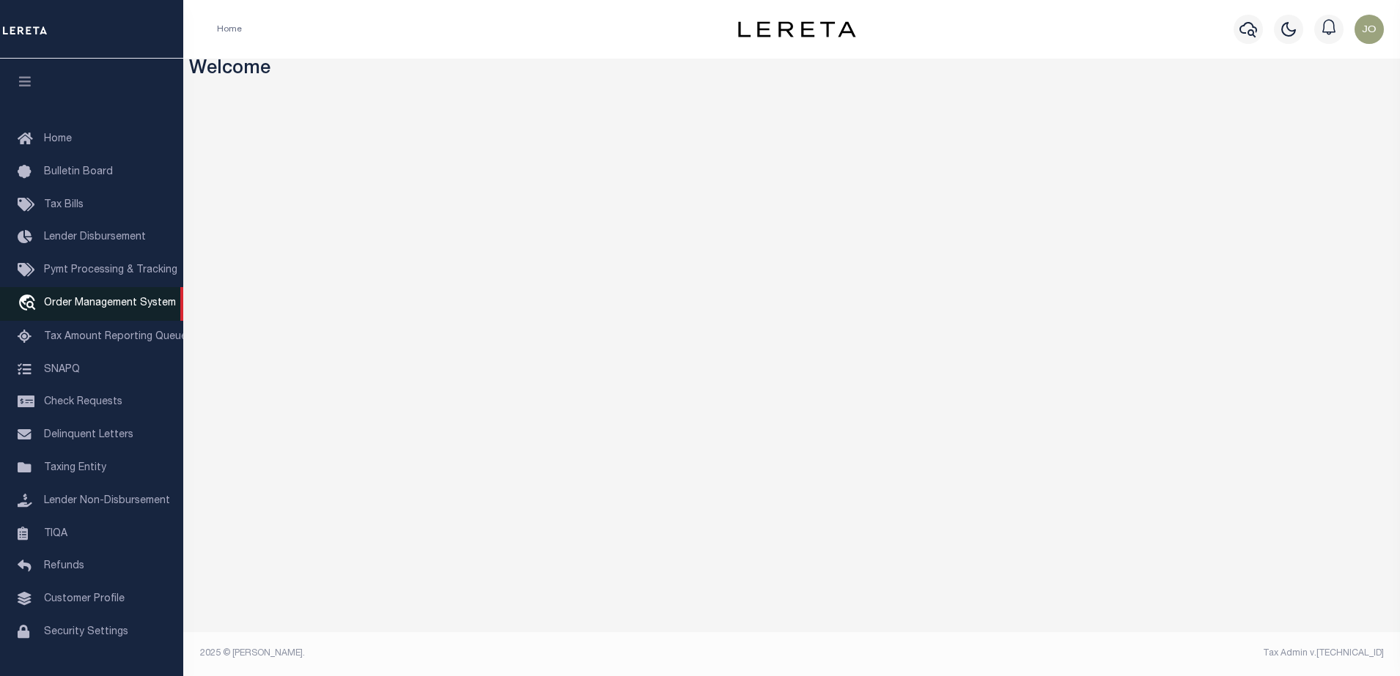
click at [51, 308] on span "Order Management System" at bounding box center [110, 303] width 132 height 10
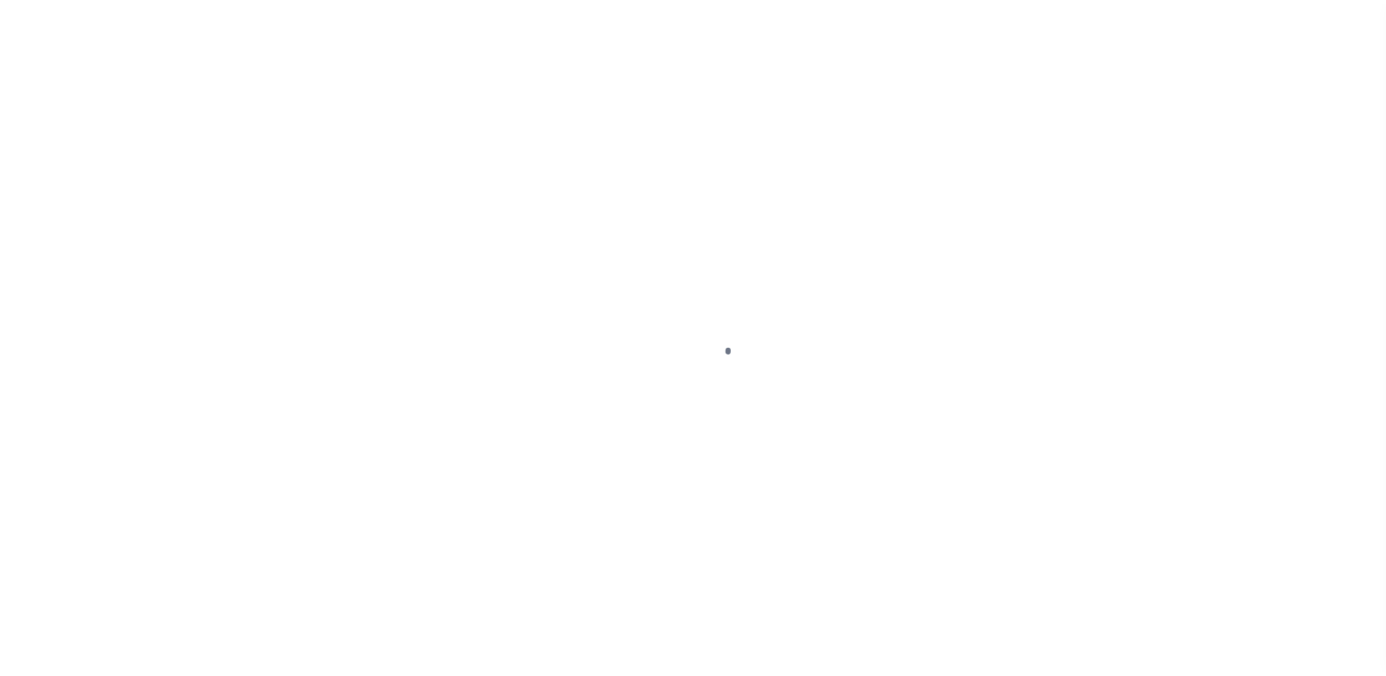
scroll to position [37, 0]
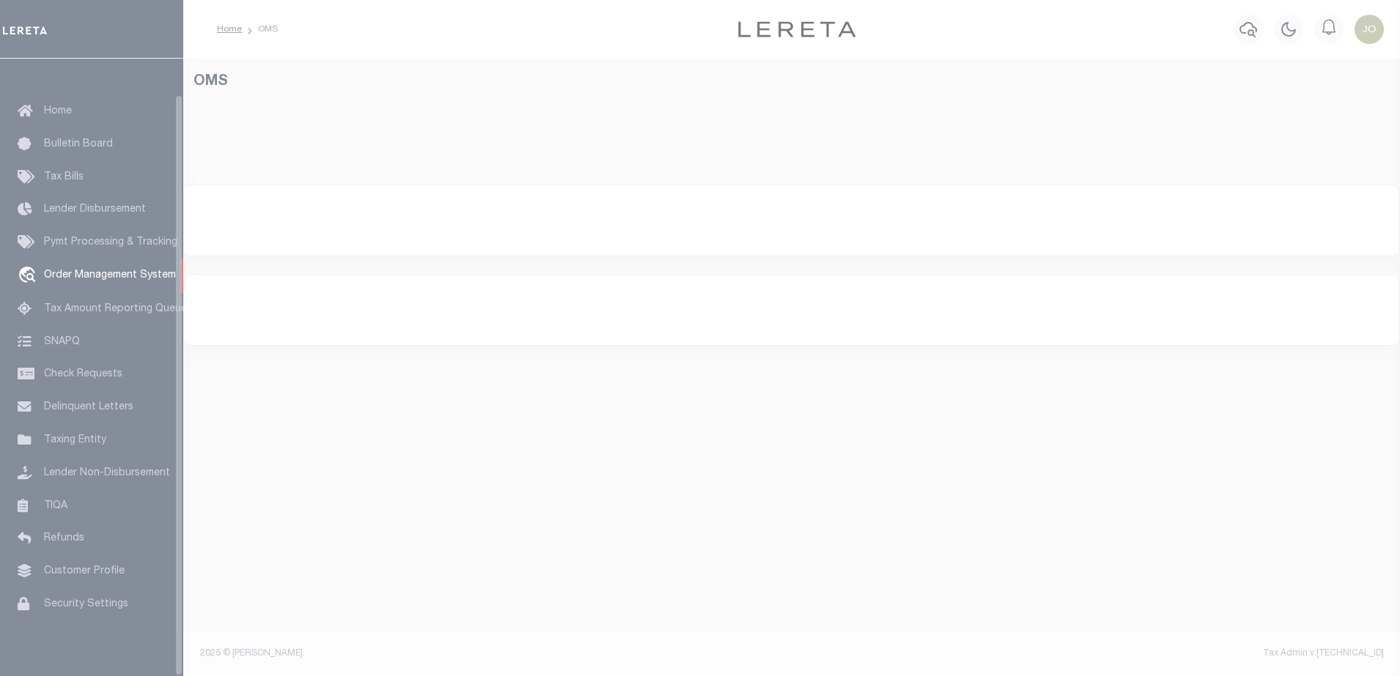
select select "200"
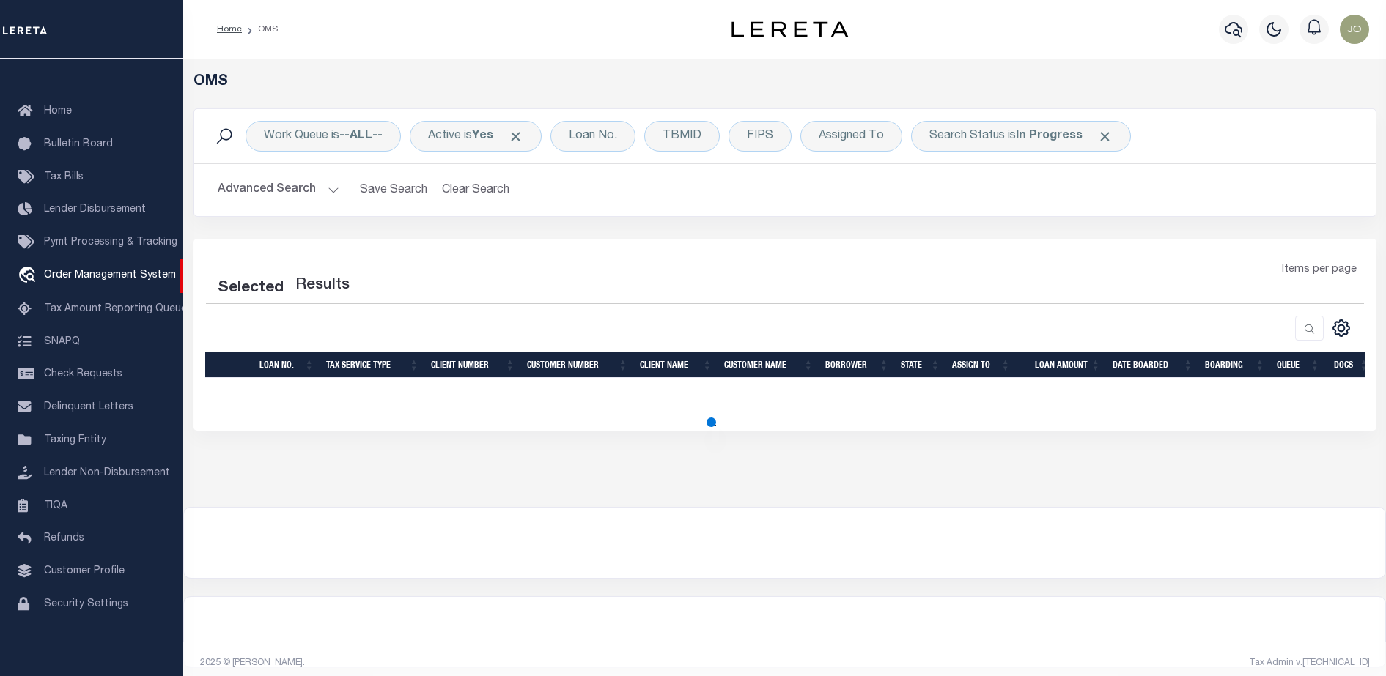
select select "200"
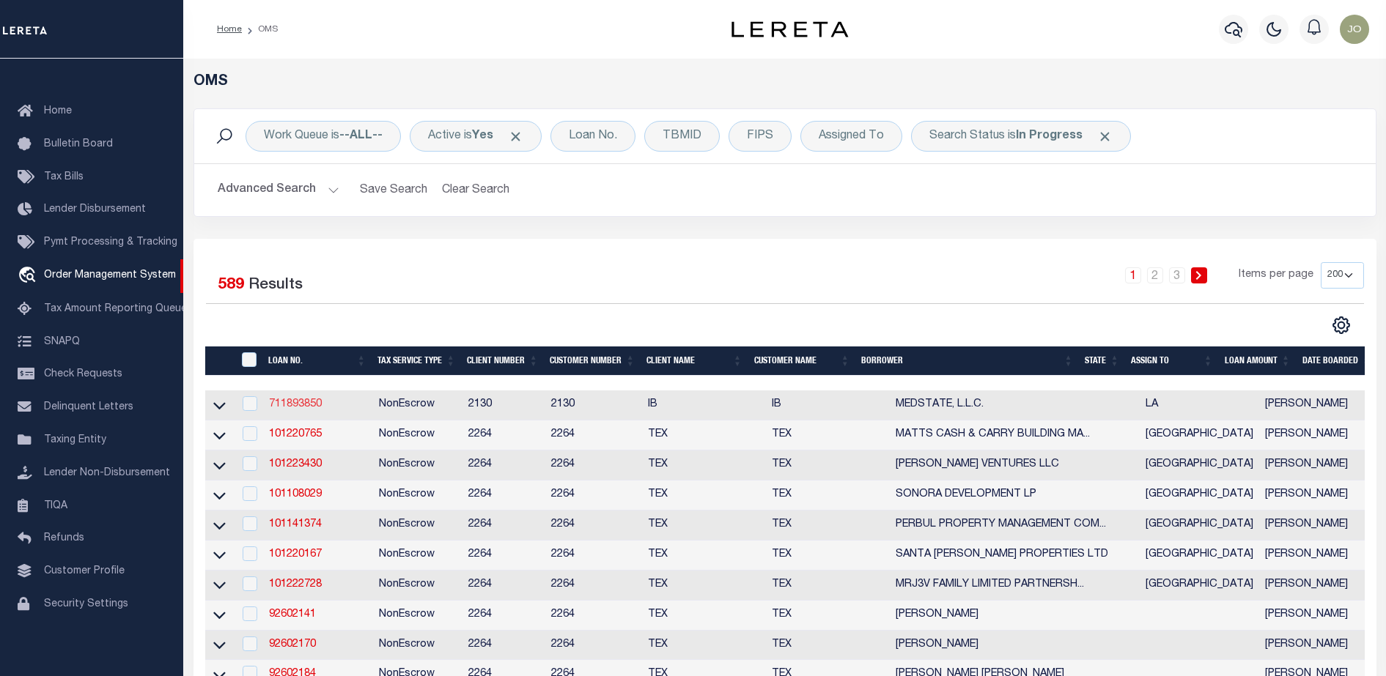
click at [297, 404] on link "711893850" at bounding box center [295, 404] width 53 height 10
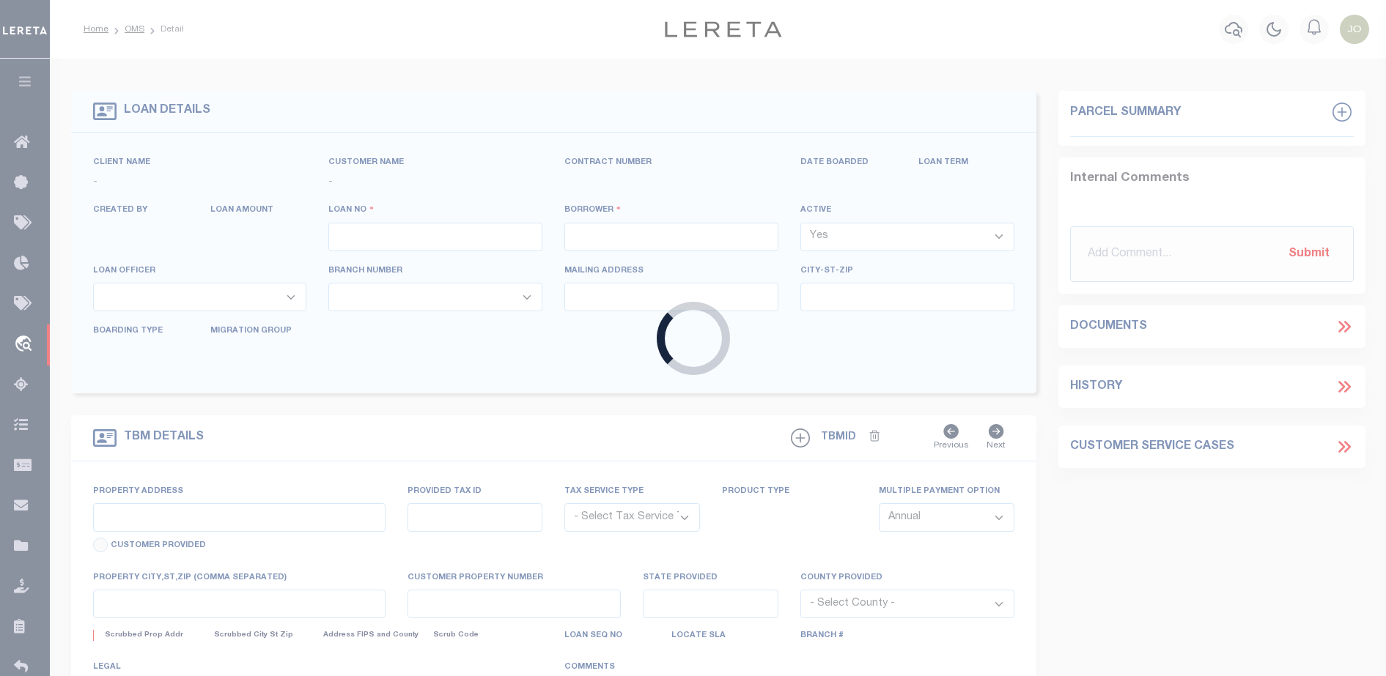
type input "711893850"
type input "MEDSTATE, L.L.C."
select select
type input "[STREET_ADDRESS][PERSON_NAME] AND 2-X"
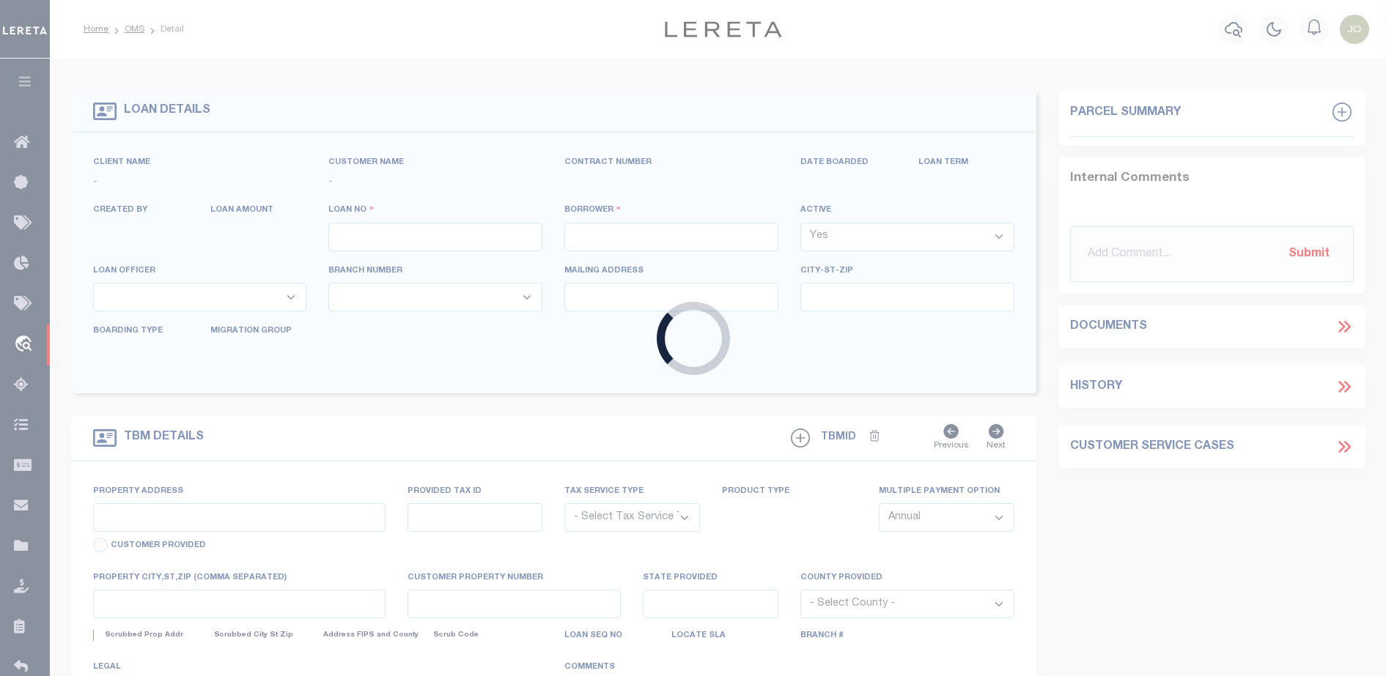
type input "[PERSON_NAME] LA 70433"
select select "NonEscrow"
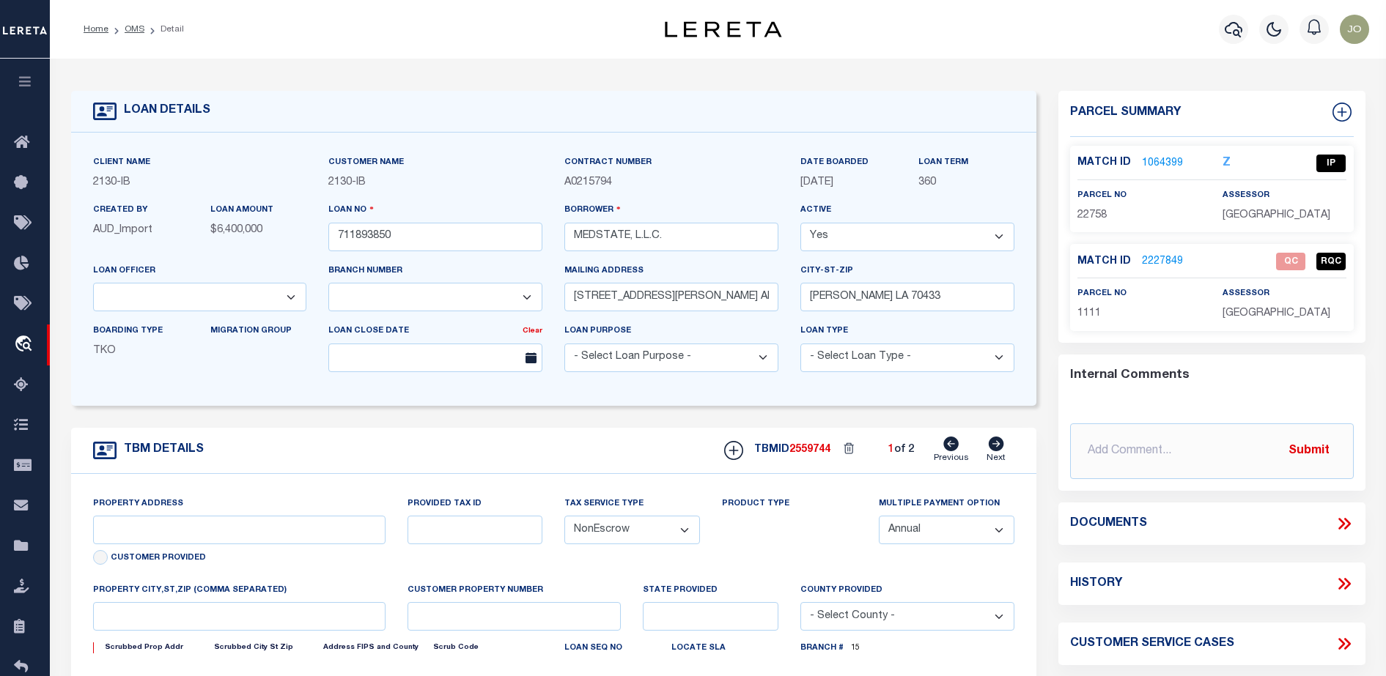
select select "2464"
type input "[STREET_ADDRESS][PERSON_NAME] AND 2-X"
type input "1068111276"
select select
type input "[PERSON_NAME] LA 70433"
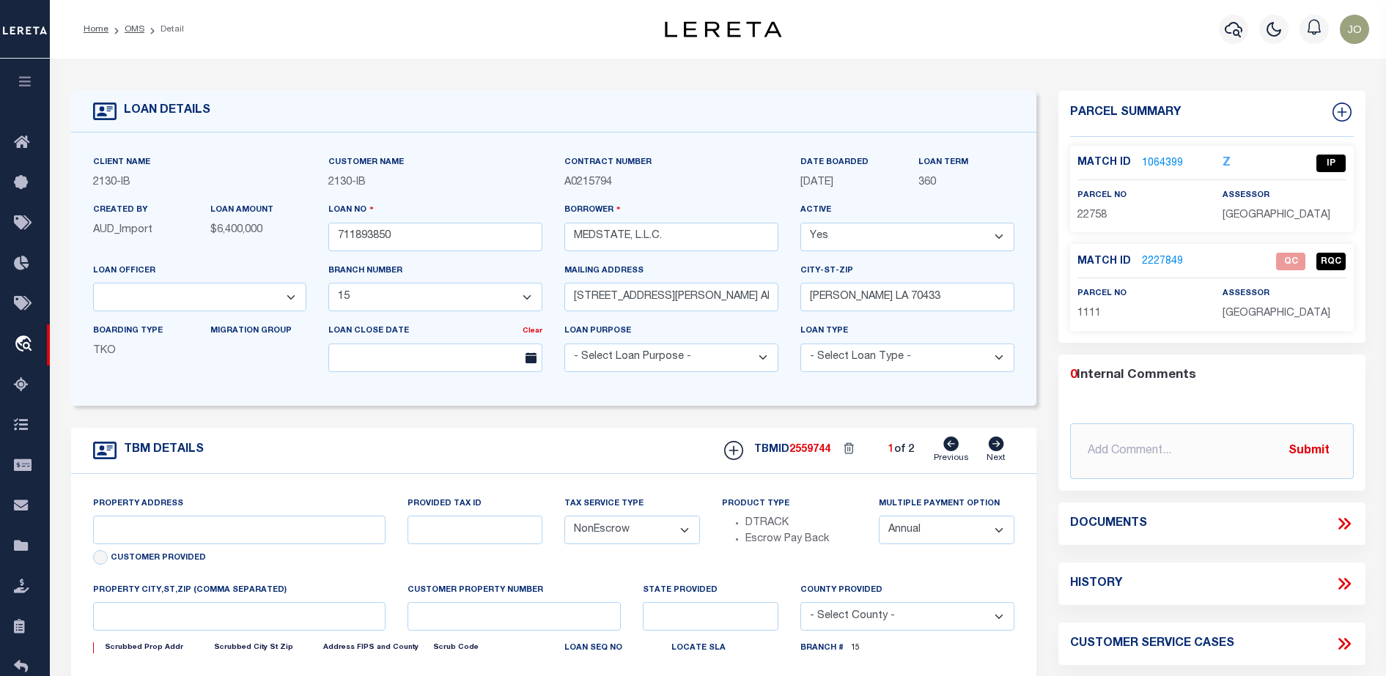
type input "Eastern"
type input "LA"
select select "4950"
click at [1349, 531] on icon at bounding box center [1343, 523] width 19 height 19
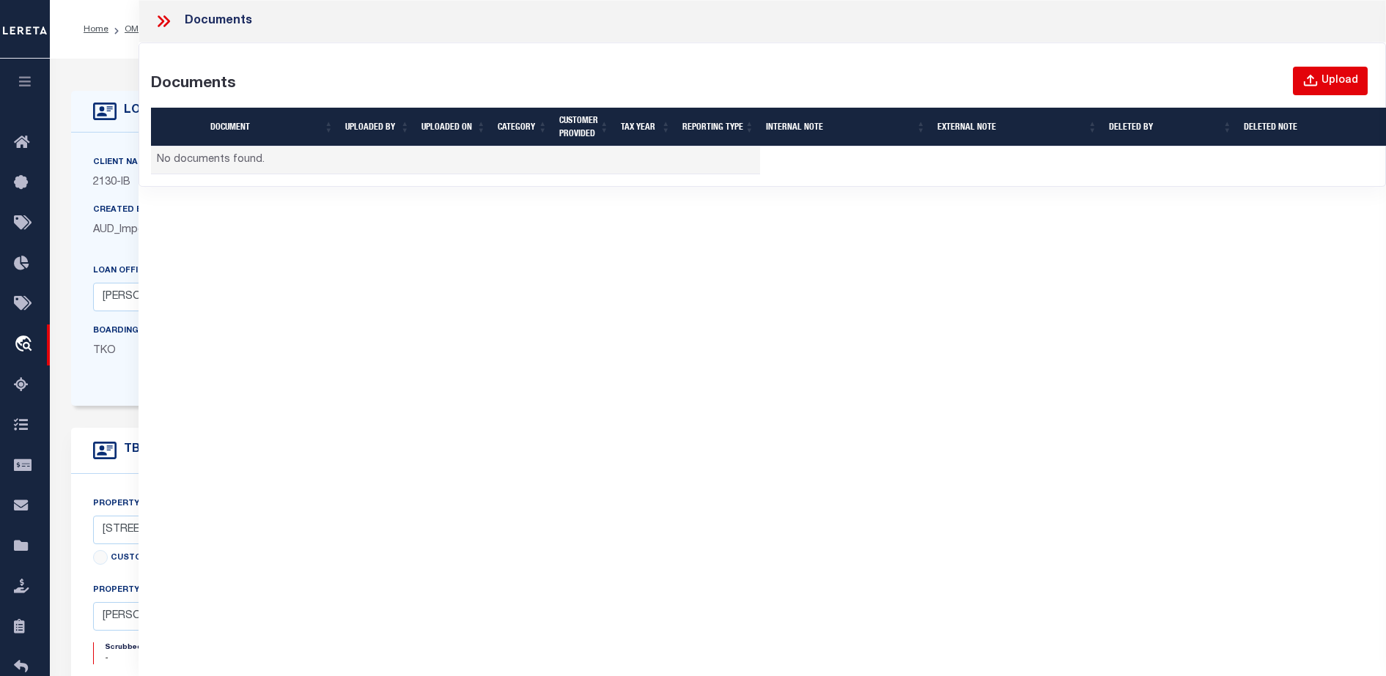
click at [1350, 76] on div "Upload" at bounding box center [1339, 81] width 37 height 16
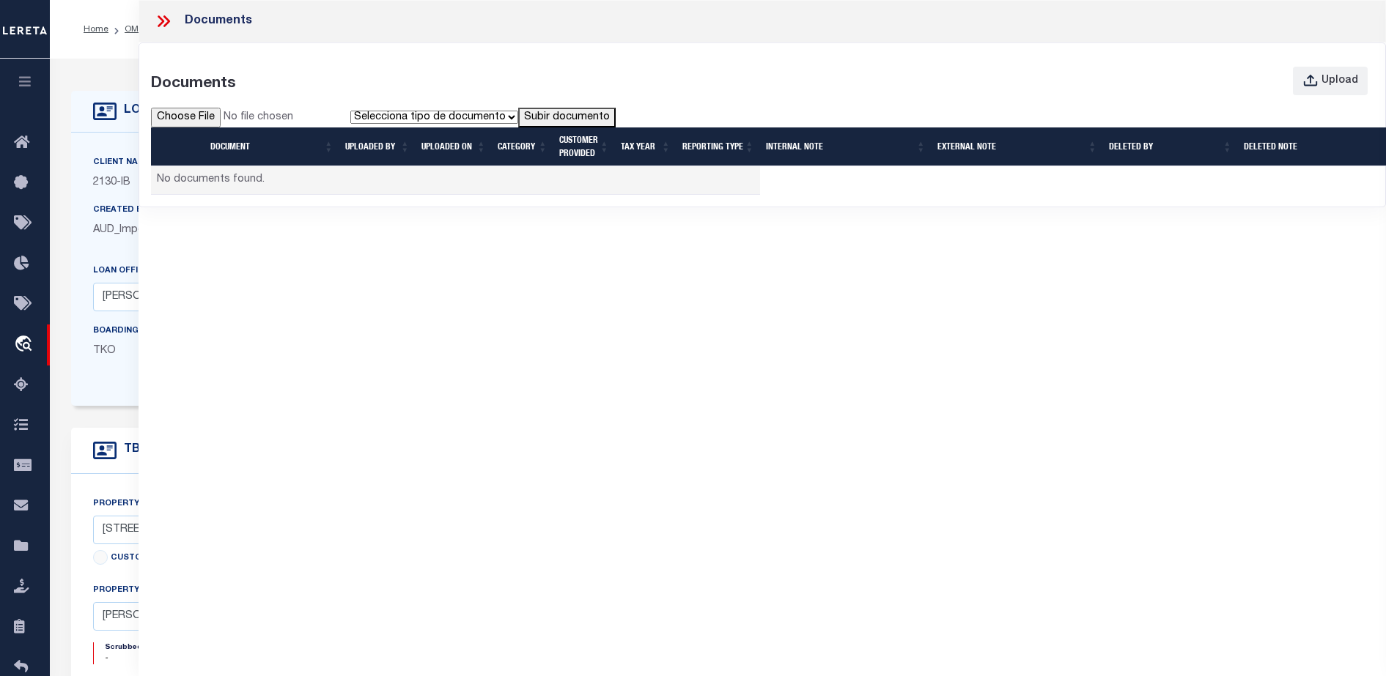
click at [191, 117] on input "file" at bounding box center [250, 118] width 199 height 21
type input "C:\fakepath\PWA_Upload_View_DocumentGrid (1).pdf"
click at [485, 120] on select "Selecciona tipo de documento Tipo 1 Tipo 2" at bounding box center [434, 117] width 168 height 13
select select "Type1"
click at [353, 111] on select "Selecciona tipo de documento Tipo 1 Tipo 2" at bounding box center [434, 117] width 168 height 13
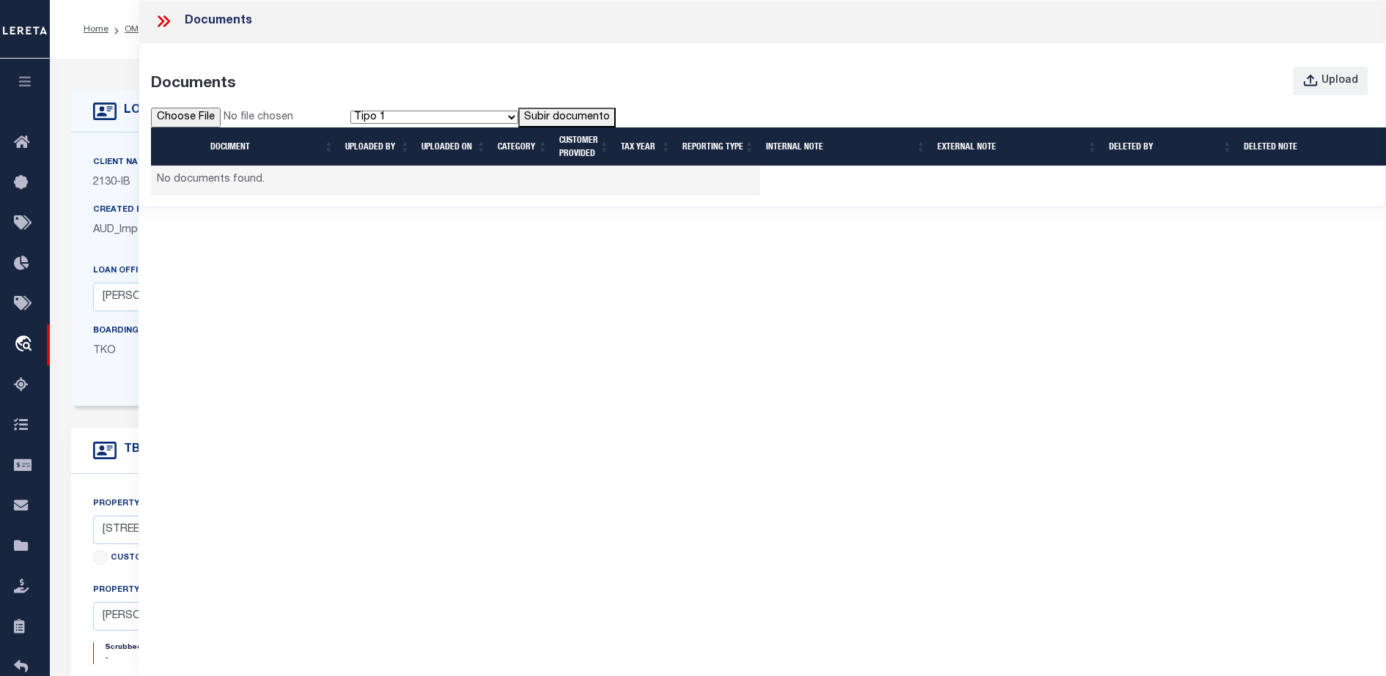
click at [553, 117] on button "Subir documento" at bounding box center [566, 118] width 97 height 21
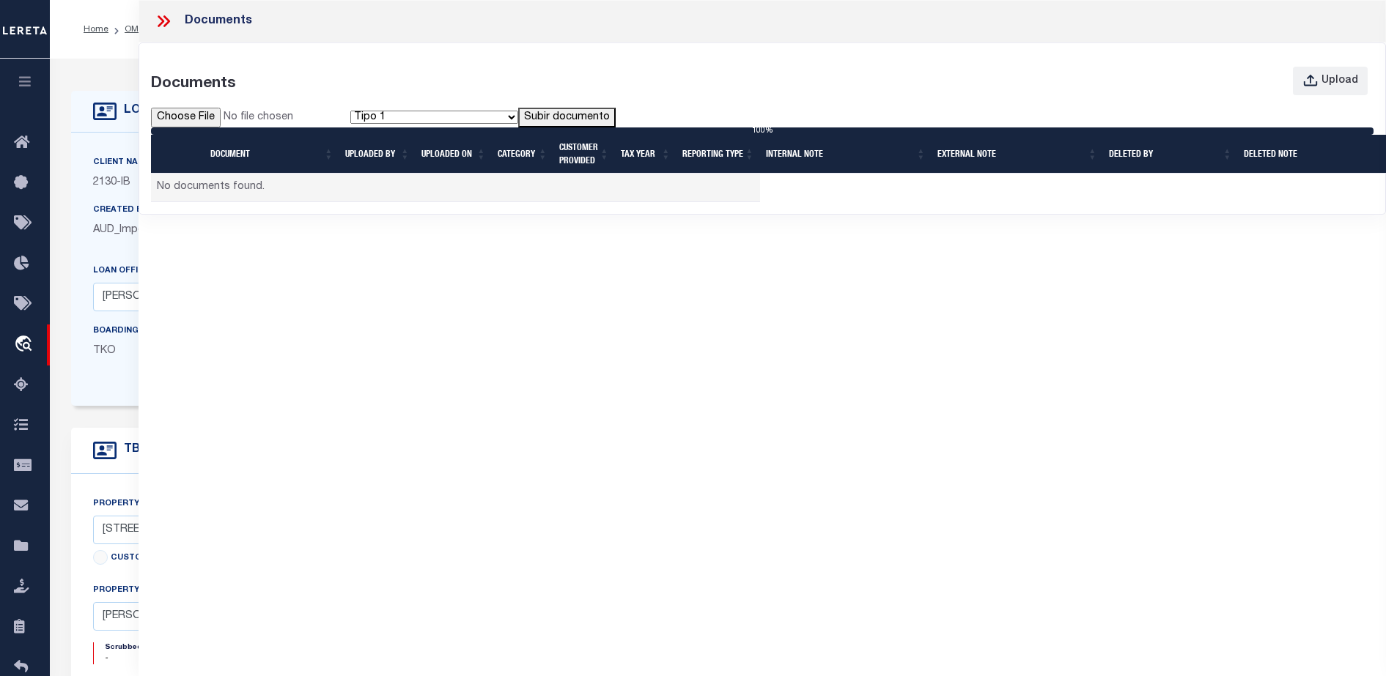
click at [164, 24] on icon at bounding box center [163, 21] width 19 height 19
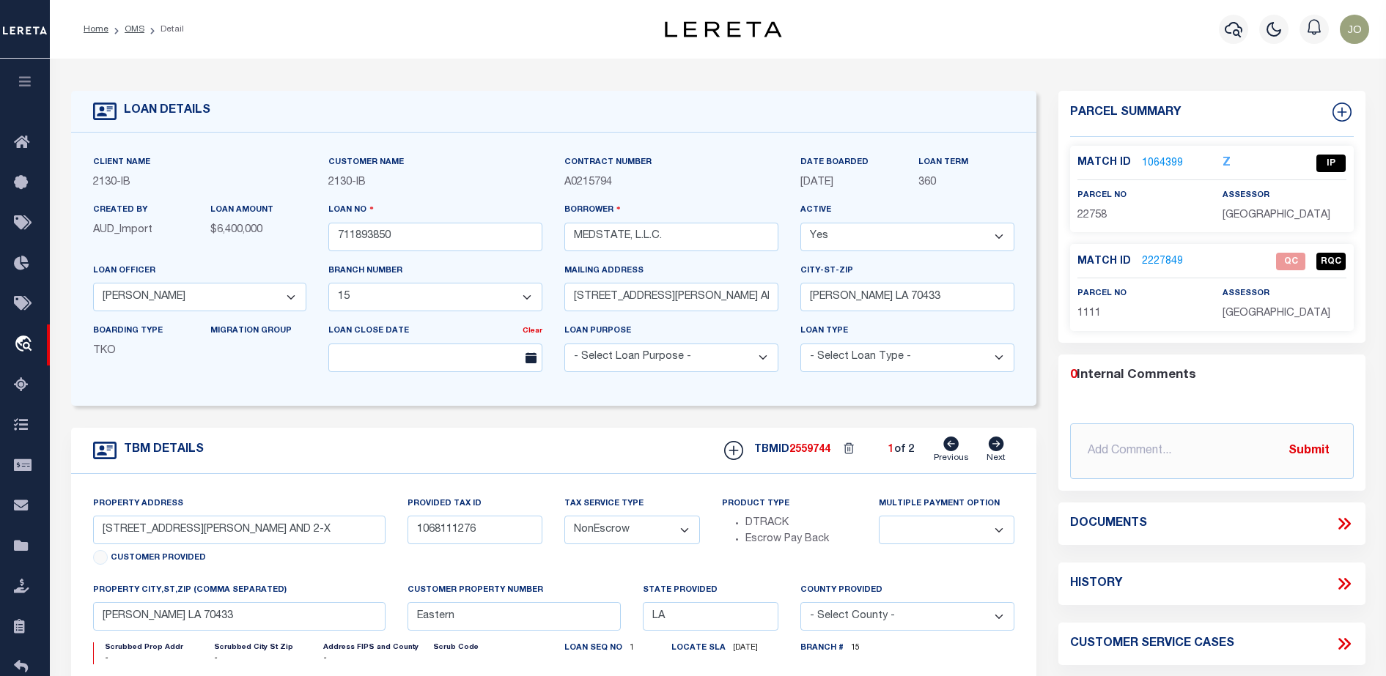
click at [1024, 402] on div "Client Name 2130 - IB Customer Name 2130 - IB Contract Number A0215794 360" at bounding box center [553, 269] width 965 height 273
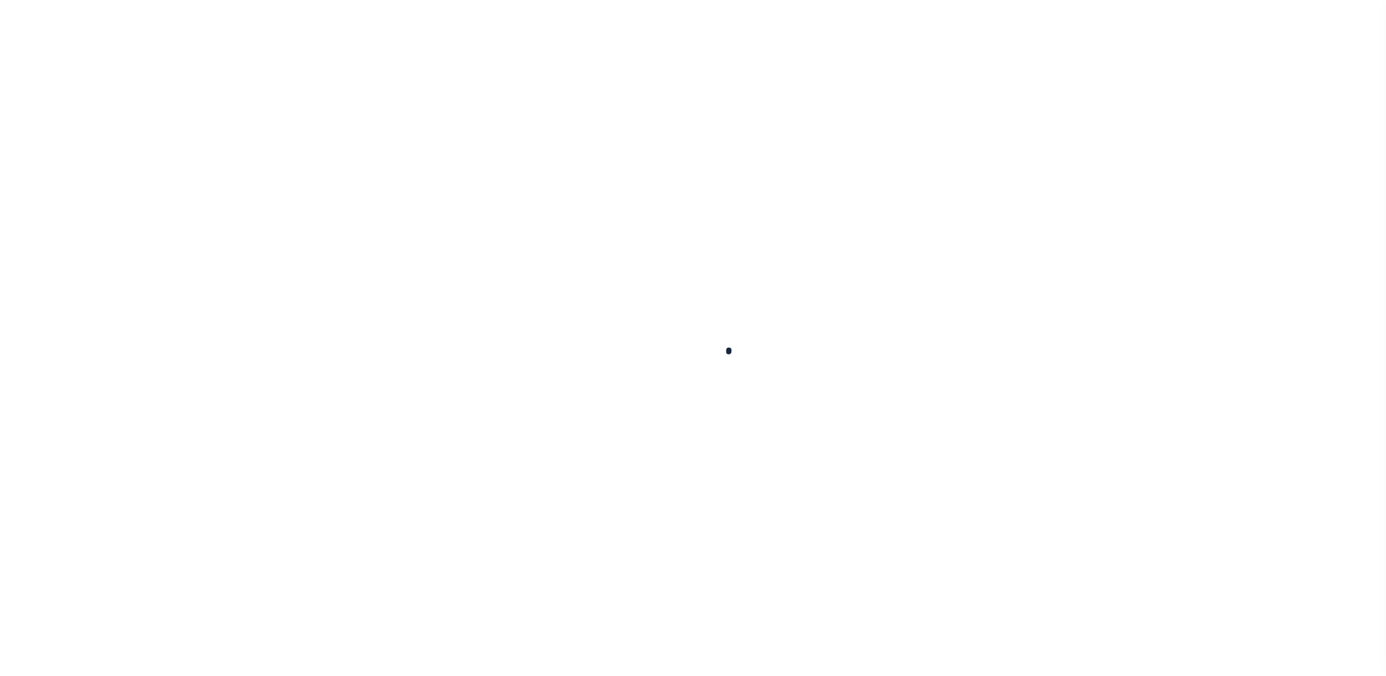
select select "NonEscrow"
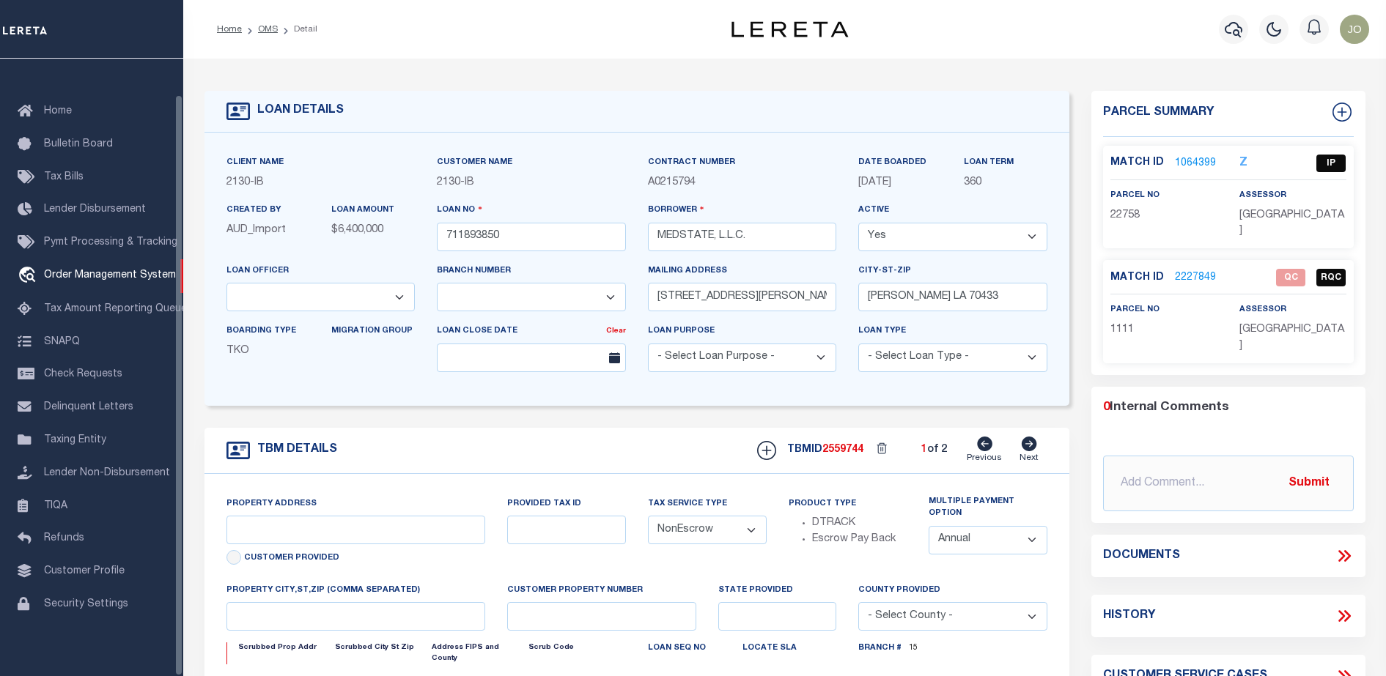
select select "2464"
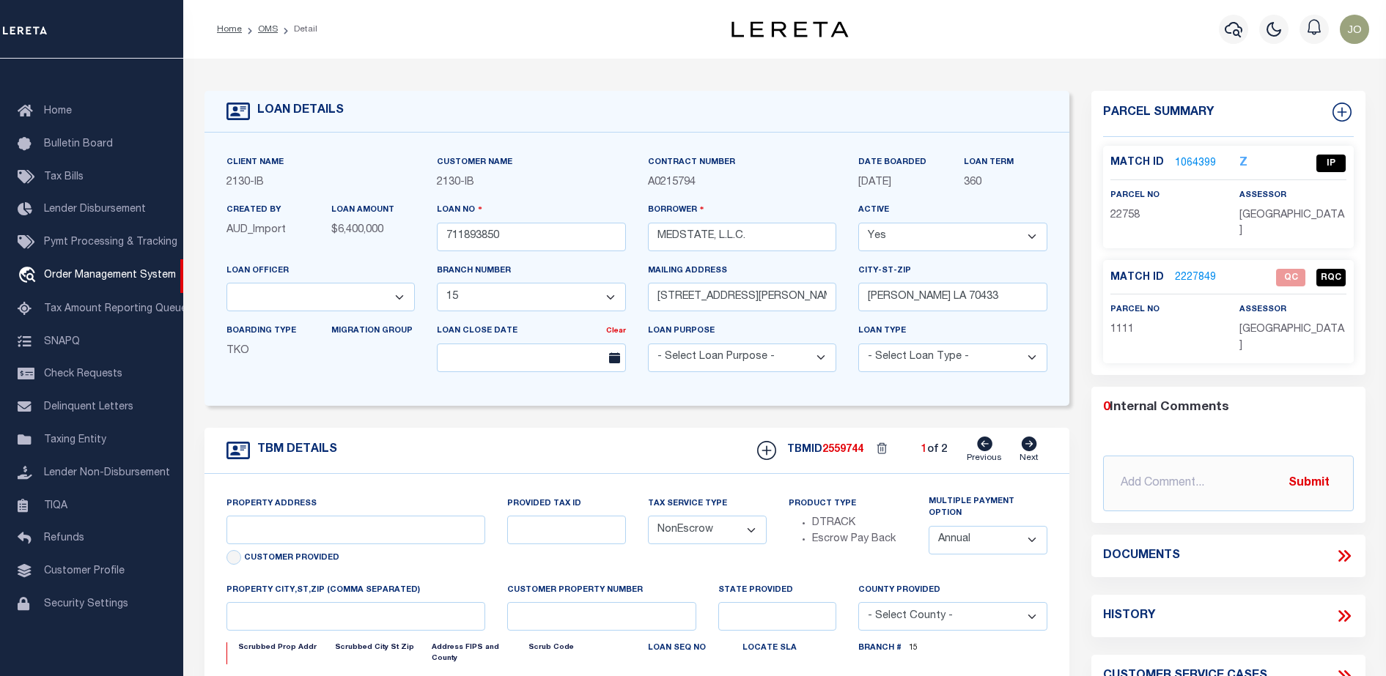
type input "[STREET_ADDRESS][PERSON_NAME] AND 2-X"
type input "1068111276"
select select
type input "[PERSON_NAME] LA 70433"
type input "Eastern"
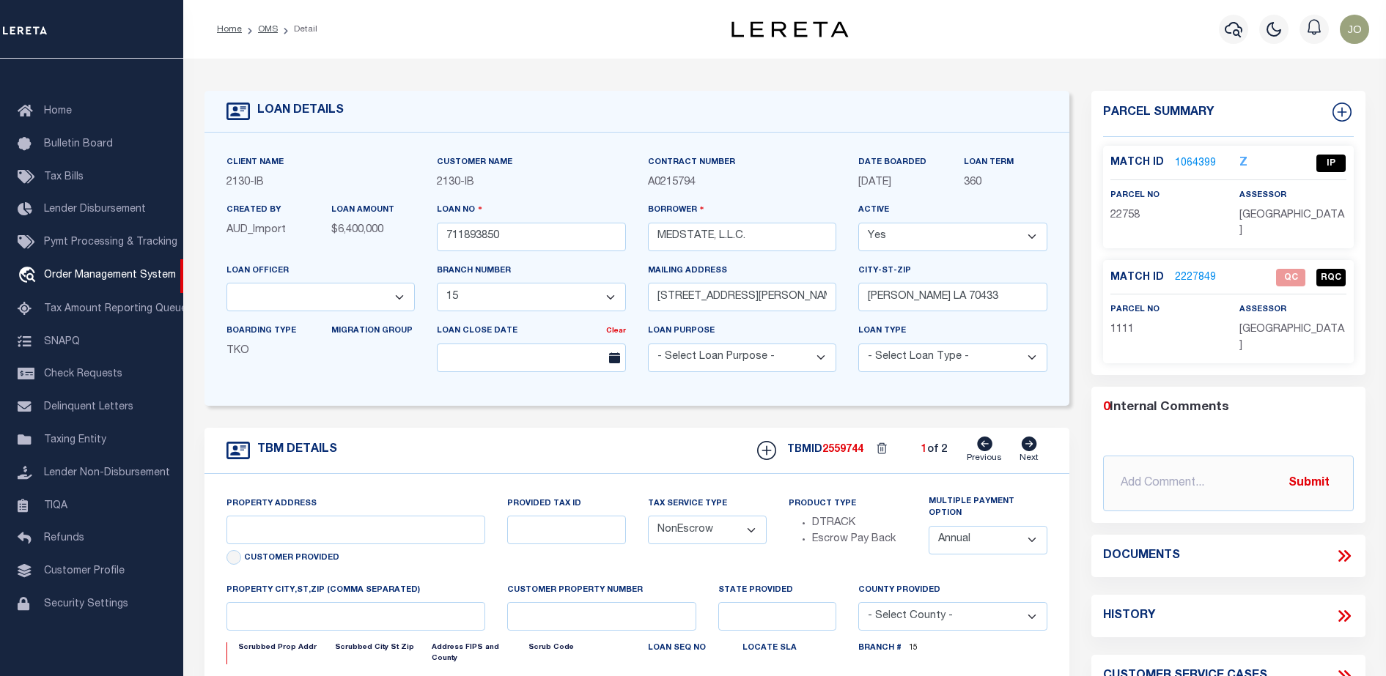
type input "LA"
select select "4950"
click at [1339, 547] on icon at bounding box center [1343, 556] width 19 height 19
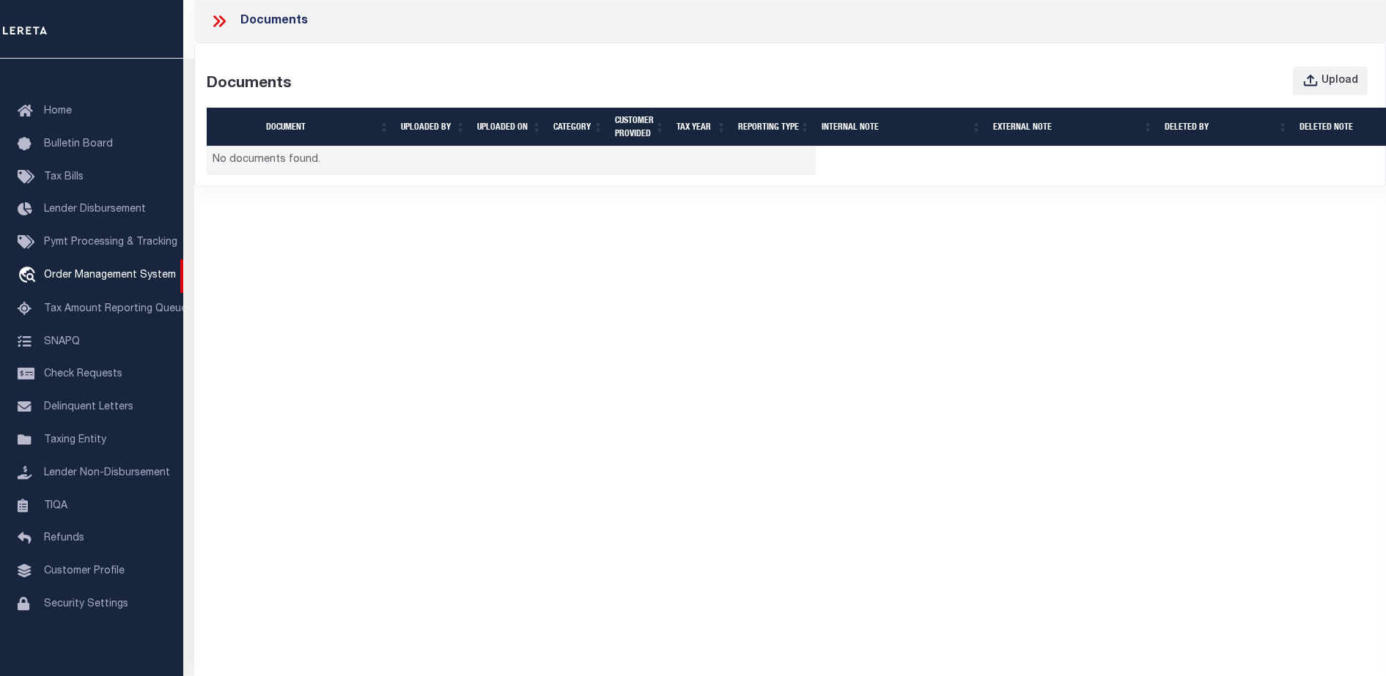
click at [246, 169] on td "No documents found." at bounding box center [511, 161] width 609 height 29
click at [636, 244] on div "Documents Documents Upload Document UPLOADED BY UPLOADED ON Category CUSTOMER P…" at bounding box center [789, 325] width 1191 height 650
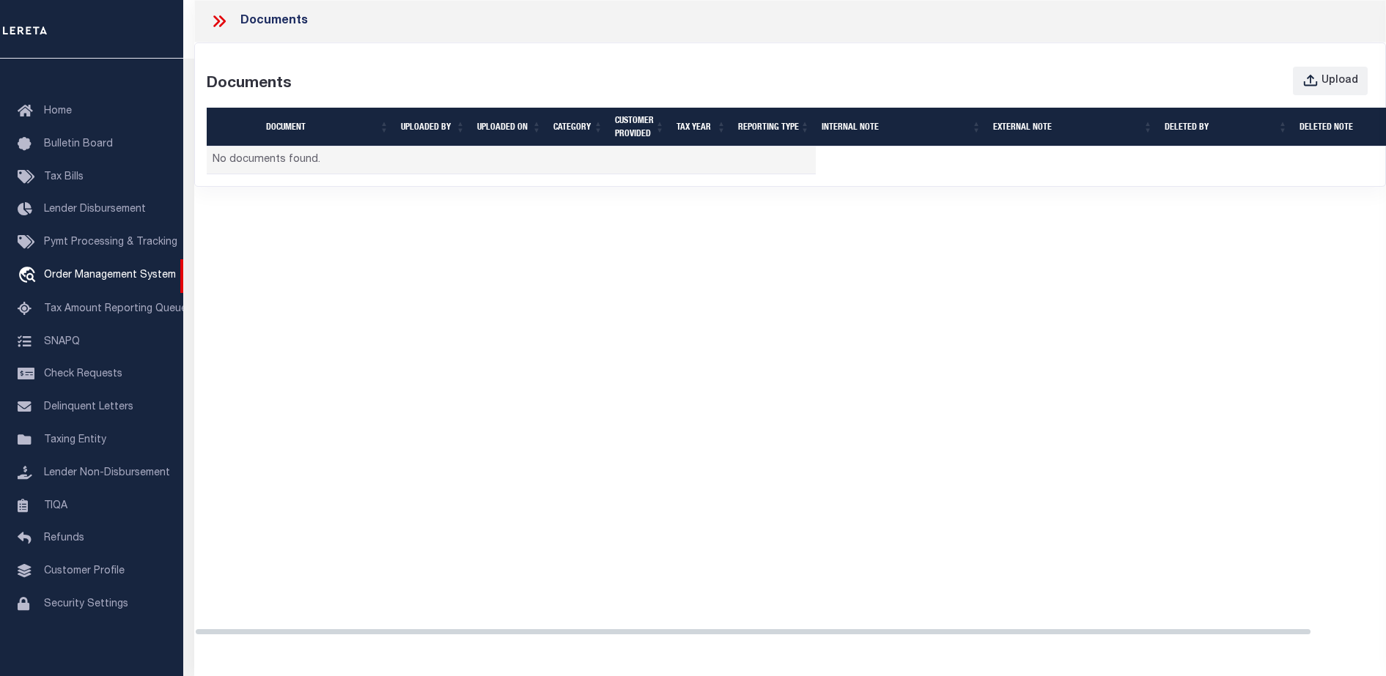
click at [353, 311] on div "Documents Documents Upload Document UPLOADED BY UPLOADED ON Category CUSTOMER P…" at bounding box center [789, 325] width 1191 height 650
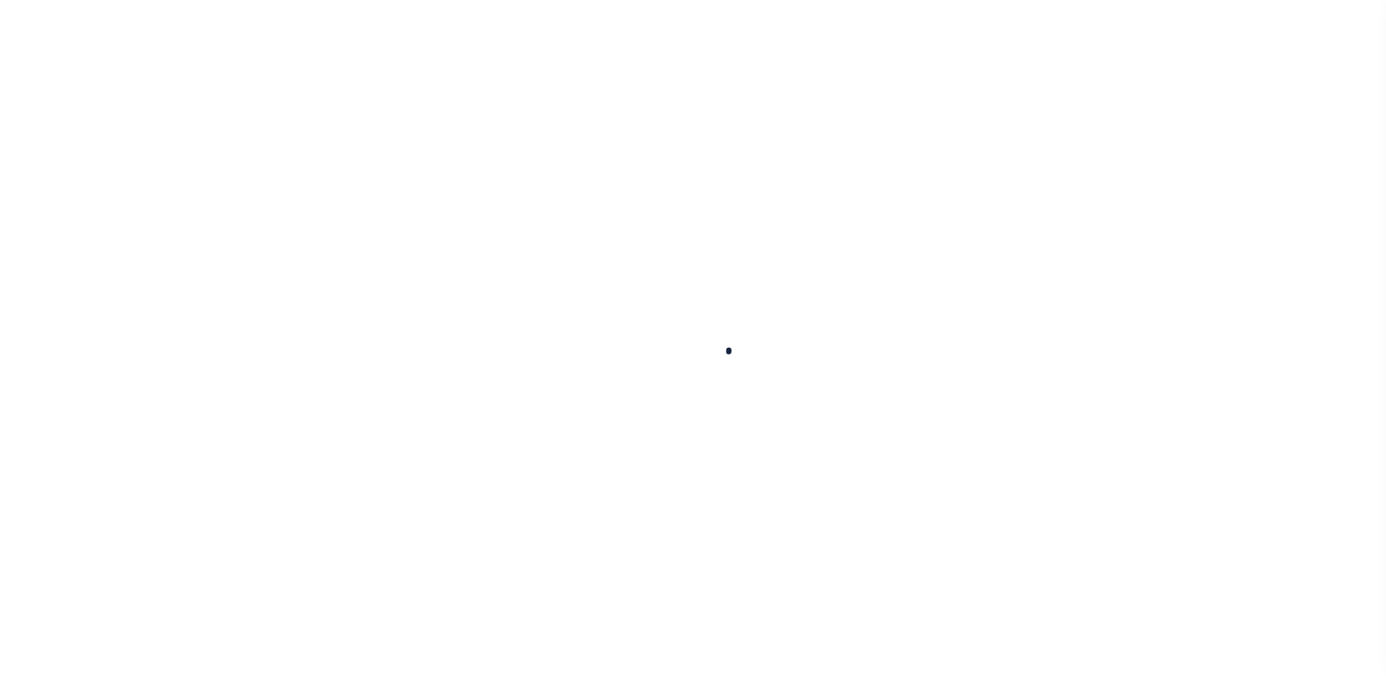
type input "711893850"
type input "MEDSTATE, L.L.C."
select select
type input "1203 S. TYLER ST., UNIT 3 AND 2-X"
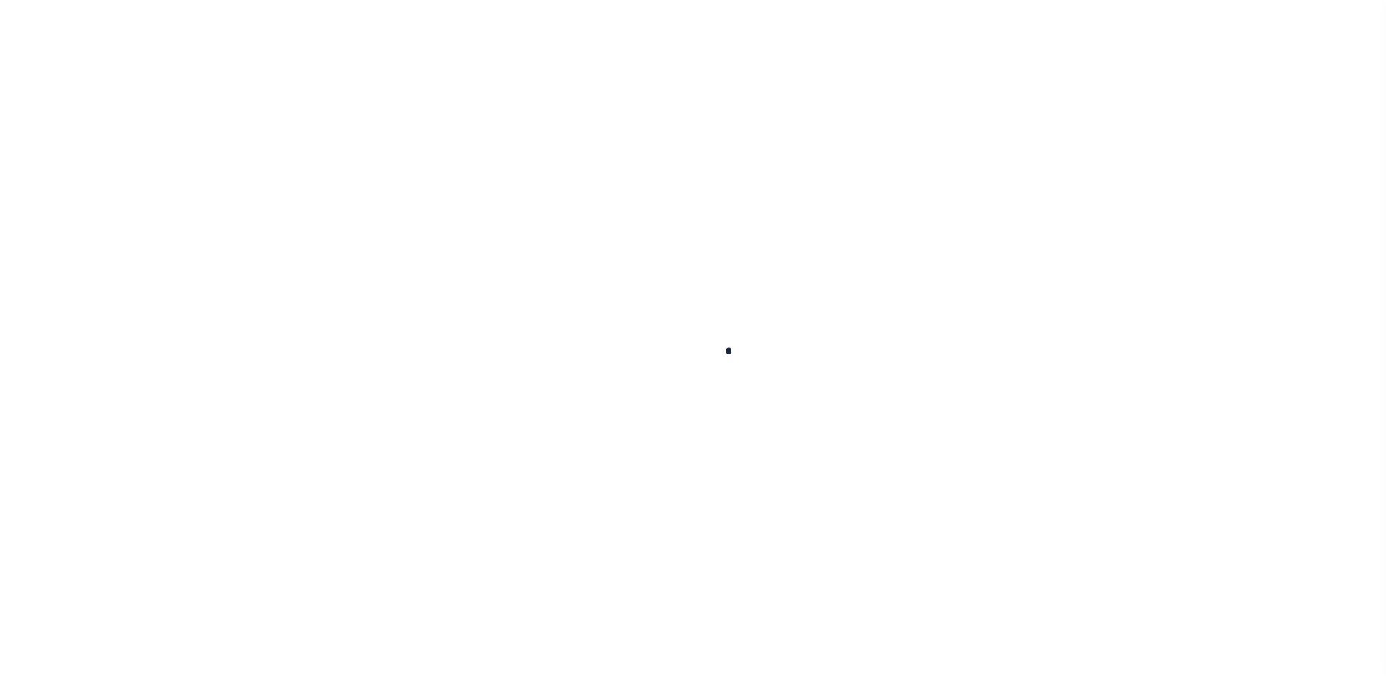
type input "COVINGTON LA 70433"
select select "NonEscrow"
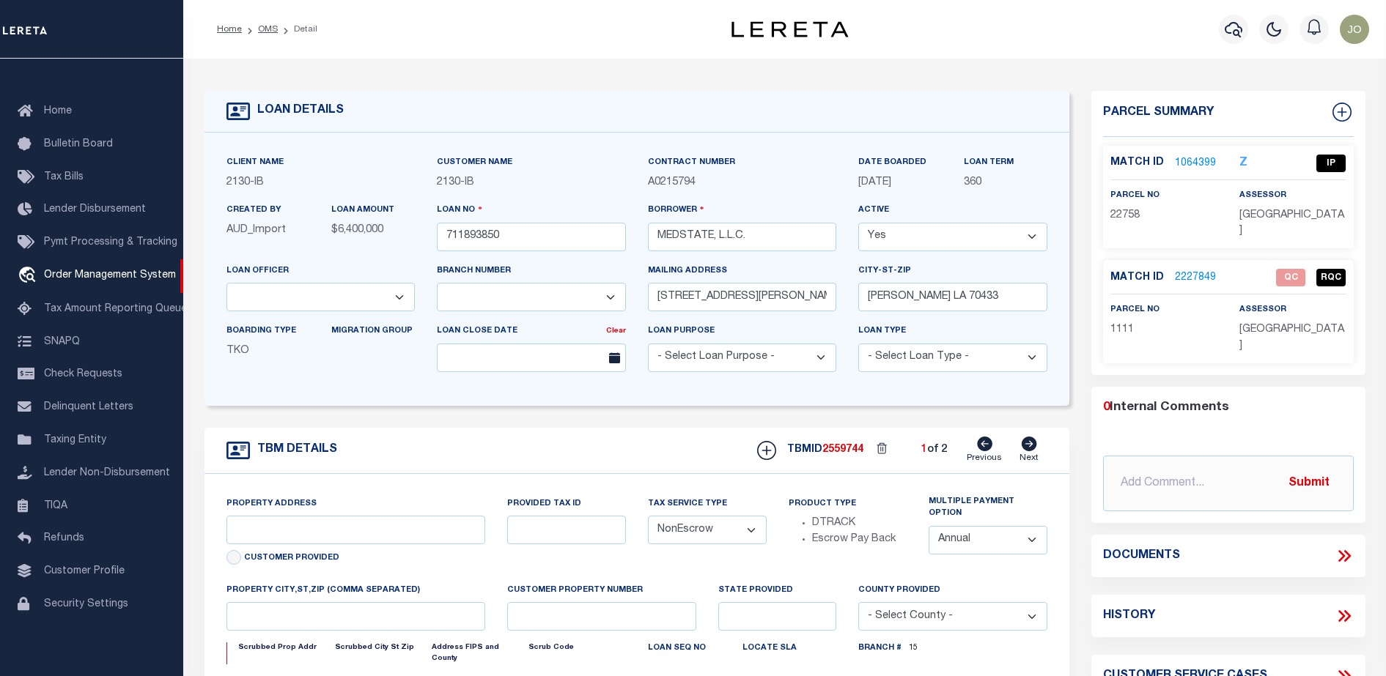
type input "1203 S. TYLER ST., UNIT 3 AND 2-X"
type input "1068111276"
select select
type input "COVINGTON LA 70433"
type input "Eastern"
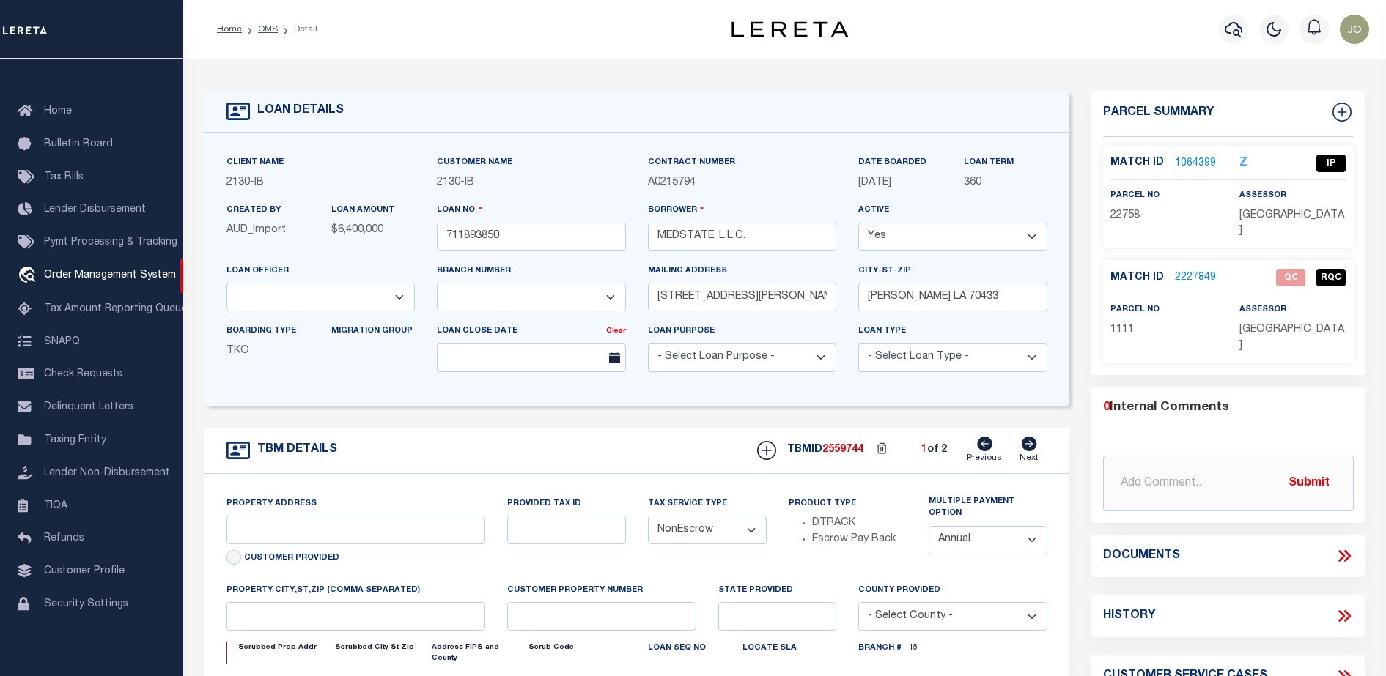
type input "LA"
select select "2464"
select select "4950"
click at [1342, 551] on div "Documents" at bounding box center [1228, 556] width 274 height 42
click at [1343, 550] on icon at bounding box center [1341, 556] width 7 height 12
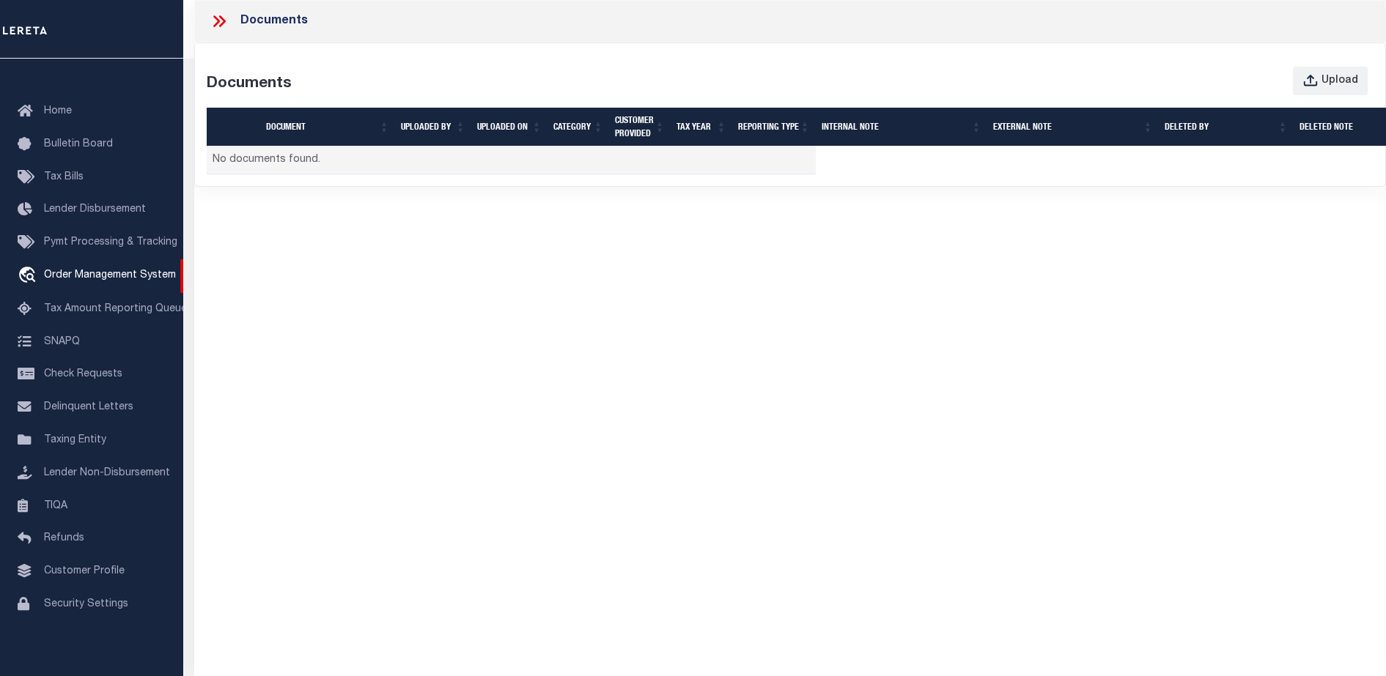
drag, startPoint x: 498, startPoint y: 340, endPoint x: 413, endPoint y: 273, distance: 108.5
click at [413, 273] on div "Documents Documents Upload Document UPLOADED BY UPLOADED ON Category CUSTOMER P…" at bounding box center [789, 325] width 1191 height 650
type input "714280550"
type input "BCM [GEOGRAPHIC_DATA]"
select select "7065"
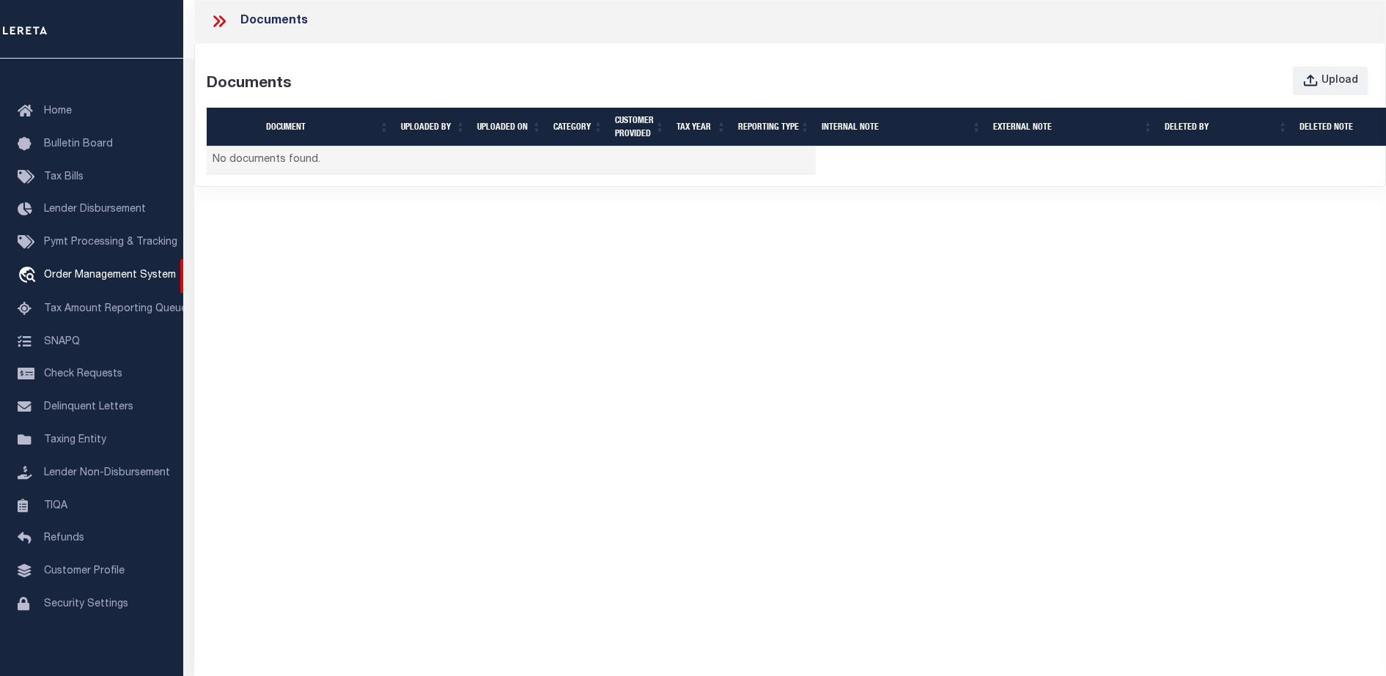
select select "2702"
type input "ATTN: [PERSON_NAME] [STREET_ADDRESS]"
type input "[US_STATE][GEOGRAPHIC_DATA] 77591"
select select
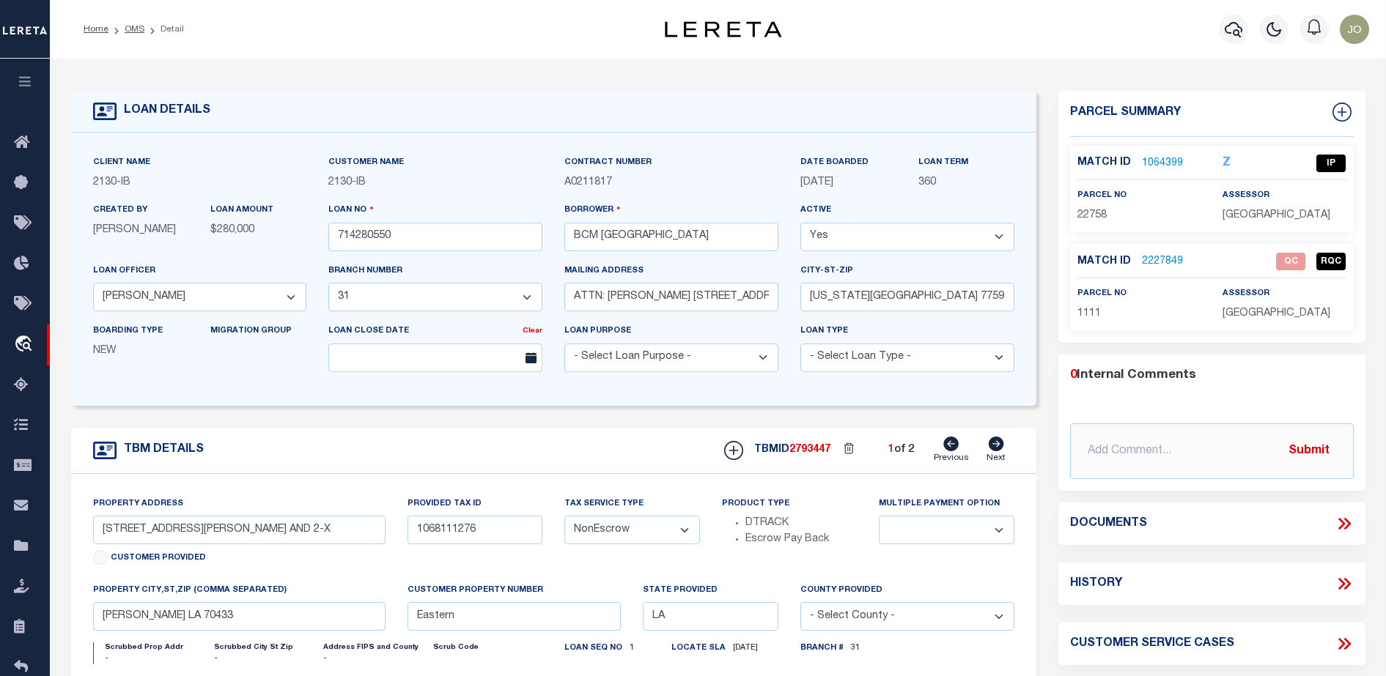
select select "2702"
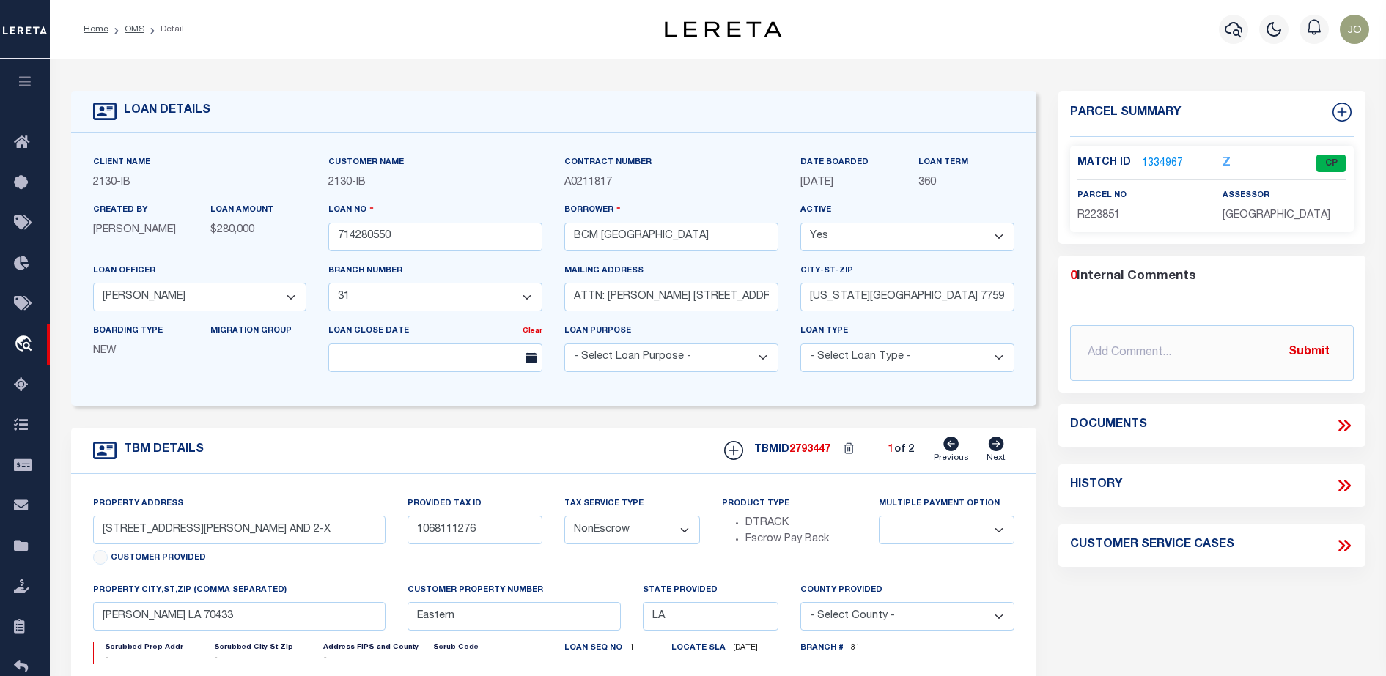
select select "7065"
type input "[STREET_ADDRESS]"
select select
type input "[US_STATE][GEOGRAPHIC_DATA] 77590"
type input "[US_STATE]"
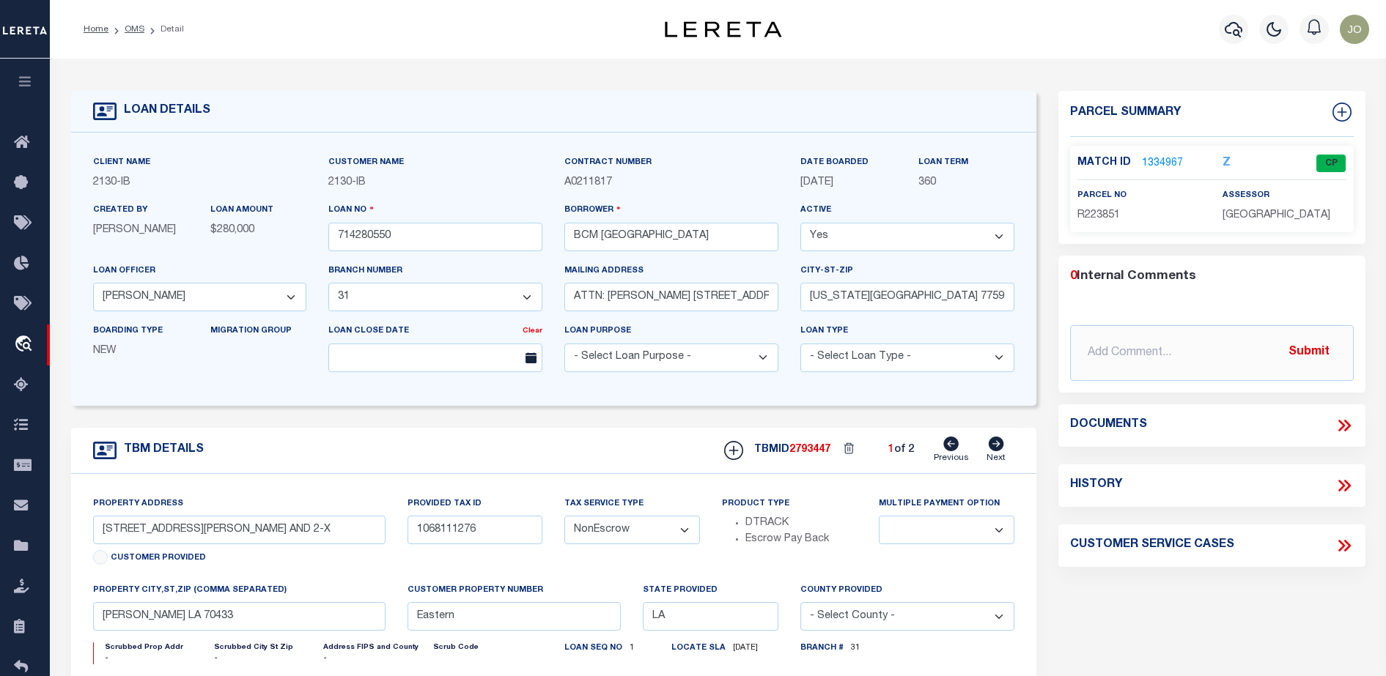
type input "[GEOGRAPHIC_DATA]"
select select
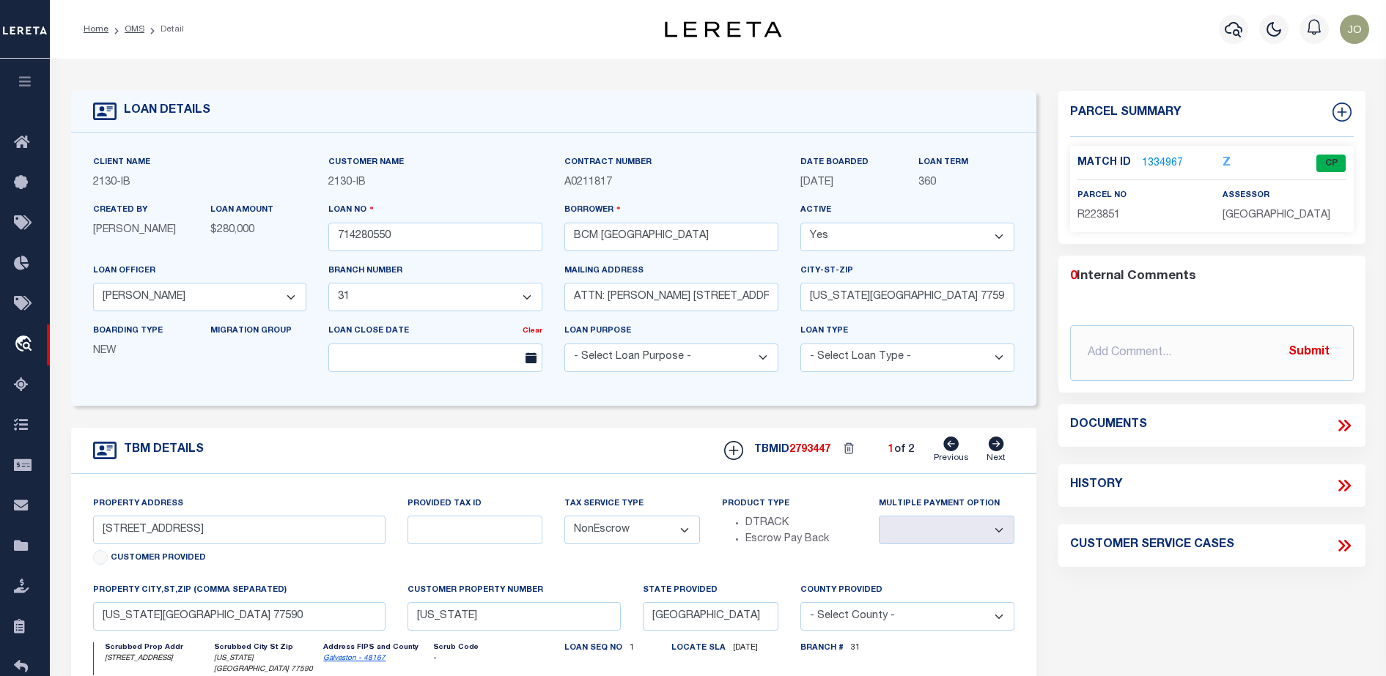
click at [1341, 431] on icon at bounding box center [1343, 425] width 19 height 19
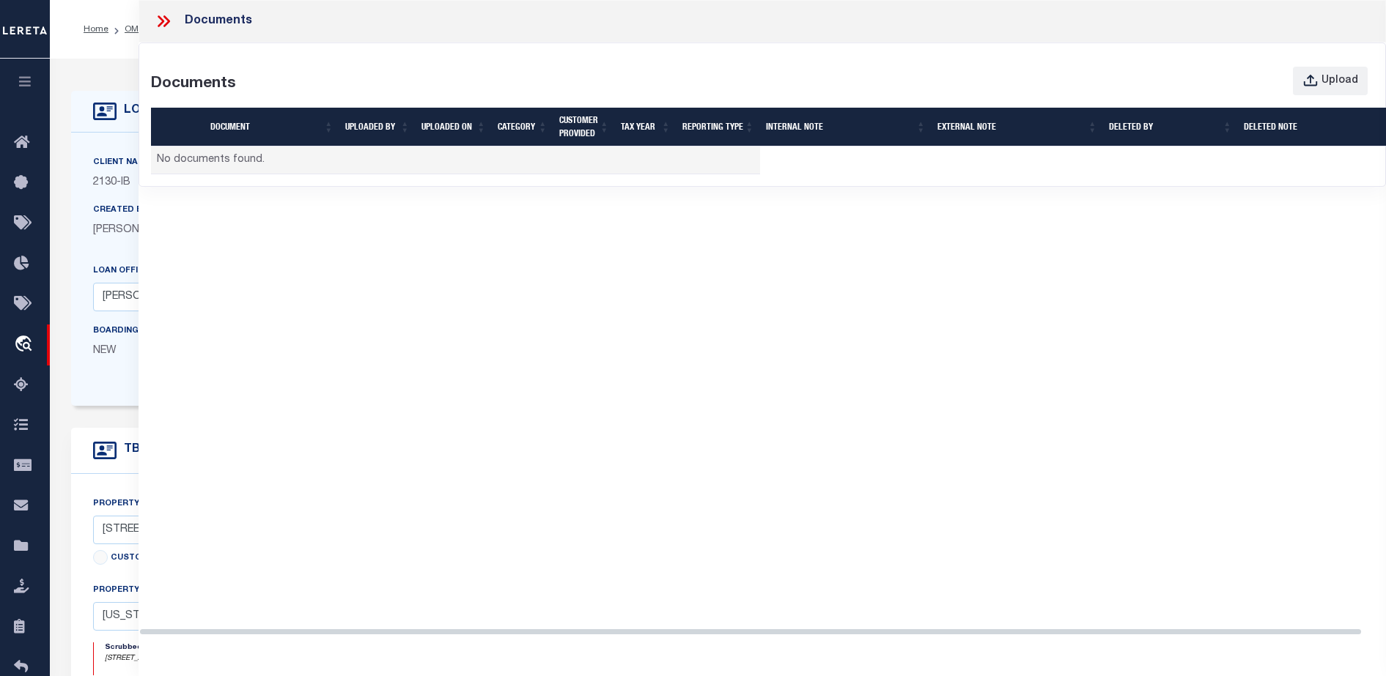
click at [868, 316] on div "Documents Documents Upload Document UPLOADED BY UPLOADED ON Category CUSTOMER P…" at bounding box center [761, 325] width 1247 height 650
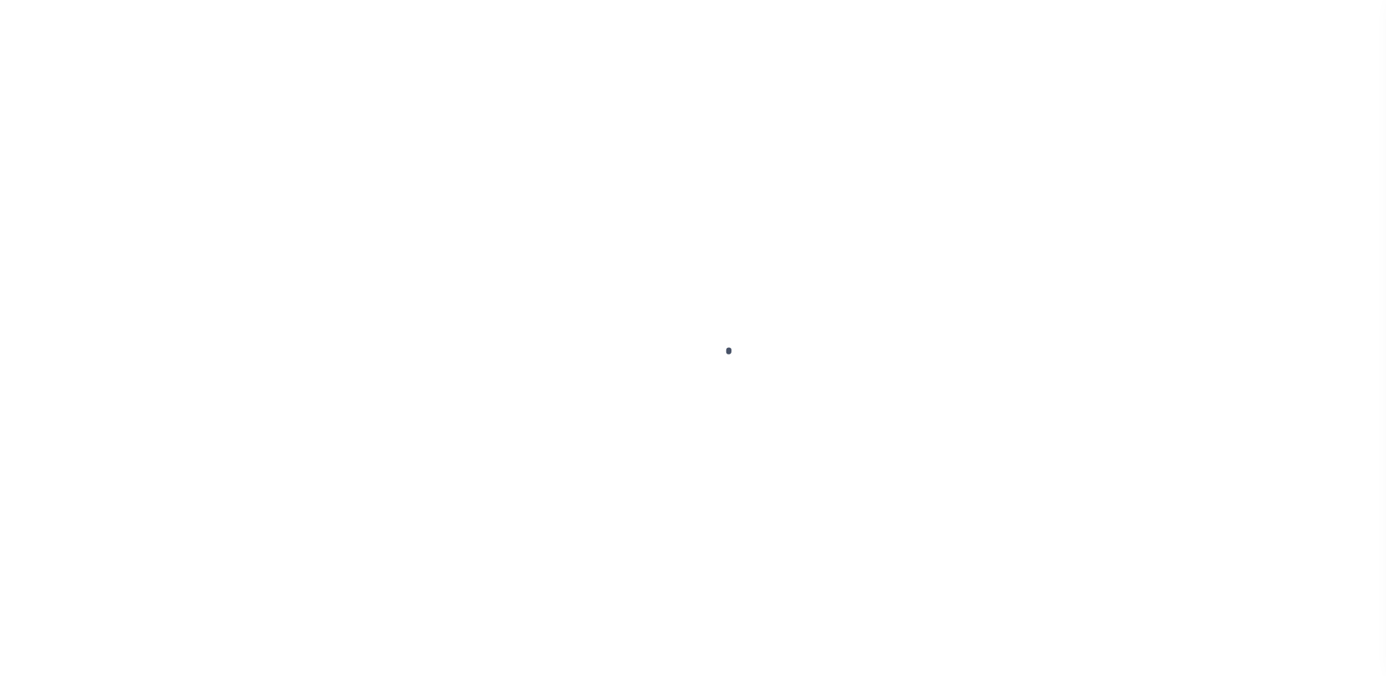
type input "714280550"
type input "BCM [GEOGRAPHIC_DATA]"
select select
type input "ATTN: [PERSON_NAME] [STREET_ADDRESS]"
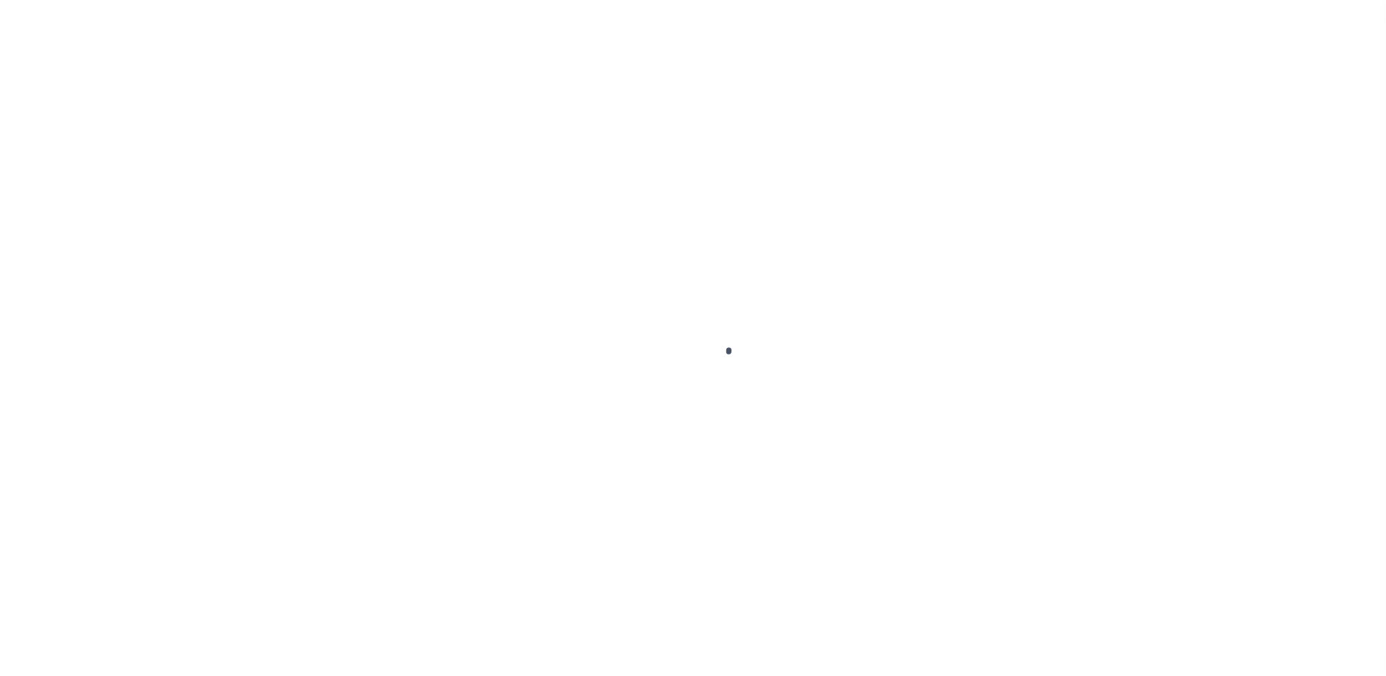
type input "[US_STATE][GEOGRAPHIC_DATA] 77591"
select select
select select "NonEscrow"
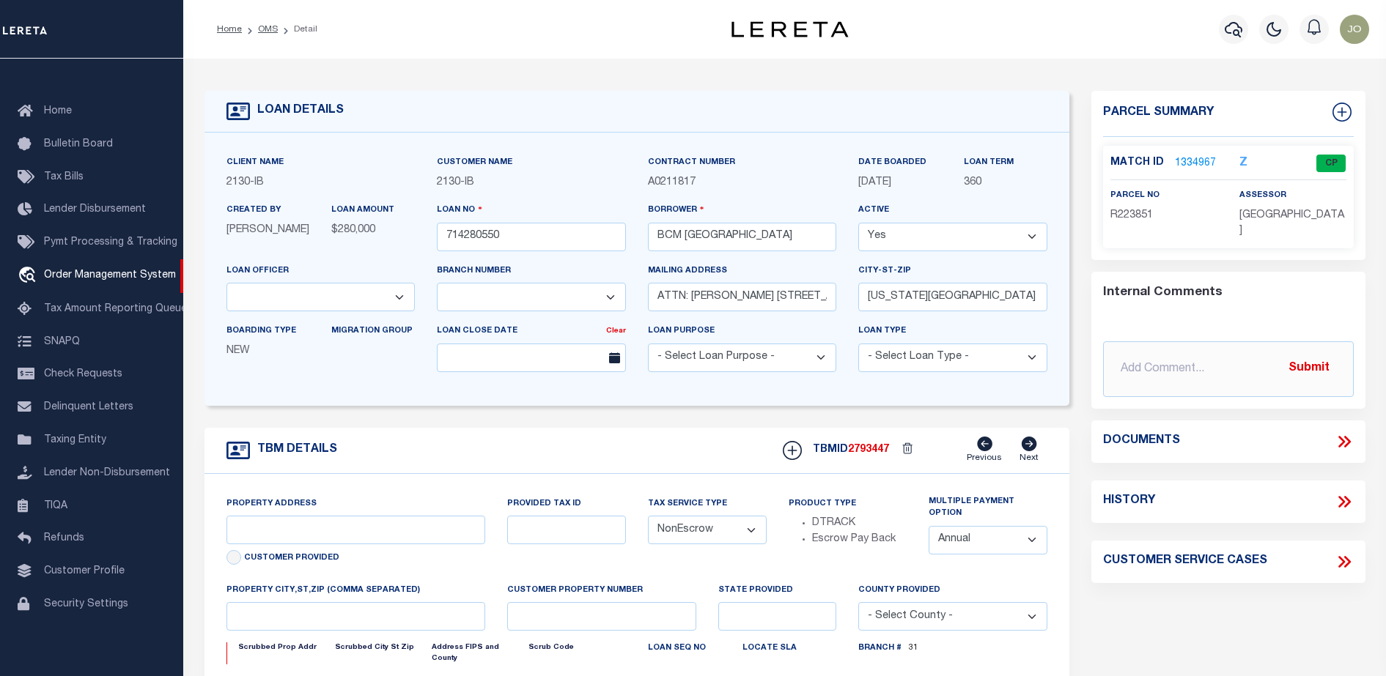
select select "2702"
select select "7065"
type input "[STREET_ADDRESS]"
select select
type input "[US_STATE][GEOGRAPHIC_DATA] 77590"
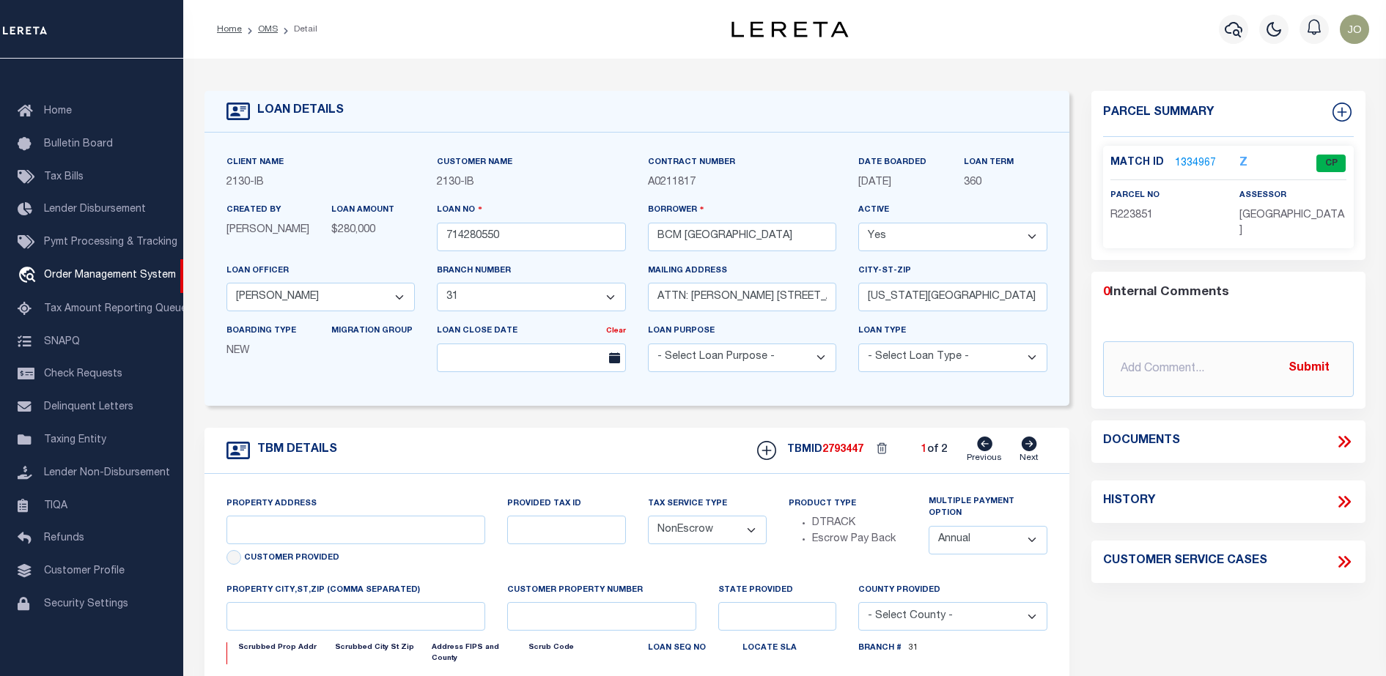
type input "[US_STATE]"
type input "[GEOGRAPHIC_DATA]"
select select
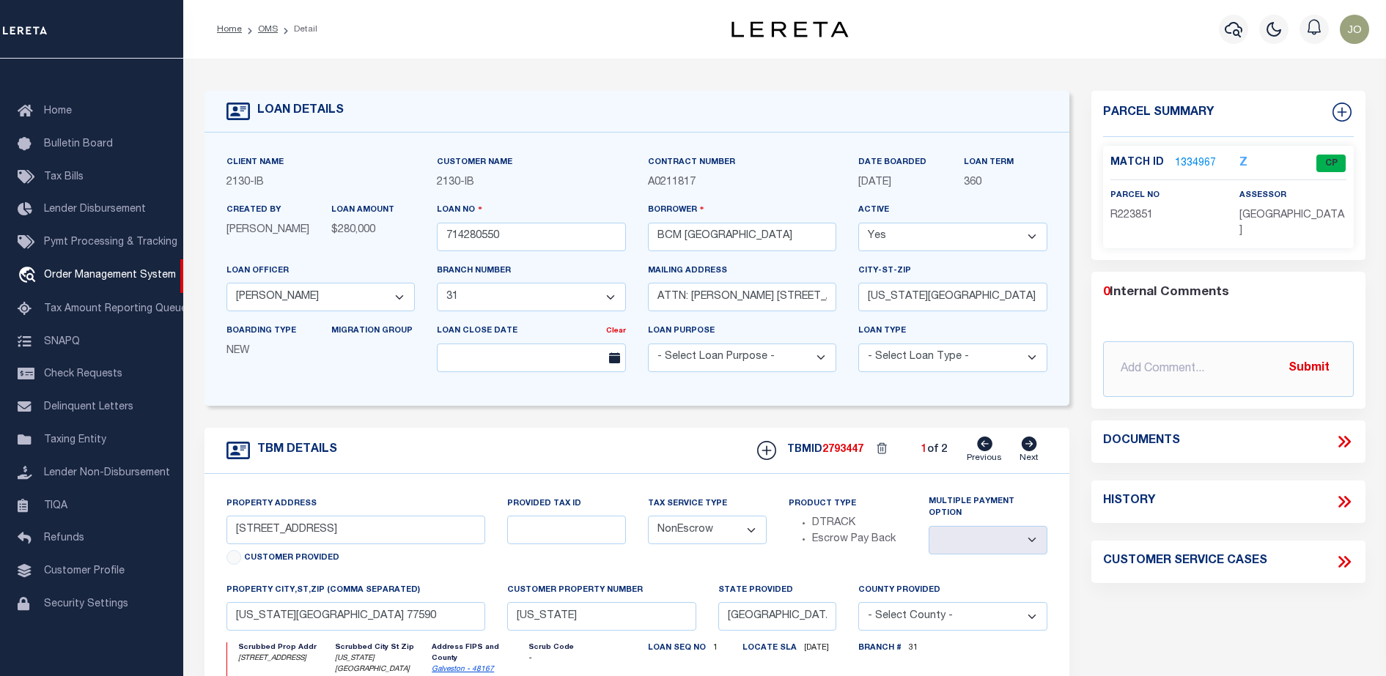
click at [1352, 442] on icon at bounding box center [1343, 441] width 19 height 19
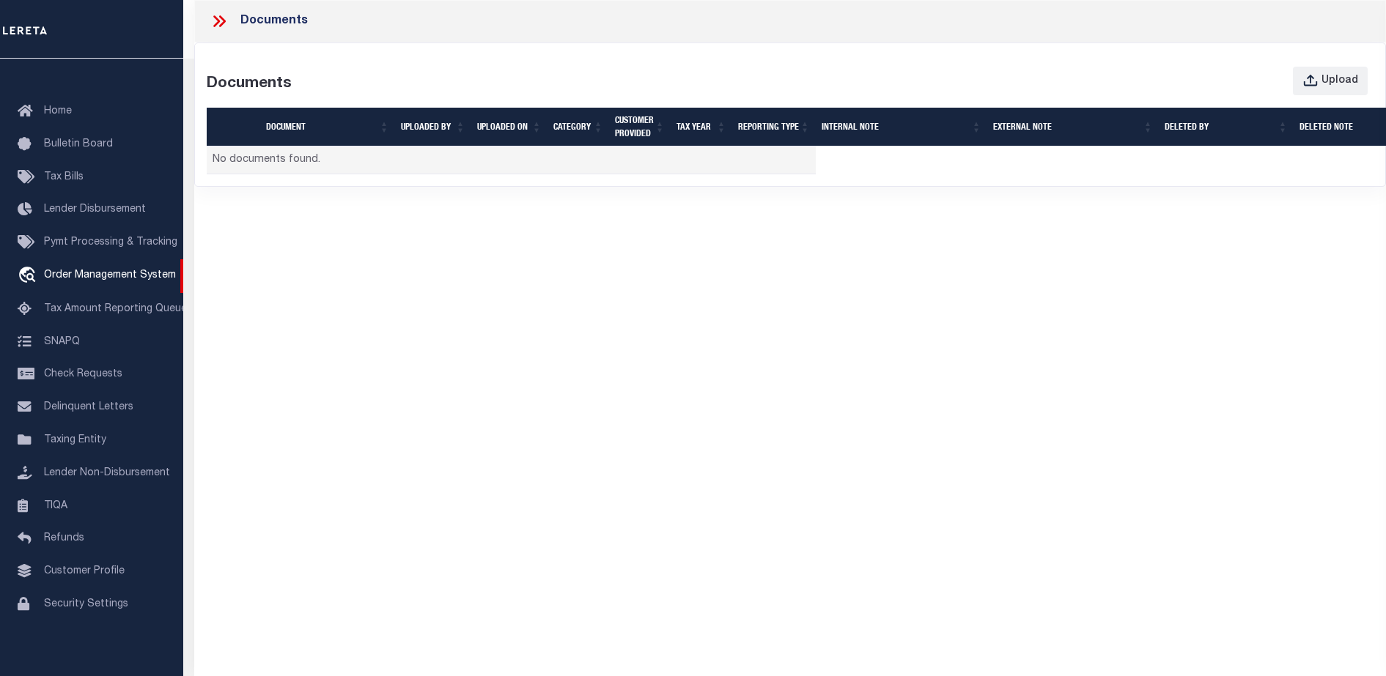
click at [768, 533] on div "Documents Documents Upload Document UPLOADED BY UPLOADED ON Category CUSTOMER P…" at bounding box center [789, 325] width 1191 height 650
click at [680, 362] on div "Documents Documents Upload Document UPLOADED BY UPLOADED ON Category CUSTOMER P…" at bounding box center [789, 325] width 1191 height 650
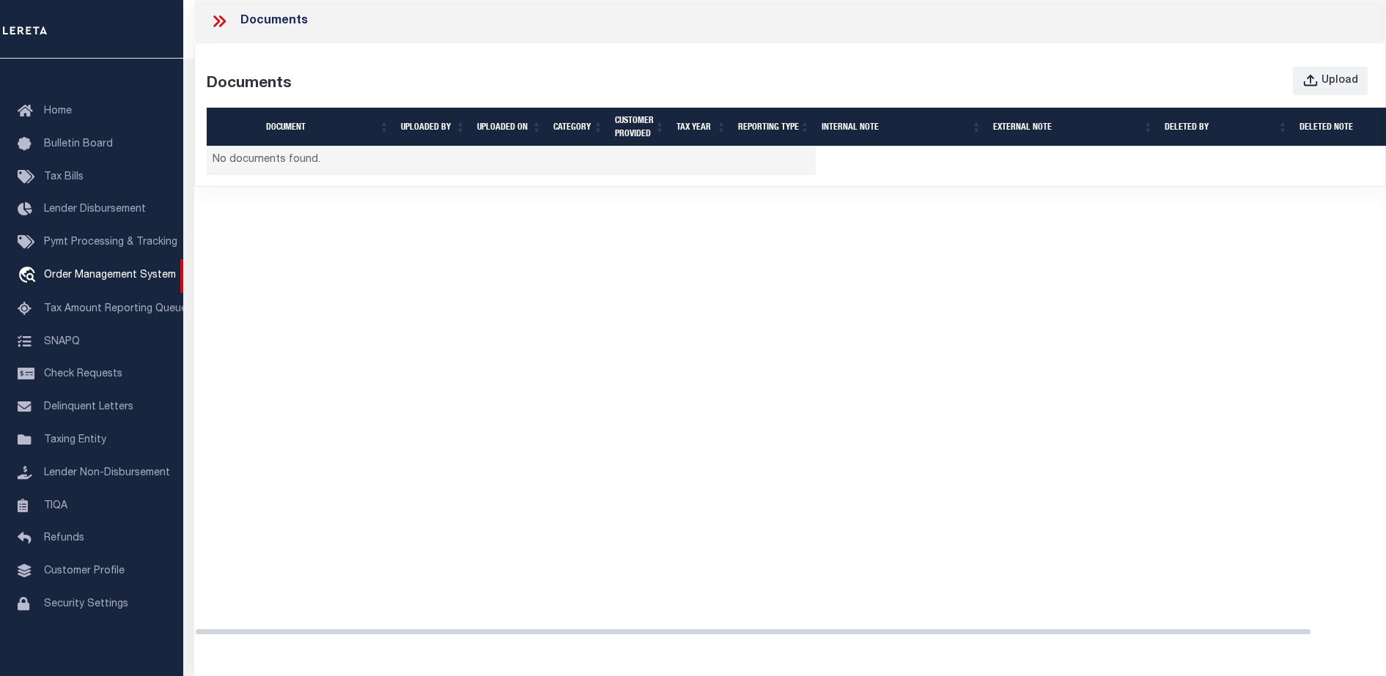
click at [962, 276] on div "Documents Documents Upload Document UPLOADED BY UPLOADED ON Category CUSTOMER P…" at bounding box center [789, 325] width 1191 height 650
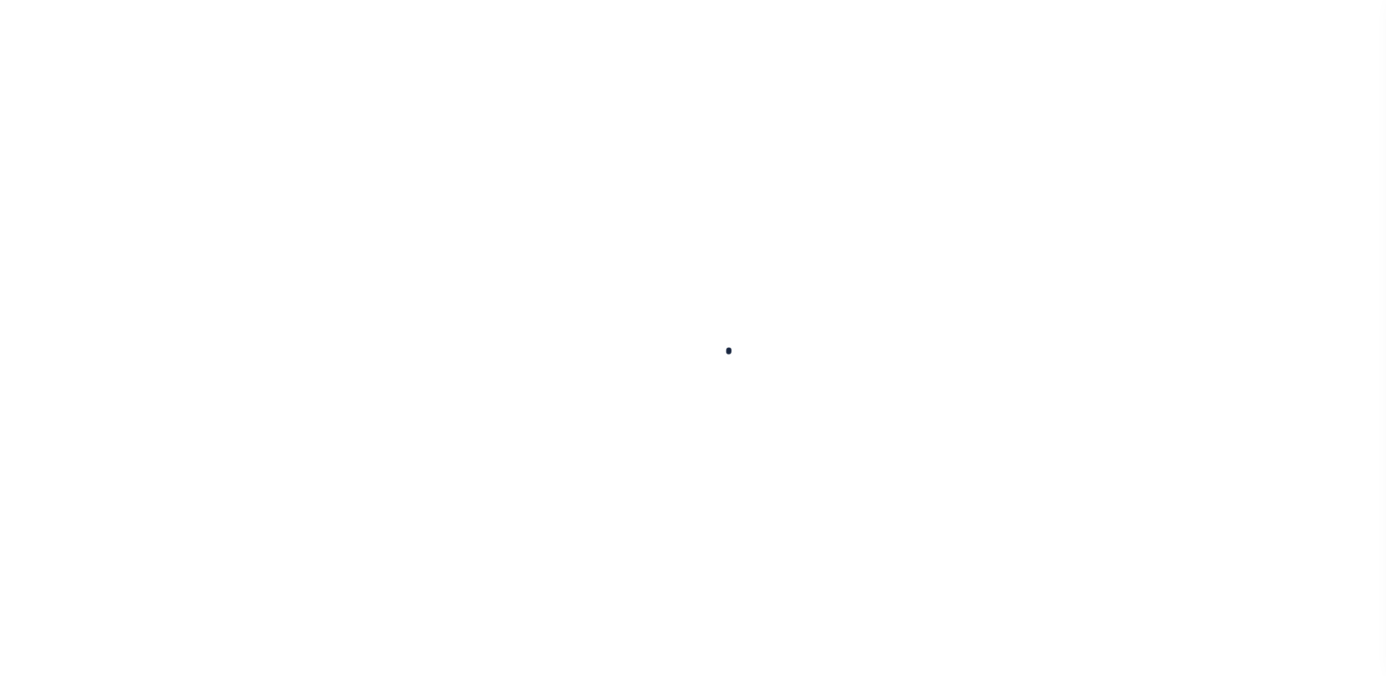
type input "714280550"
type input "BCM [GEOGRAPHIC_DATA]"
select select
type input "ATTN: [PERSON_NAME] [STREET_ADDRESS]"
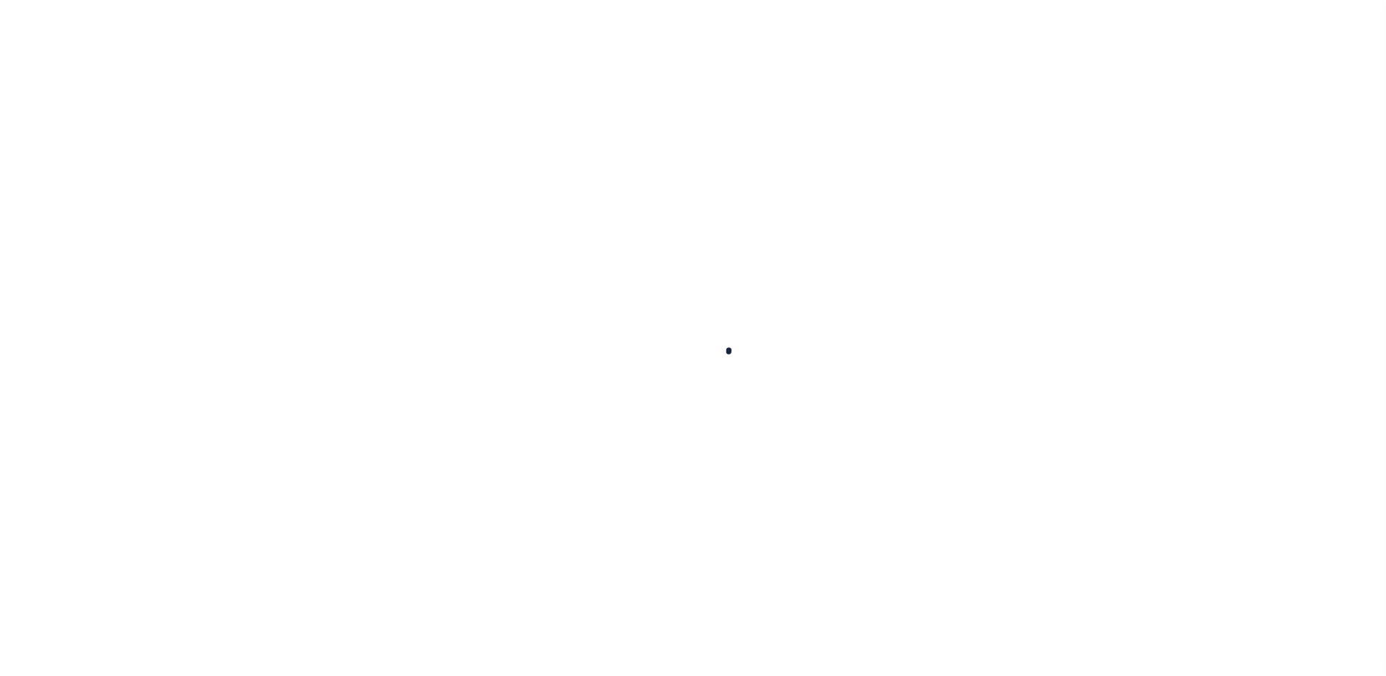
type input "[US_STATE][GEOGRAPHIC_DATA] 77591"
select select
select select "NonEscrow"
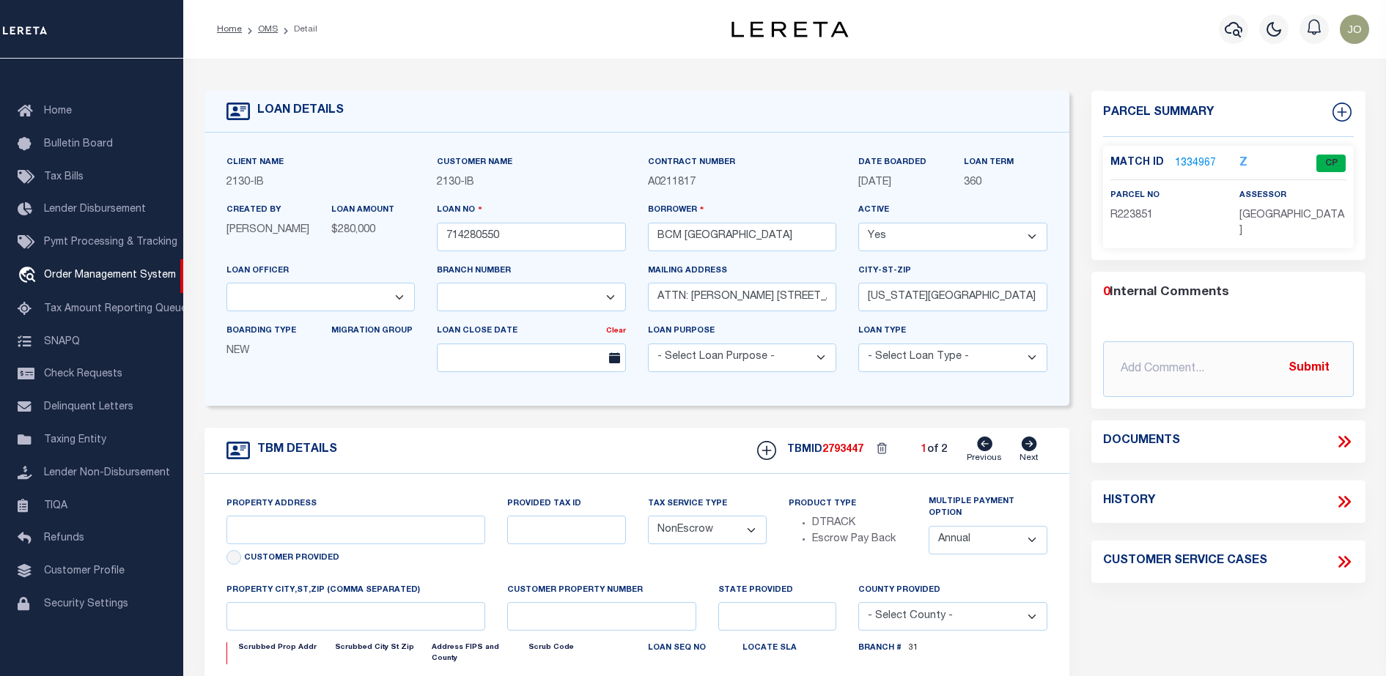
click at [1338, 438] on icon at bounding box center [1343, 441] width 19 height 19
type input "[STREET_ADDRESS]"
select select
type input "[US_STATE][GEOGRAPHIC_DATA] 77590"
type input "[US_STATE]"
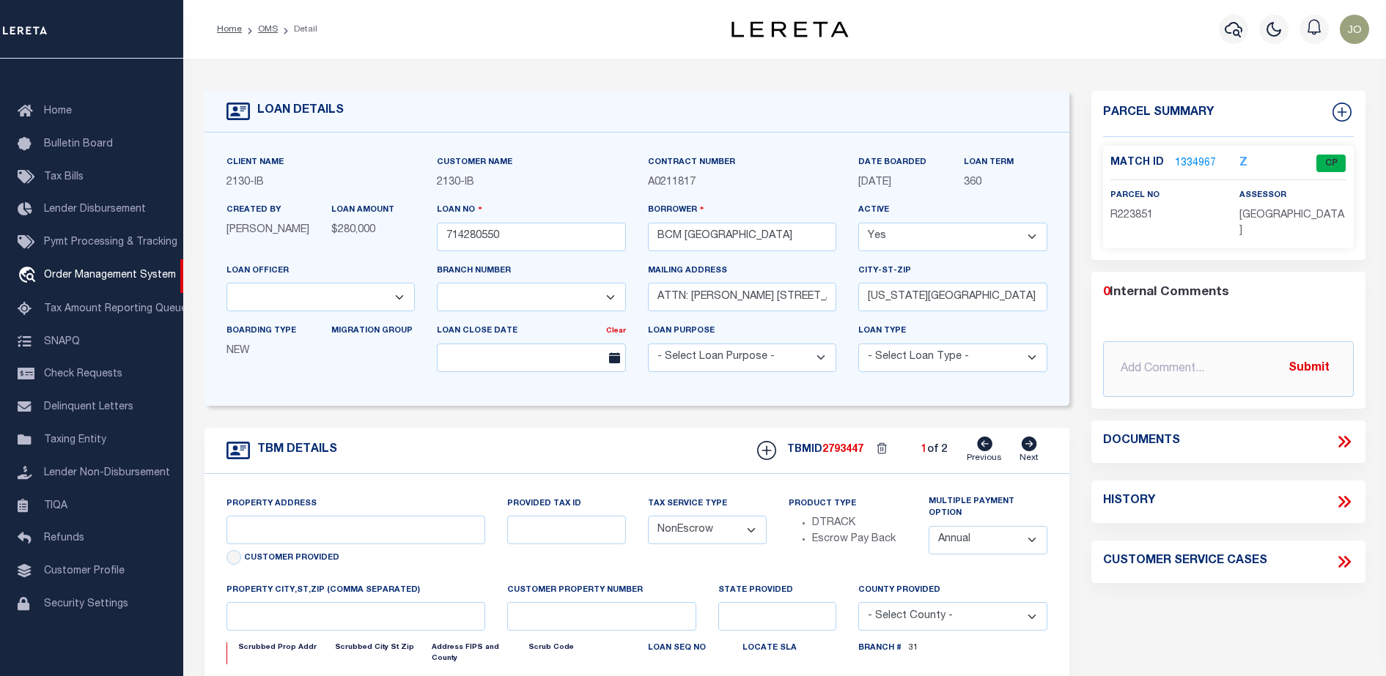
type input "[GEOGRAPHIC_DATA]"
select select
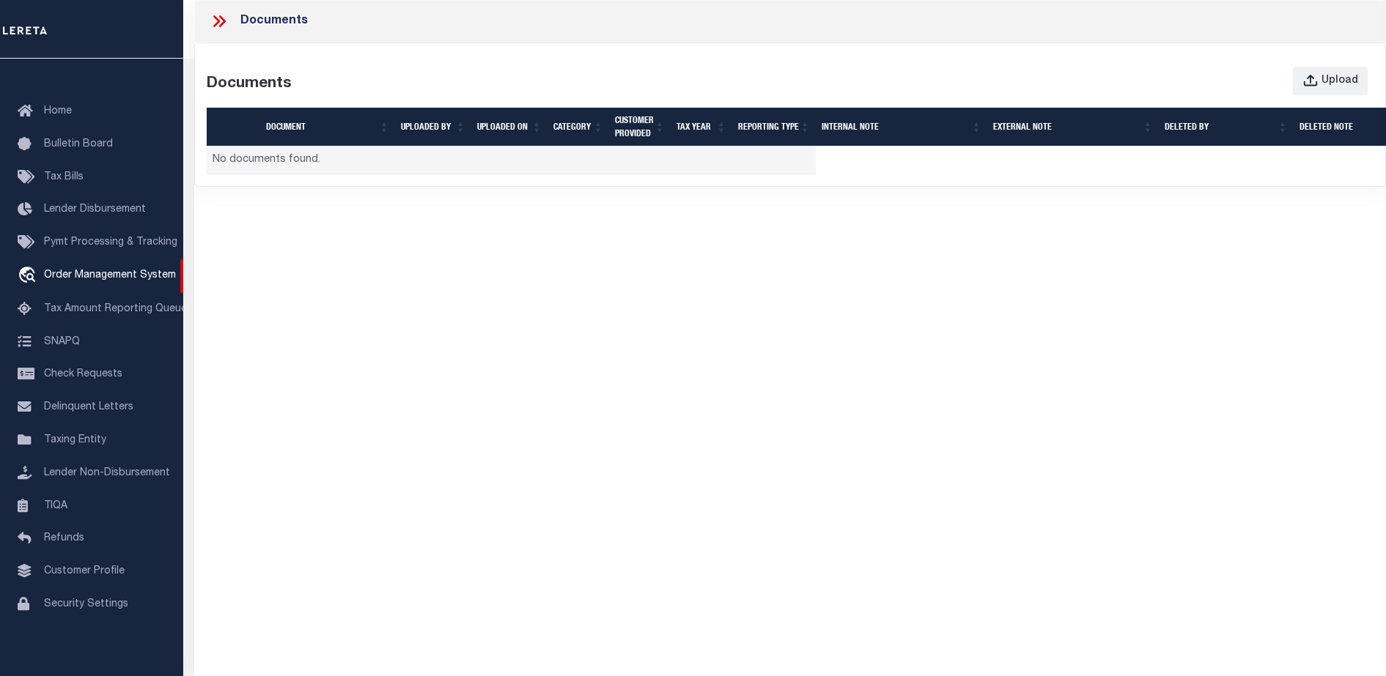
select select "7065"
select select "2702"
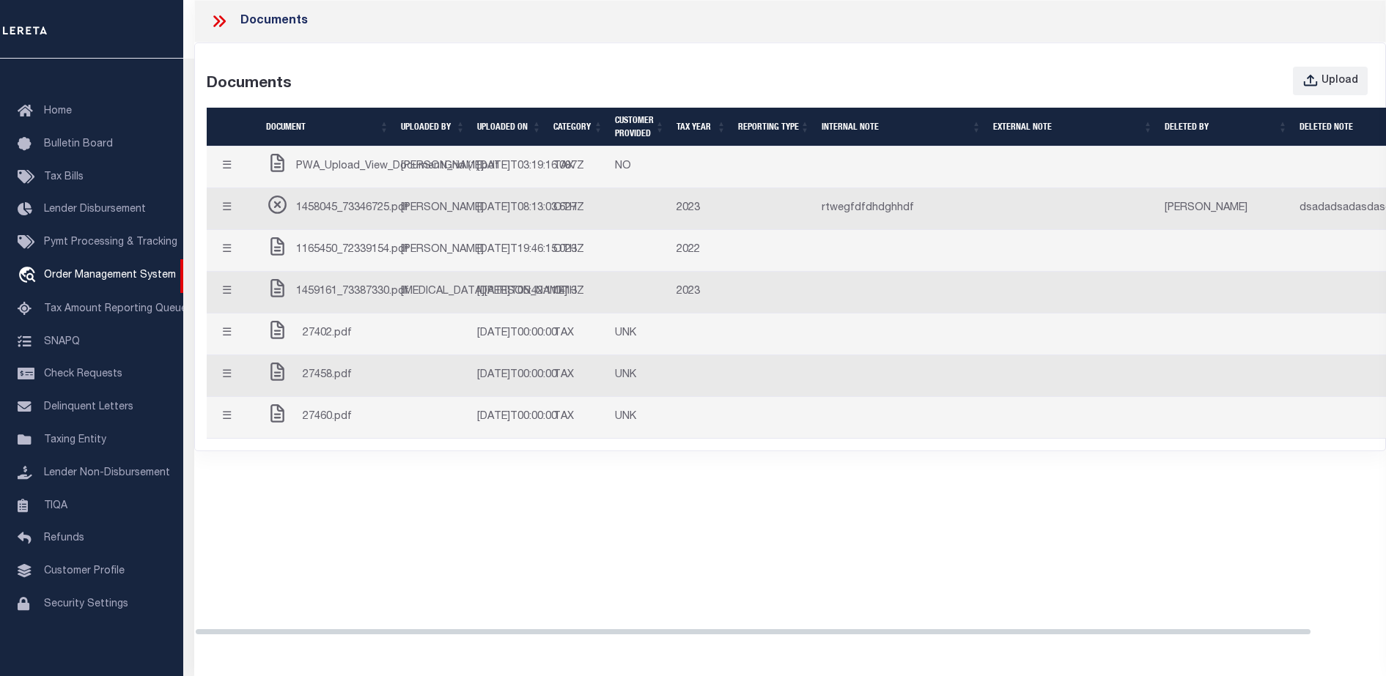
click at [343, 217] on span "1458045_73346725.pdf" at bounding box center [352, 209] width 113 height 16
click at [349, 259] on span "1165450_72339154.pdf" at bounding box center [352, 251] width 113 height 16
click at [336, 300] on span "1459161_73387330.pdf" at bounding box center [352, 292] width 113 height 16
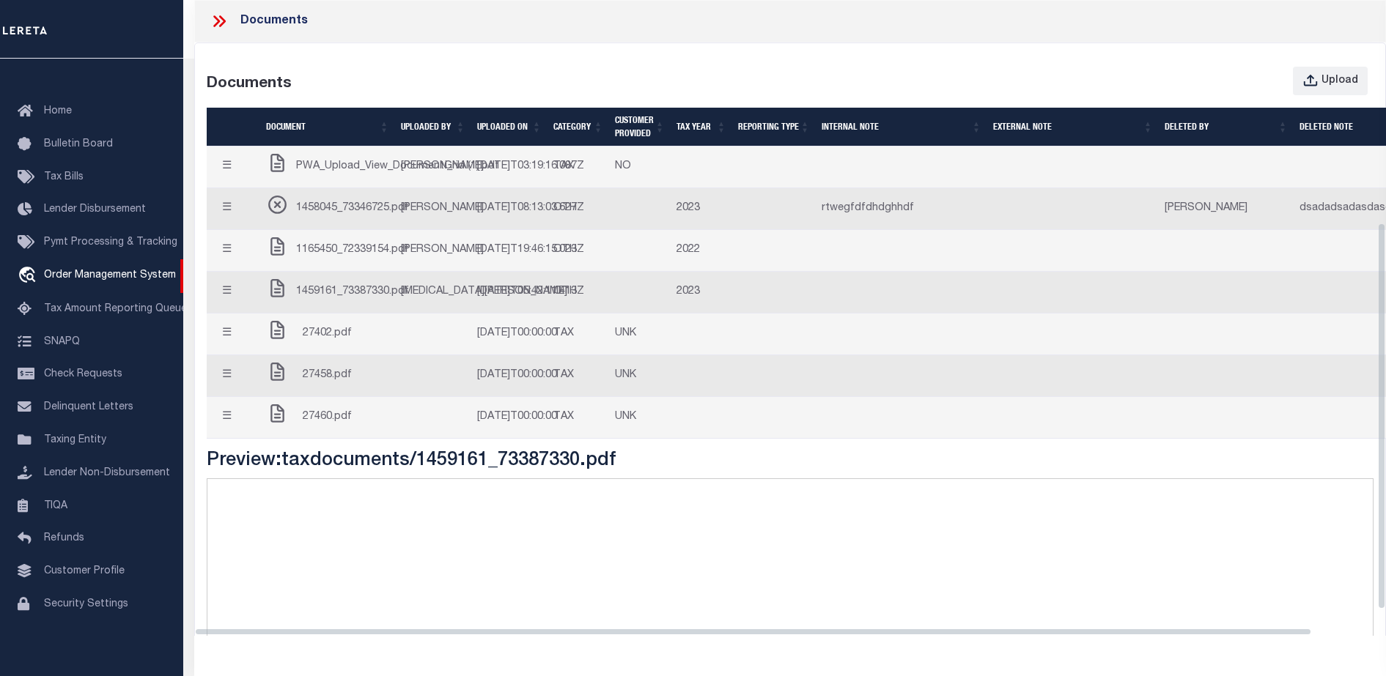
scroll to position [395, 0]
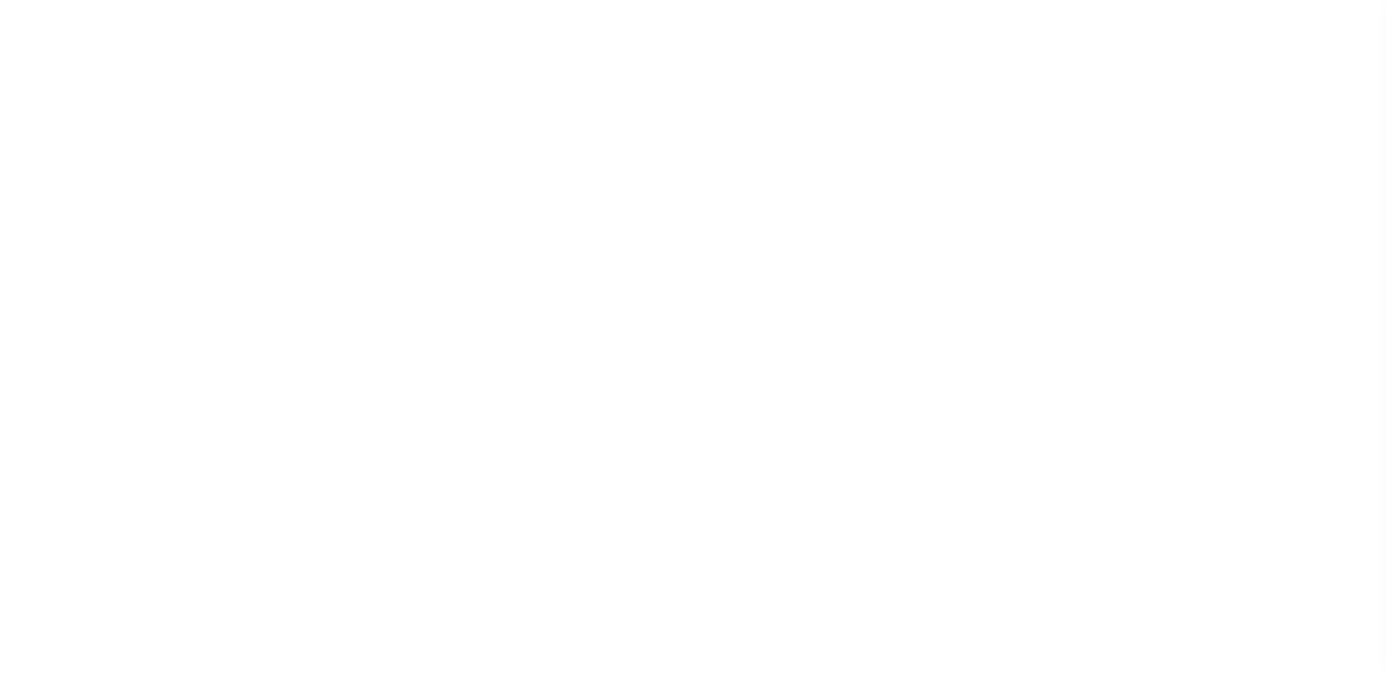
select select "NonEscrow"
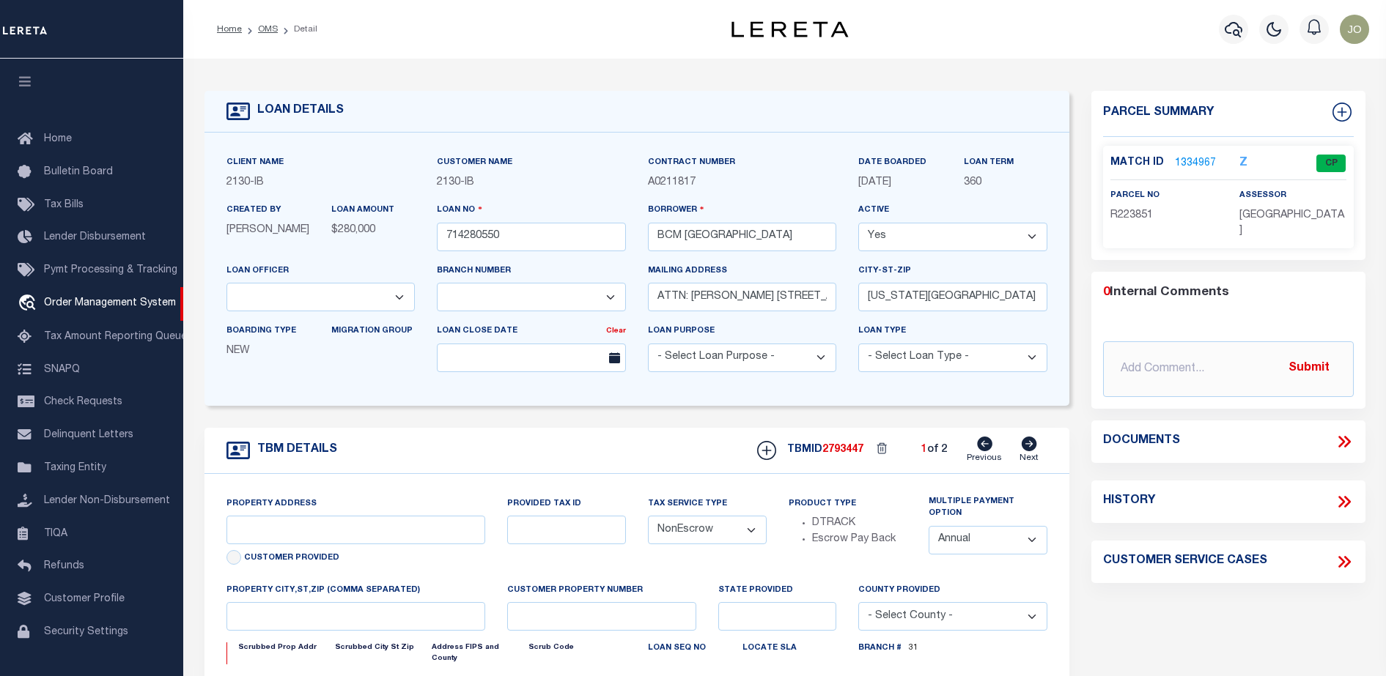
type input "[STREET_ADDRESS]"
select select
type input "[US_STATE][GEOGRAPHIC_DATA] 77590"
type input "[US_STATE]"
type input "[GEOGRAPHIC_DATA]"
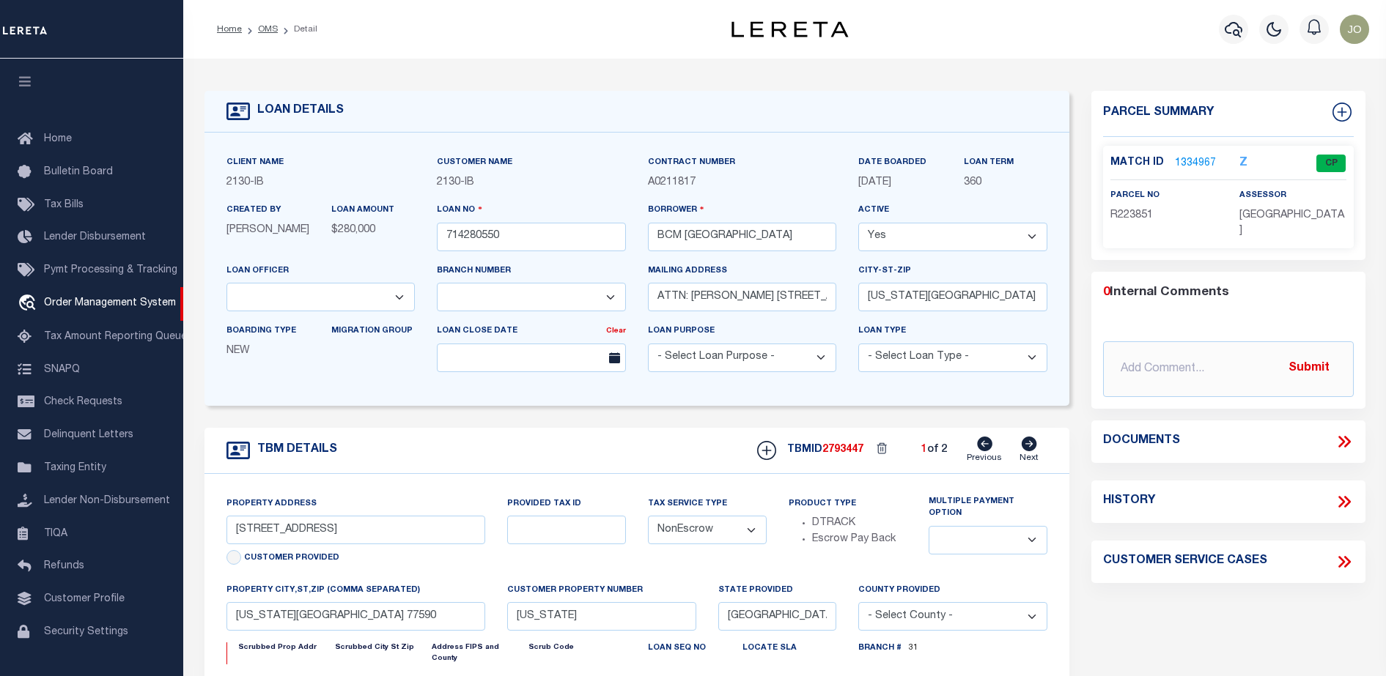
select select
select select "7065"
select select "2702"
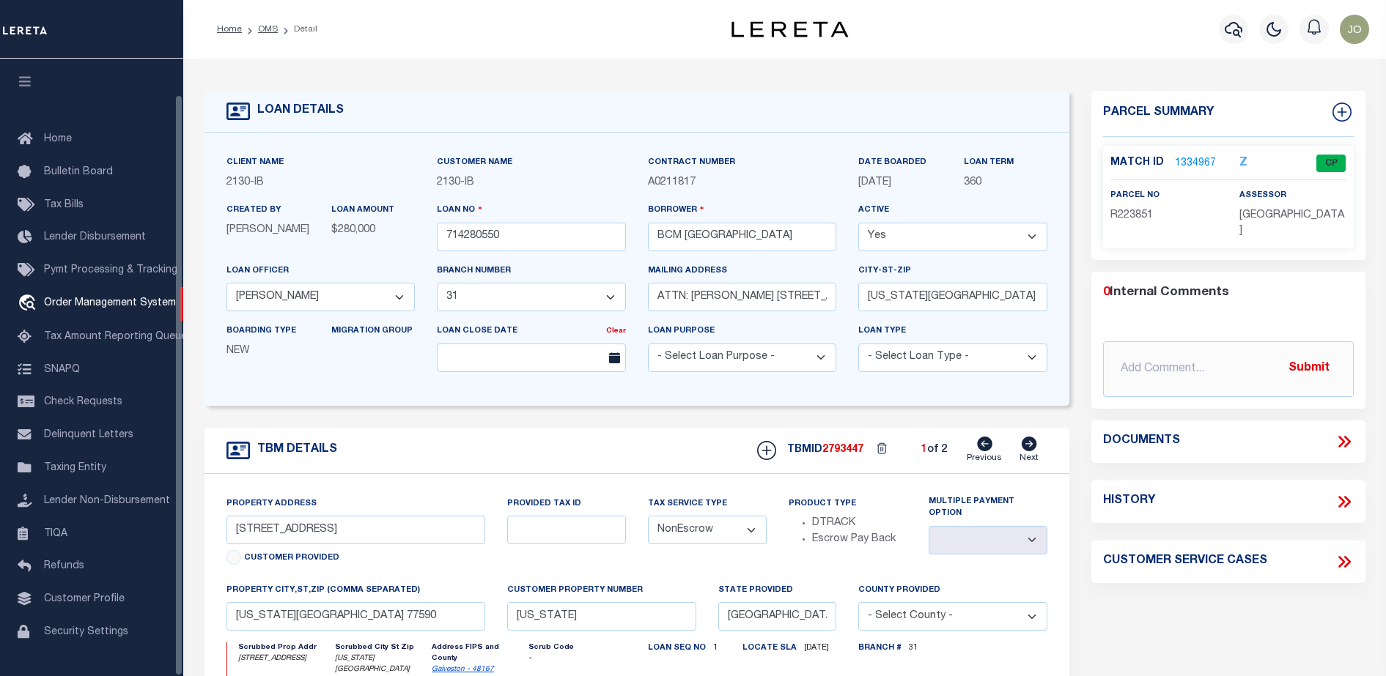
scroll to position [37, 0]
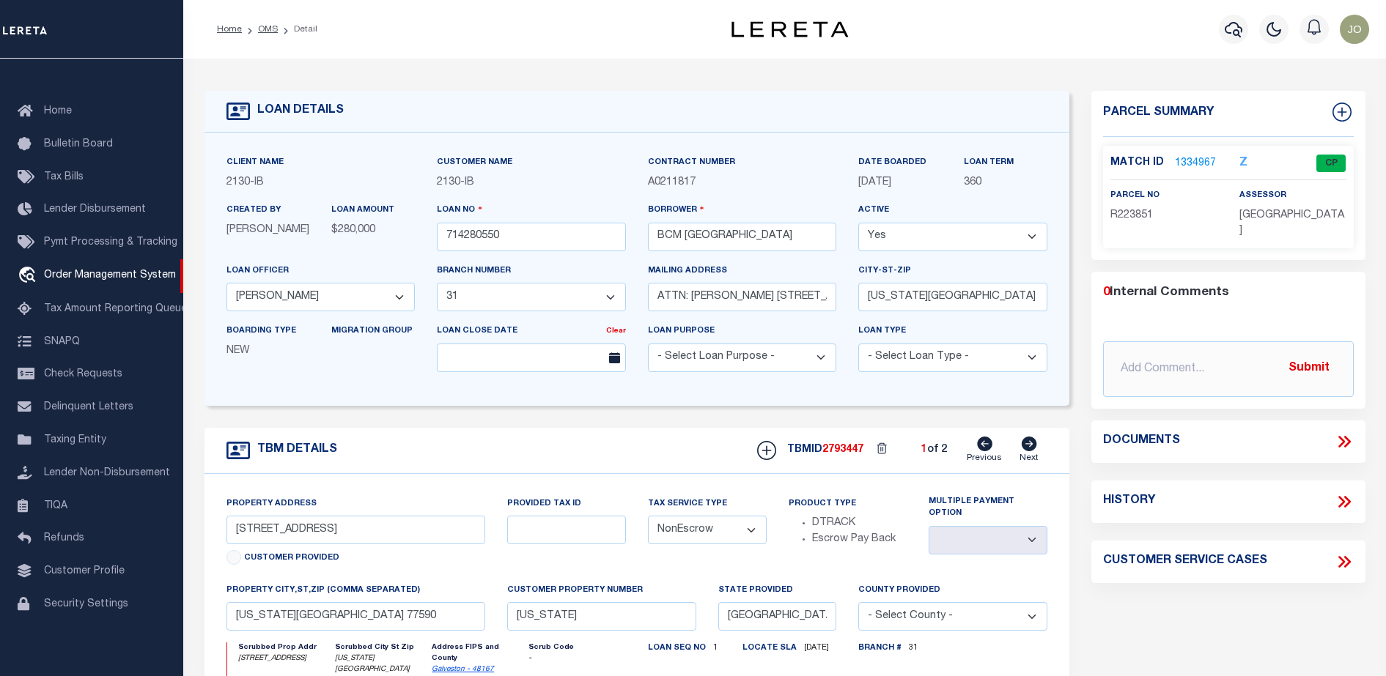
click at [1344, 440] on icon at bounding box center [1341, 442] width 7 height 12
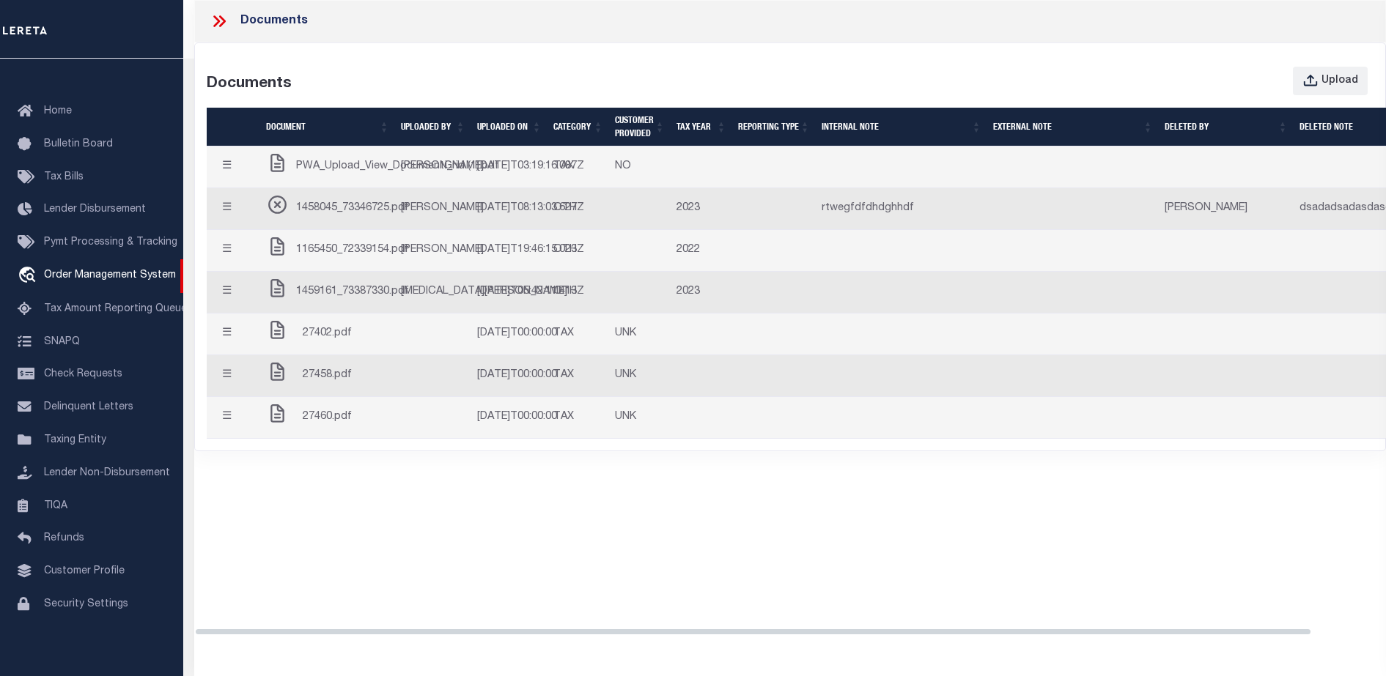
click at [336, 217] on span "1458045_73346725.pdf" at bounding box center [352, 209] width 113 height 16
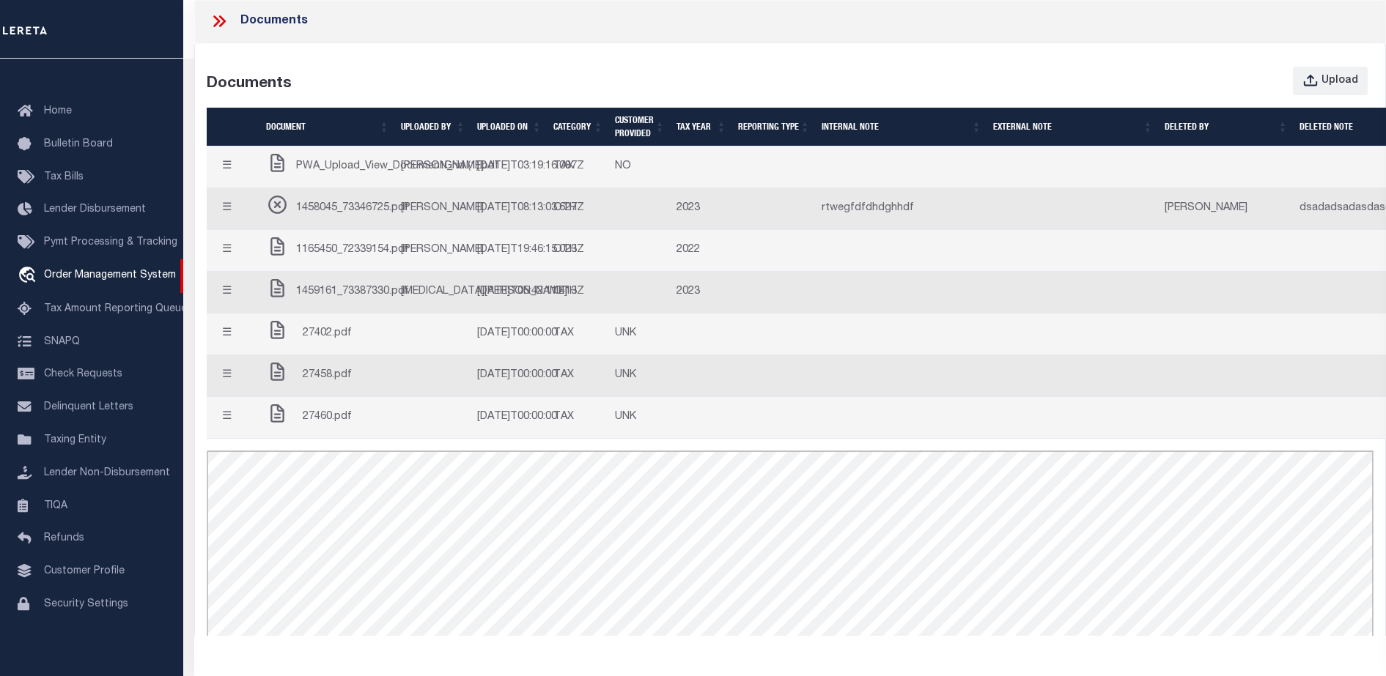
click at [365, 259] on span "1165450_72339154.pdf" at bounding box center [352, 251] width 113 height 16
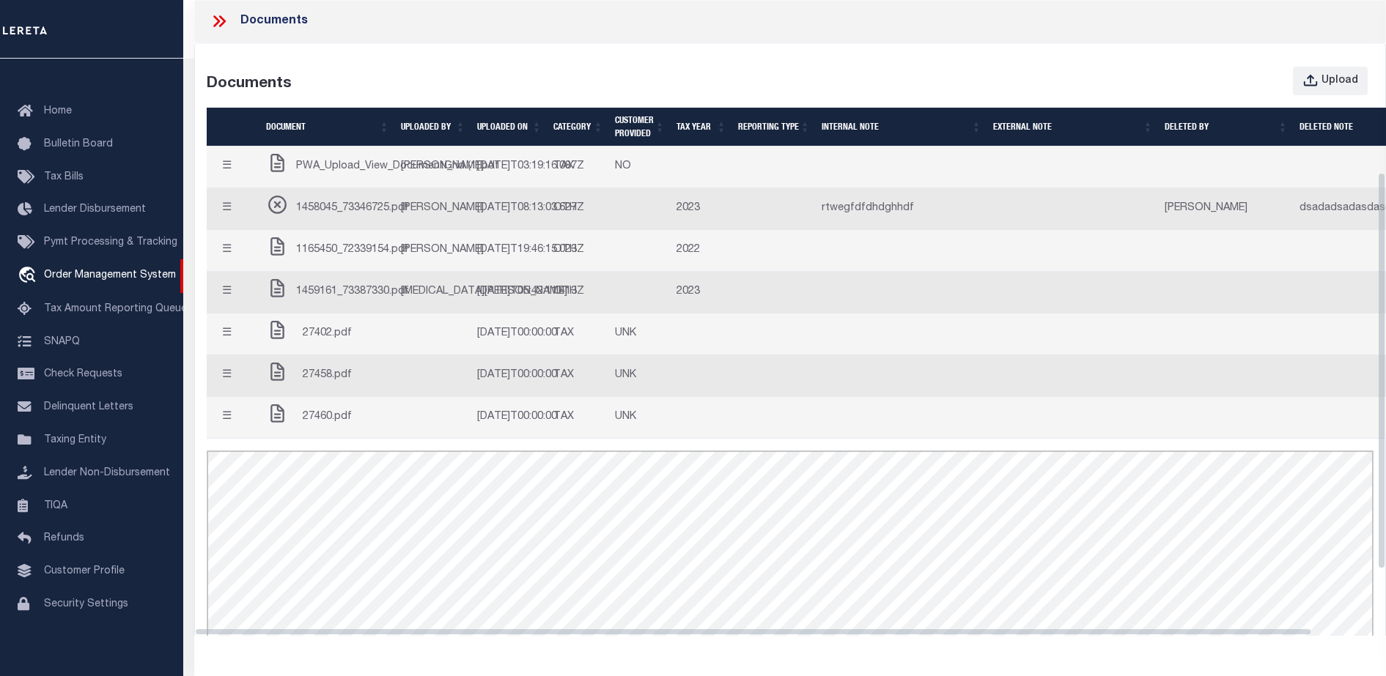
scroll to position [275, 0]
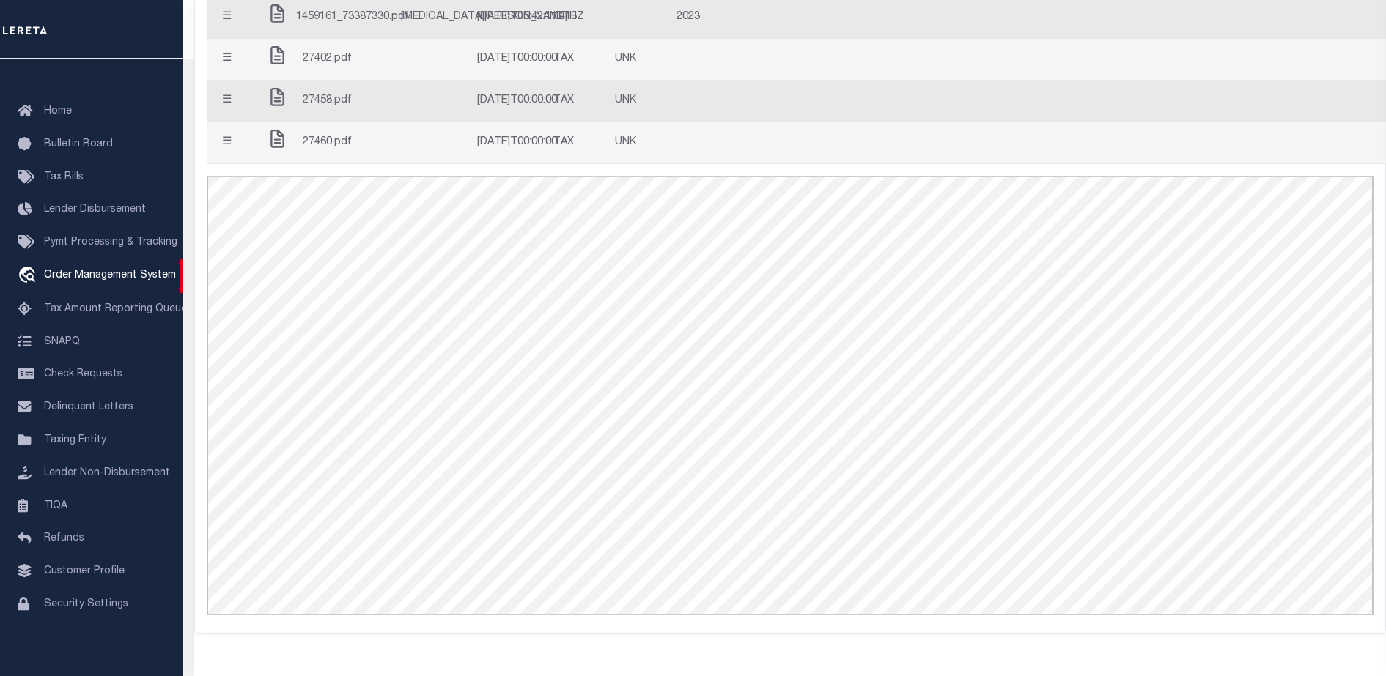
click at [358, 122] on td "27458.pdf" at bounding box center [327, 102] width 135 height 42
click at [414, 164] on td at bounding box center [433, 143] width 76 height 42
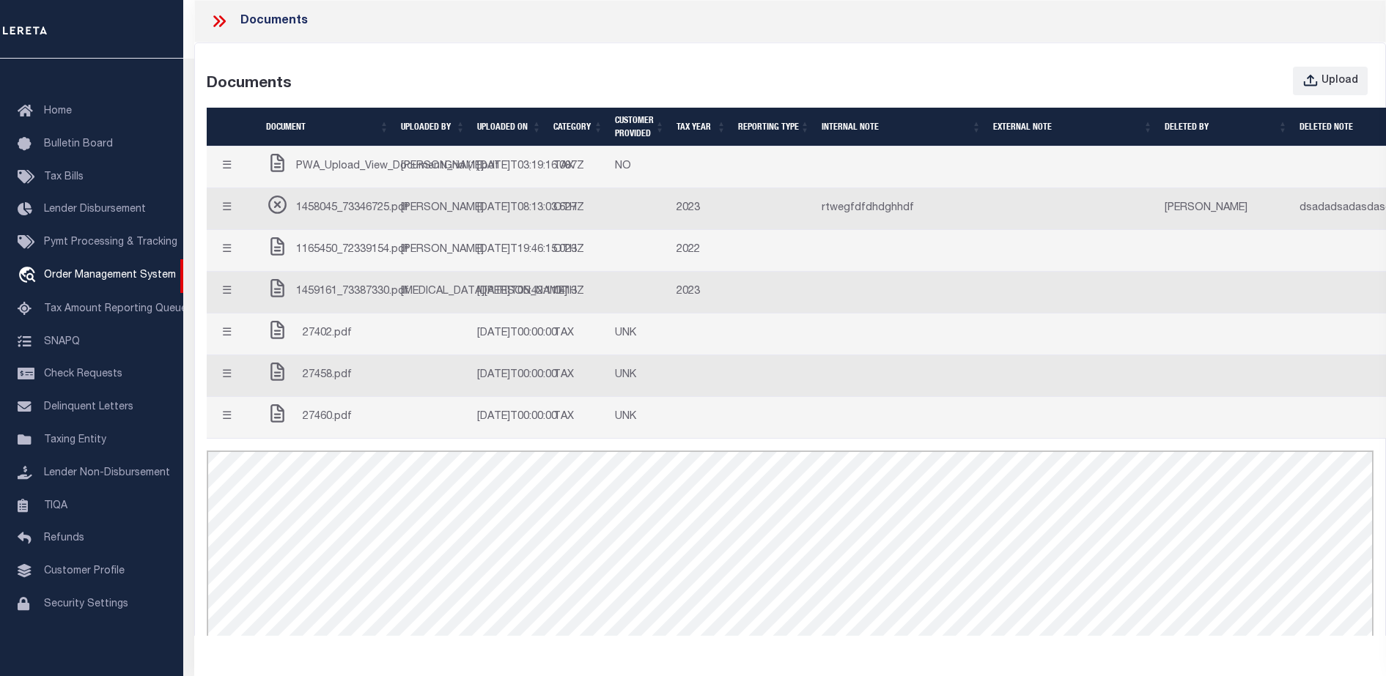
click at [418, 182] on td "[PERSON_NAME]" at bounding box center [433, 168] width 76 height 42
click at [1317, 78] on icon "button" at bounding box center [1310, 81] width 16 height 16
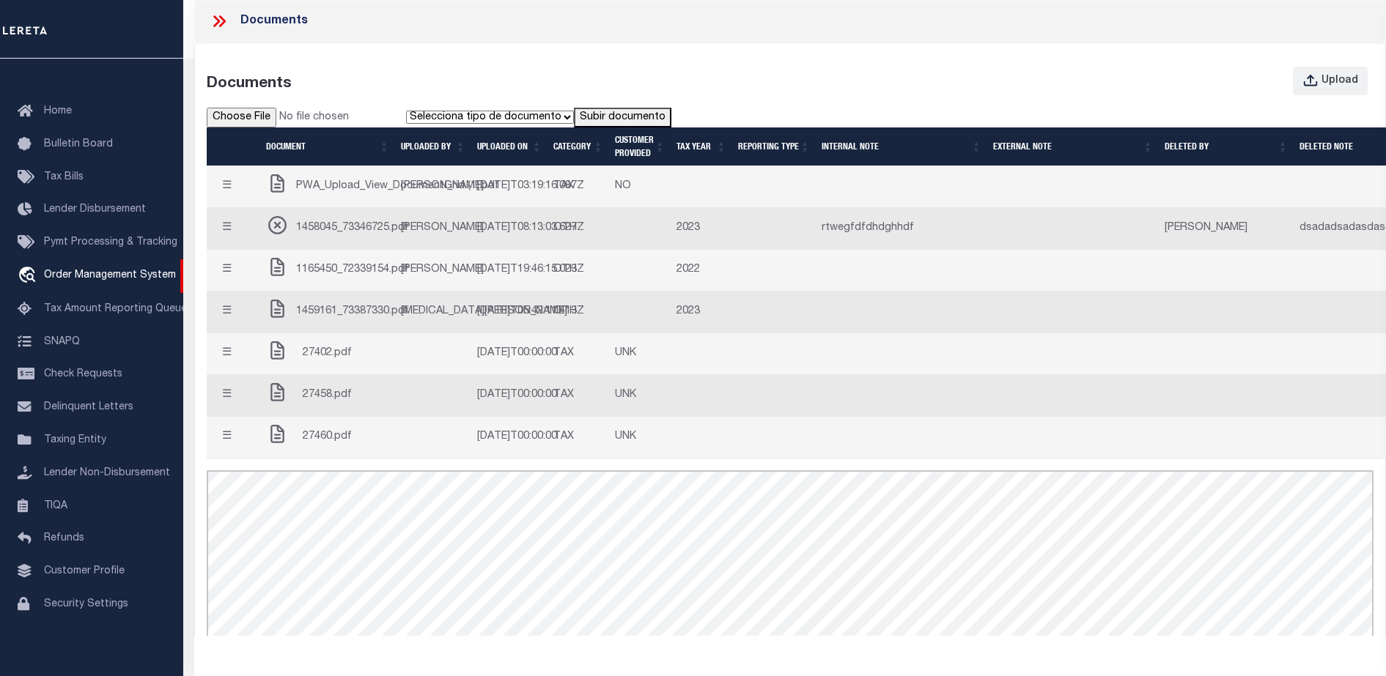
click at [1048, 84] on div "Upload" at bounding box center [938, 81] width 892 height 29
click at [314, 84] on div "Documents" at bounding box center [345, 81] width 276 height 29
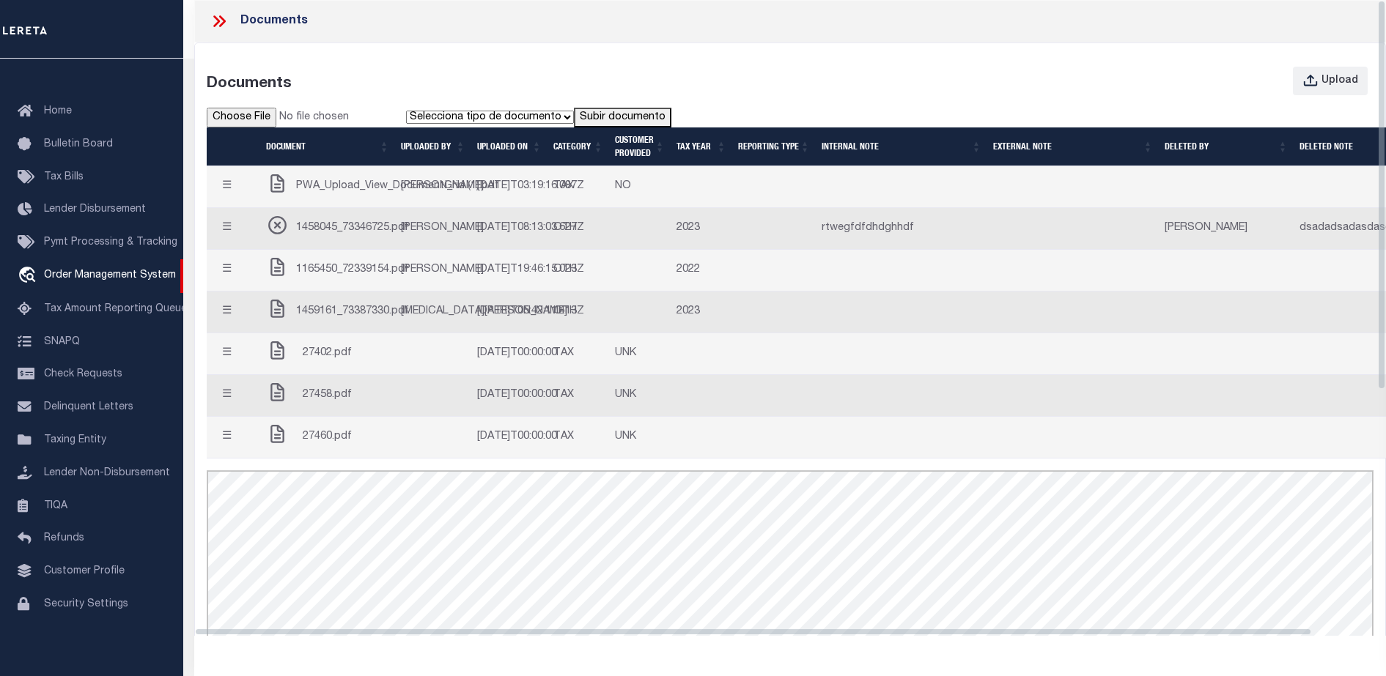
click at [444, 375] on td at bounding box center [433, 354] width 76 height 42
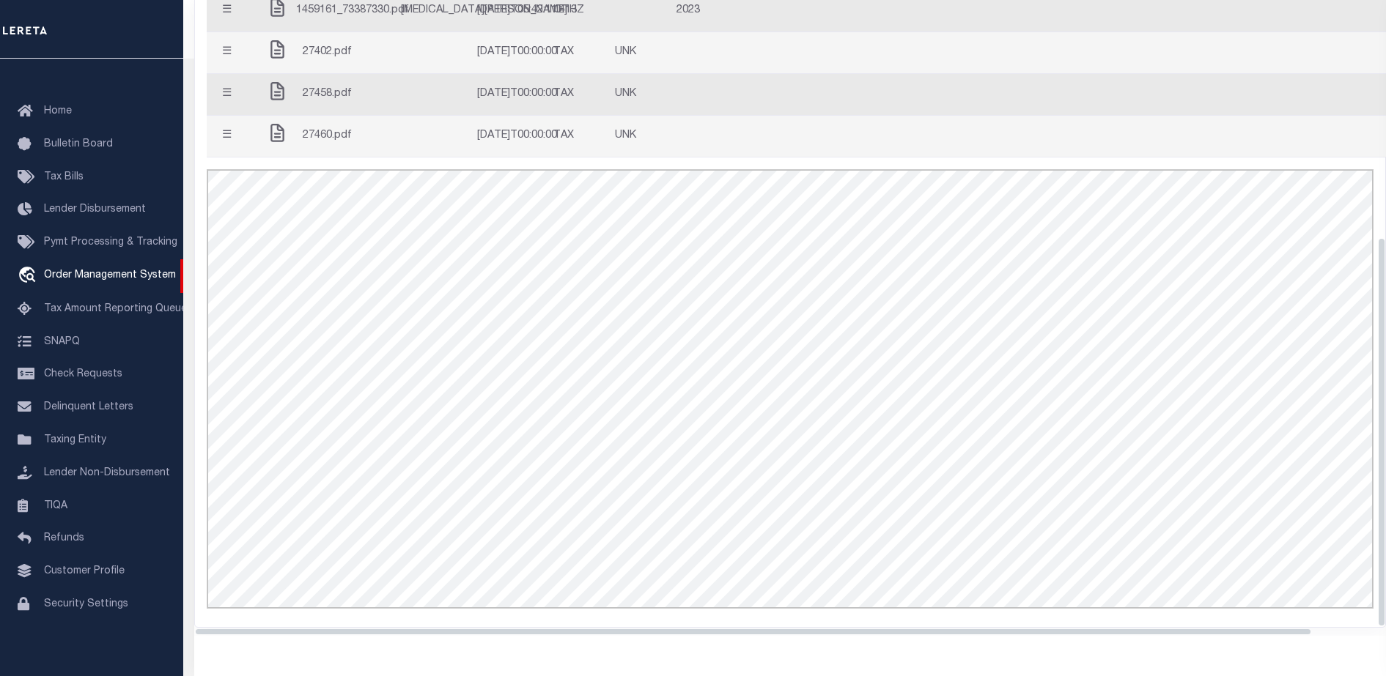
click at [396, 100] on td at bounding box center [433, 95] width 76 height 42
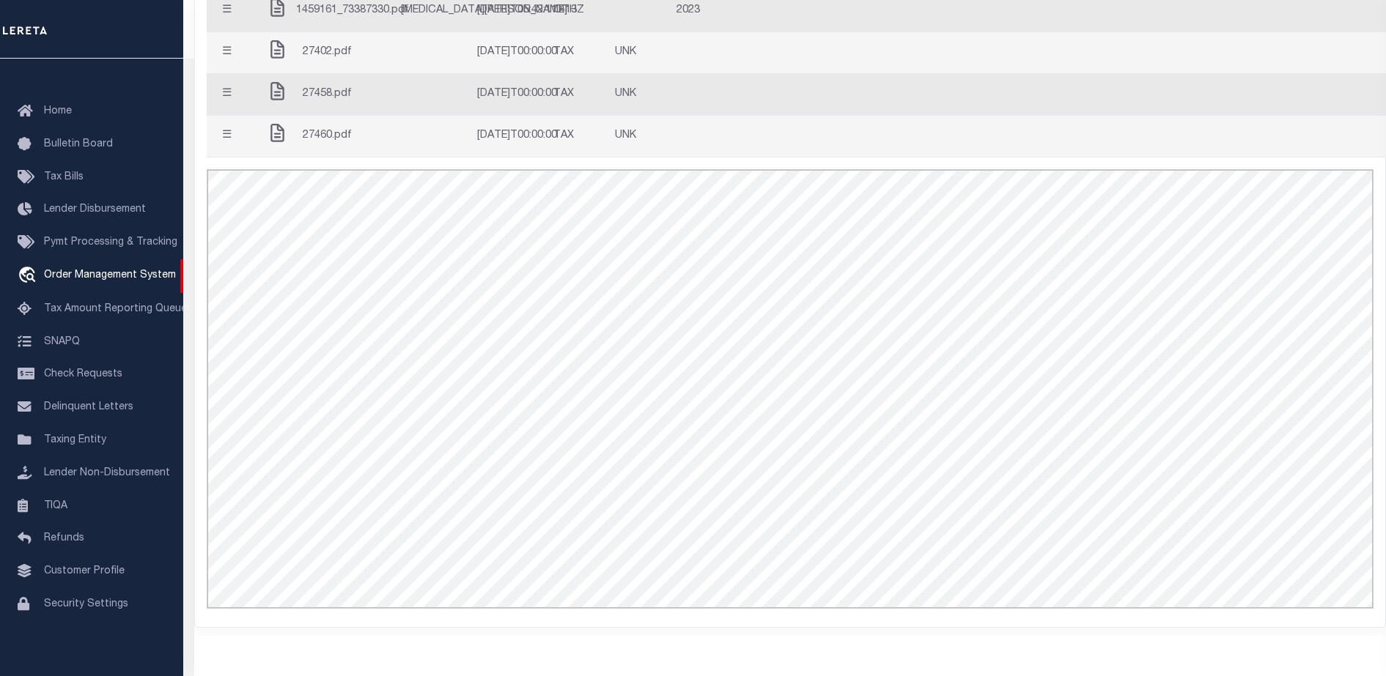
click at [329, 141] on span "27460.pdf" at bounding box center [327, 136] width 49 height 16
click at [342, 50] on span "27402.pdf" at bounding box center [327, 53] width 49 height 16
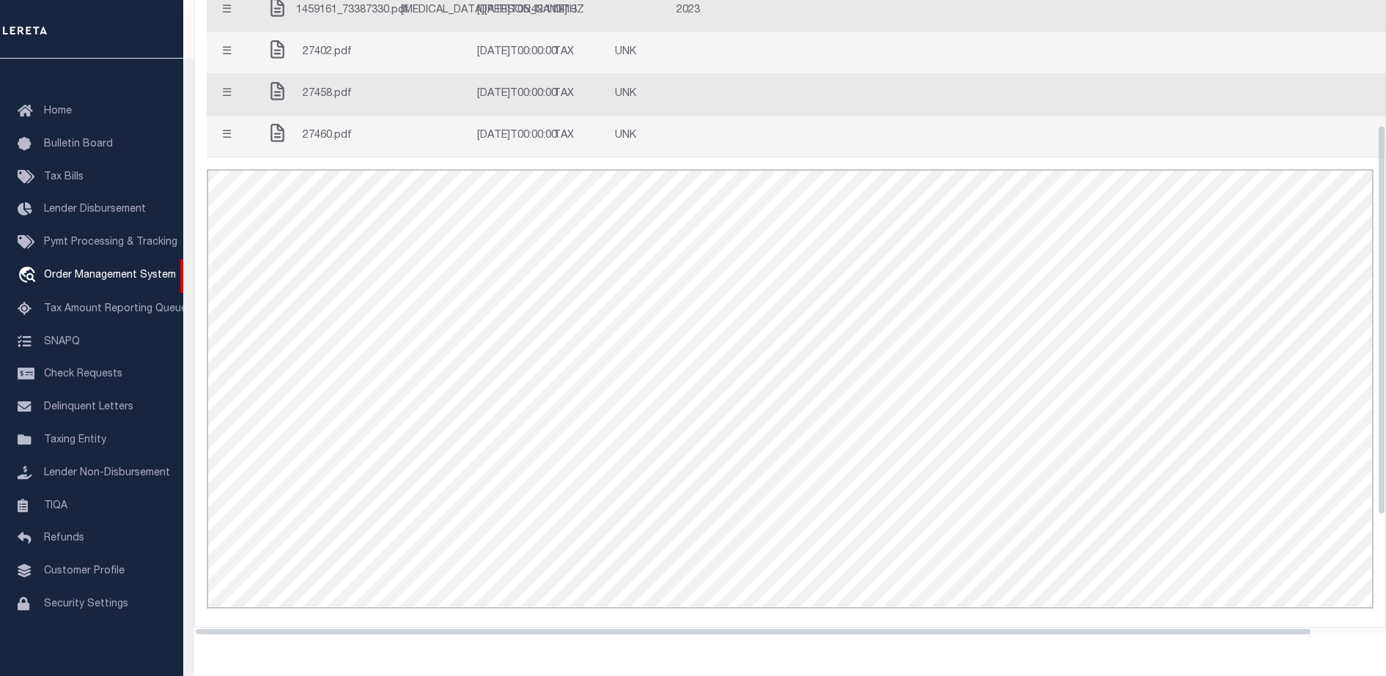
scroll to position [204, 0]
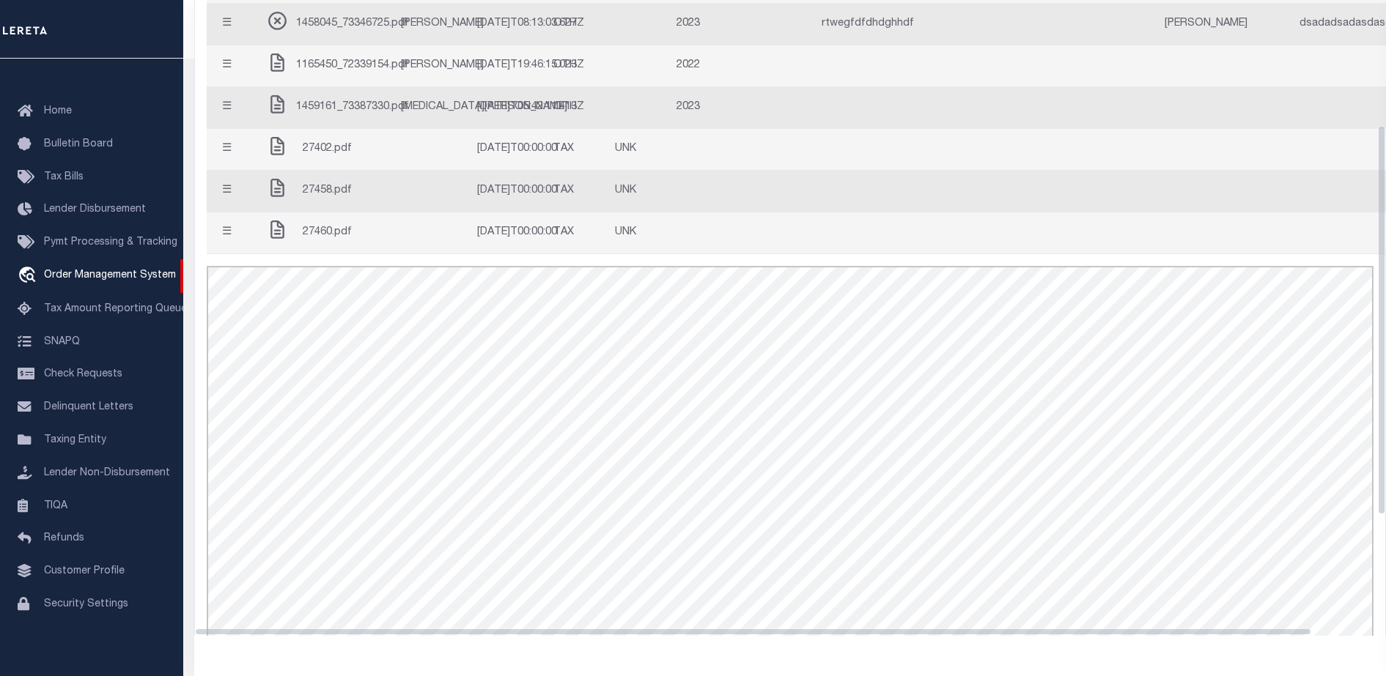
click at [348, 74] on span "1165450_72339154.pdf" at bounding box center [352, 66] width 113 height 16
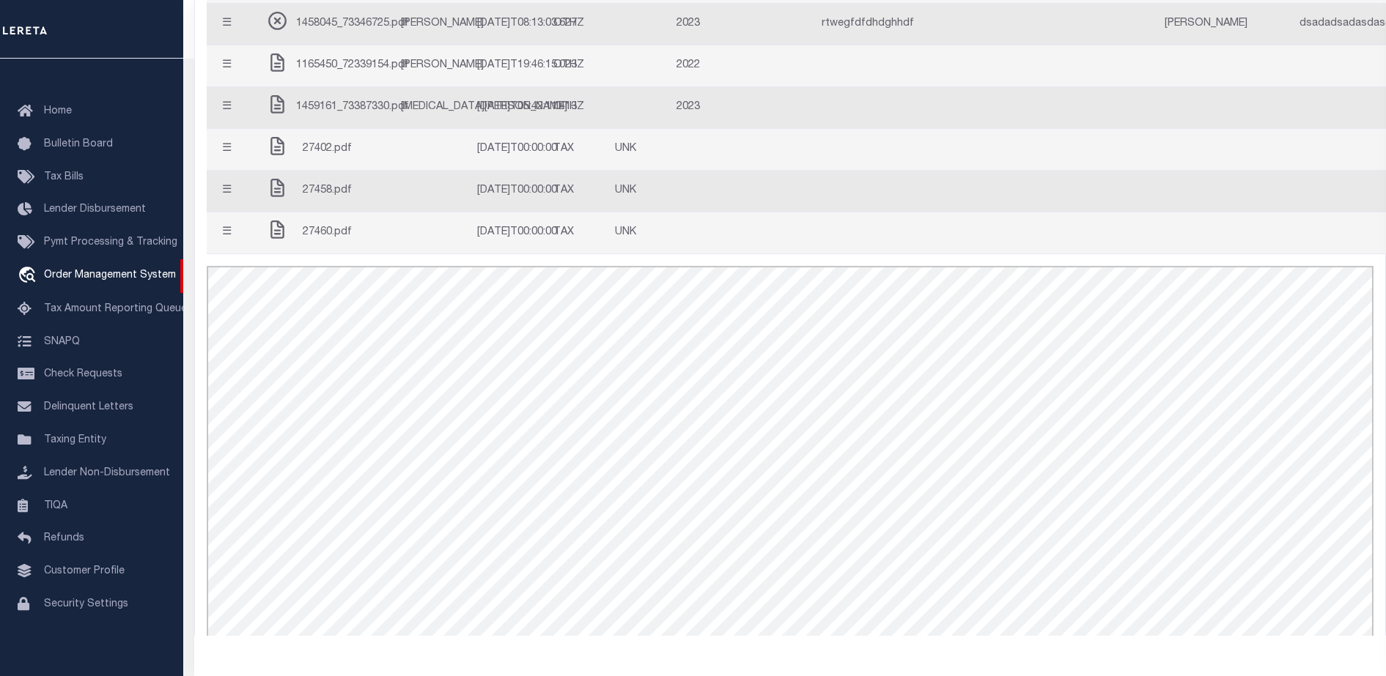
click at [357, 32] on span "1458045_73346725.pdf" at bounding box center [352, 24] width 113 height 16
